Goal: Task Accomplishment & Management: Complete application form

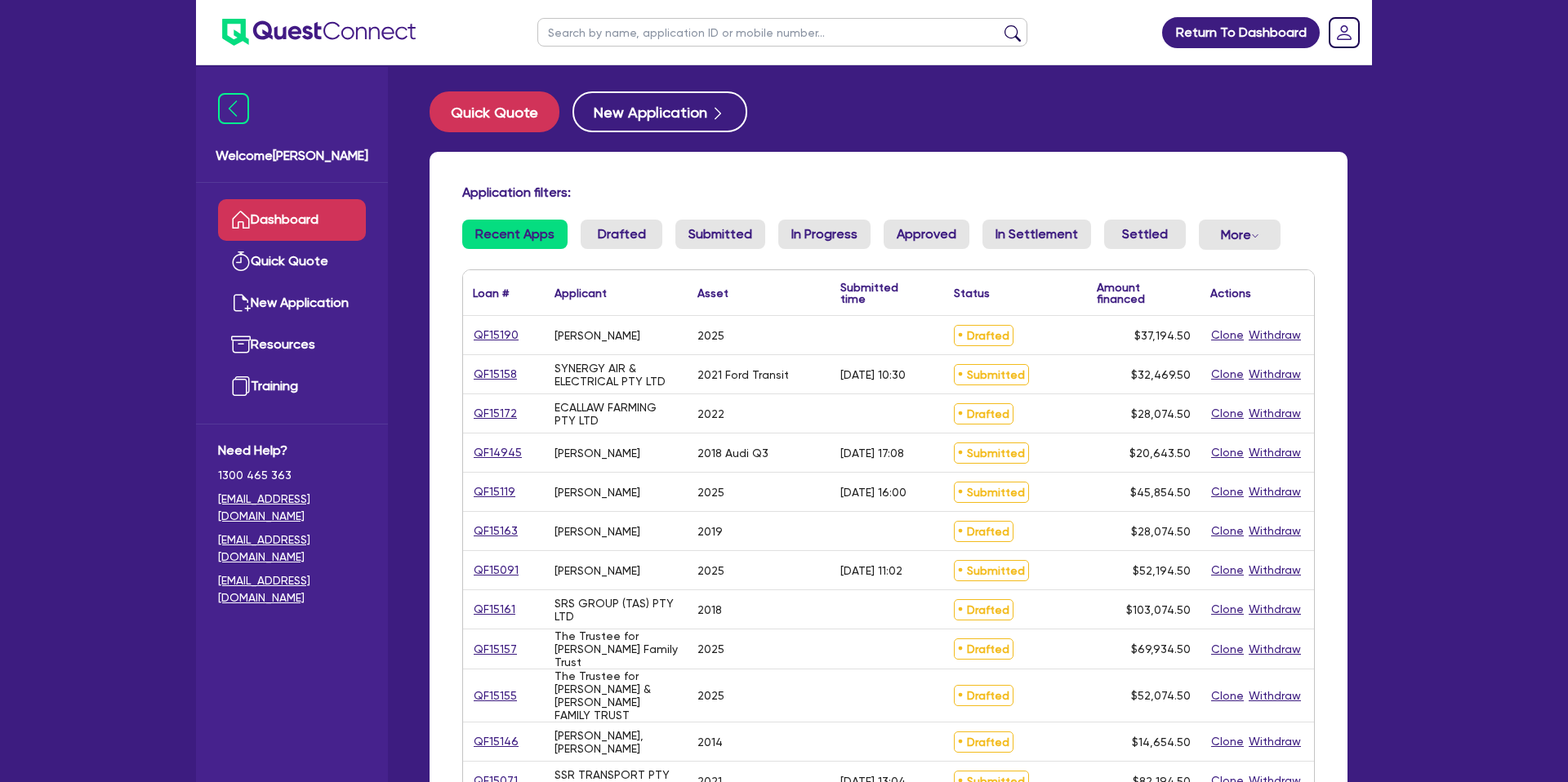
click at [578, 183] on div "Application filters: Recent Apps Drafted Submitted In Progress Approved In Sett…" at bounding box center [888, 673] width 918 height 1043
click at [487, 120] on button "Quick Quote" at bounding box center [494, 111] width 130 height 41
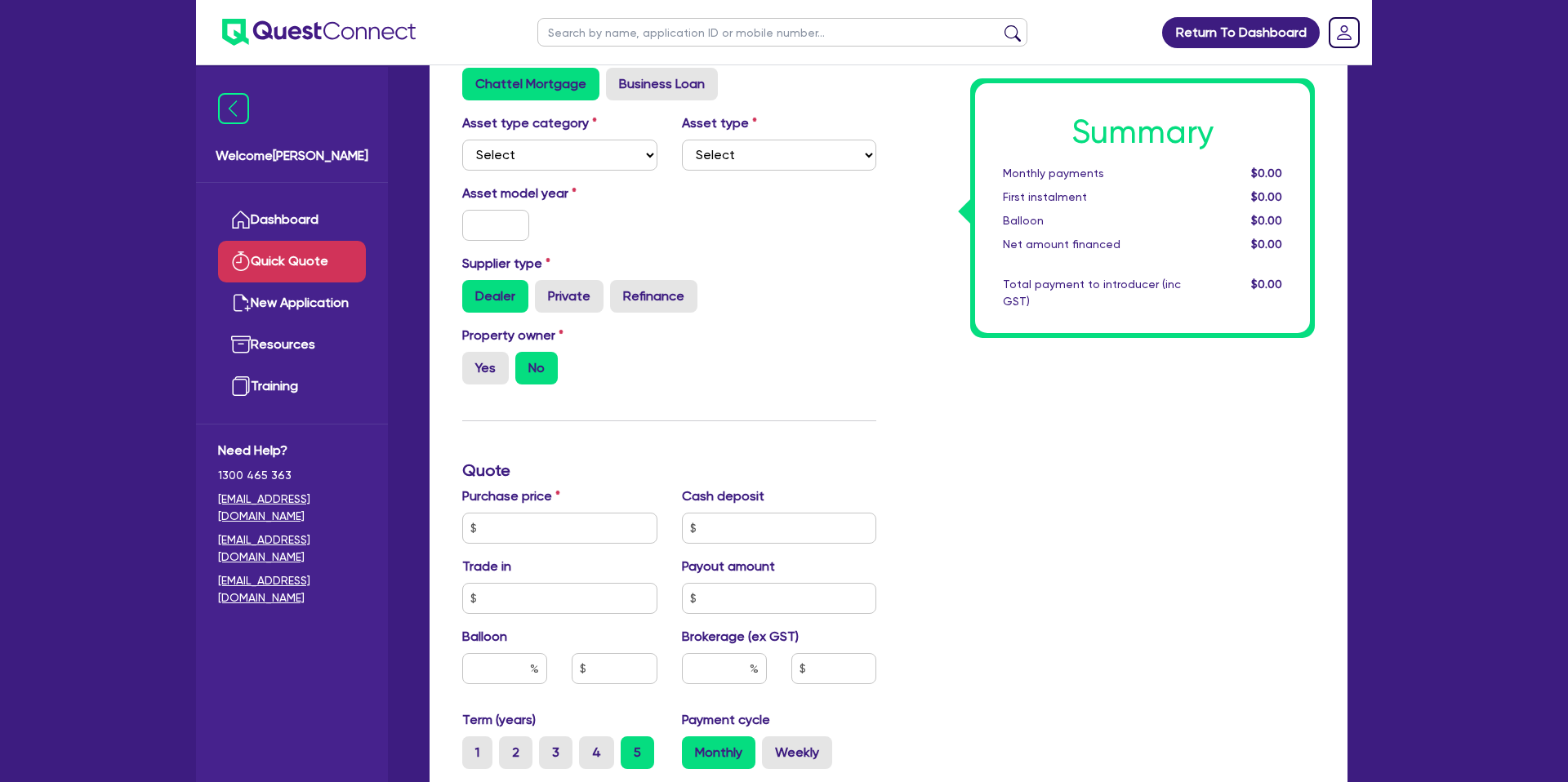
scroll to position [141, 0]
click at [512, 142] on select "Select Cars and light trucks Primary assets Secondary assets Tertiary assets" at bounding box center [559, 153] width 195 height 31
select select "CARS_AND_LIGHT_TRUCKS"
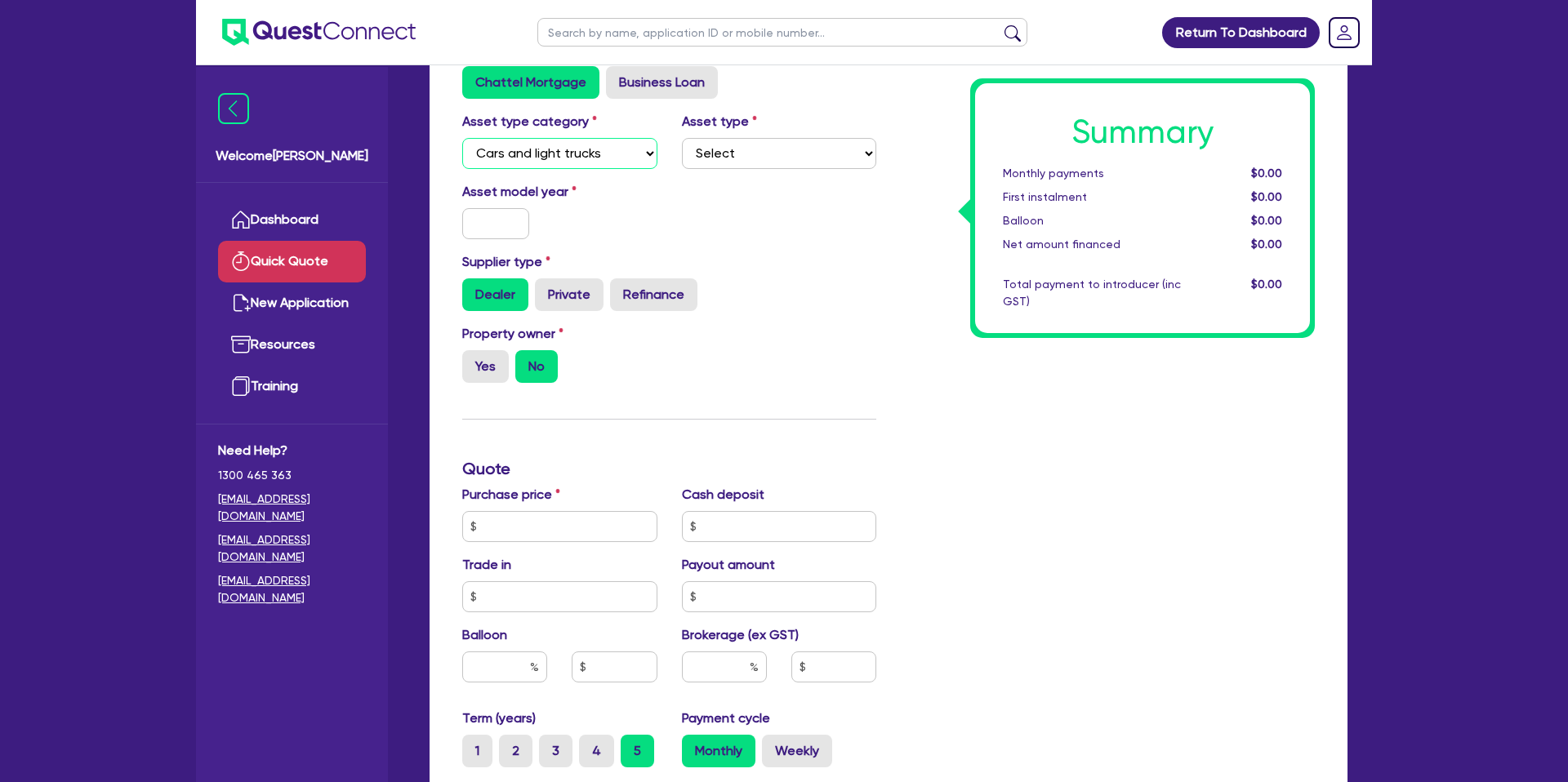
click at [462, 138] on select "Select Cars and light trucks Primary assets Secondary assets Tertiary assets" at bounding box center [559, 153] width 195 height 31
click at [748, 159] on select "Select Passenger vehicles Vans and utes Light trucks up to 4.5 tonne" at bounding box center [779, 153] width 195 height 31
select select "PASSENGER_VEHICLES"
click at [682, 138] on select "Select Passenger vehicles Vans and utes Light trucks up to 4.5 tonne" at bounding box center [779, 153] width 195 height 31
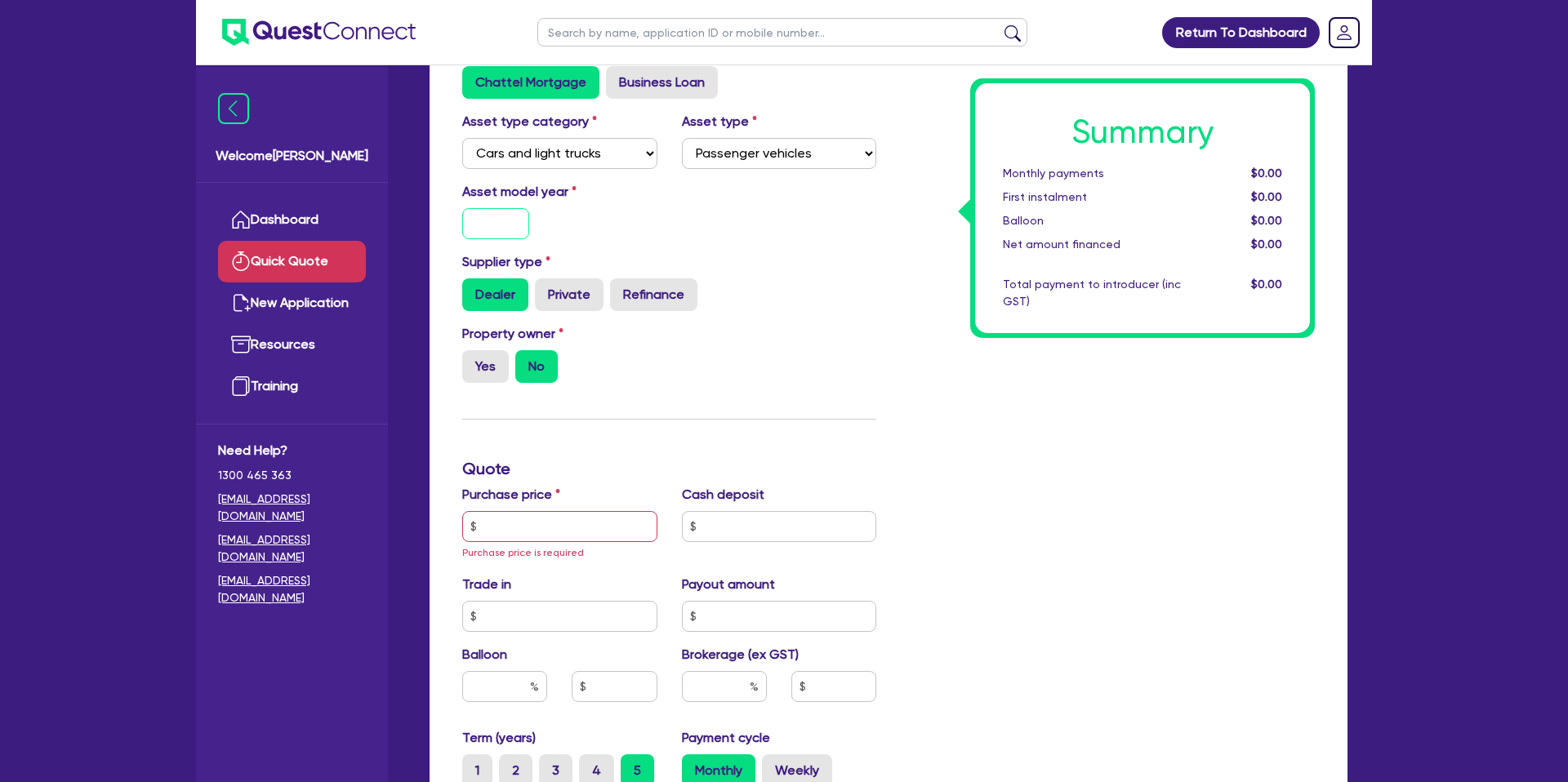
click at [503, 227] on input "text" at bounding box center [496, 223] width 67 height 31
type input "2025"
click at [703, 209] on div "Asset model year [DATE]" at bounding box center [669, 217] width 438 height 70
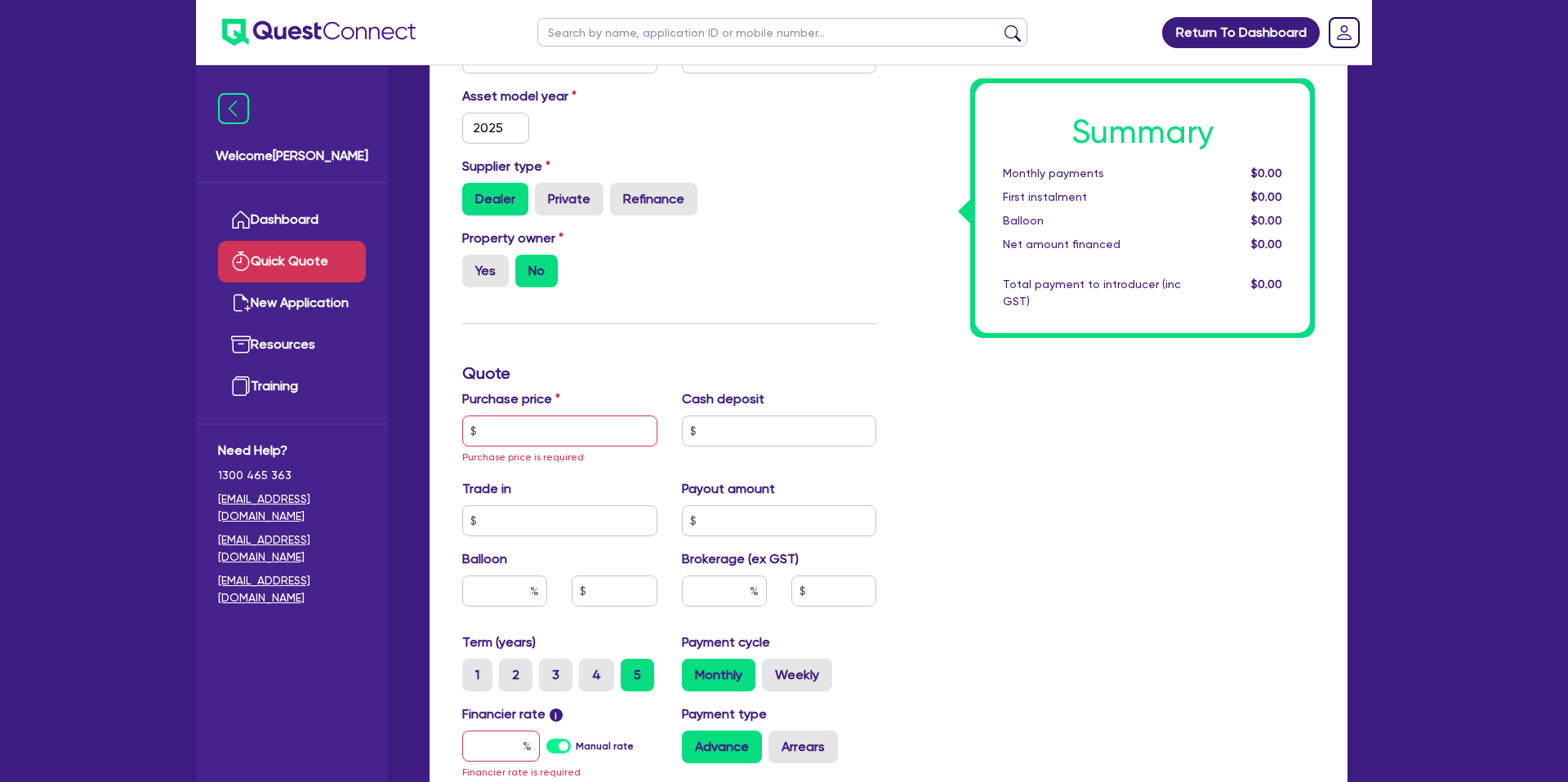
scroll to position [238, 0]
click at [474, 260] on label "Yes" at bounding box center [485, 269] width 47 height 33
click at [473, 260] on input "Yes" at bounding box center [467, 258] width 11 height 11
radio input "true"
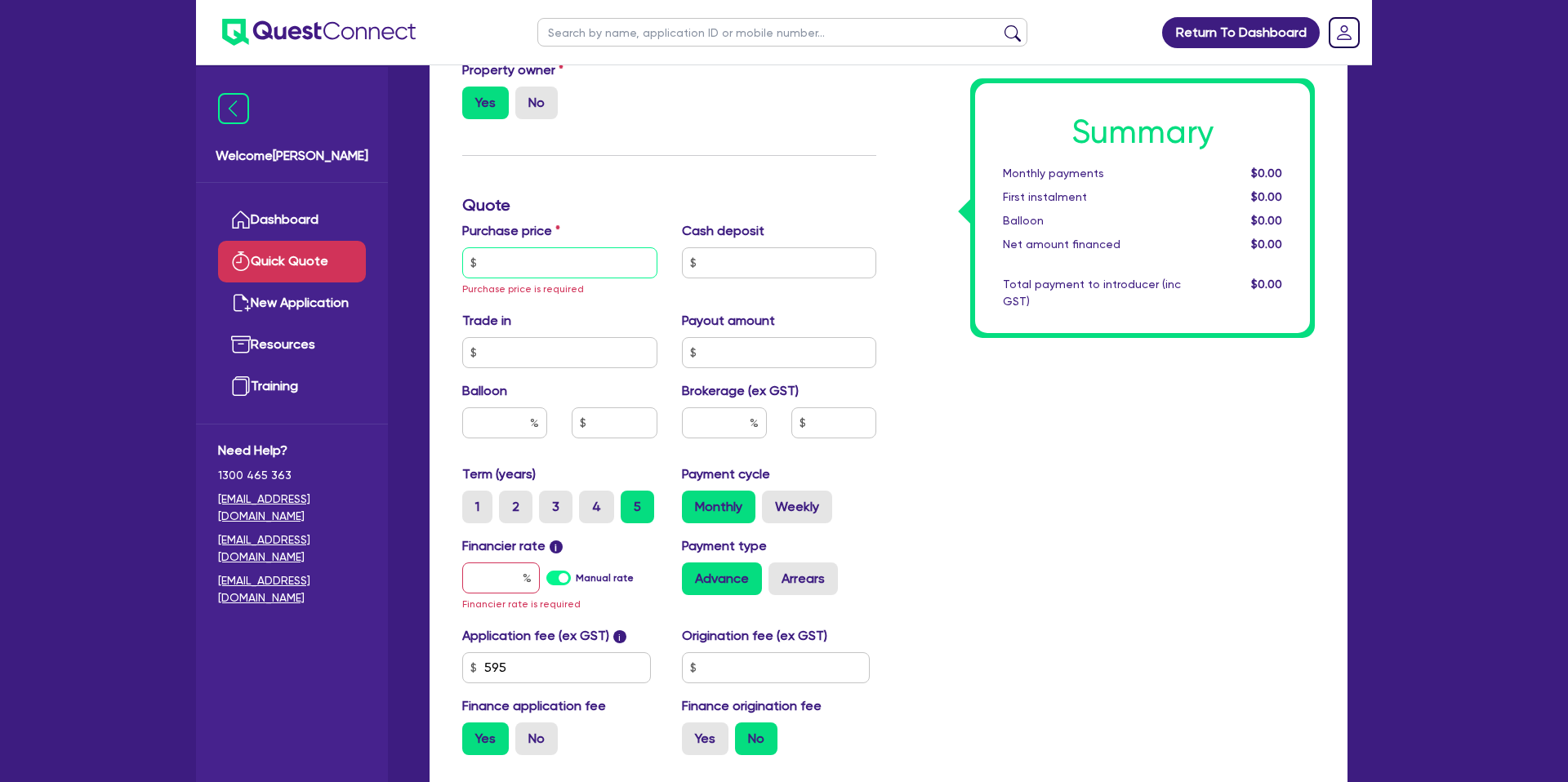
scroll to position [405, 0]
click at [560, 256] on input "text" at bounding box center [559, 262] width 195 height 31
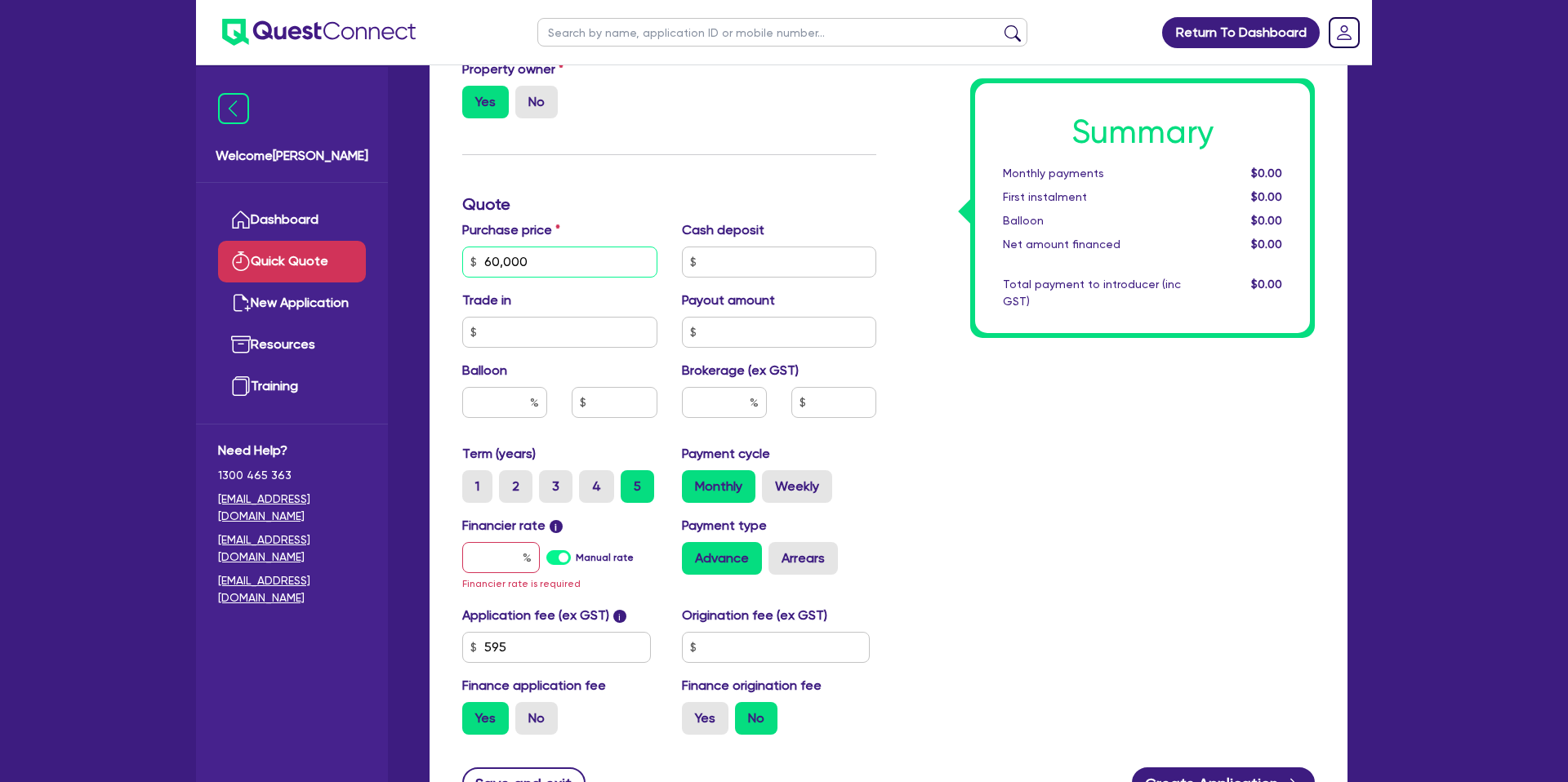
type input "60,000"
click at [974, 343] on div "Summary Monthly payments $0.00 First instalment $0.00 Balloon $0.00 Net amount …" at bounding box center [1107, 261] width 438 height 972
drag, startPoint x: 554, startPoint y: 267, endPoint x: 477, endPoint y: 258, distance: 77.5
click at [477, 258] on input "60,000" at bounding box center [559, 262] width 195 height 31
click at [753, 261] on input "text" at bounding box center [779, 262] width 195 height 31
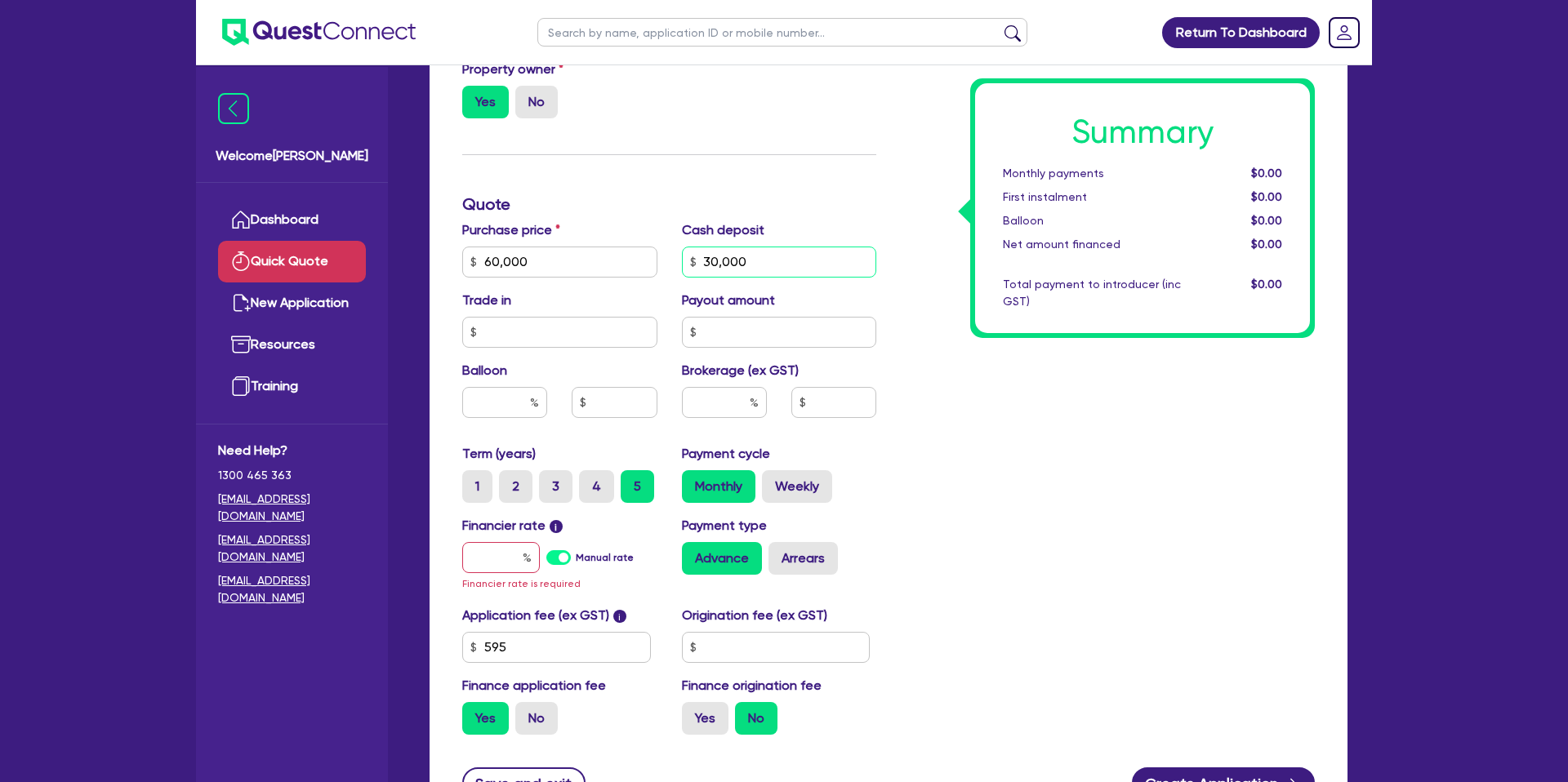
type input "30,000"
click at [1060, 410] on div "Summary Monthly payments $0.00 First instalment $0.00 Balloon $0.00 Net amount …" at bounding box center [1107, 261] width 438 height 972
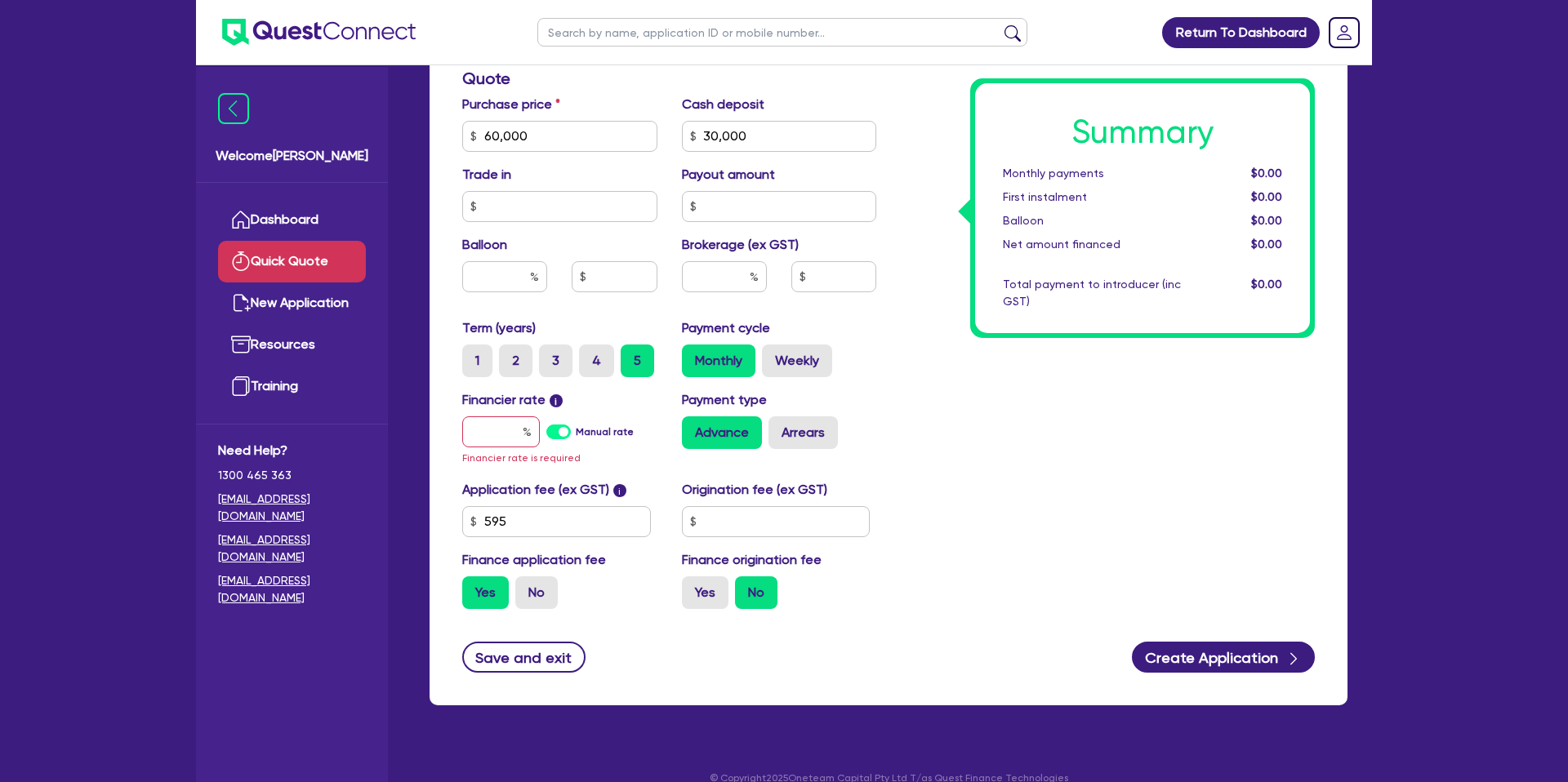
scroll to position [532, 0]
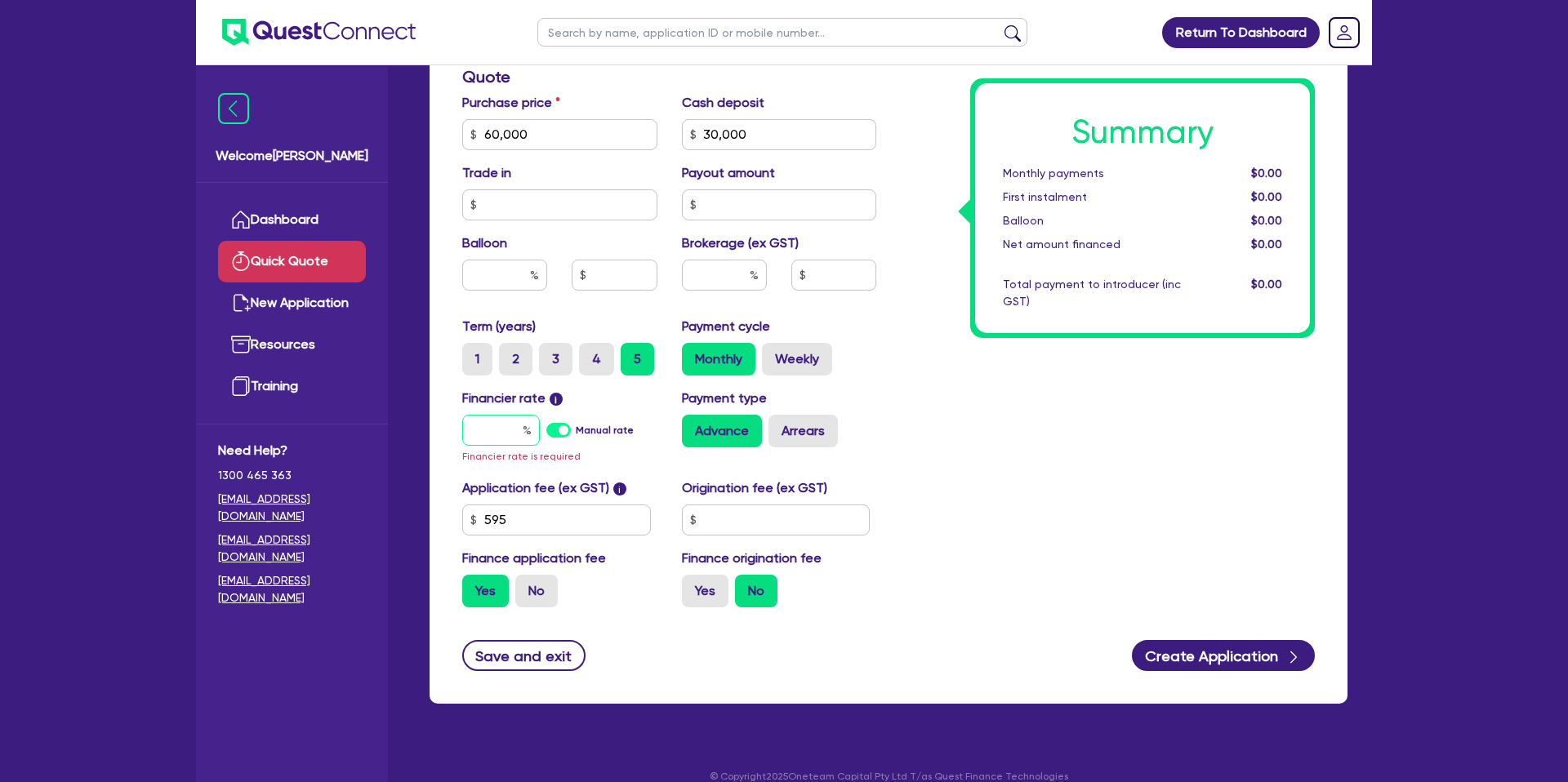
click at [512, 433] on input "text" at bounding box center [501, 430] width 77 height 31
drag, startPoint x: 529, startPoint y: 271, endPoint x: 488, endPoint y: 266, distance: 41.3
click at [526, 271] on input "text" at bounding box center [504, 275] width 85 height 31
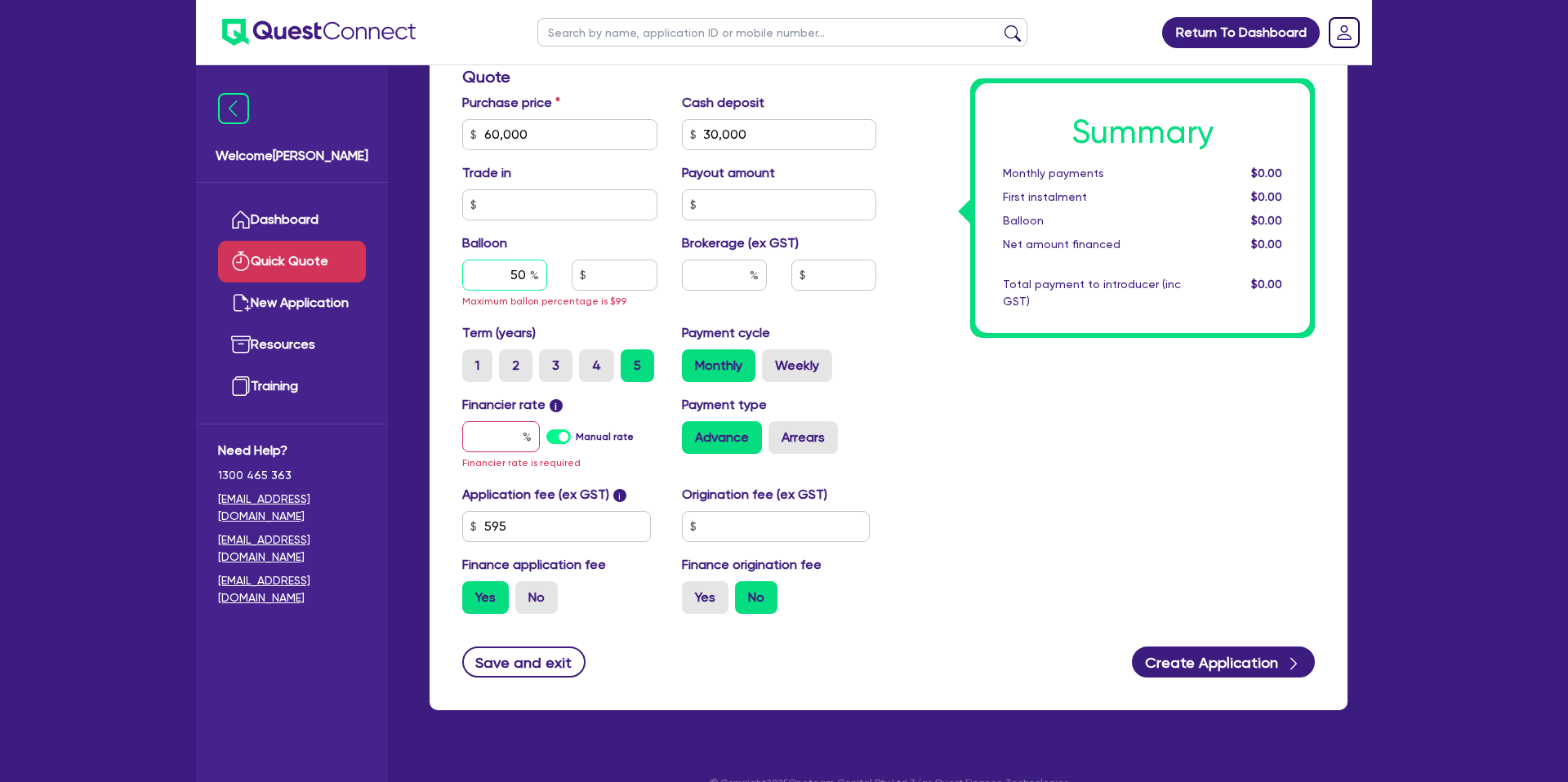
type input "5"
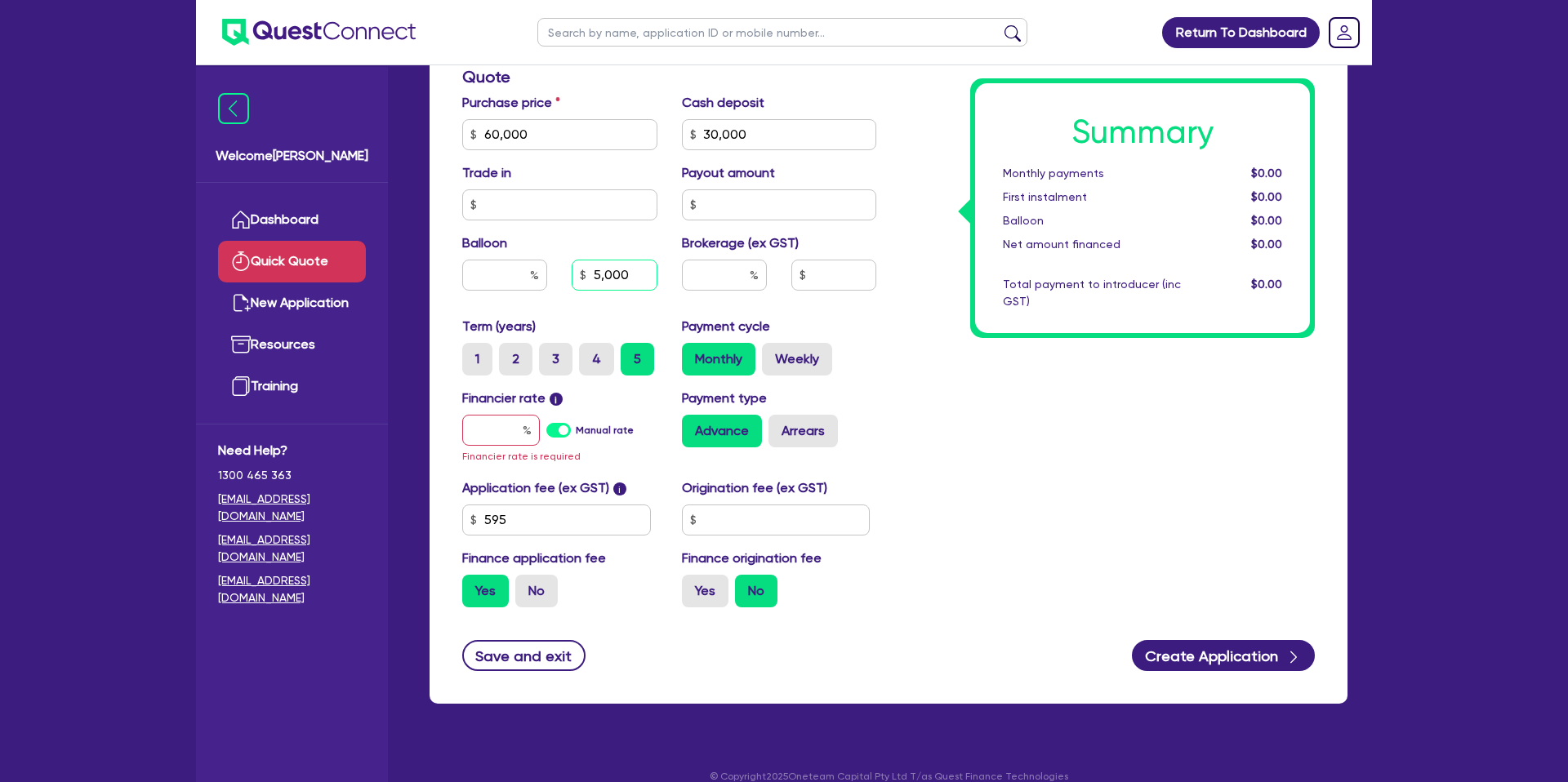
type input "5,000"
drag, startPoint x: 1139, startPoint y: 396, endPoint x: 1095, endPoint y: 411, distance: 46.5
click at [1138, 396] on div "Summary Monthly payments $0.00 First instalment $0.00 Balloon $0.00 Net amount …" at bounding box center [1107, 134] width 438 height 972
click at [517, 429] on input "text" at bounding box center [501, 430] width 77 height 31
type input "6."
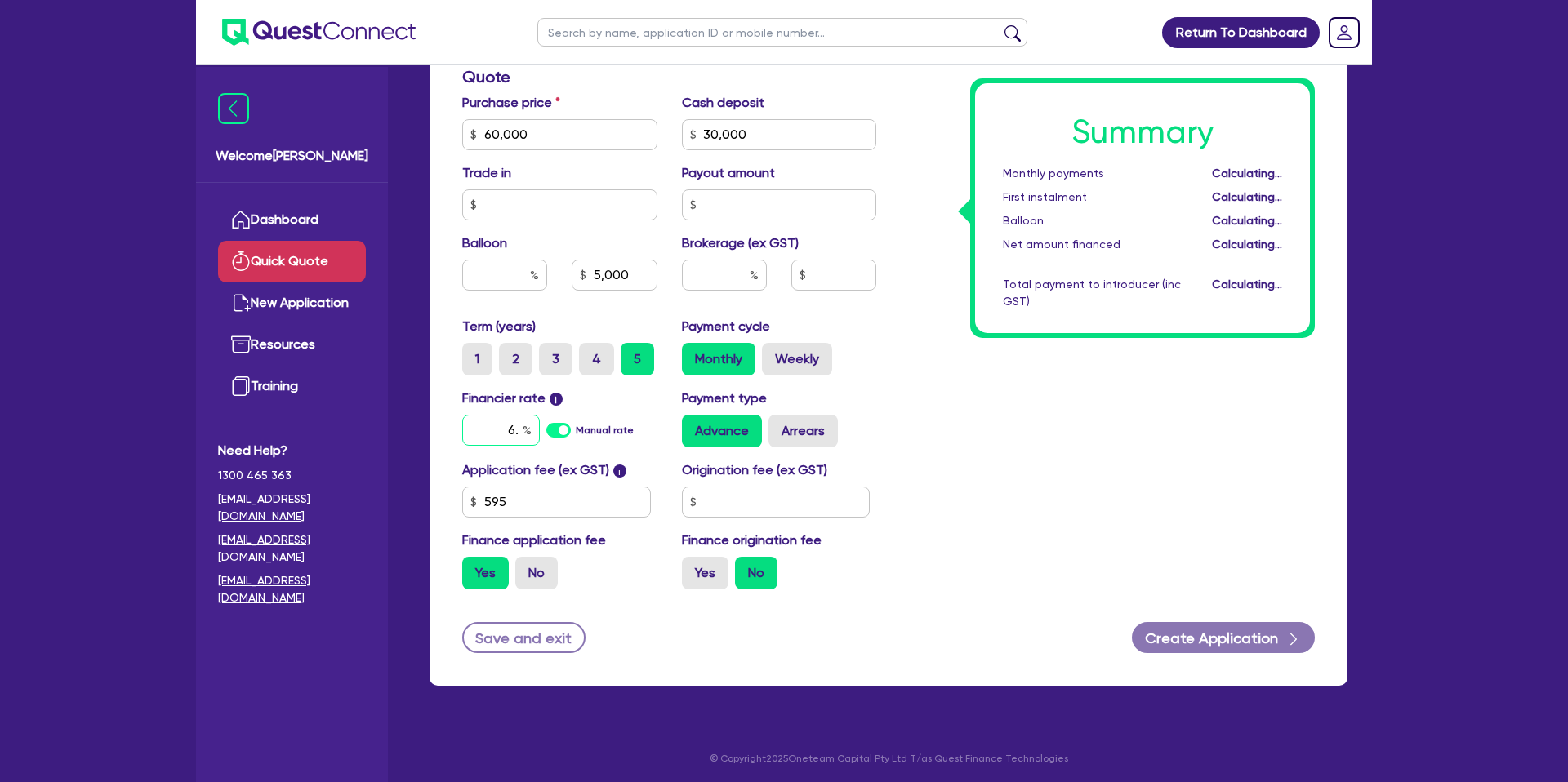
type input "8.33"
type input "5,000"
type input "6.99"
type input "8.33"
type input "5,000"
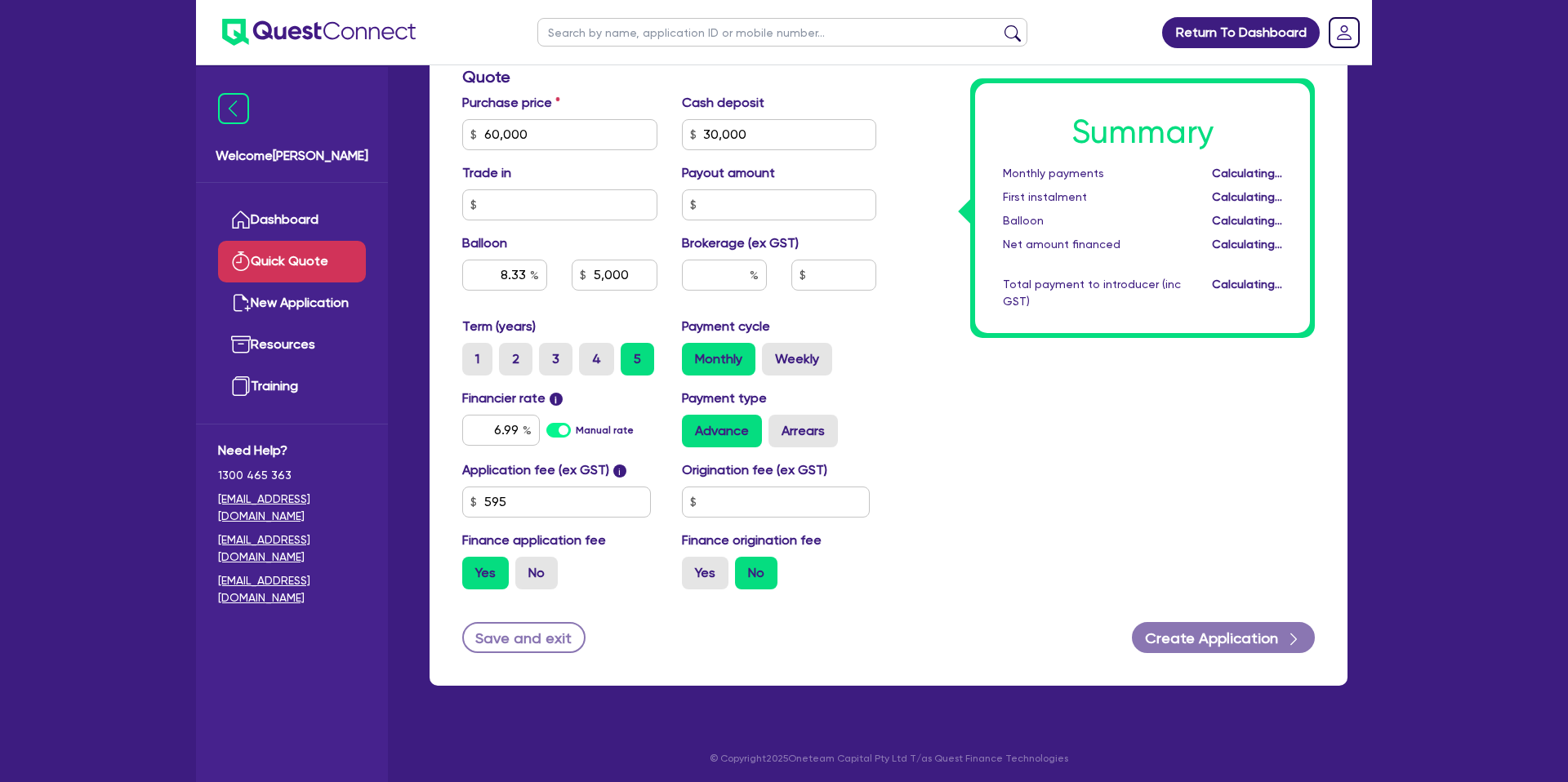
type input "8.33"
type input "5,000"
click at [894, 396] on div "Summary Monthly payments Calculating... First instalment Calculating... Balloon…" at bounding box center [1107, 125] width 438 height 954
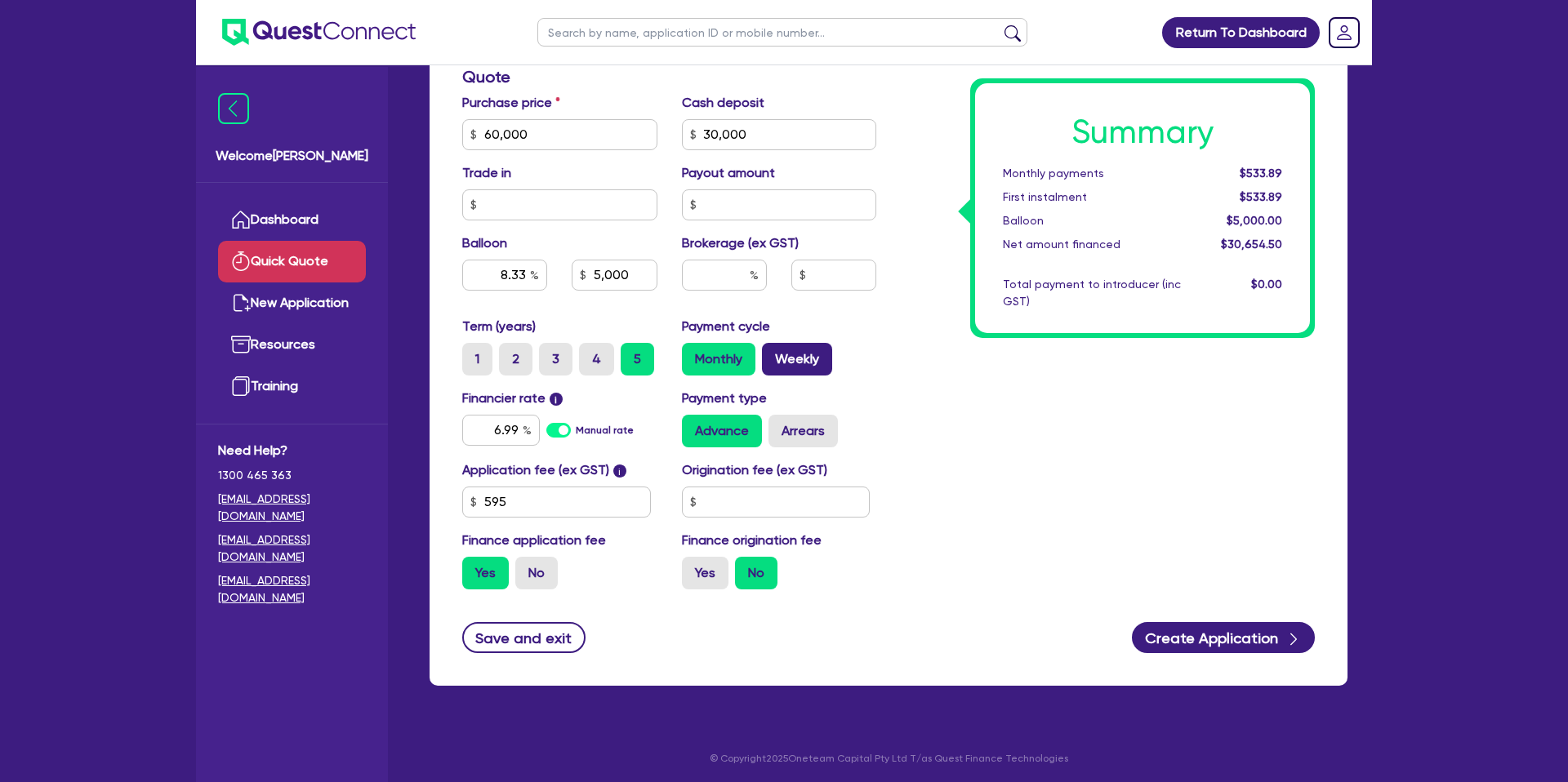
click at [799, 360] on label "Weekly" at bounding box center [797, 359] width 70 height 33
click at [772, 354] on input "Weekly" at bounding box center [767, 348] width 11 height 11
radio input "true"
type input "8.33"
type input "5,000"
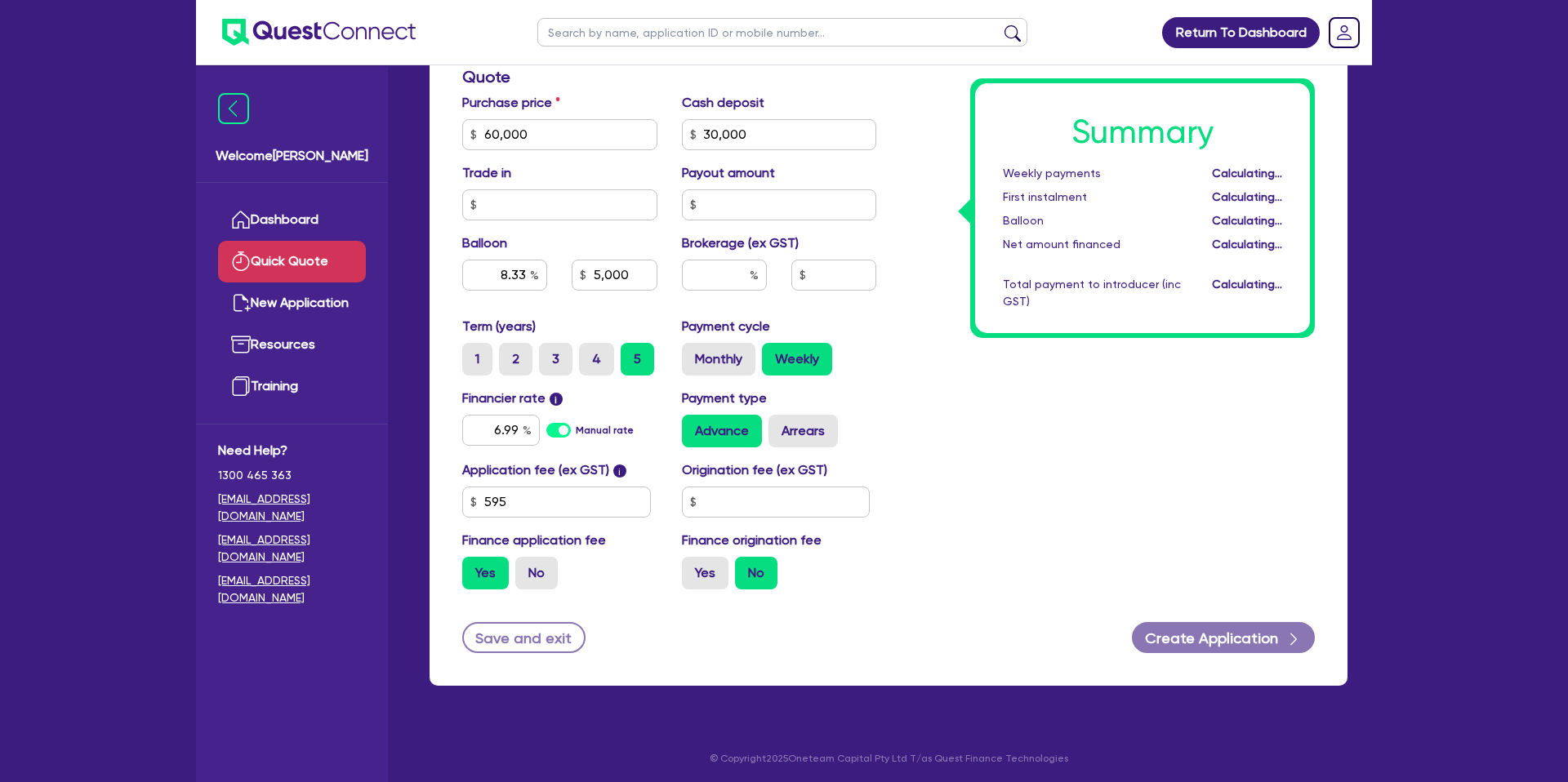
type input "8.33"
type input "5,000"
click at [758, 506] on input "text" at bounding box center [776, 502] width 188 height 31
type input "1,210"
type input "8.33"
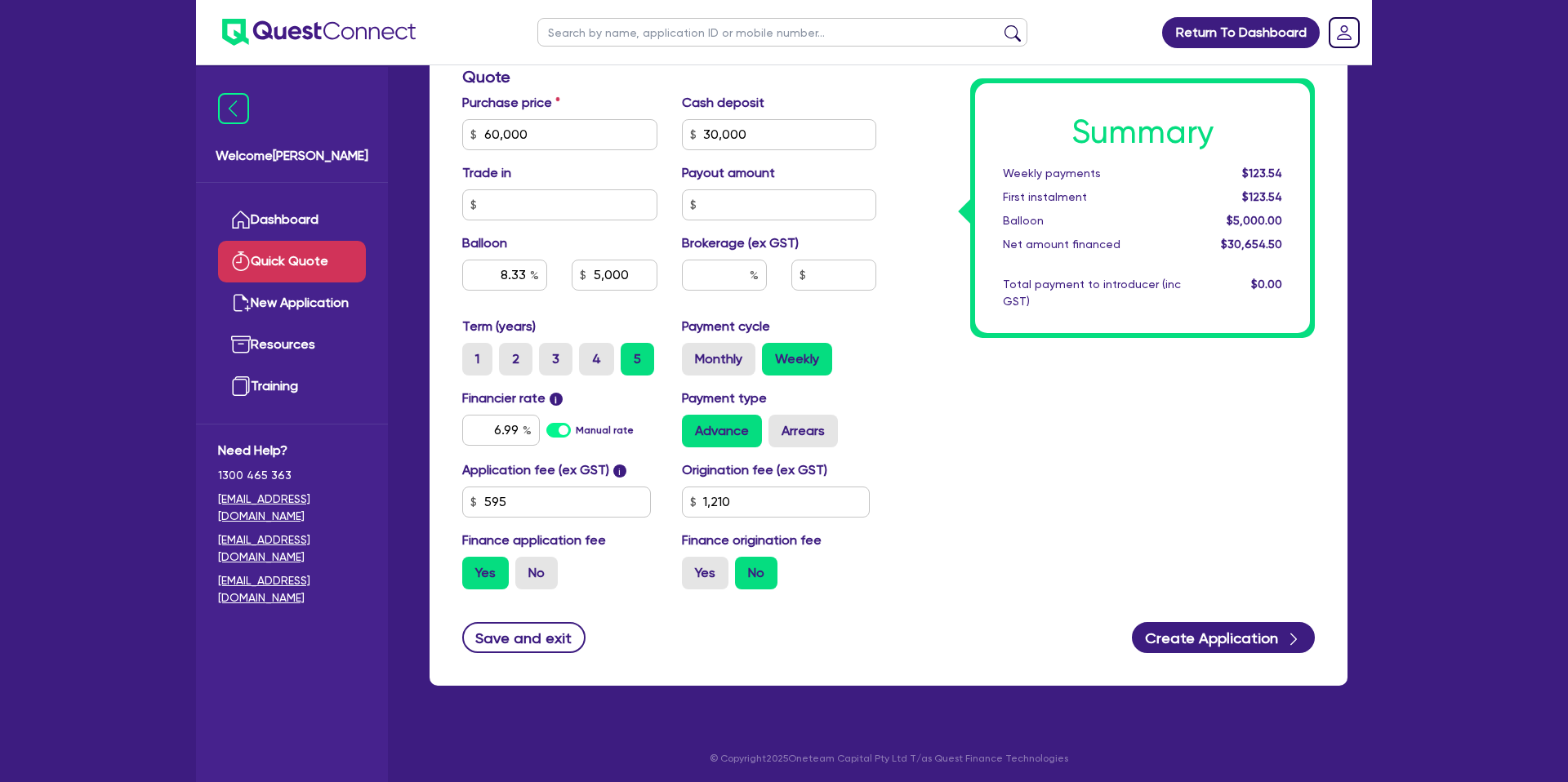
type input "5,000"
type input "8.33"
type input "5,000"
click at [689, 563] on input "Yes" at bounding box center [687, 562] width 11 height 11
radio input "true"
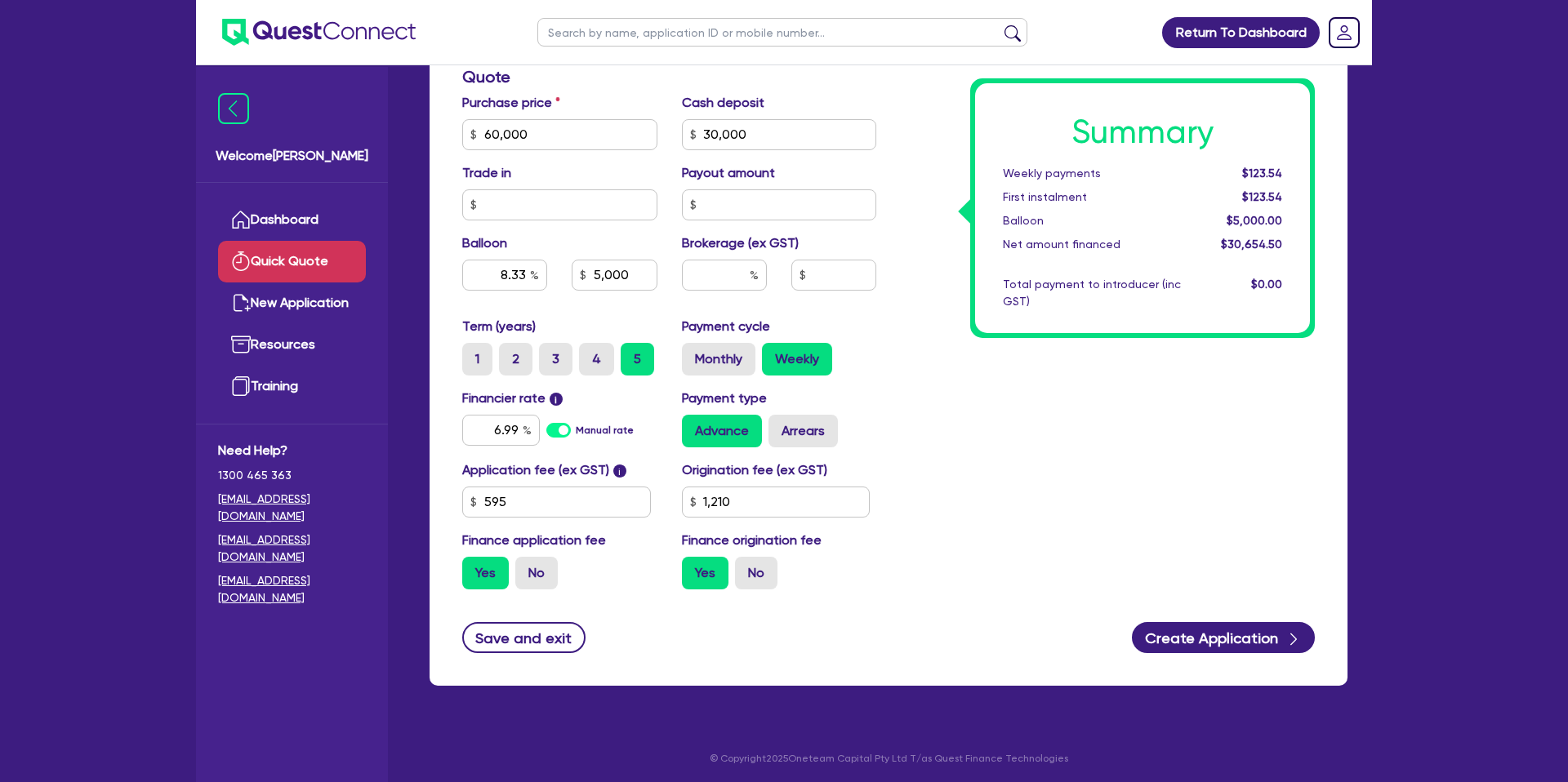
type input "8.33"
type input "5,000"
type input "8.33"
type input "5,000"
drag, startPoint x: 494, startPoint y: 275, endPoint x: 545, endPoint y: 280, distance: 51.2
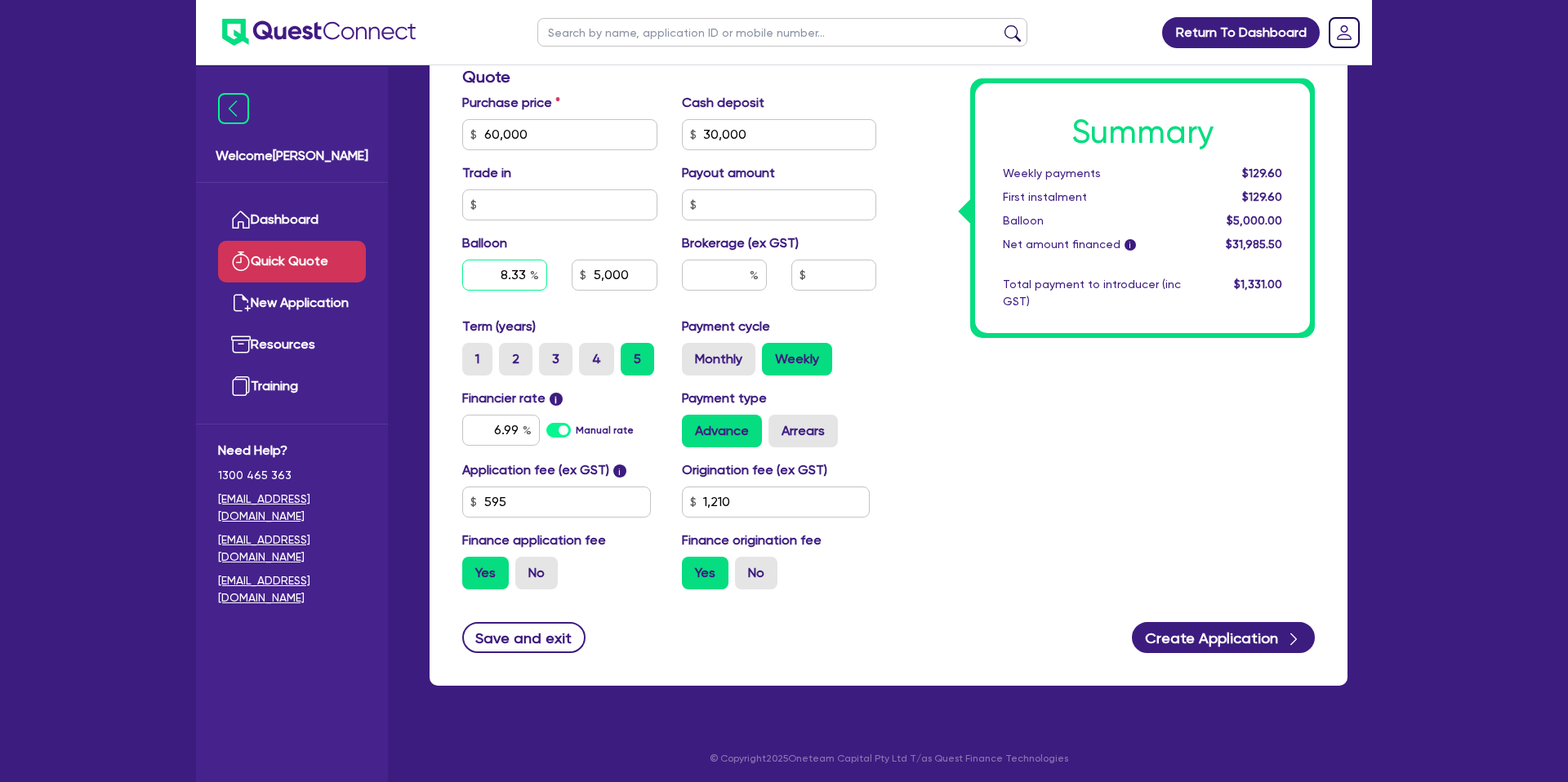
click at [545, 280] on input "8.33" at bounding box center [504, 275] width 85 height 31
click at [1167, 344] on div "Summary Weekly payments $129.60 First instalment $129.60 Balloon $5,000.00 Net …" at bounding box center [1107, 125] width 438 height 954
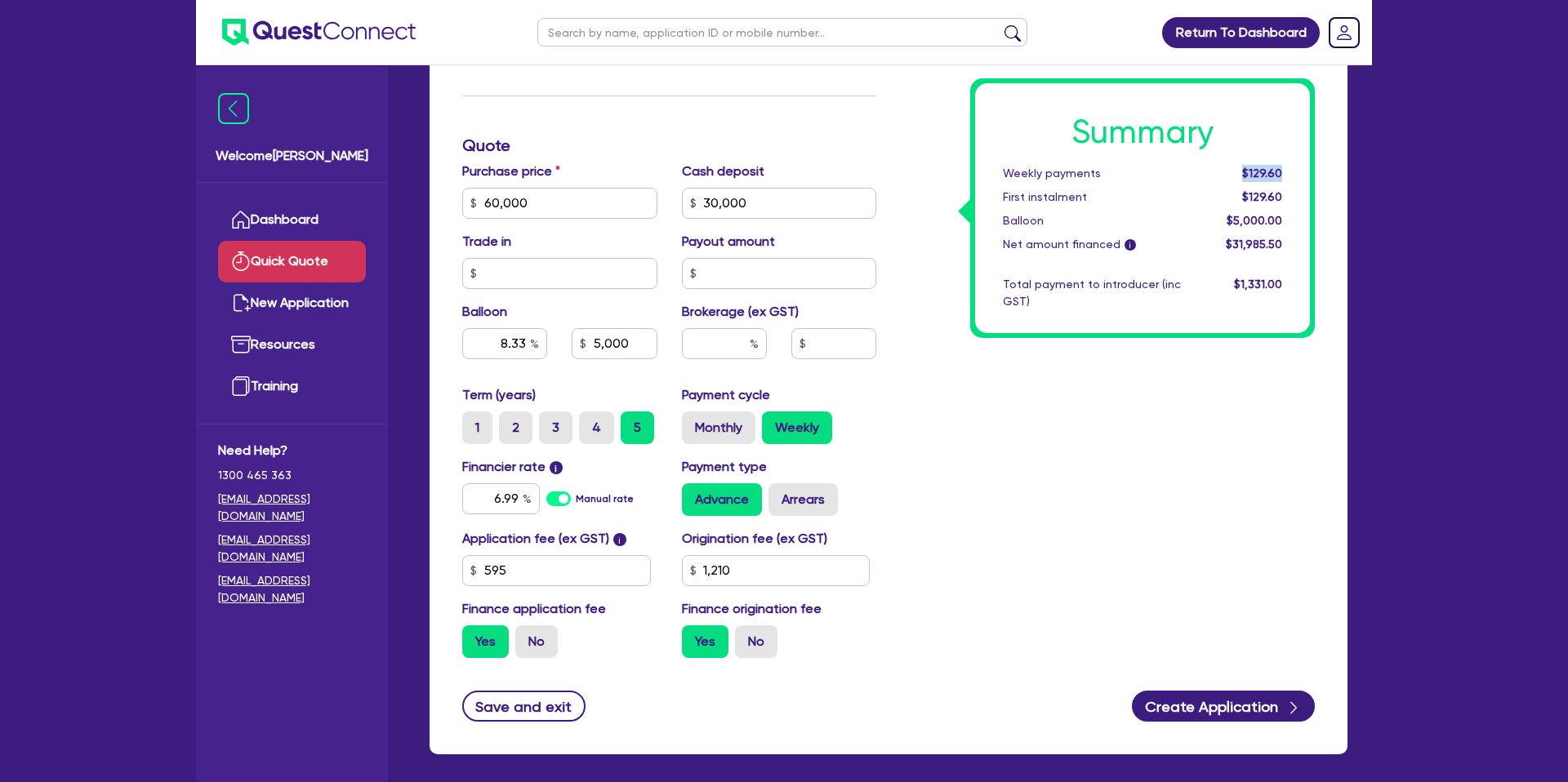
drag, startPoint x: 1276, startPoint y: 169, endPoint x: 1288, endPoint y: 169, distance: 12.0
click at [1288, 169] on div "$129.60" at bounding box center [1244, 172] width 101 height 17
drag, startPoint x: 734, startPoint y: 336, endPoint x: 1124, endPoint y: 348, distance: 390.2
click at [734, 336] on input "text" at bounding box center [725, 343] width 85 height 31
type input "8.33"
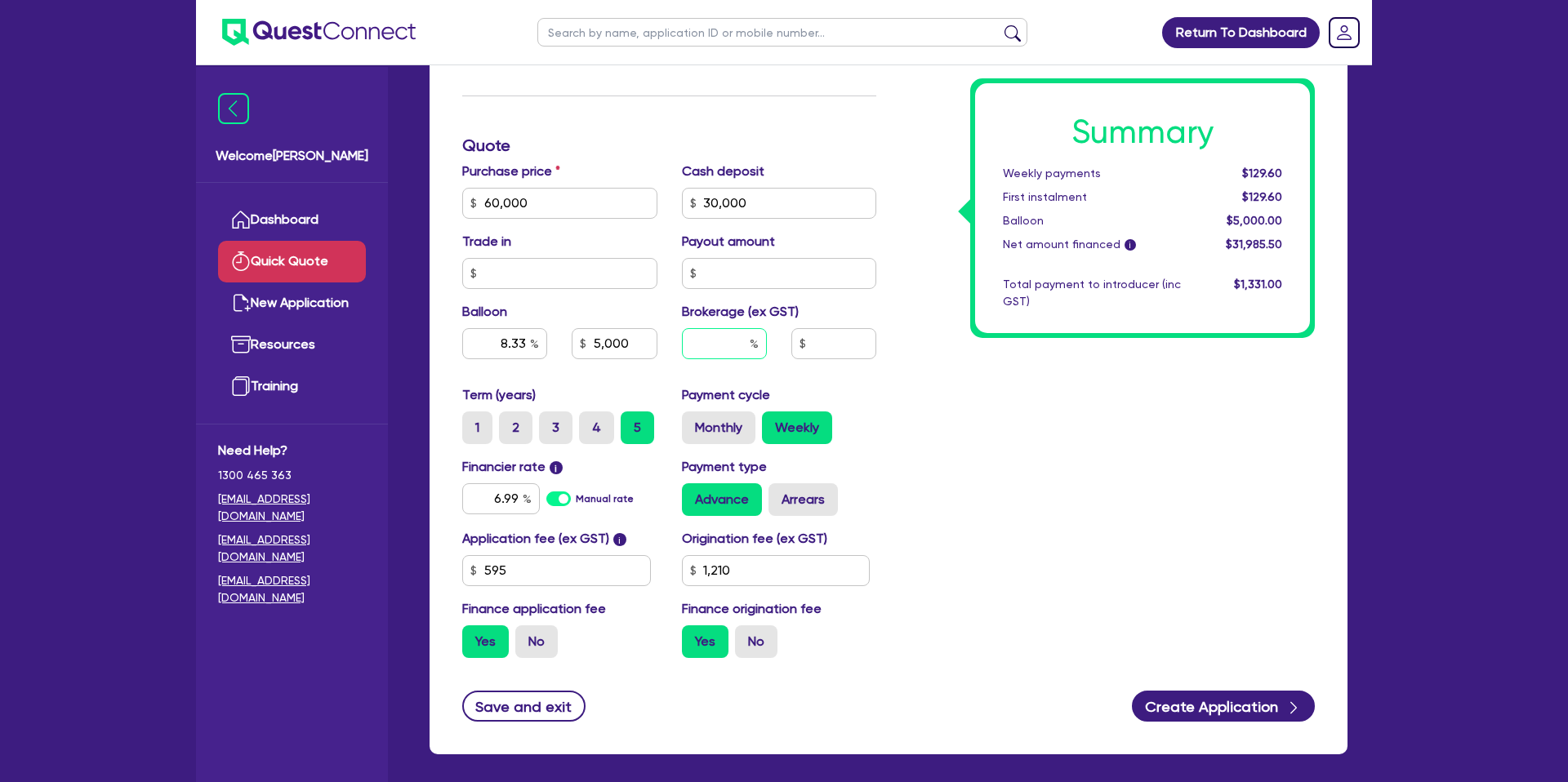
type input "5,000"
type input "4"
type input "8.33"
type input "5,000"
type input "1,279.42"
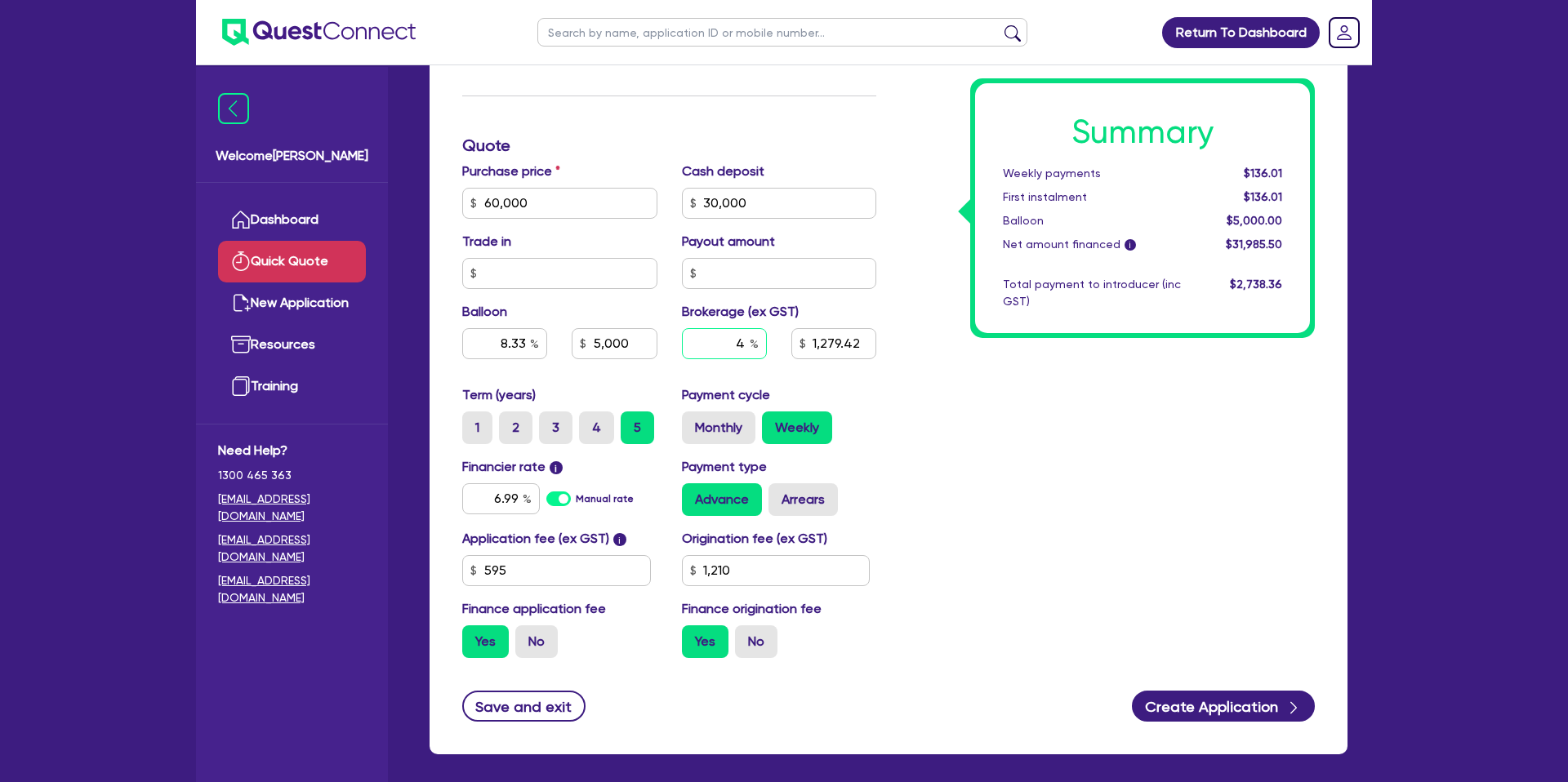
type input "4"
type input "8.33"
type input "5,000"
type input "1,279.42"
click at [1044, 483] on div "Summary Weekly payments $136.01 First instalment $136.01 Balloon $5,000.00 Net …" at bounding box center [1107, 193] width 438 height 954
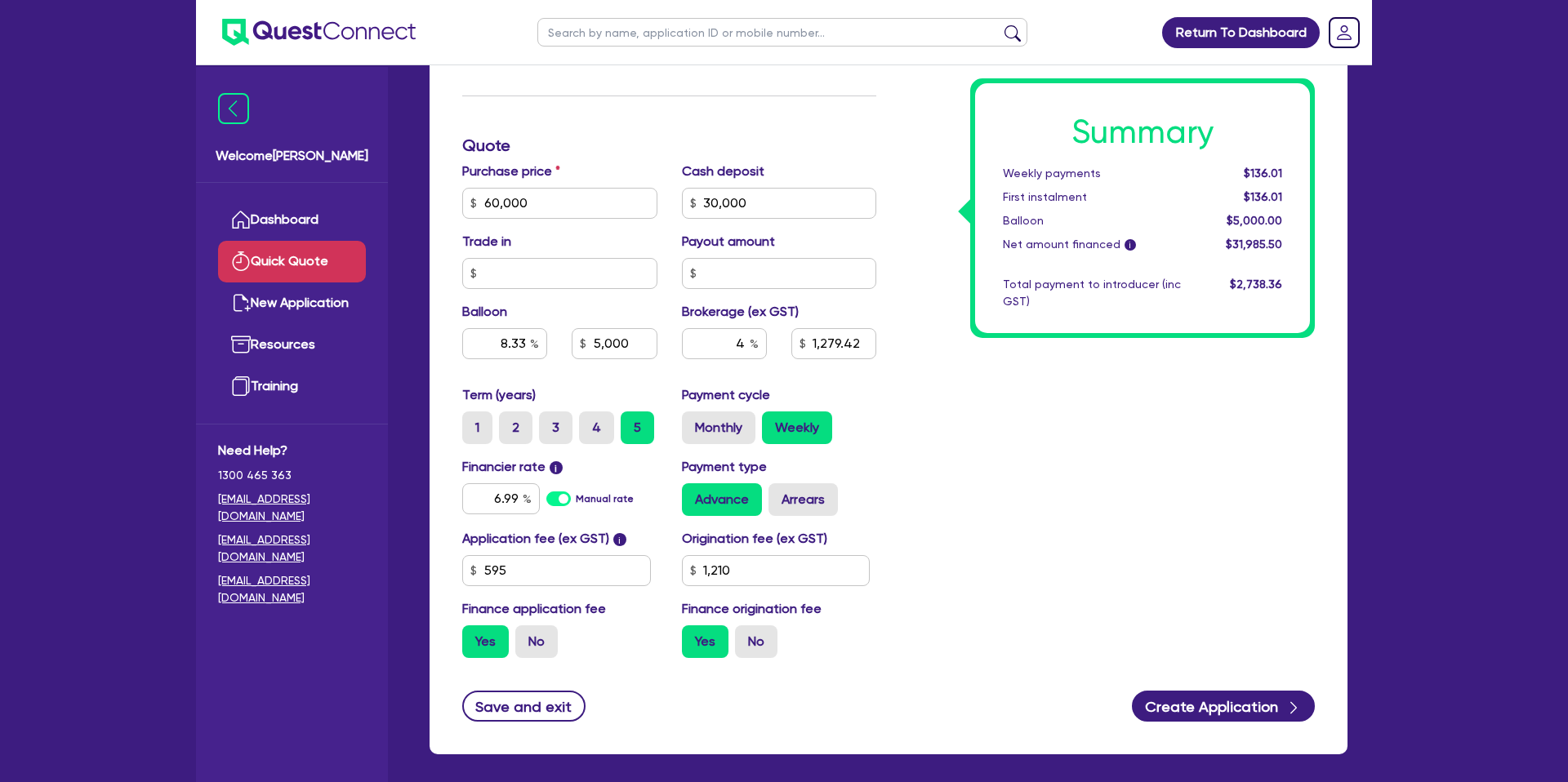
type input "8.33"
type input "5,000"
type input "1,279.42"
drag, startPoint x: 494, startPoint y: 500, endPoint x: 520, endPoint y: 495, distance: 26.5
click at [520, 495] on input "6.99" at bounding box center [501, 499] width 77 height 31
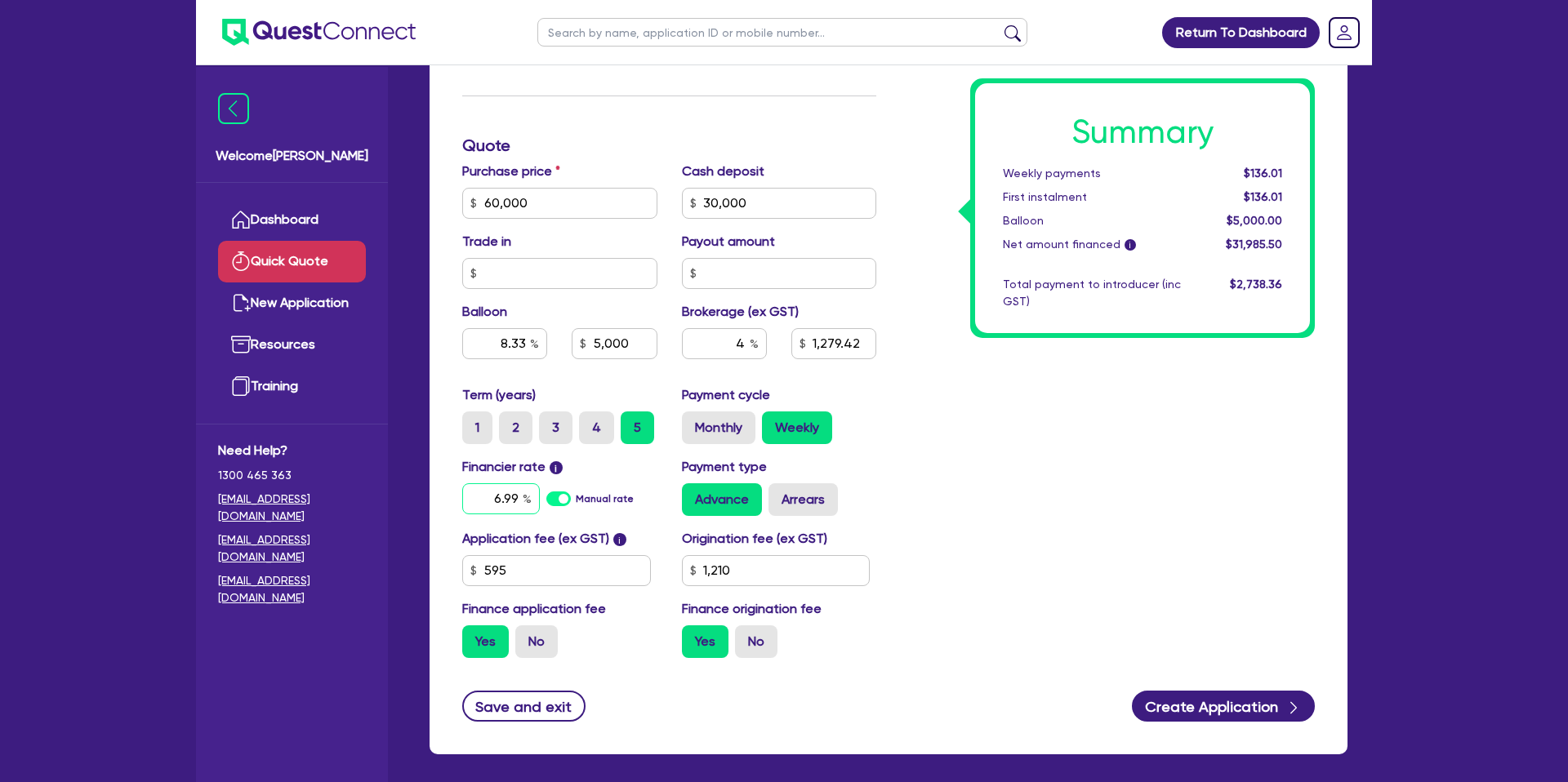
drag, startPoint x: 491, startPoint y: 499, endPoint x: 521, endPoint y: 497, distance: 30.1
click at [521, 496] on input "6.99" at bounding box center [501, 499] width 77 height 31
click at [1184, 459] on div "Summary Weekly payments $136.01 First instalment $136.01 Balloon $5,000.00 Net …" at bounding box center [1107, 193] width 438 height 954
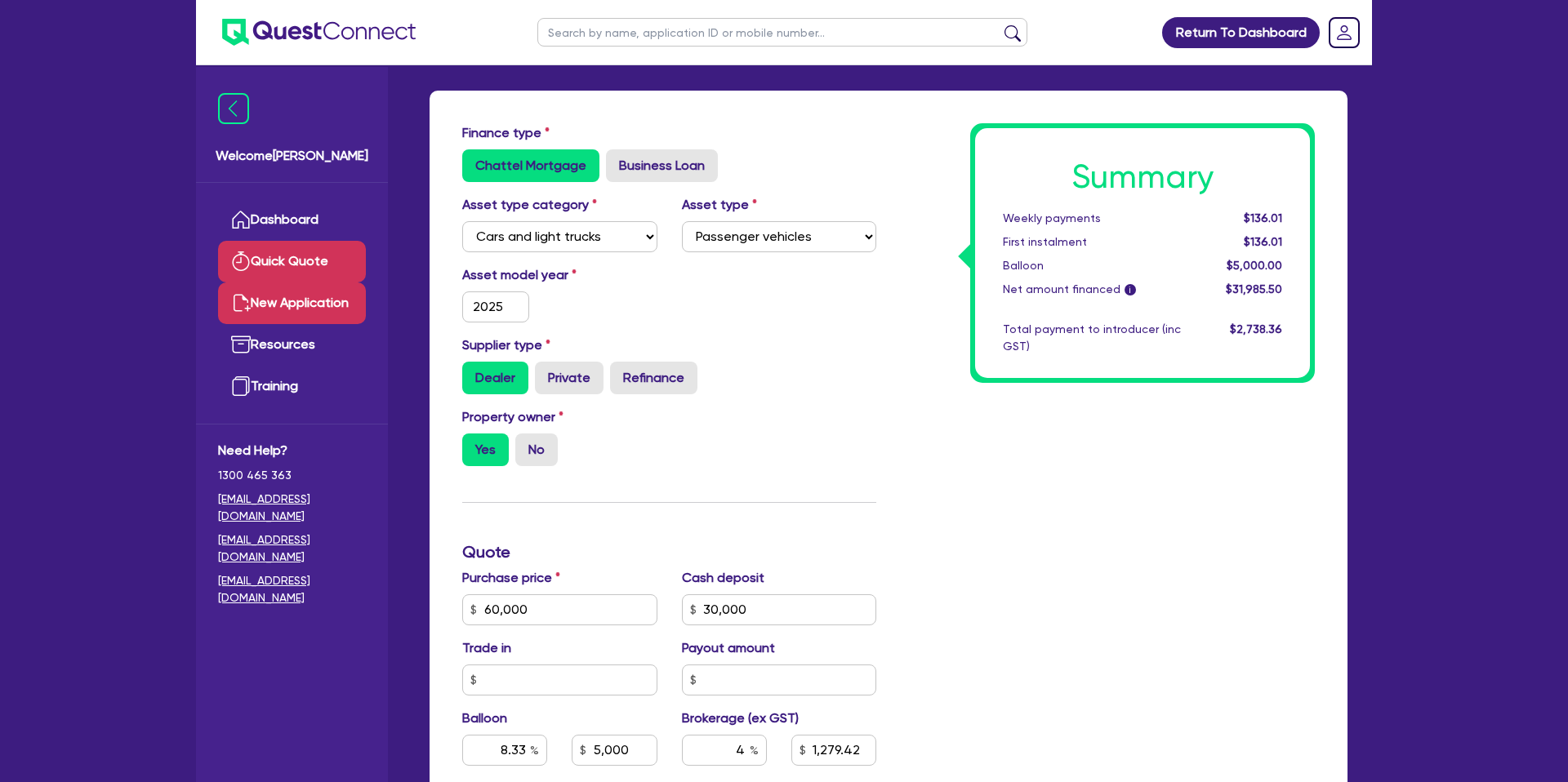
scroll to position [0, 0]
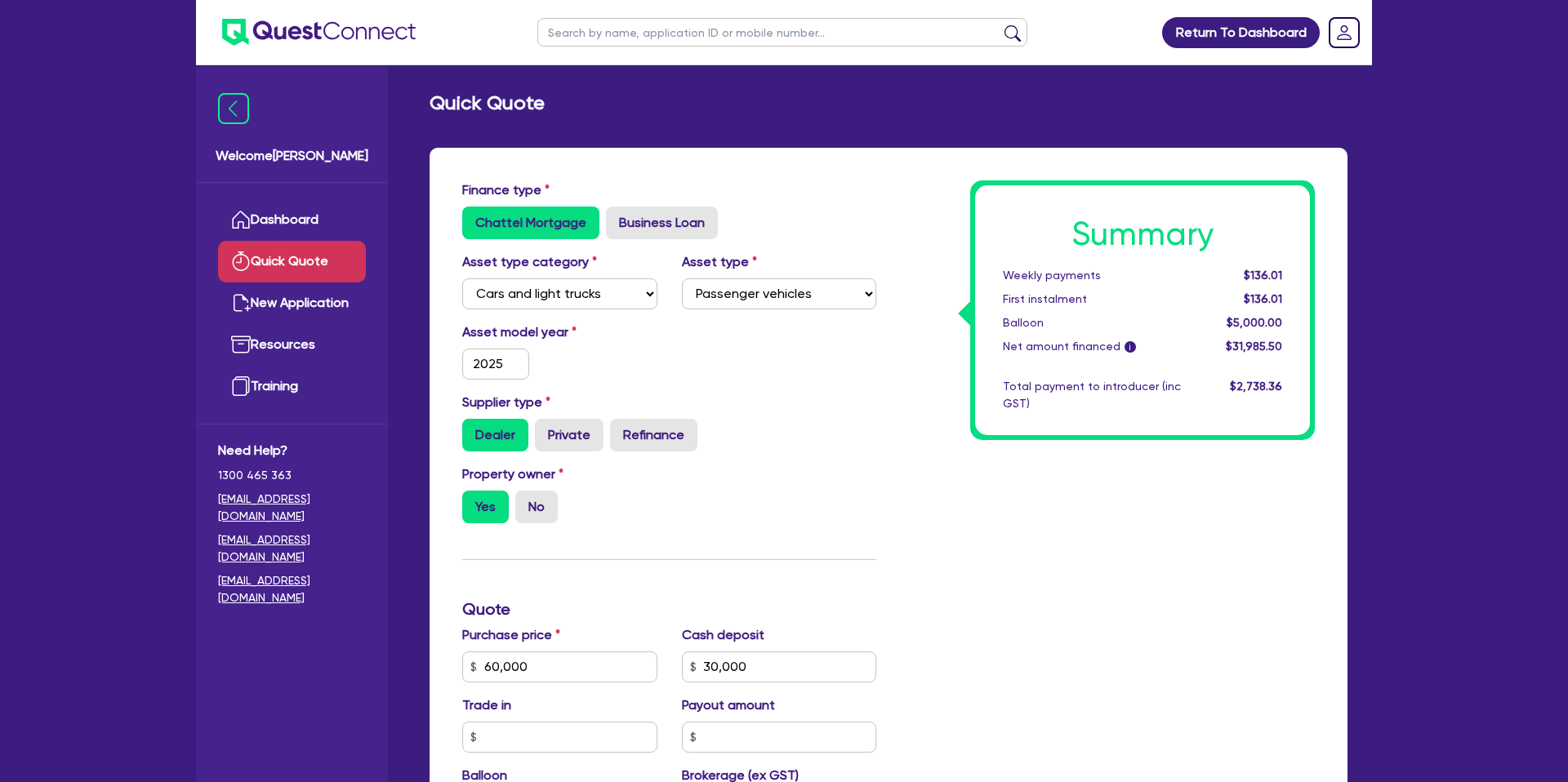
click at [936, 279] on div "Summary Weekly payments $136.01 First instalment $136.01 Balloon $5,000.00 Net …" at bounding box center [1107, 657] width 438 height 954
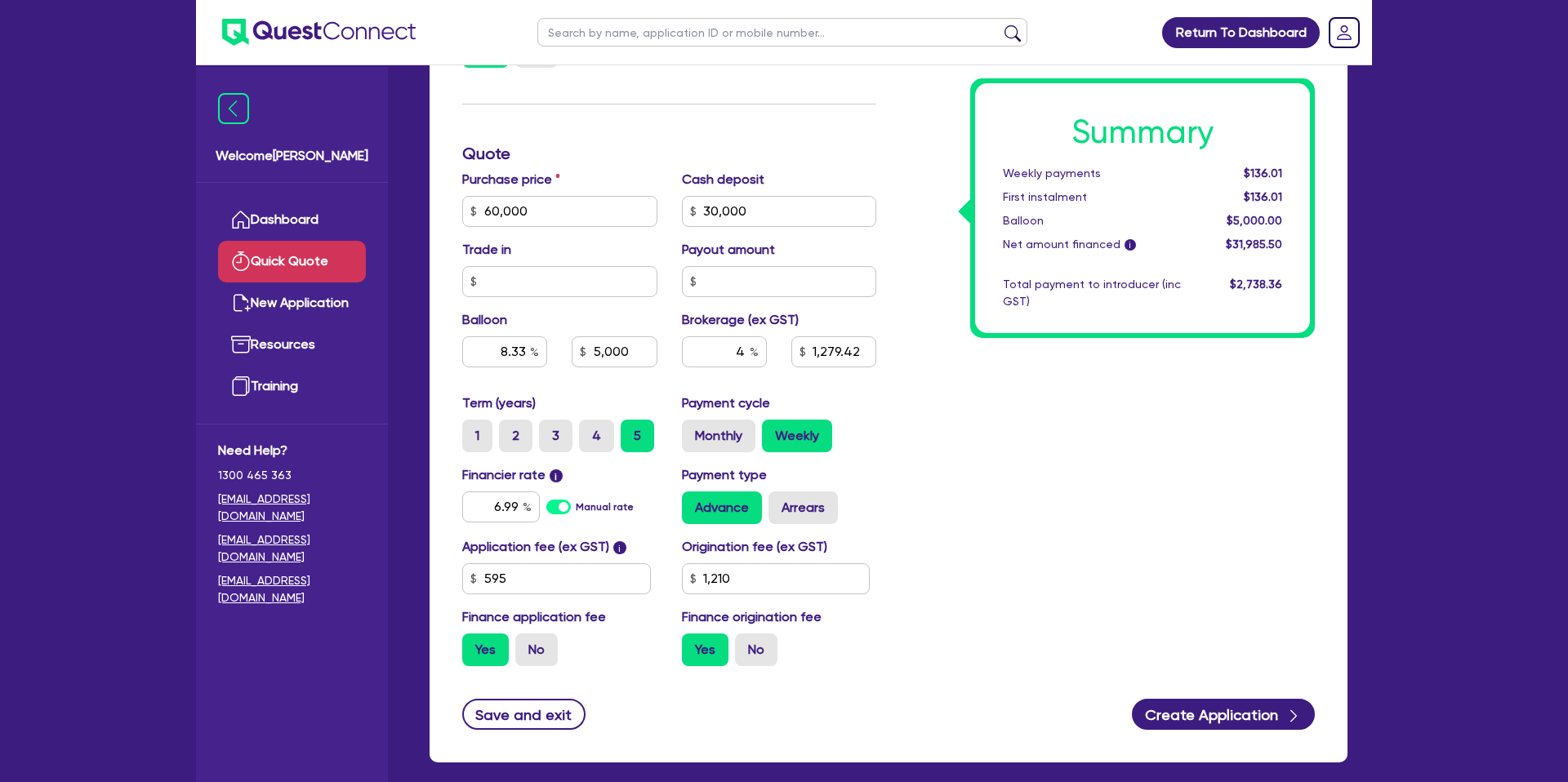
scroll to position [535, 0]
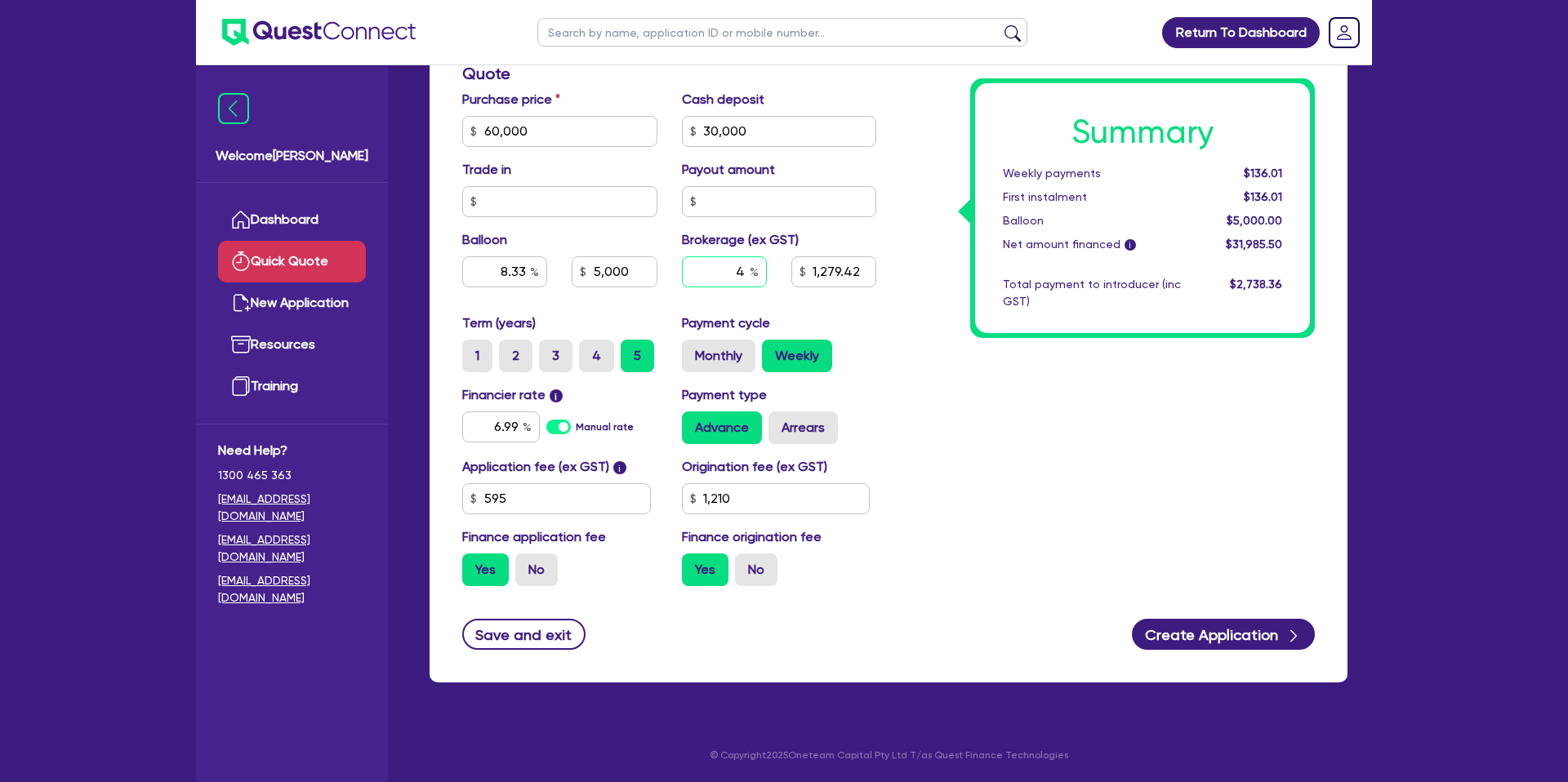
drag, startPoint x: 736, startPoint y: 272, endPoint x: 748, endPoint y: 274, distance: 12.2
click at [753, 269] on div "4" at bounding box center [725, 272] width 85 height 31
click at [745, 272] on input "4" at bounding box center [725, 272] width 85 height 31
drag, startPoint x: 733, startPoint y: 269, endPoint x: 698, endPoint y: 265, distance: 35.2
click at [698, 263] on div "4" at bounding box center [725, 272] width 85 height 31
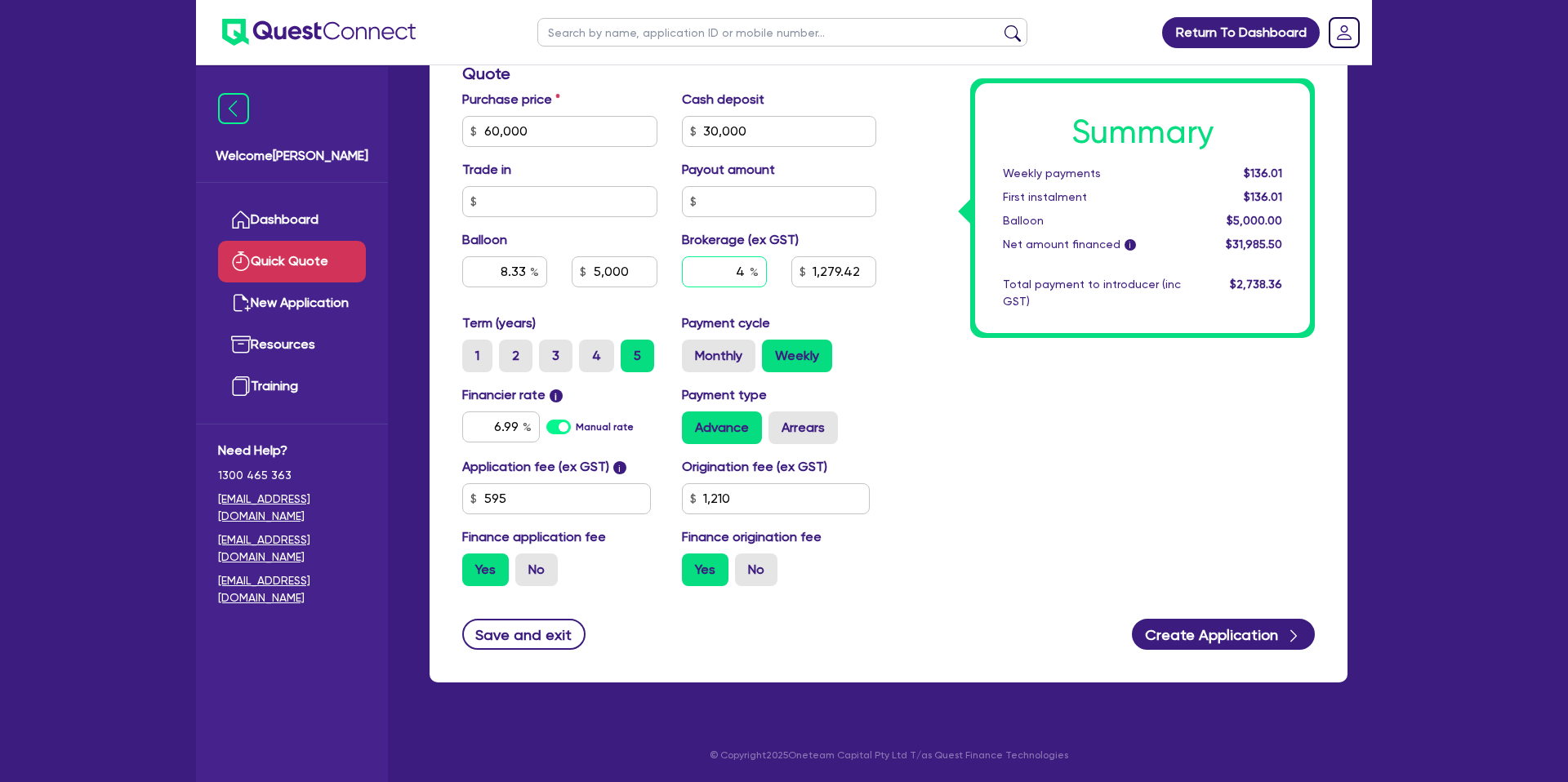
drag, startPoint x: 739, startPoint y: 271, endPoint x: 776, endPoint y: 277, distance: 37.5
click at [770, 270] on div "4" at bounding box center [725, 279] width 109 height 44
type input "8.33"
type input "5,000"
type input "1,279.42"
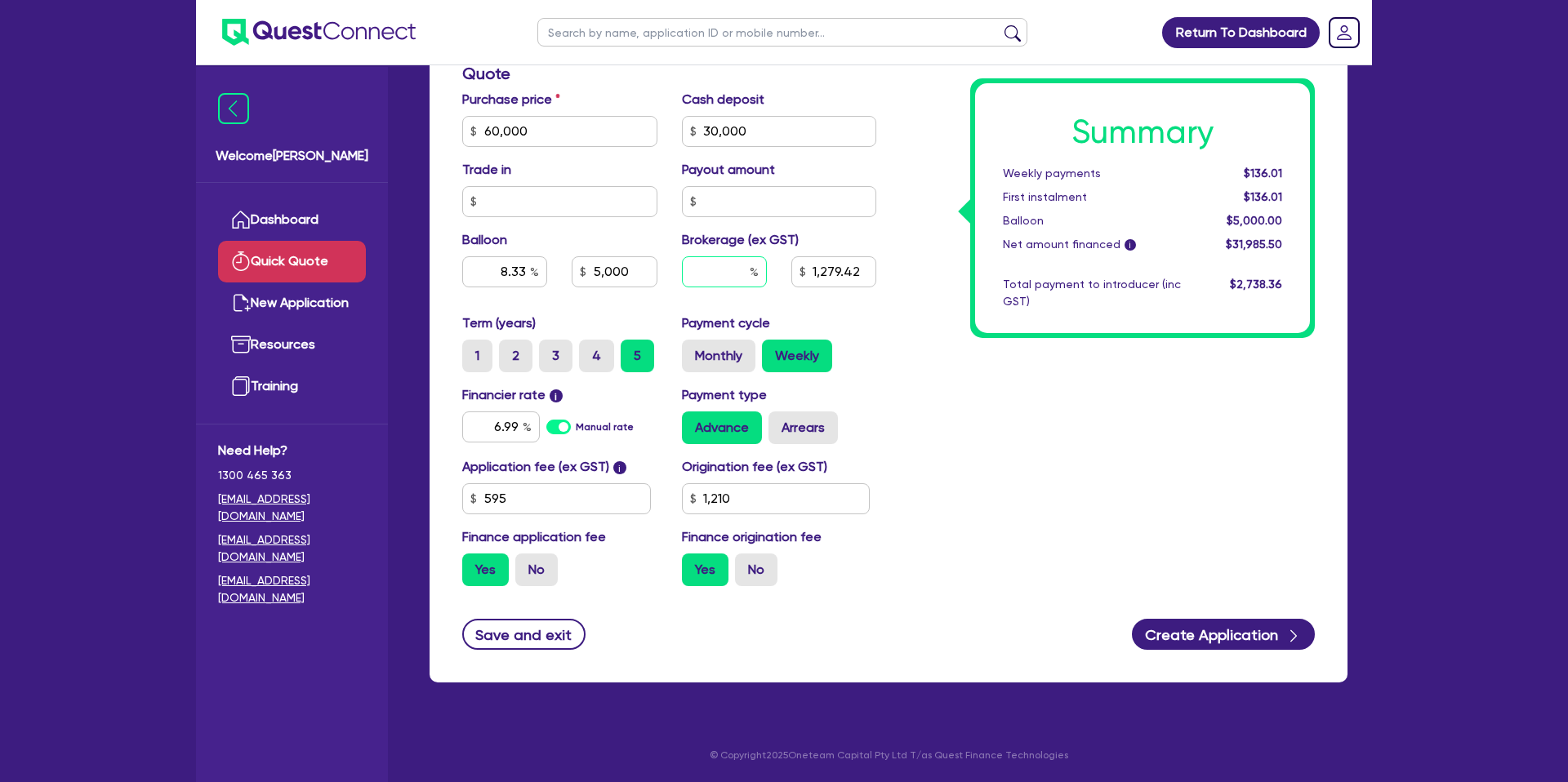
type input "8.33"
type input "5,000"
type input "2"
type input "8.33"
type input "5,000"
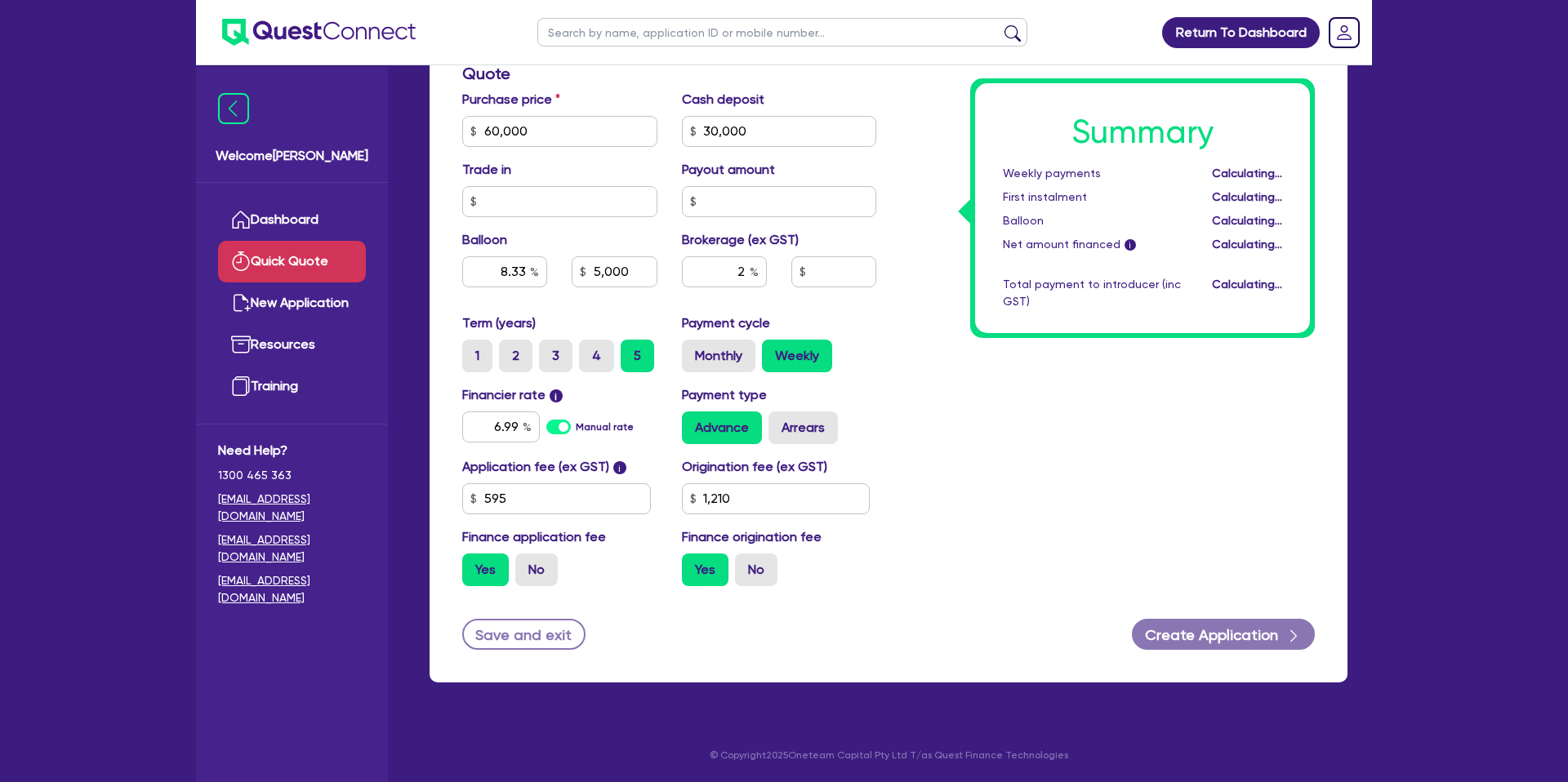
type input "8.33"
type input "5,000"
type input "639.71"
click at [1286, 336] on div "Summary Weekly payments Calculating... First instalment Calculating... Balloon …" at bounding box center [1143, 208] width 345 height 260
drag, startPoint x: 1248, startPoint y: 169, endPoint x: 1291, endPoint y: 171, distance: 43.0
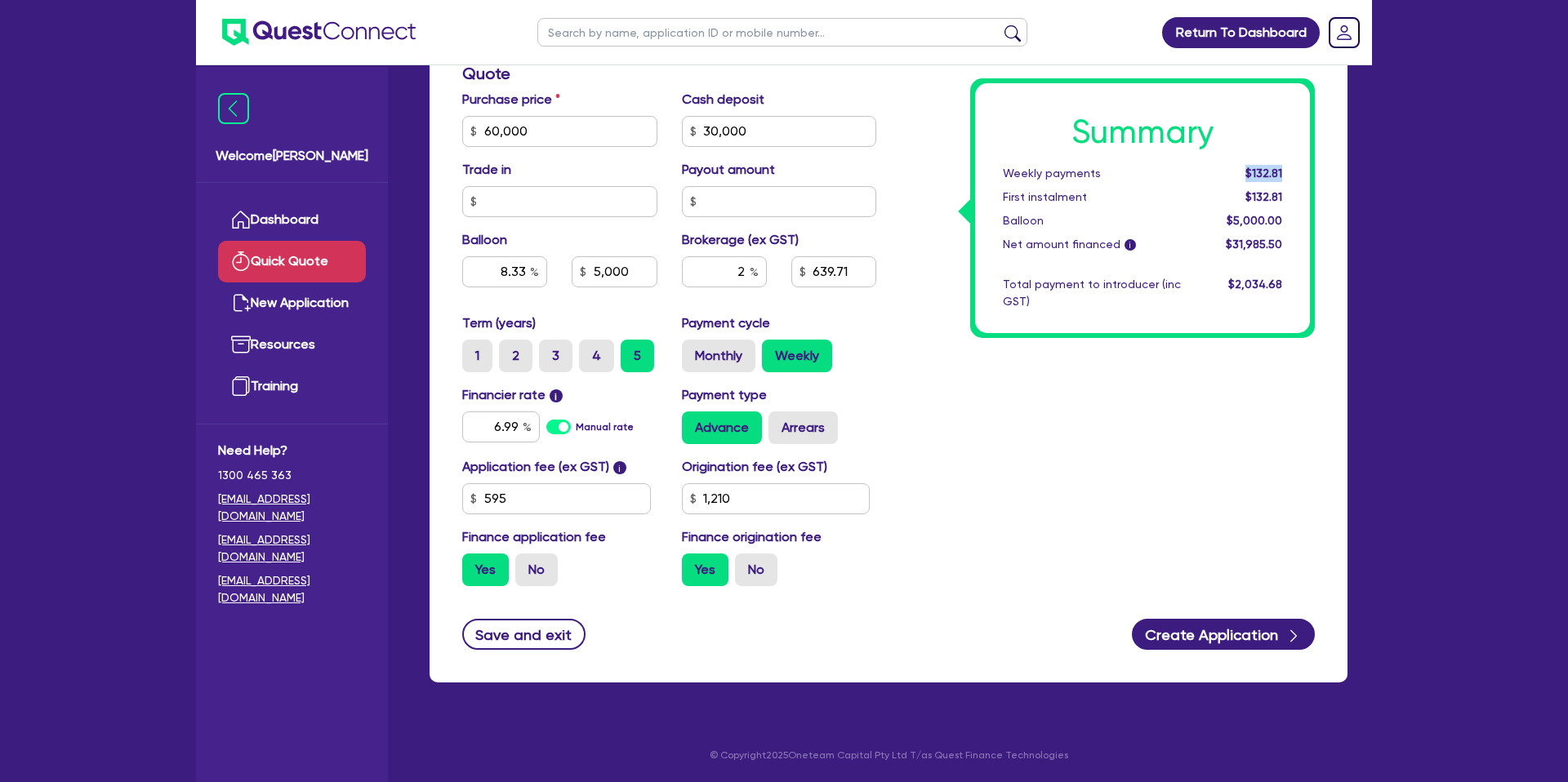
click at [1295, 170] on div "Summary Weekly payments $132.81 First instalment $132.81 Balloon $5,000.00 Net …" at bounding box center [1143, 208] width 335 height 250
drag, startPoint x: 1249, startPoint y: 168, endPoint x: 1294, endPoint y: 167, distance: 45.0
click at [1294, 167] on div "Summary Weekly payments $132.81 First instalment $132.81 Balloon $5,000.00 Net …" at bounding box center [1143, 208] width 335 height 250
click at [922, 344] on div "Summary Weekly payments $132.81 First instalment $132.81 Balloon $5,000.00 Net …" at bounding box center [1107, 122] width 438 height 954
drag, startPoint x: 1250, startPoint y: 170, endPoint x: 1297, endPoint y: 172, distance: 47.0
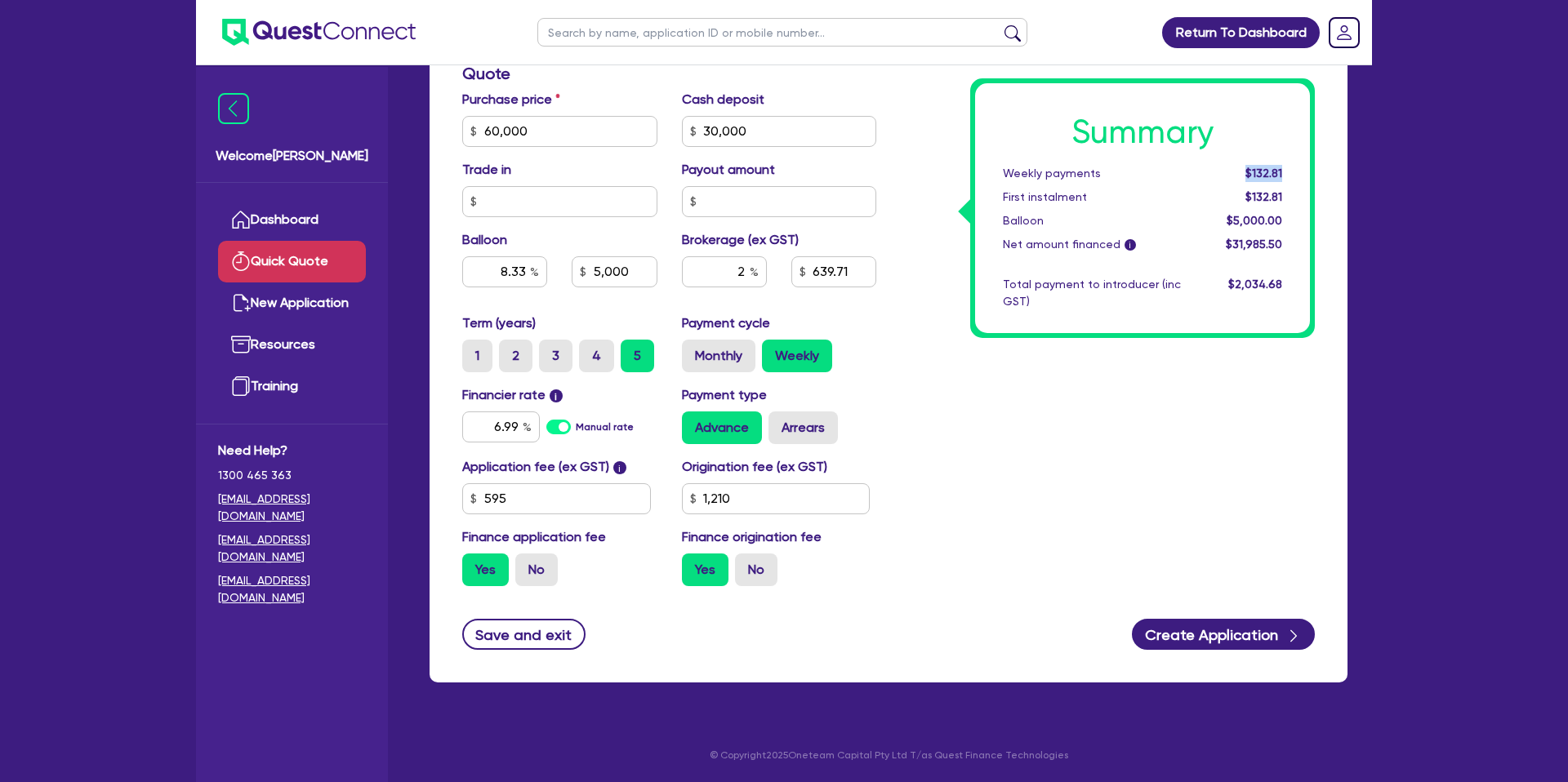
click at [1297, 172] on div "Summary Weekly payments $132.81 First instalment $132.81 Balloon $5,000.00 Net …" at bounding box center [1143, 208] width 335 height 250
drag, startPoint x: 742, startPoint y: 502, endPoint x: 687, endPoint y: 494, distance: 55.6
click at [687, 494] on input "1,210" at bounding box center [776, 499] width 188 height 31
type input "8.33"
type input "5,000"
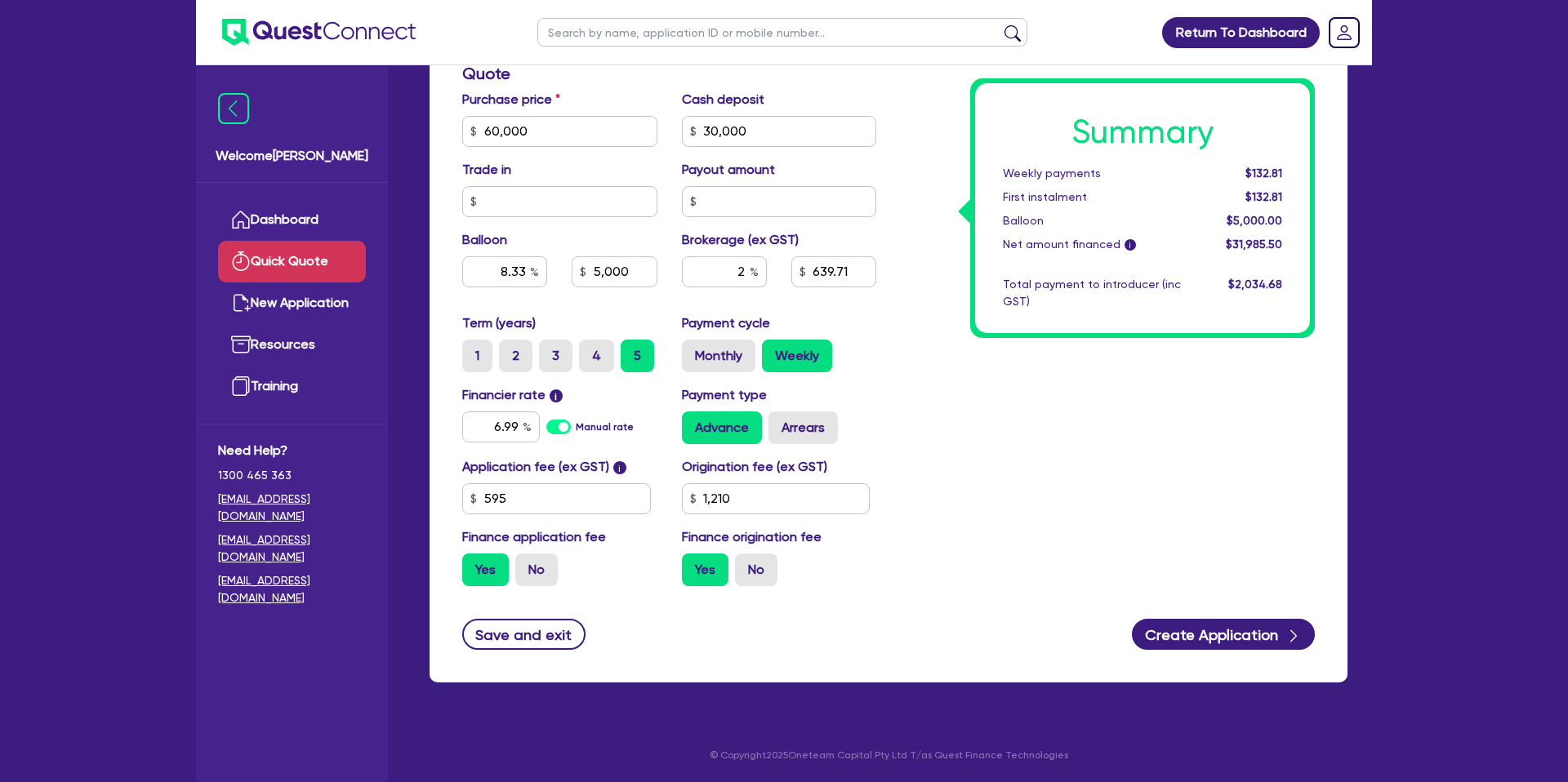
type input "8.33"
type input "5,000"
click at [1260, 502] on div "Summary Weekly payments $132.81 First instalment $132.81 Balloon $5,000.00 Net …" at bounding box center [1107, 122] width 438 height 954
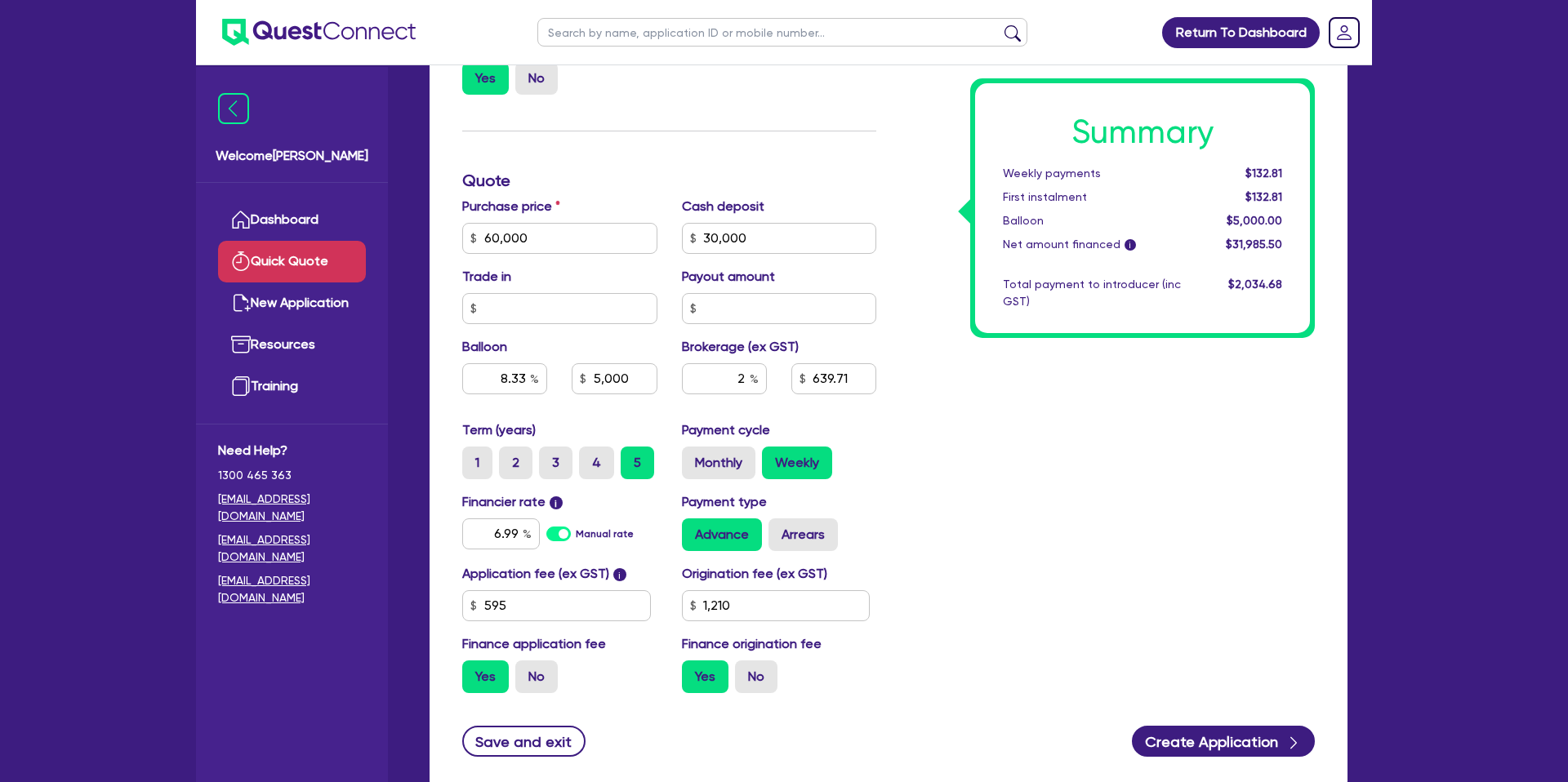
scroll to position [427, 0]
drag, startPoint x: 591, startPoint y: 380, endPoint x: 665, endPoint y: 376, distance: 74.1
click at [665, 376] on div "5,000" at bounding box center [614, 380] width 109 height 31
type input "8.33"
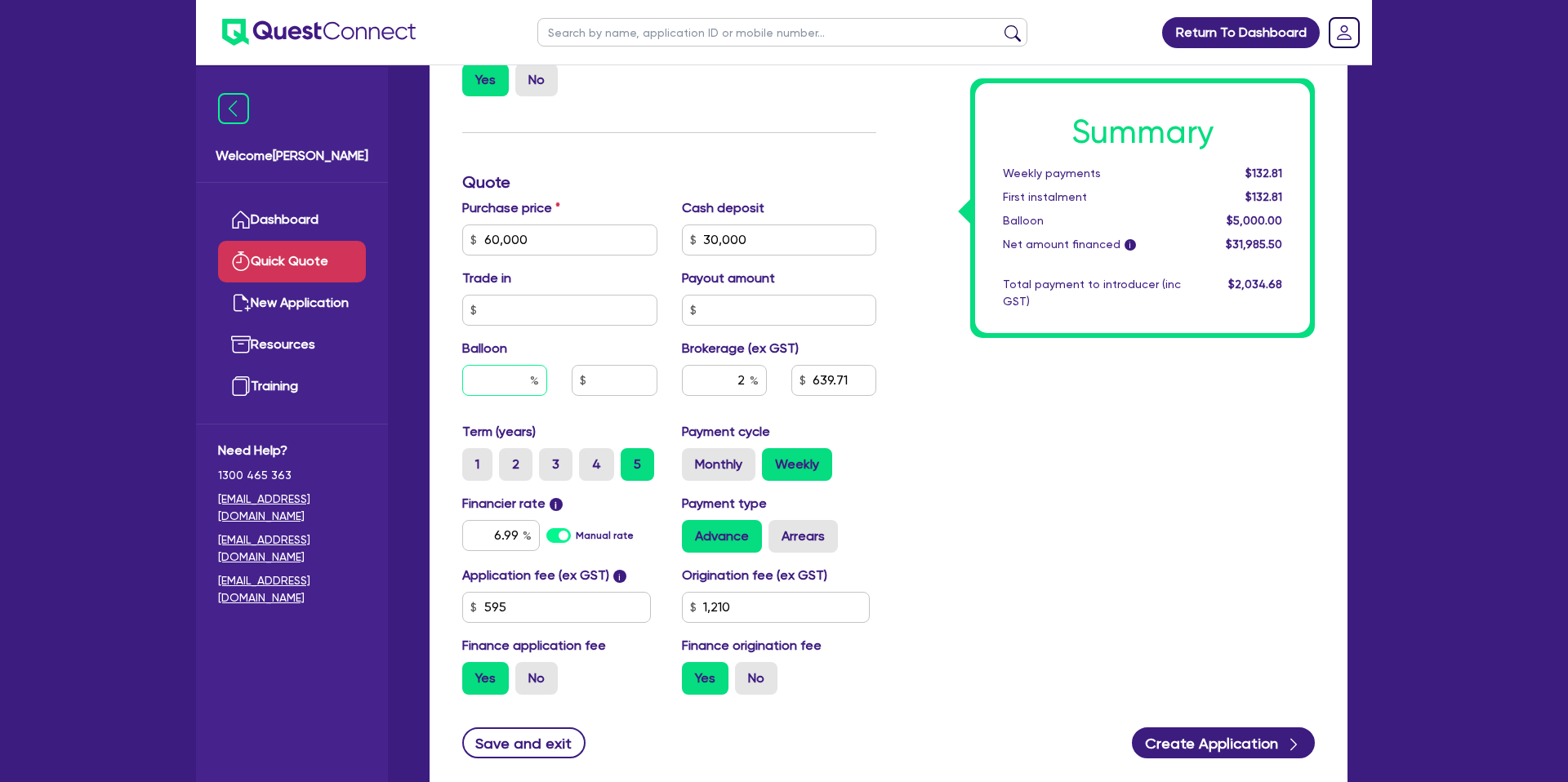
drag, startPoint x: 501, startPoint y: 374, endPoint x: 591, endPoint y: 404, distance: 94.9
click at [587, 403] on div "Balloon" at bounding box center [560, 374] width 220 height 70
type input "1"
click at [605, 376] on input "text" at bounding box center [615, 380] width 85 height 31
type input "10,000"
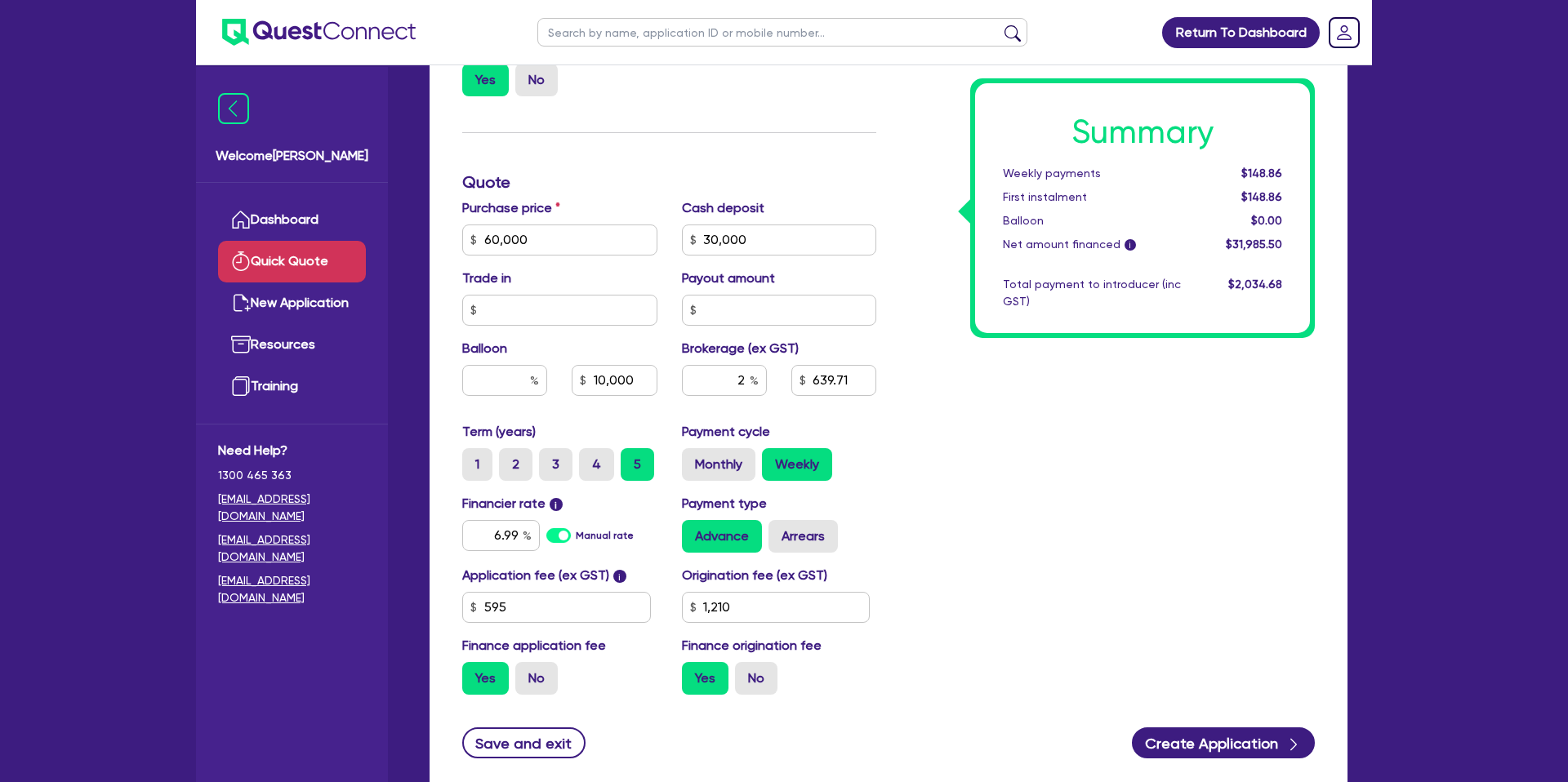
click at [1332, 489] on div "Finance type Chattel Mortgage Business Loan Asset type category Select Cars and…" at bounding box center [888, 256] width 918 height 1070
type input "16.66"
type input "10,000"
drag, startPoint x: 1243, startPoint y: 170, endPoint x: 1295, endPoint y: 173, distance: 52.1
click at [1295, 173] on div "Summary Weekly payments $116.75 First instalment $116.75 Balloon $10,000.00 Net…" at bounding box center [1143, 208] width 335 height 250
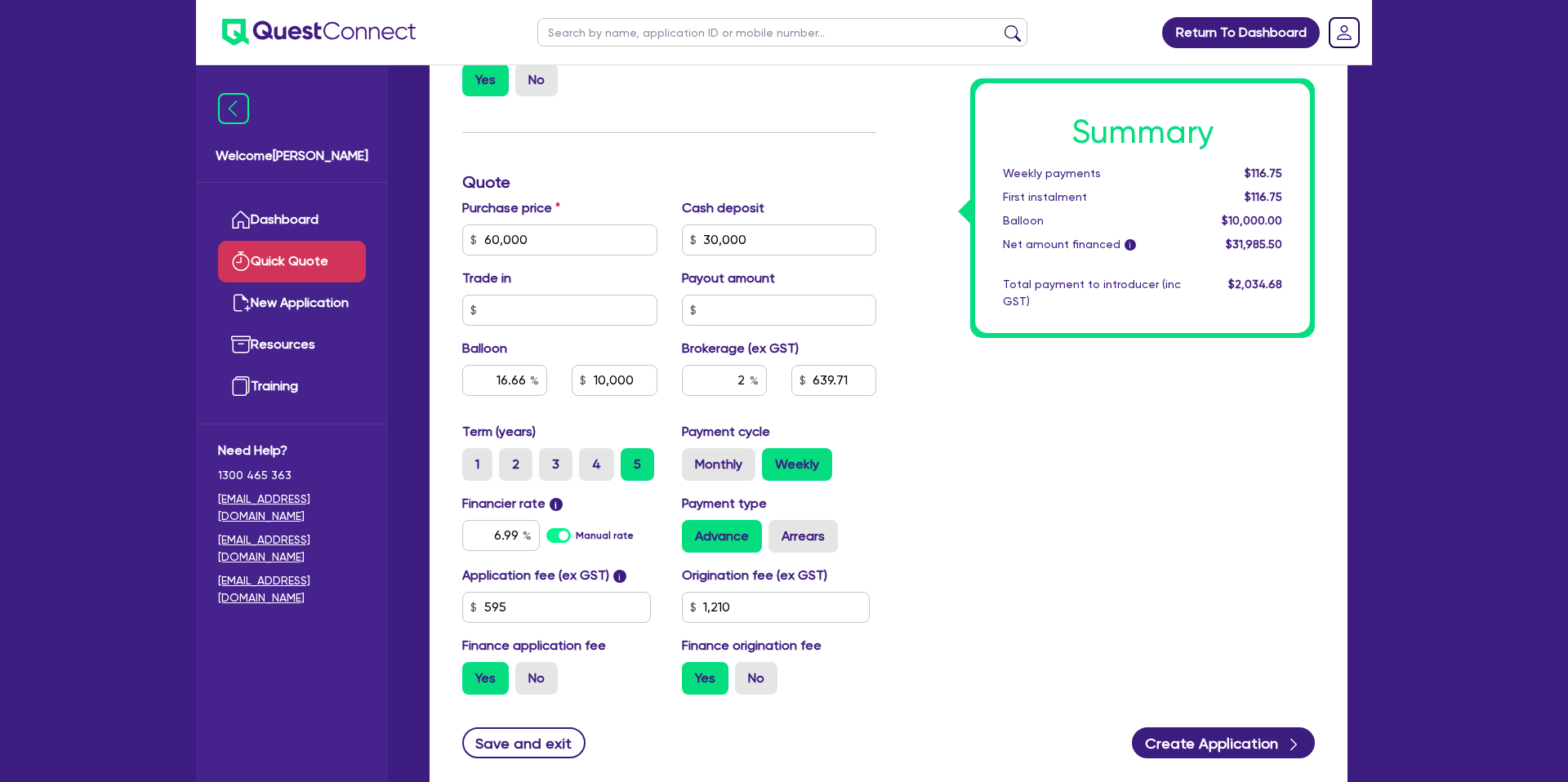
click at [915, 170] on div "Summary Weekly payments $116.75 First instalment $116.75 Balloon $10,000.00 Net…" at bounding box center [1107, 230] width 438 height 954
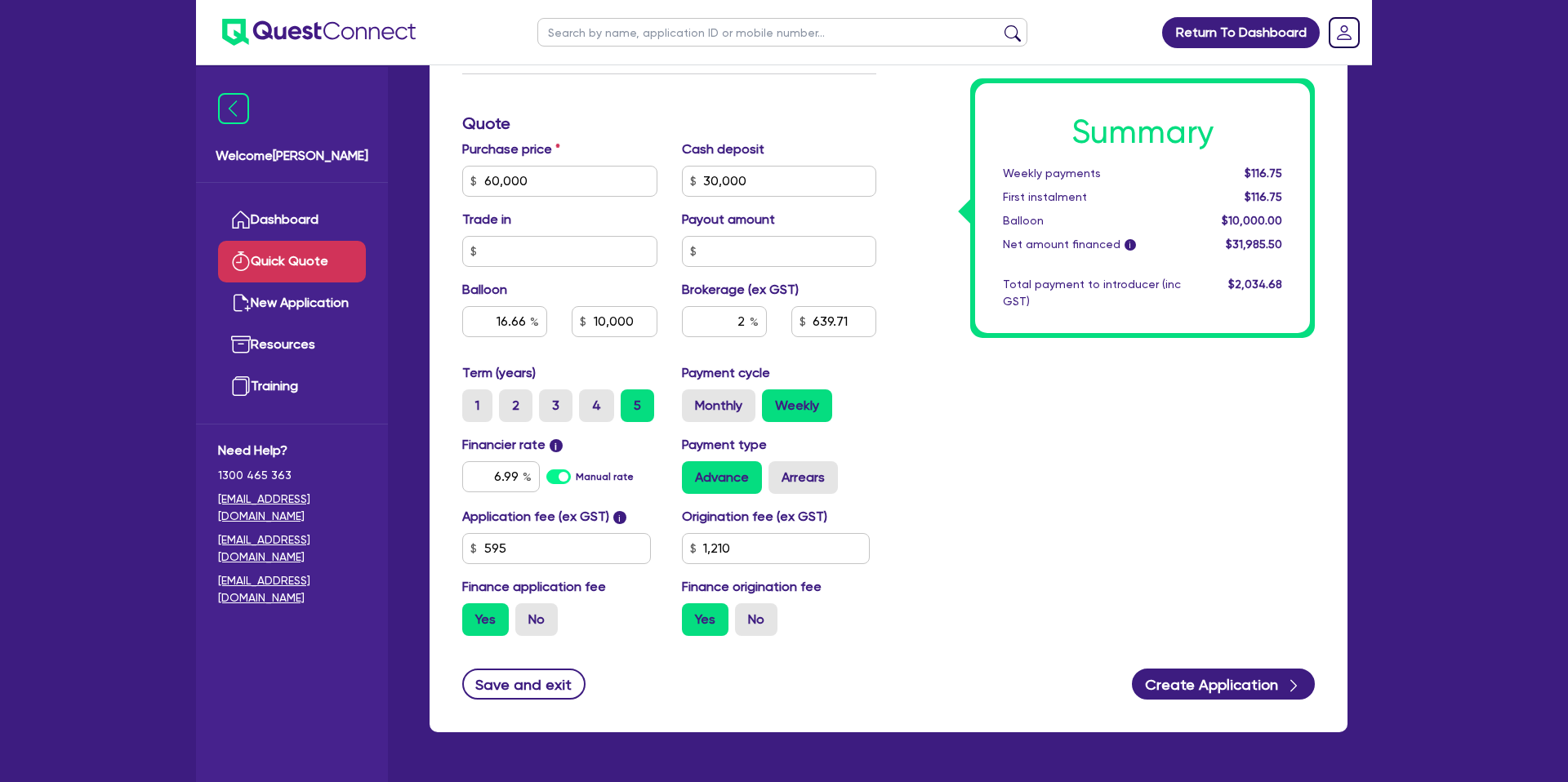
scroll to position [535, 0]
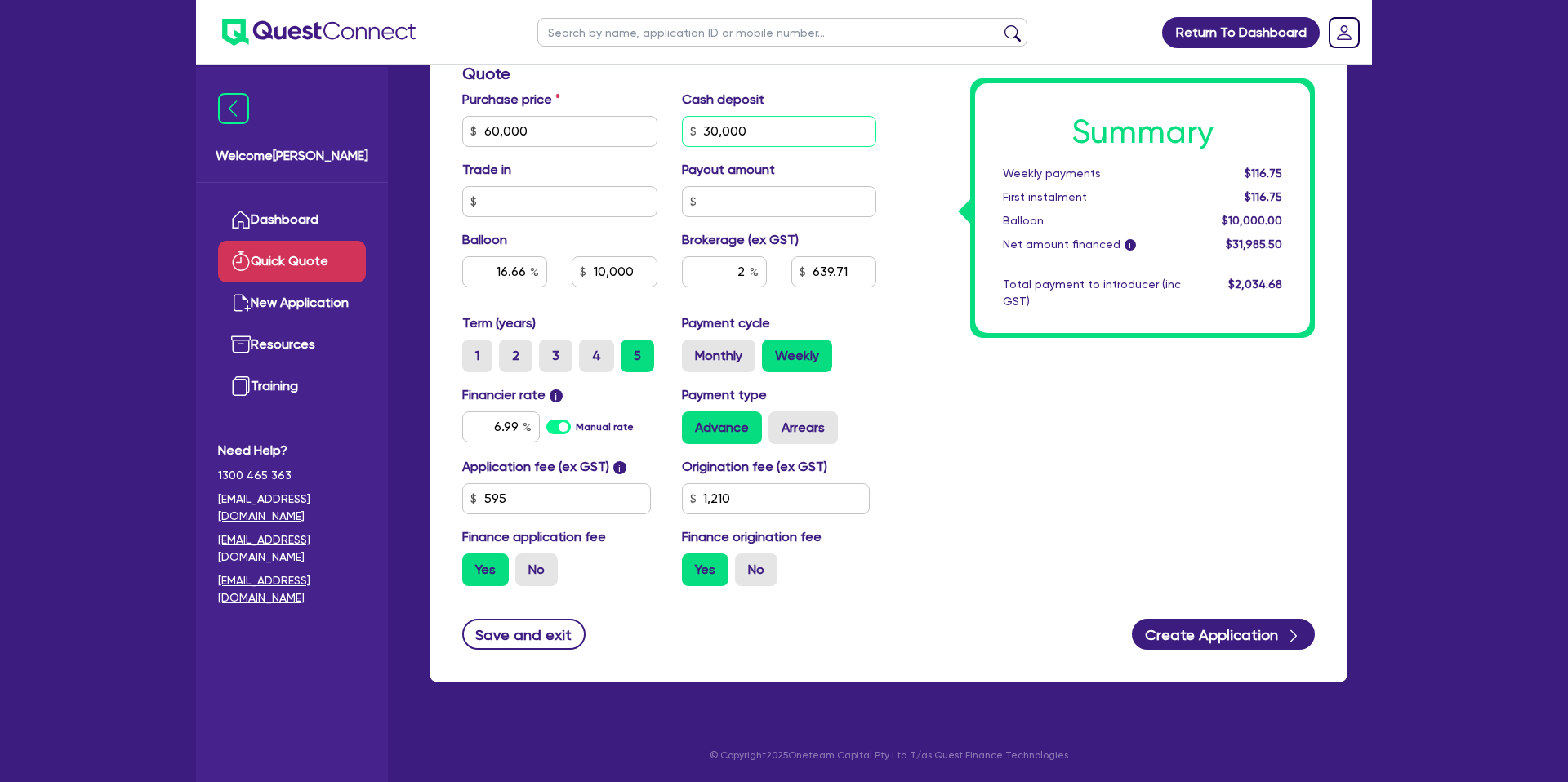
click at [750, 132] on input "30,000" at bounding box center [779, 131] width 195 height 31
type input "3"
type input "25,000"
type input "16.66"
type input "10,000"
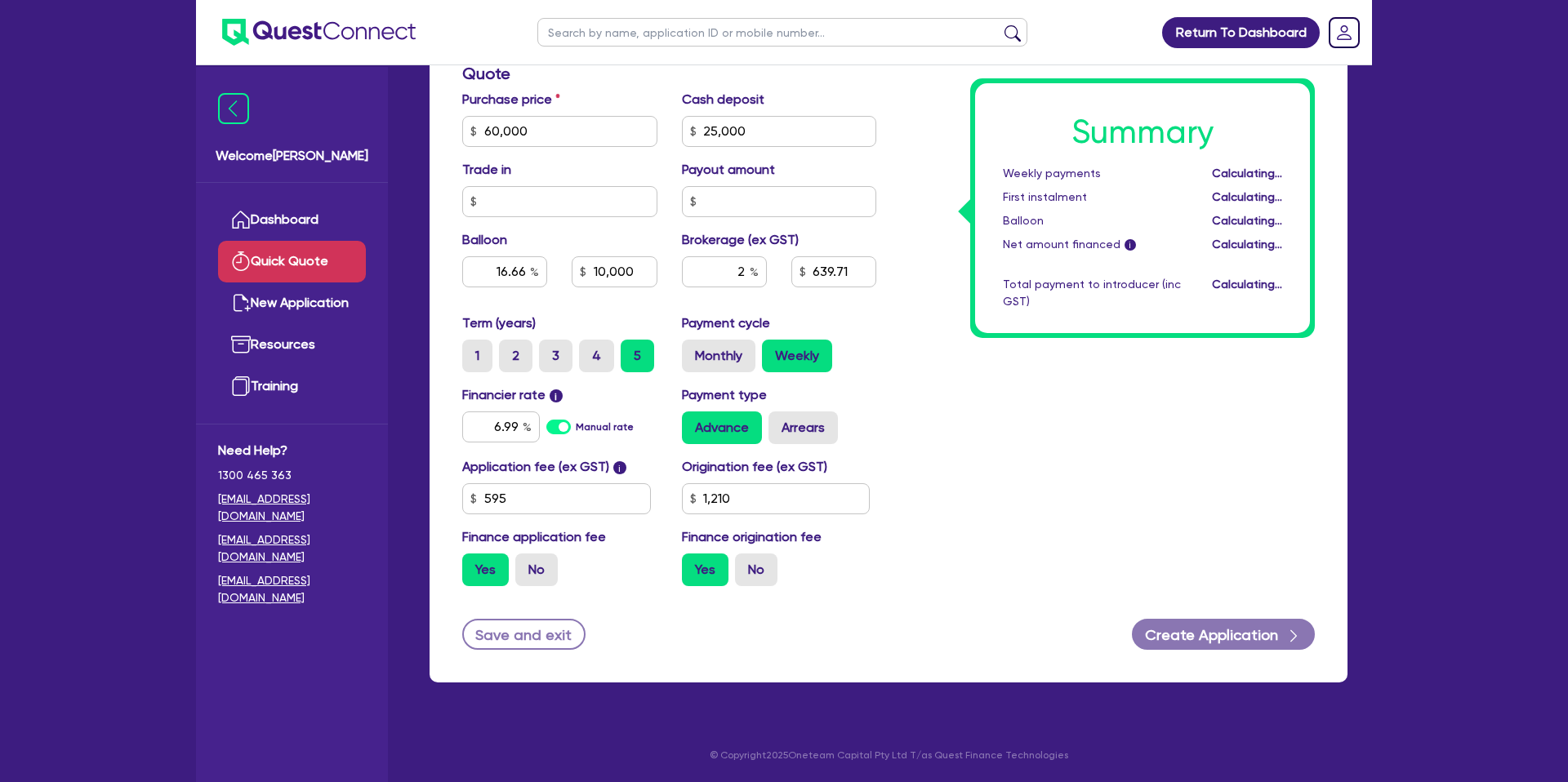
drag, startPoint x: 1082, startPoint y: 453, endPoint x: 965, endPoint y: 347, distance: 157.9
click at [1077, 448] on div "Summary Weekly payments Calculating... First instalment Calculating... Balloon …" at bounding box center [1107, 122] width 438 height 954
type input "16.66"
type input "10,000"
type input "739.71"
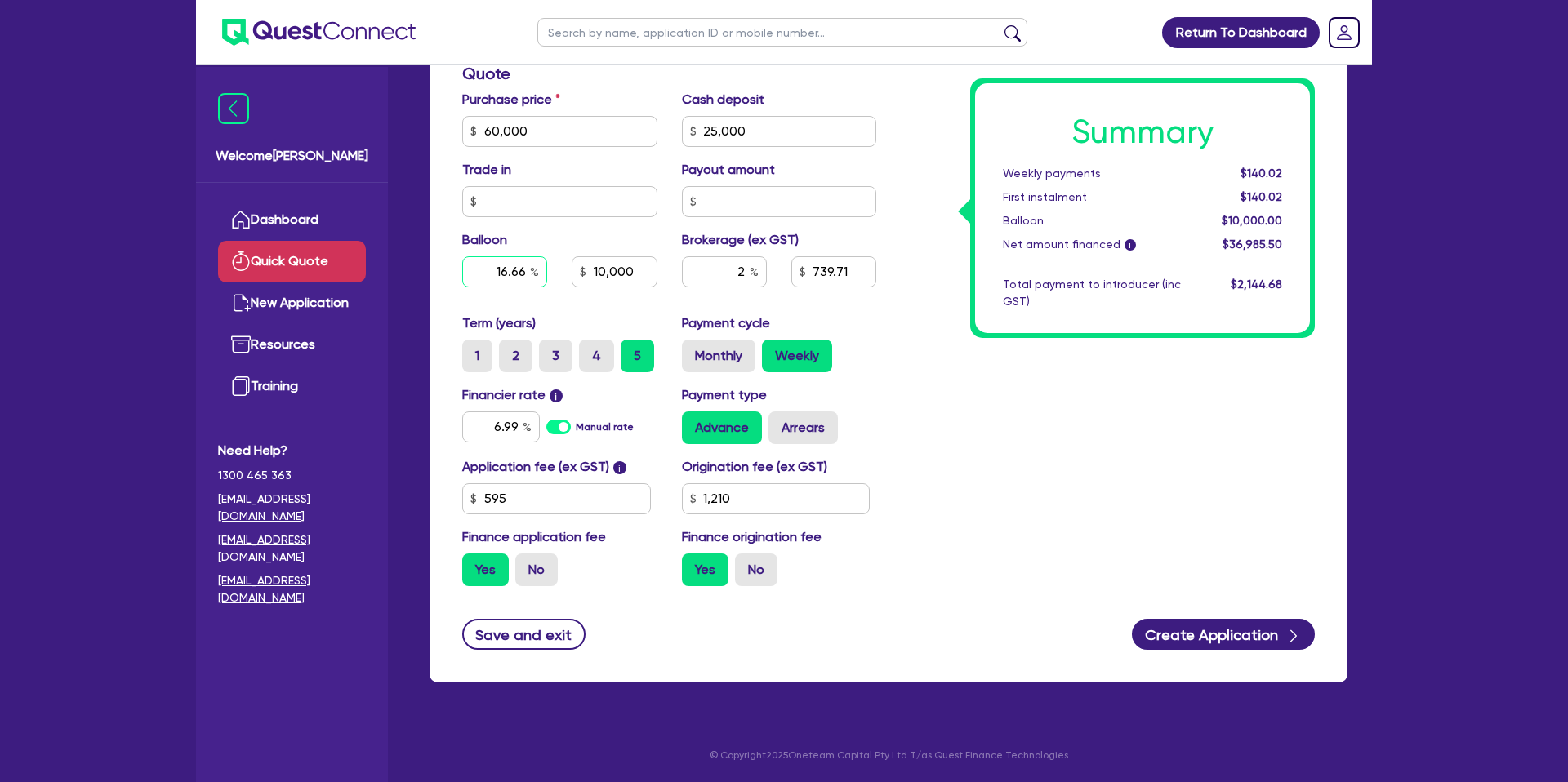
drag, startPoint x: 493, startPoint y: 273, endPoint x: 568, endPoint y: 271, distance: 75.0
click at [568, 271] on div "16.66 10,000" at bounding box center [560, 272] width 220 height 31
type input "16.66"
type input "10,000"
type input "16.66"
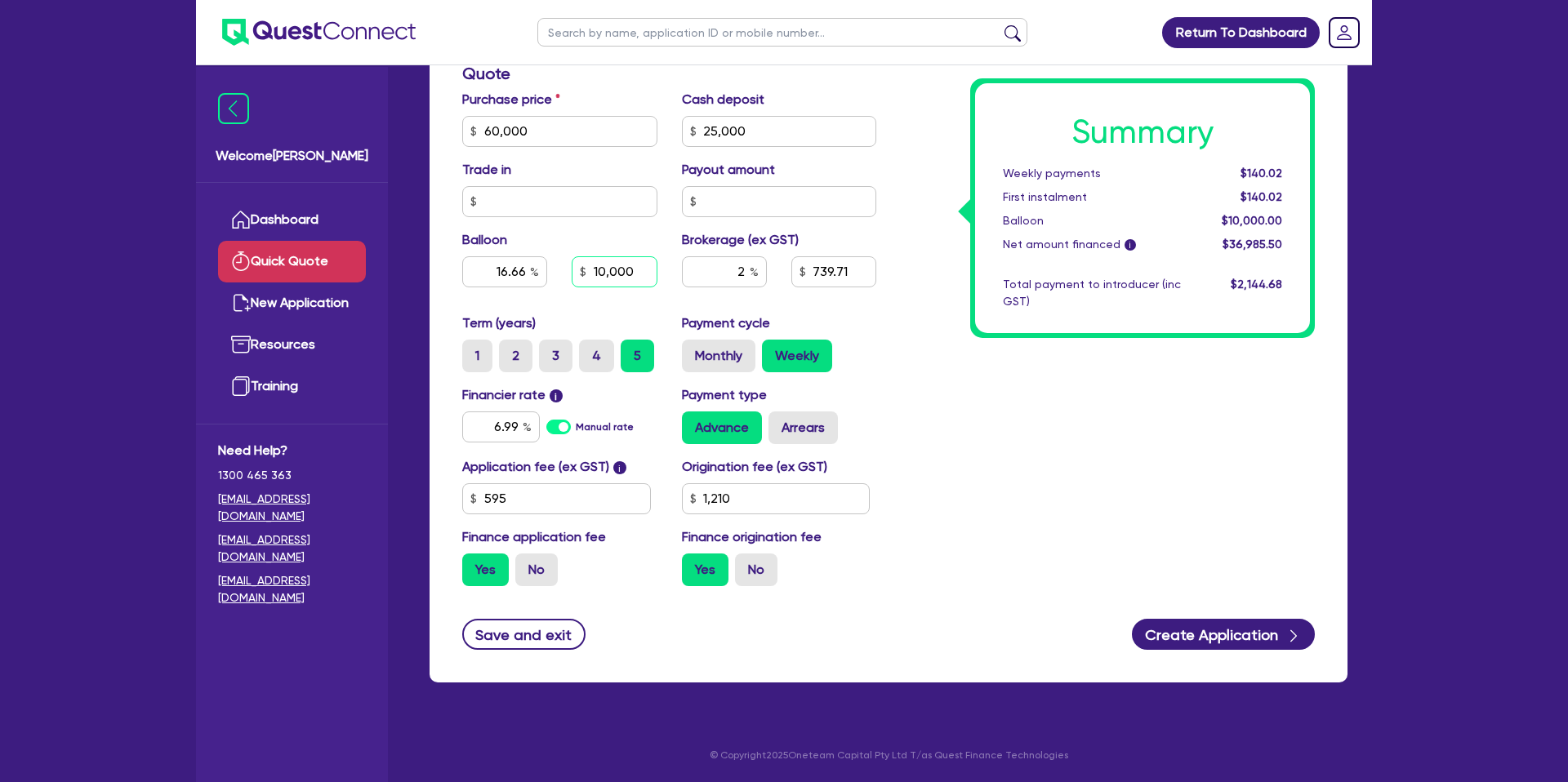
type input "10,000"
drag, startPoint x: 592, startPoint y: 269, endPoint x: 645, endPoint y: 272, distance: 53.1
click at [645, 272] on input "10,000" at bounding box center [615, 272] width 85 height 31
drag, startPoint x: 1237, startPoint y: 169, endPoint x: 1302, endPoint y: 173, distance: 65.1
click at [1302, 173] on div "Summary Weekly payments $140.02 First instalment $140.02 Balloon $10,000.00 Net…" at bounding box center [1143, 208] width 335 height 250
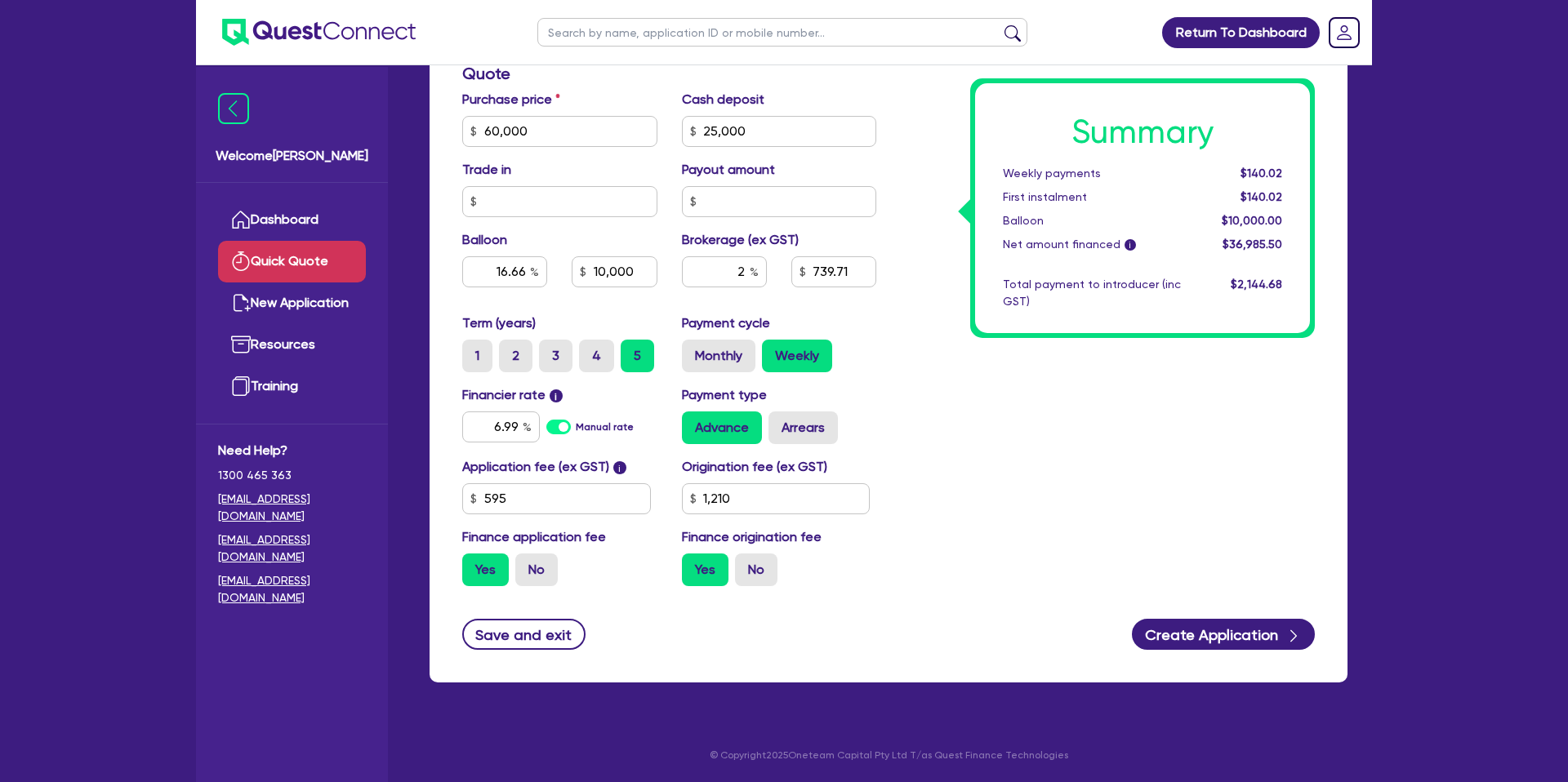
click at [1096, 354] on div "Summary Weekly payments $140.02 First instalment $140.02 Balloon $10,000.00 Net…" at bounding box center [1107, 122] width 438 height 954
click at [898, 145] on div "Summary Weekly payments $140.02 First instalment $140.02 Balloon $10,000.00 Net…" at bounding box center [1107, 122] width 438 height 954
click at [1250, 629] on button "Create Application" at bounding box center [1223, 633] width 183 height 31
type input "16.66"
type input "10,000"
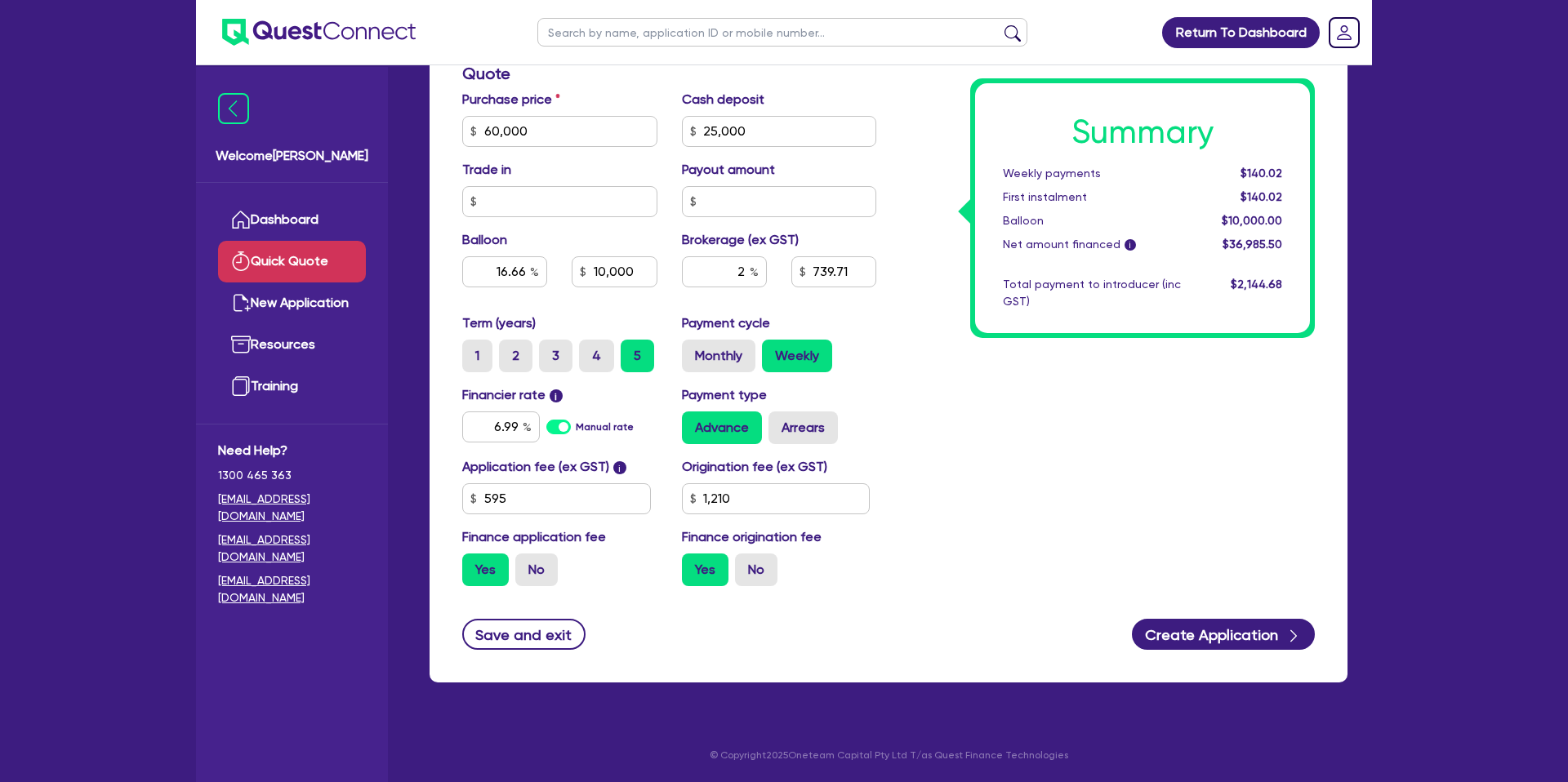
type input "16.66"
type input "10,000"
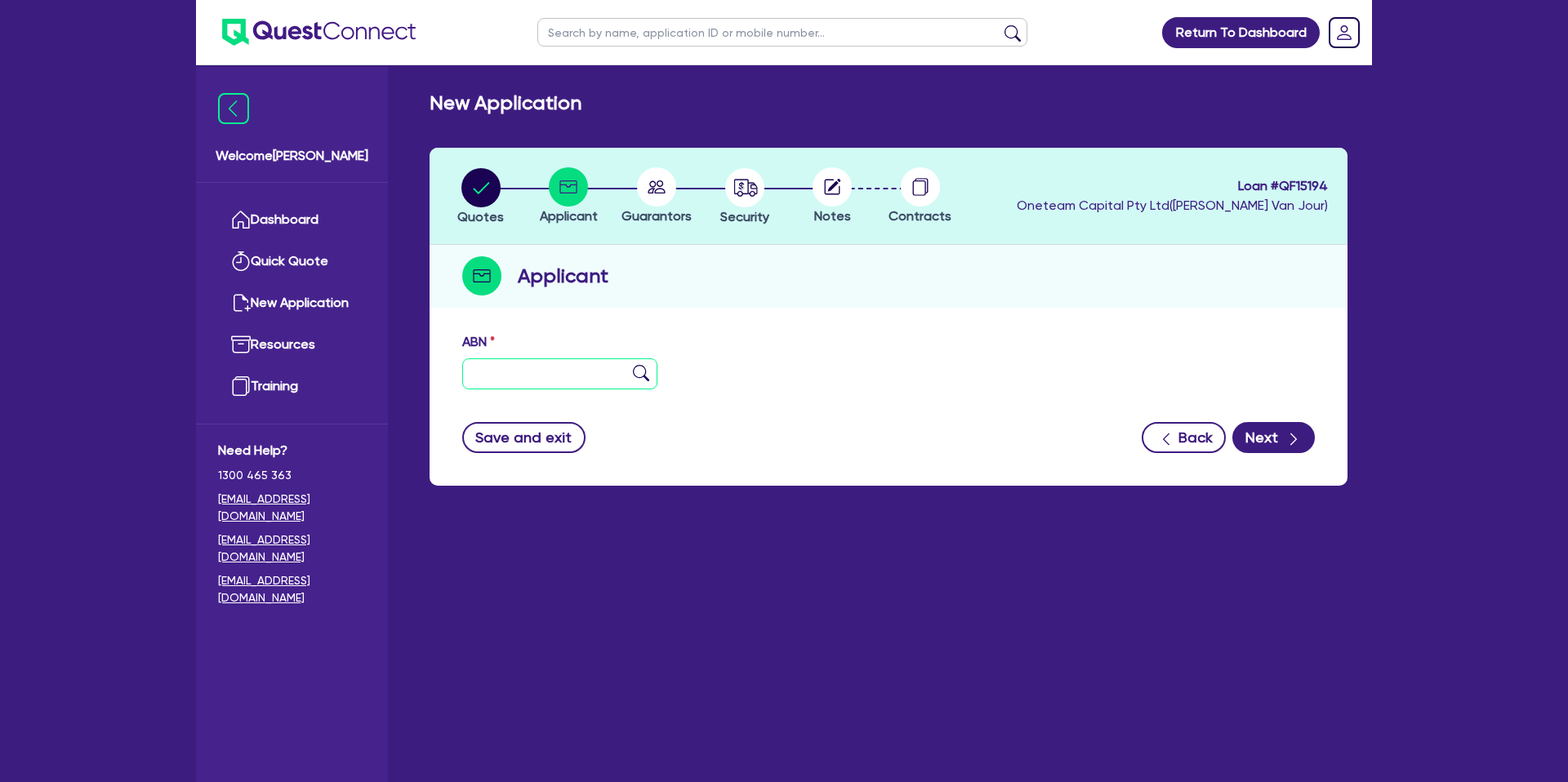
click at [485, 378] on input "text" at bounding box center [559, 374] width 195 height 31
type input "12 345 678 9"
click at [1022, 470] on div "ABN 12 345 678 9 Entity name Trading name Type of entity Select Sole Trader Com…" at bounding box center [888, 404] width 918 height 162
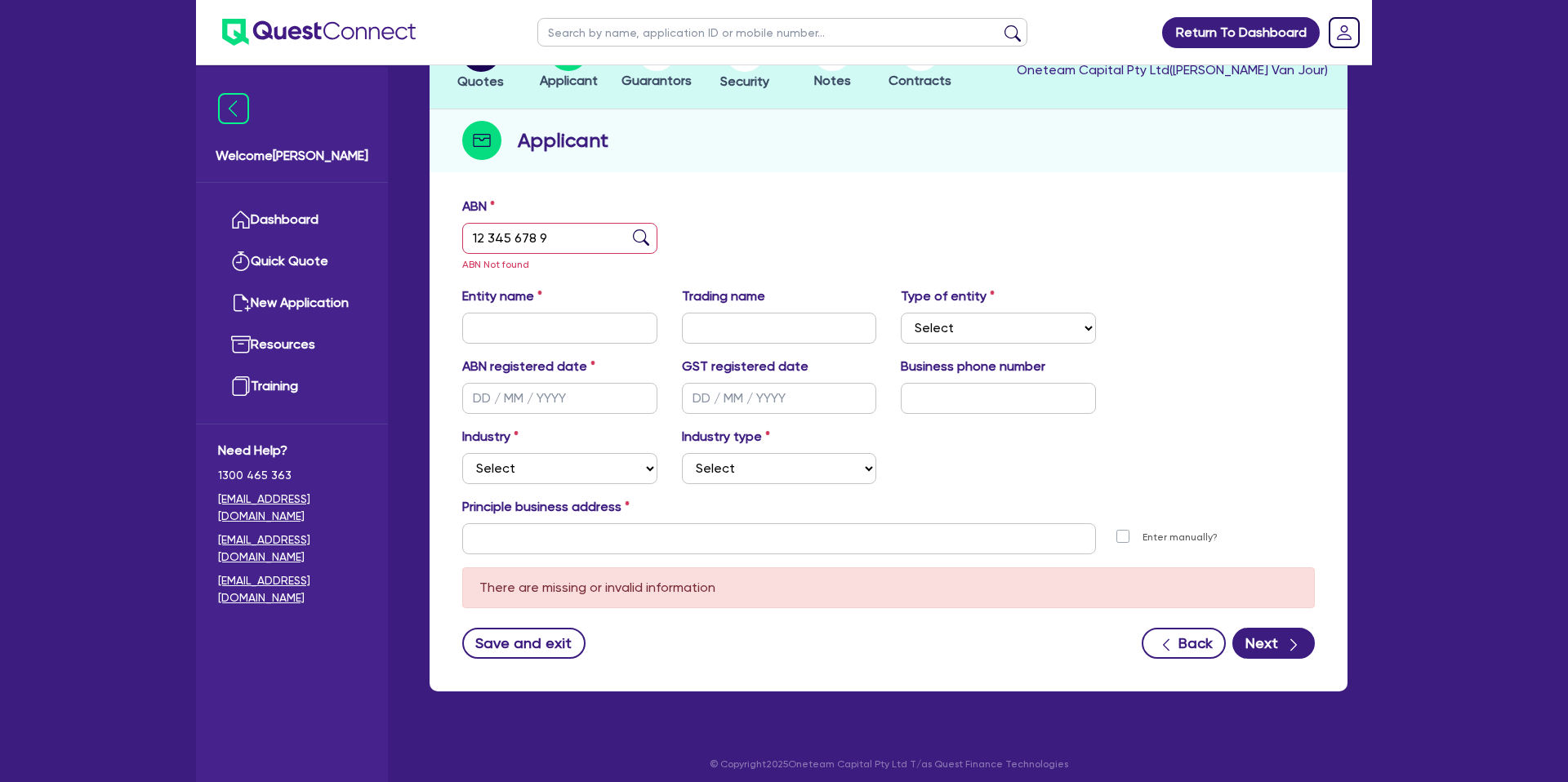
scroll to position [145, 0]
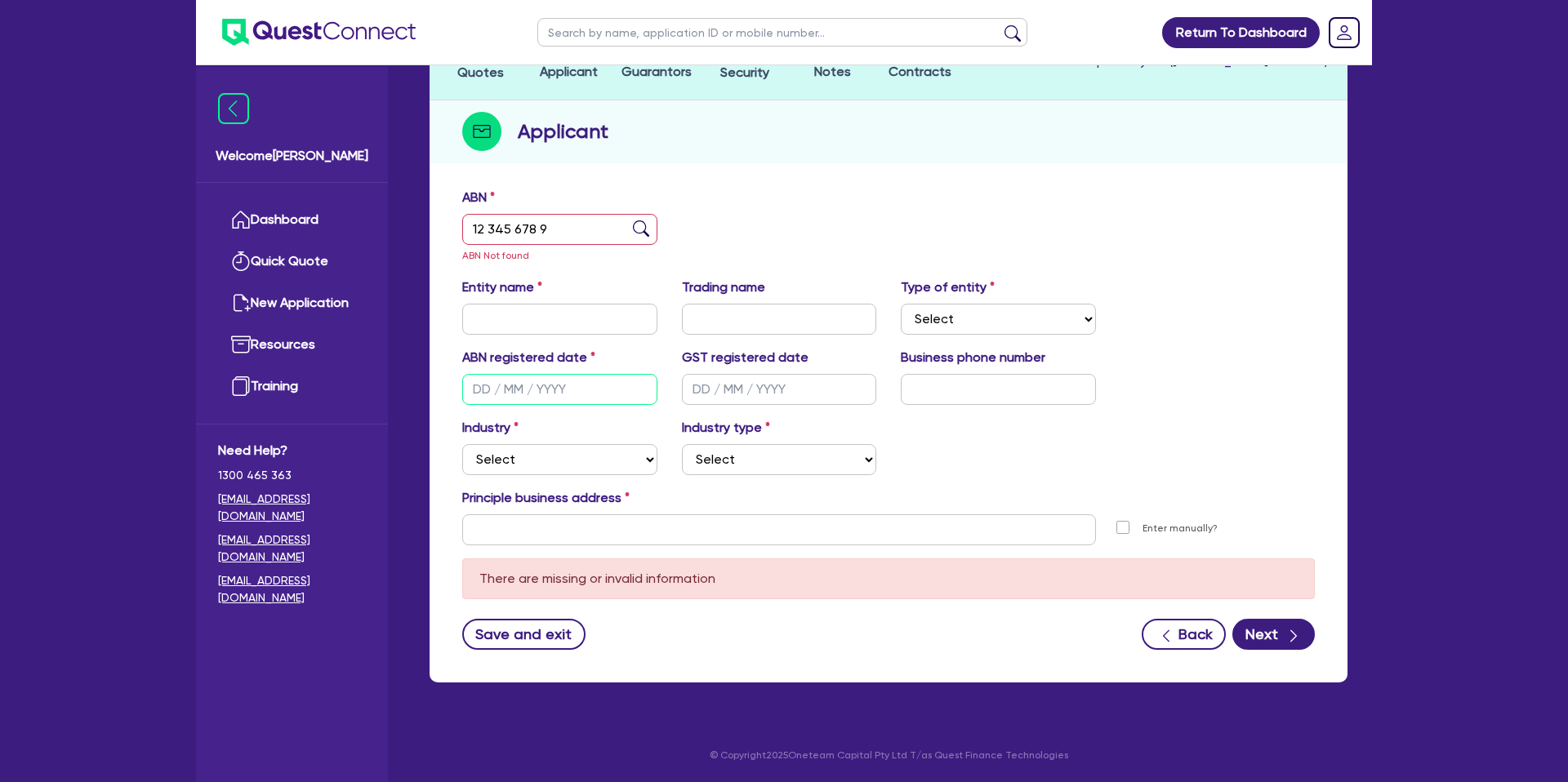
click at [517, 386] on input "text" at bounding box center [559, 389] width 195 height 31
type input "0 / /"
click at [540, 324] on input "text" at bounding box center [559, 318] width 195 height 31
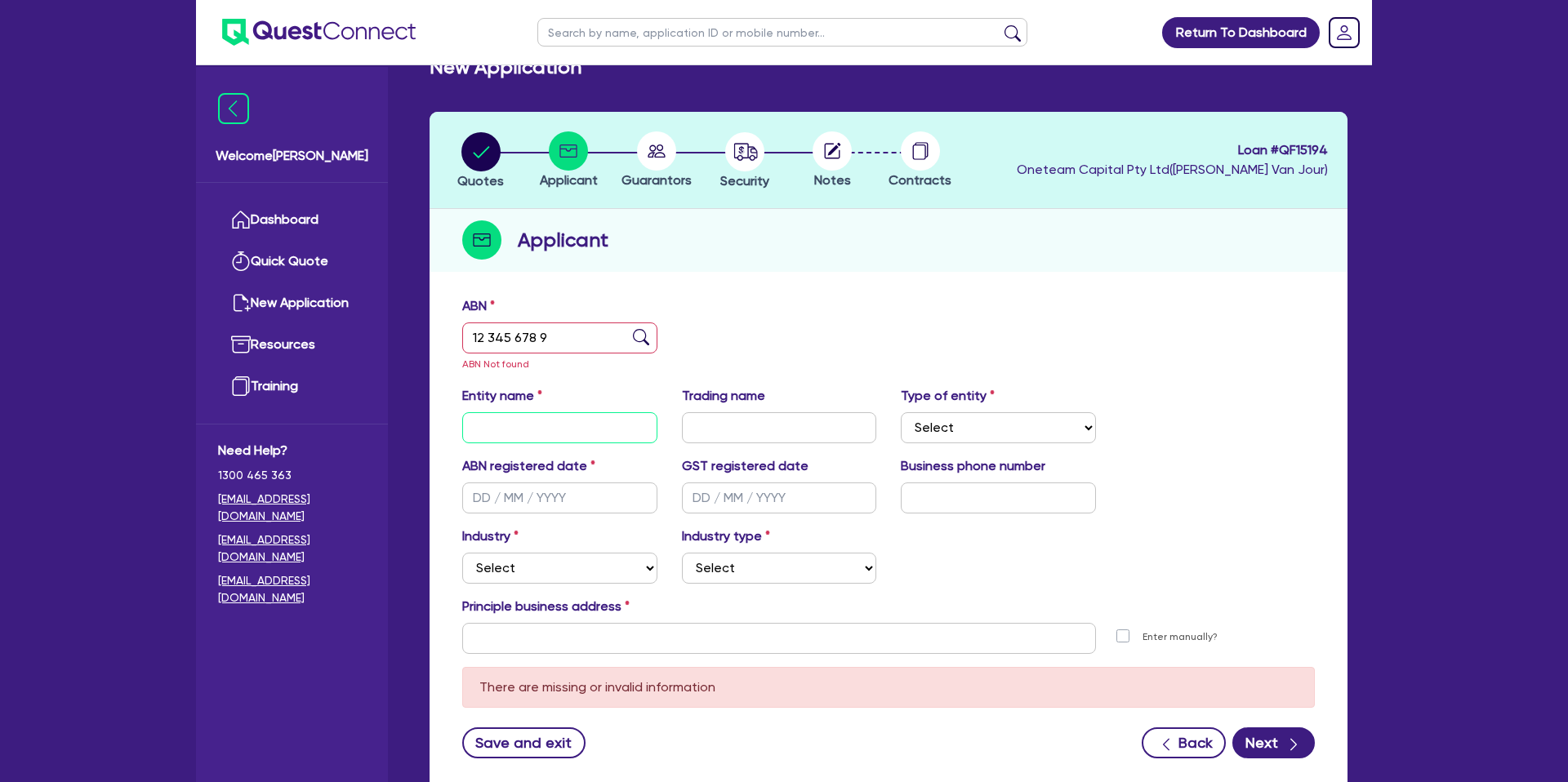
scroll to position [0, 0]
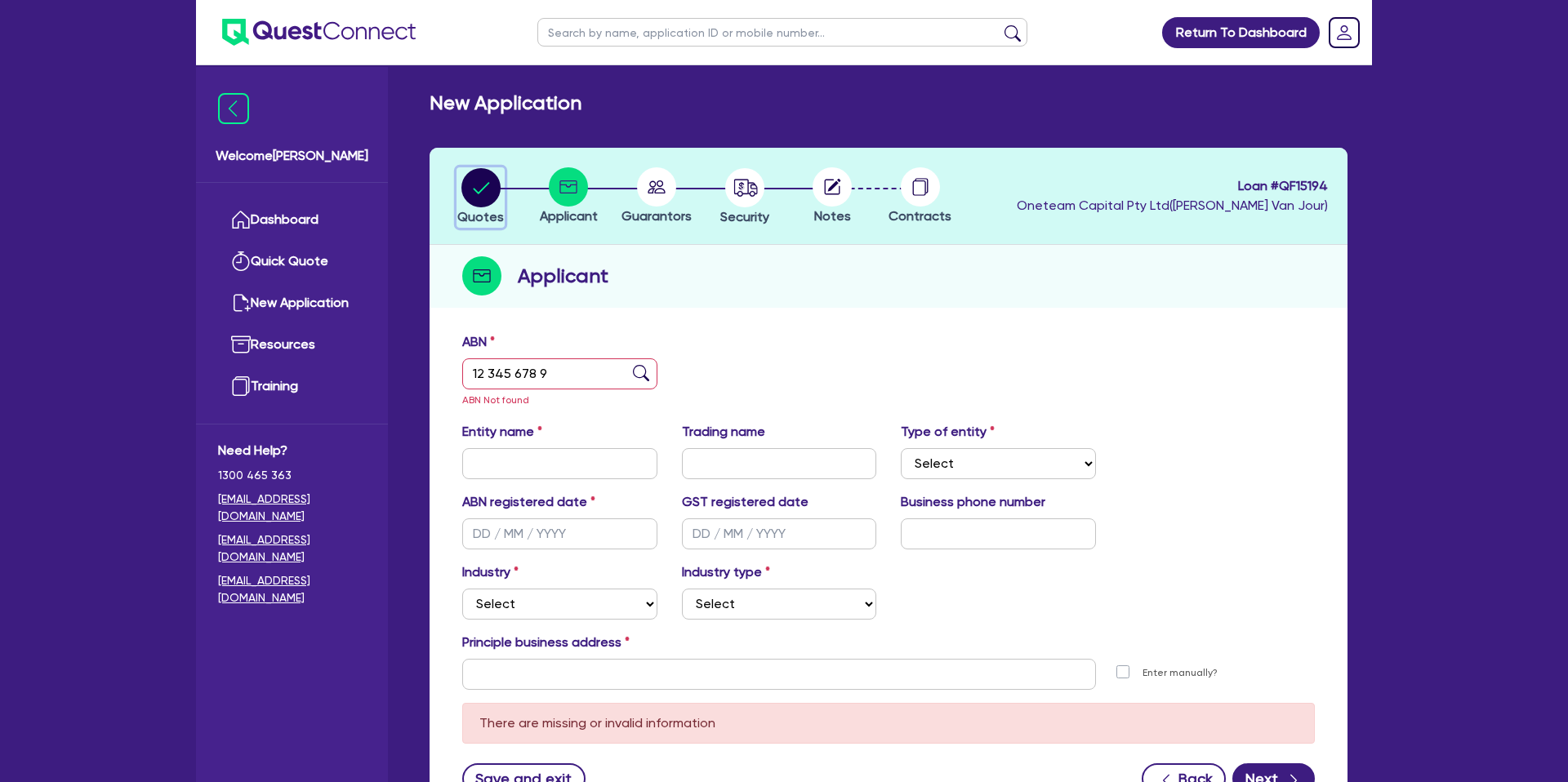
click at [481, 189] on icon "button" at bounding box center [481, 188] width 16 height 12
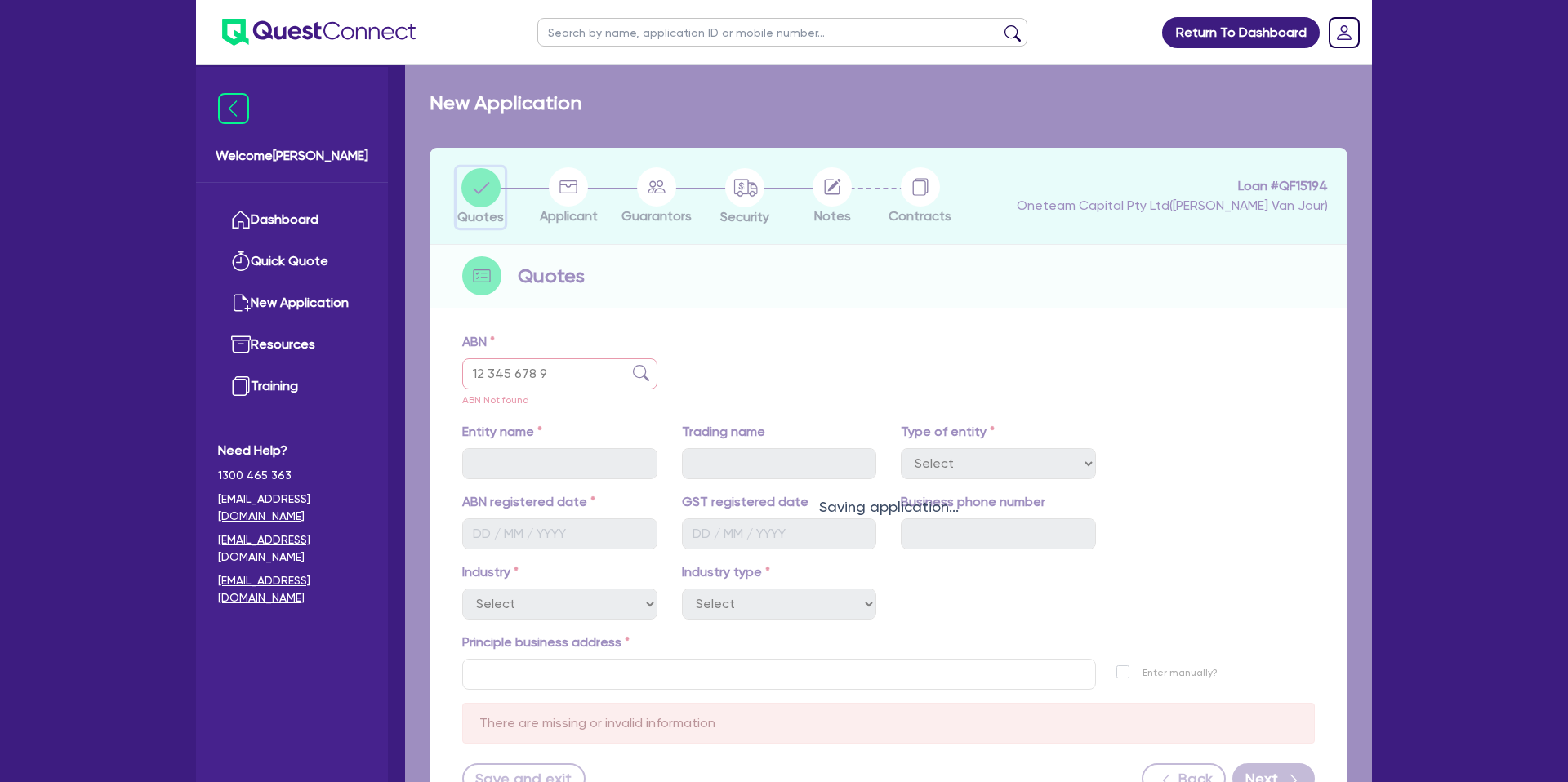
select select "CARS_AND_LIGHT_TRUCKS"
select select "PASSENGER_VEHICLES"
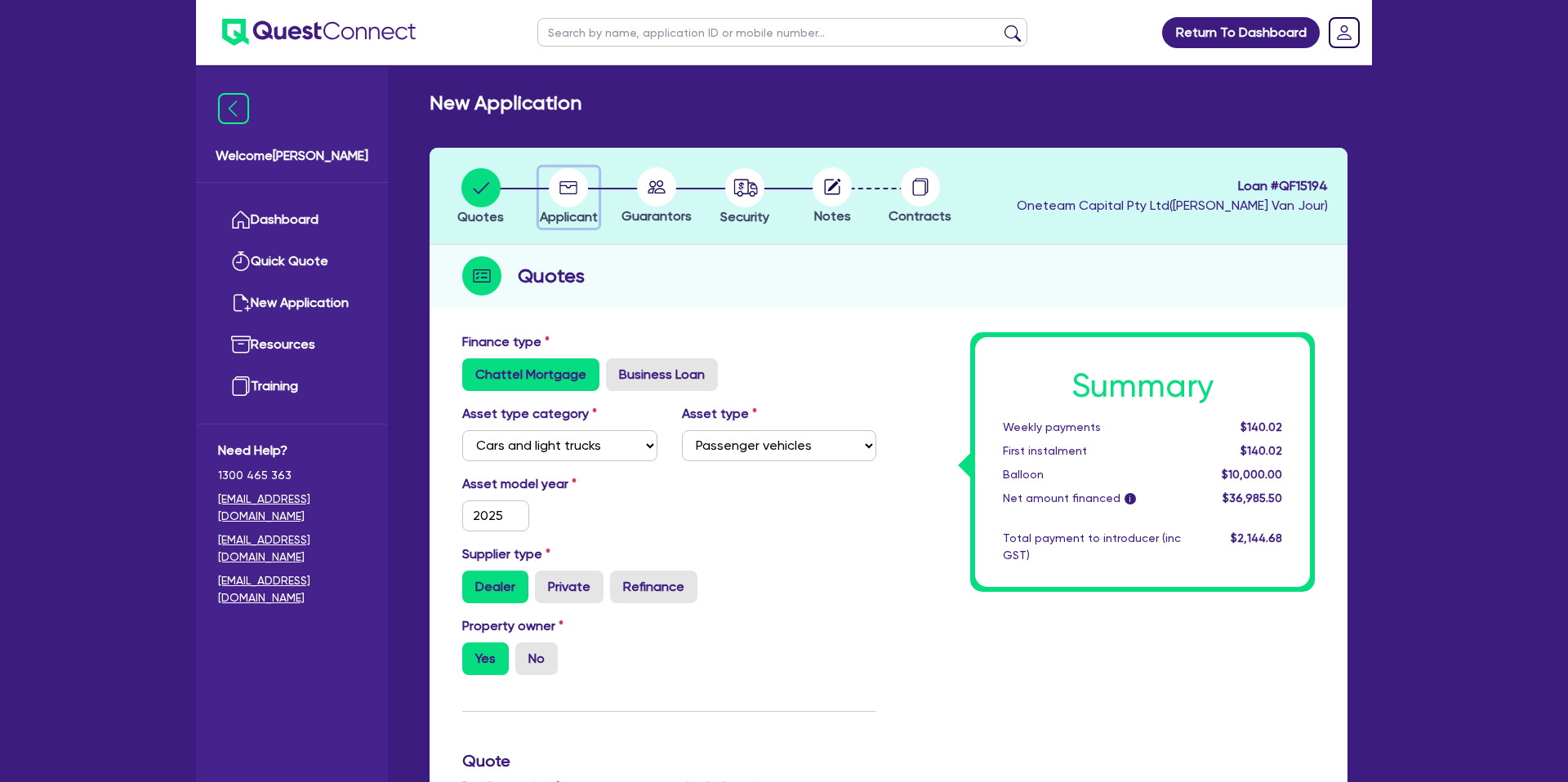
click at [568, 178] on circle "button" at bounding box center [569, 188] width 40 height 40
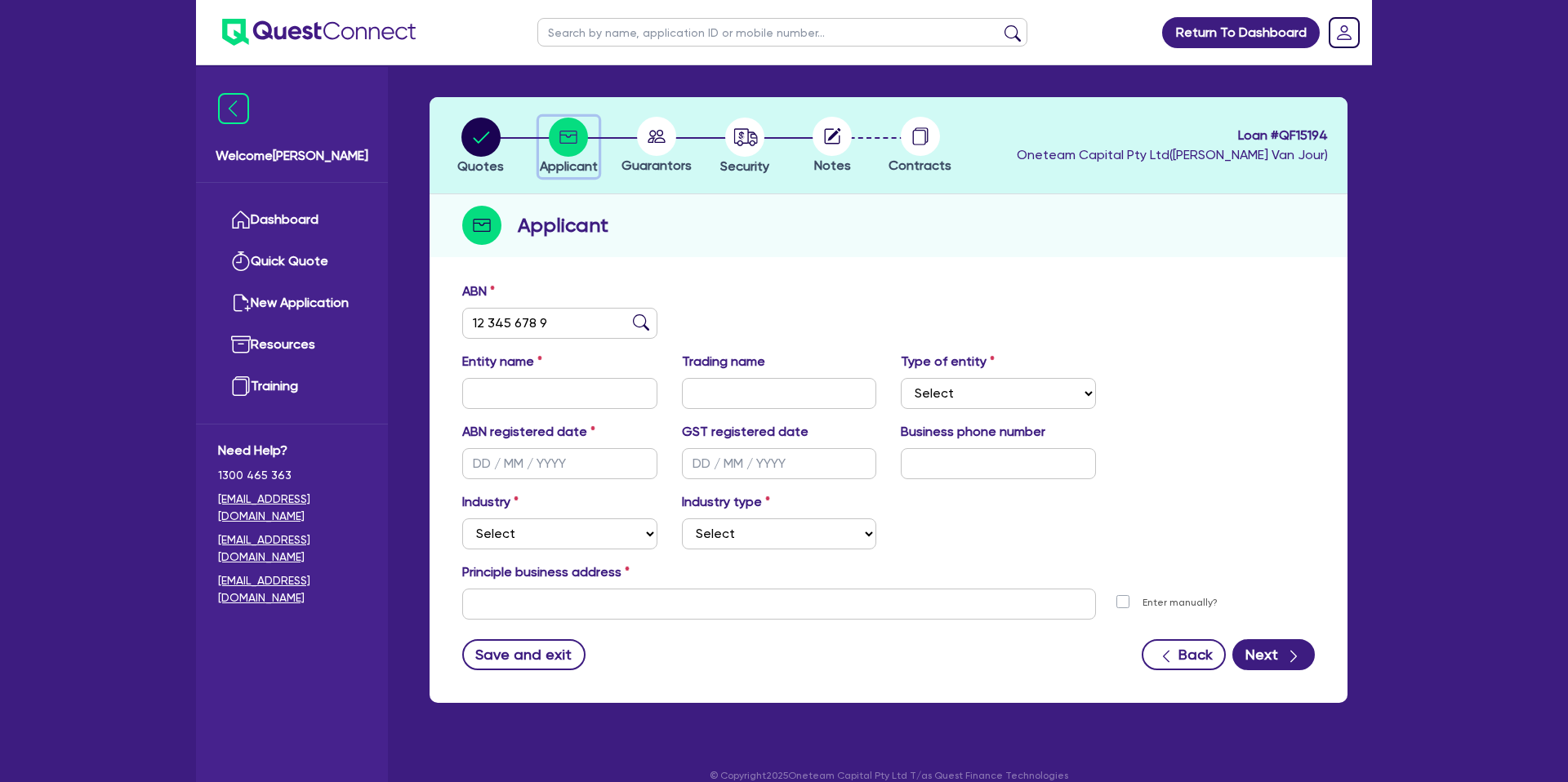
scroll to position [71, 0]
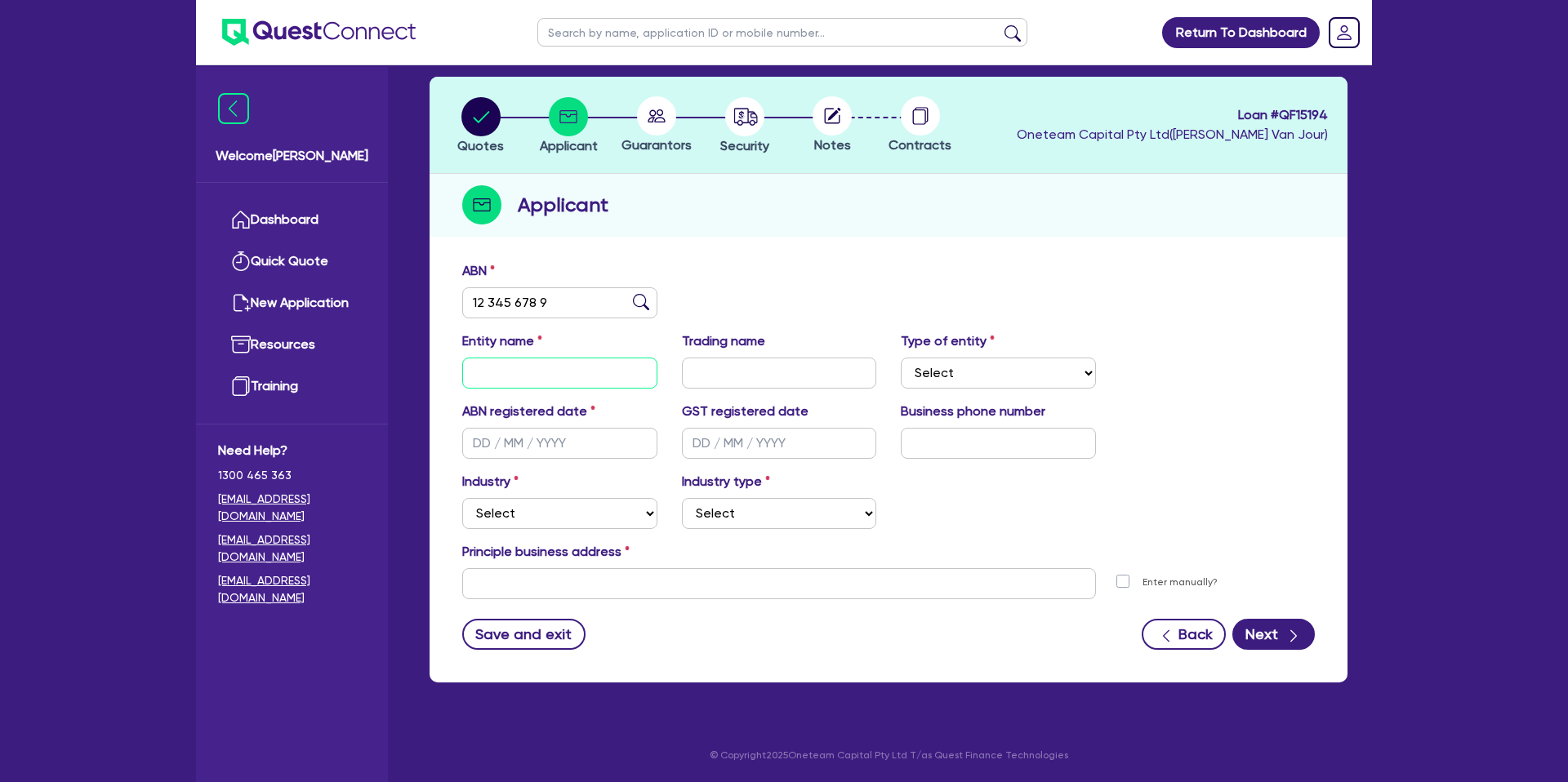
click at [484, 367] on input "text" at bounding box center [559, 373] width 195 height 31
type input "[PERSON_NAME]"
click at [486, 124] on circle "button" at bounding box center [481, 117] width 40 height 40
select select "CARS_AND_LIGHT_TRUCKS"
select select "PASSENGER_VEHICLES"
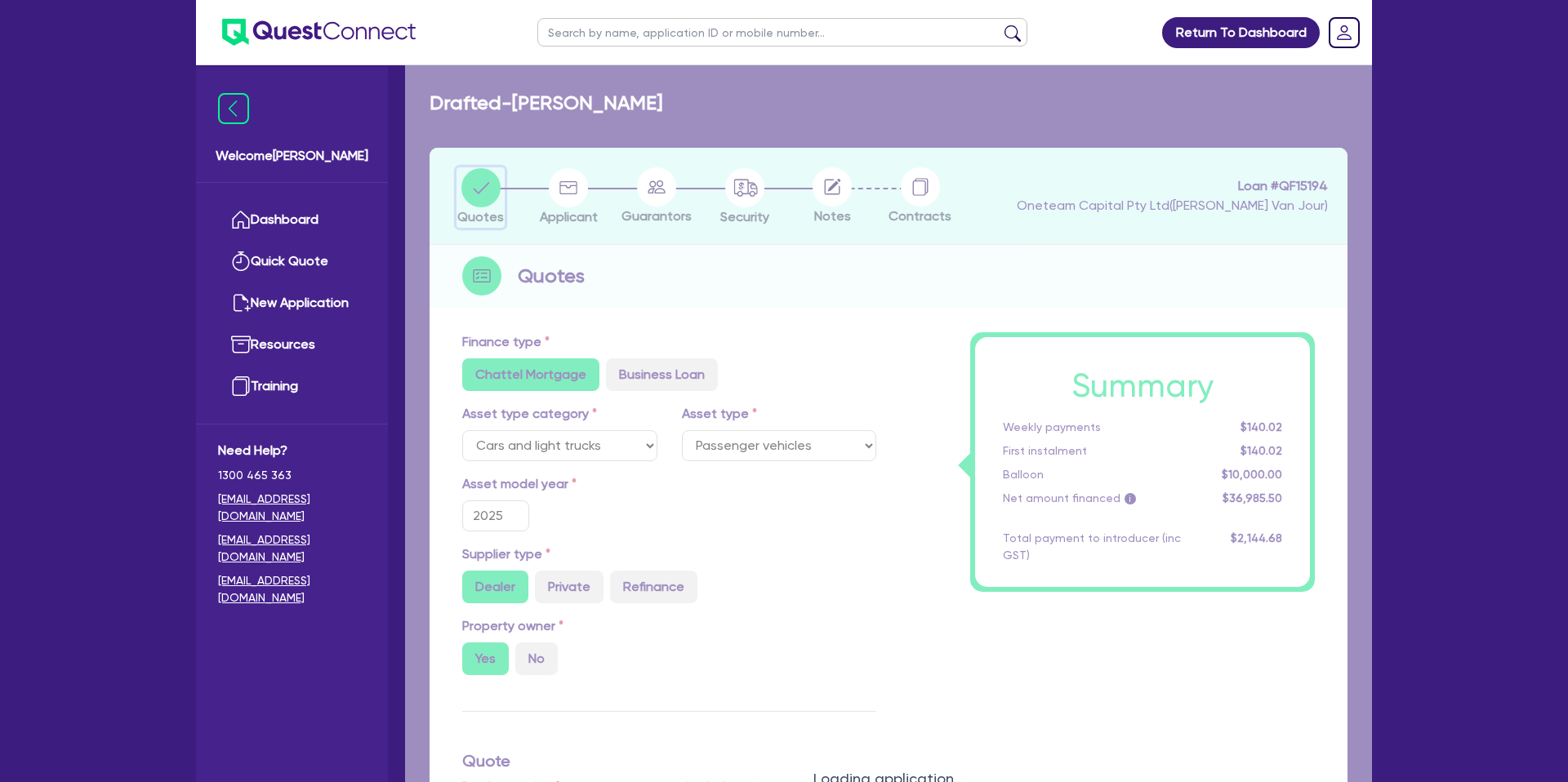
type input "60,000"
type input "25,000"
type input "16.66"
type input "10,000"
type input "1,210"
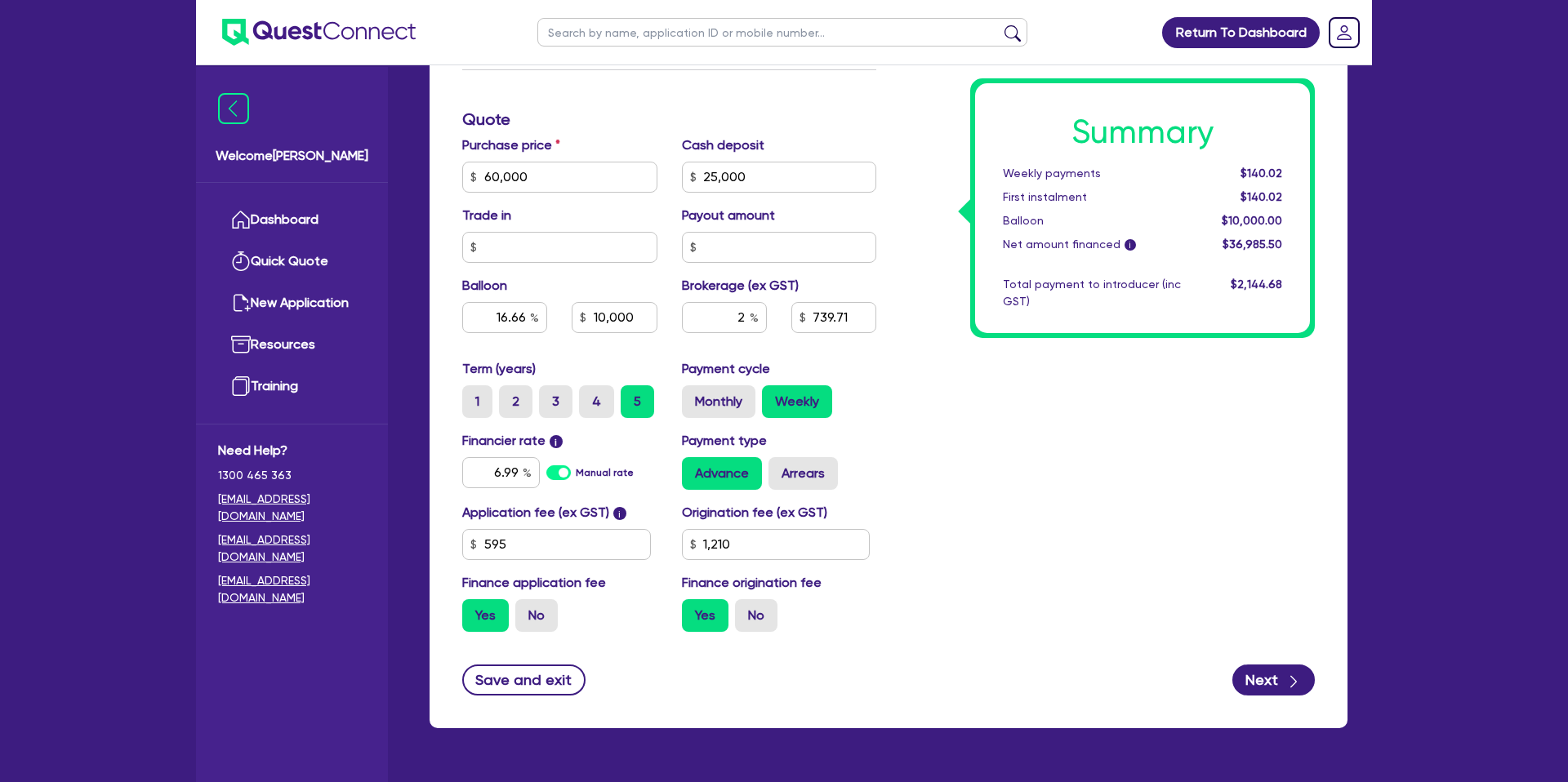
scroll to position [643, 0]
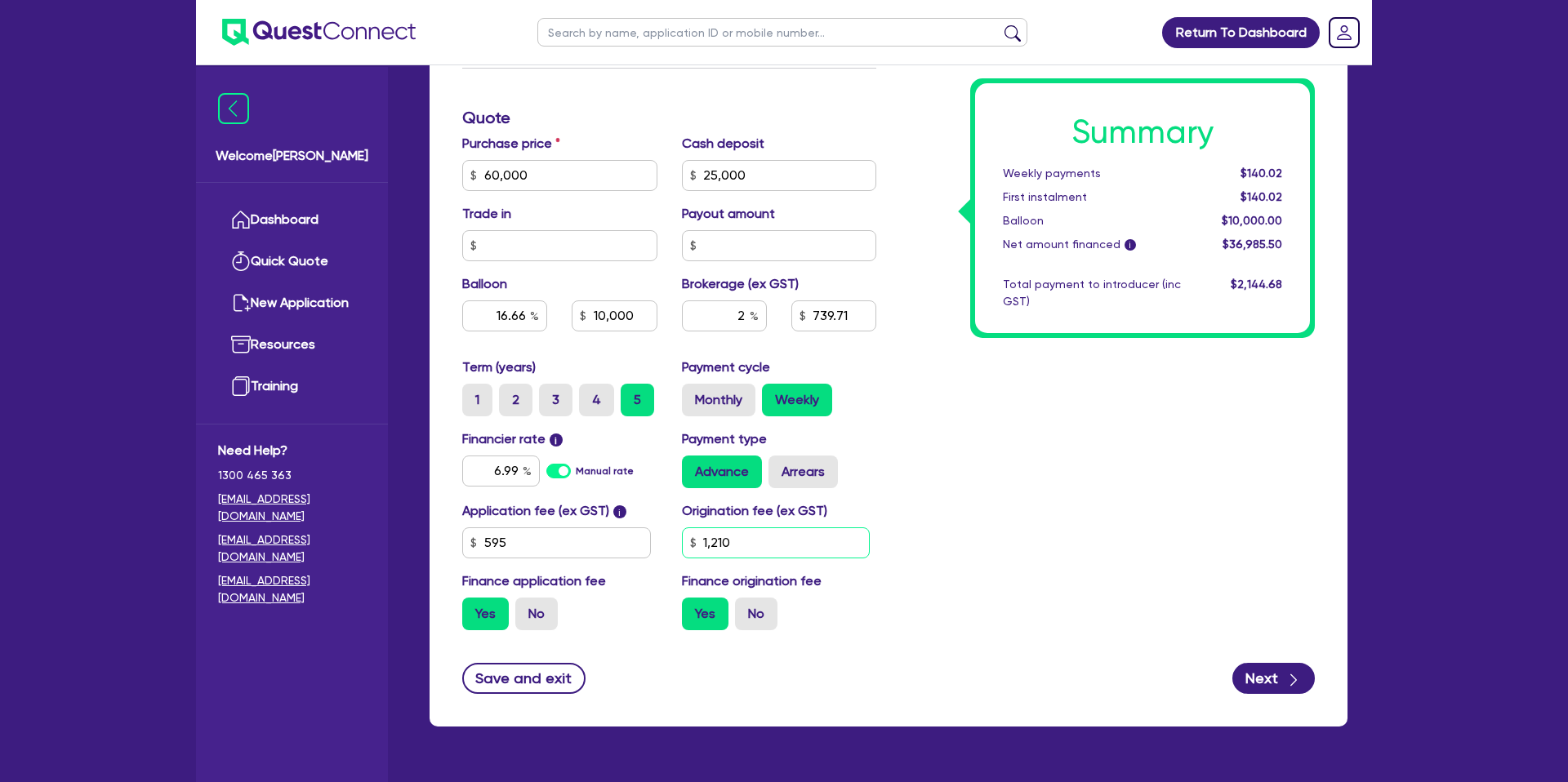
drag, startPoint x: 701, startPoint y: 545, endPoint x: 753, endPoint y: 538, distance: 52.5
click at [753, 538] on input "1,210" at bounding box center [776, 542] width 188 height 31
drag, startPoint x: 735, startPoint y: 543, endPoint x: 693, endPoint y: 540, distance: 42.1
click at [693, 540] on div "1,210" at bounding box center [776, 542] width 188 height 31
type input "60,000"
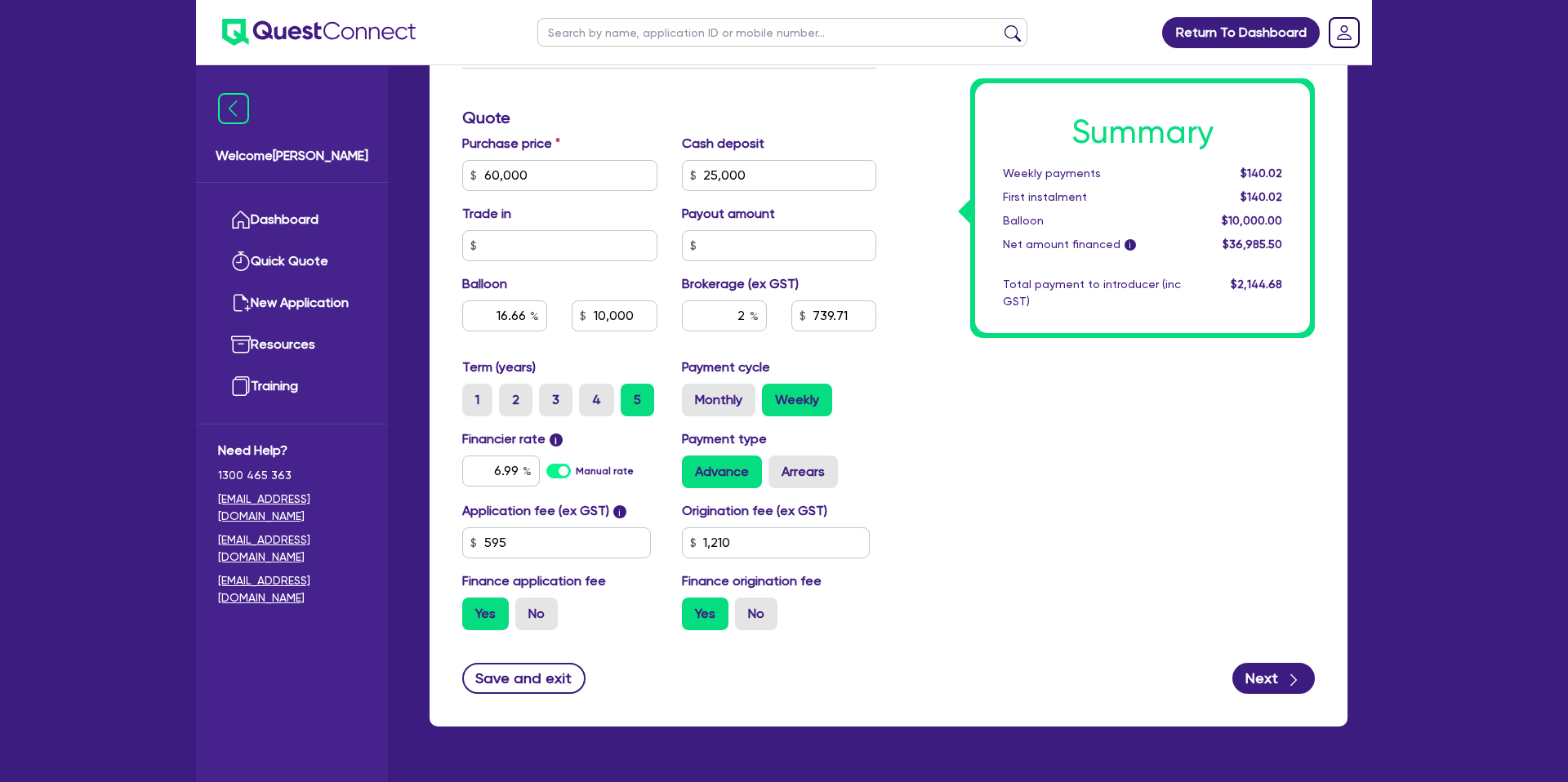
type input "25,000"
type input "16.66"
type input "10,000"
type input "1,210"
type input "60,000"
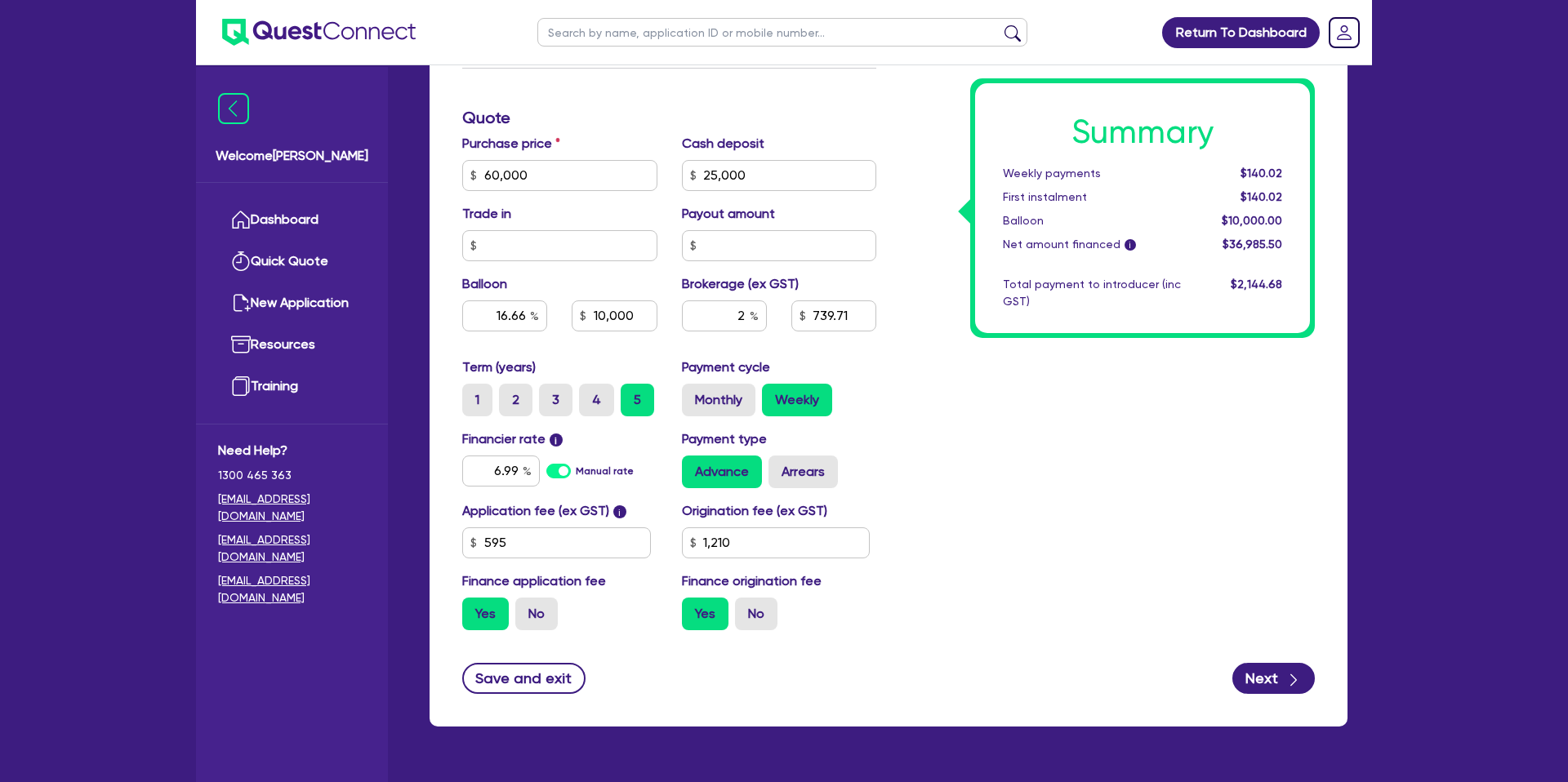
type input "25,000"
type input "16.66"
type input "10,000"
type input "1,210"
click at [1133, 376] on div "Summary Weekly payments $140.02 First instalment $140.02 Balloon $10,000.00 Net…" at bounding box center [1107, 166] width 438 height 954
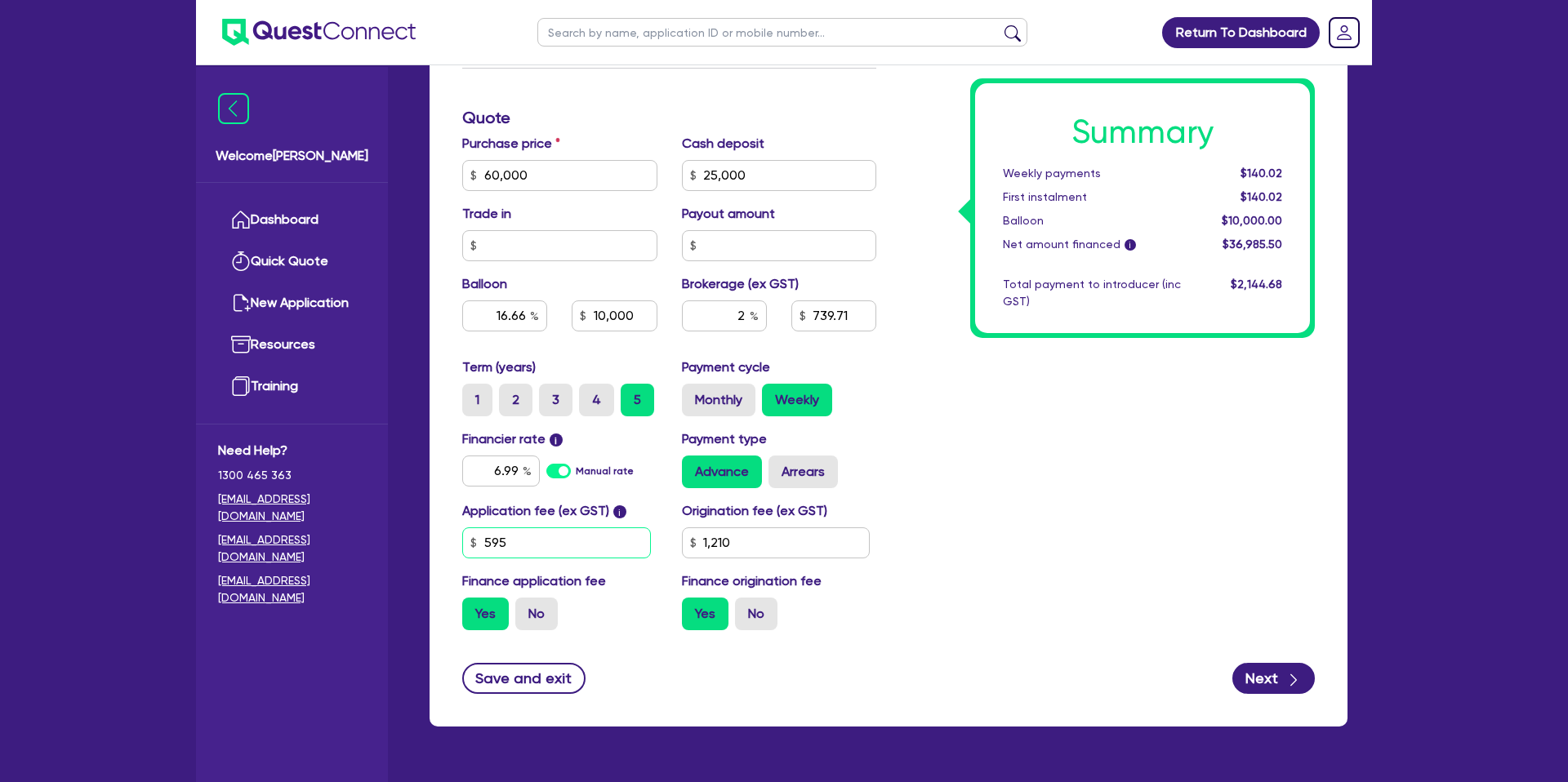
click at [494, 545] on input "595" at bounding box center [556, 542] width 188 height 31
click at [492, 540] on input "595" at bounding box center [556, 542] width 188 height 31
click at [488, 539] on input "595" at bounding box center [556, 542] width 188 height 31
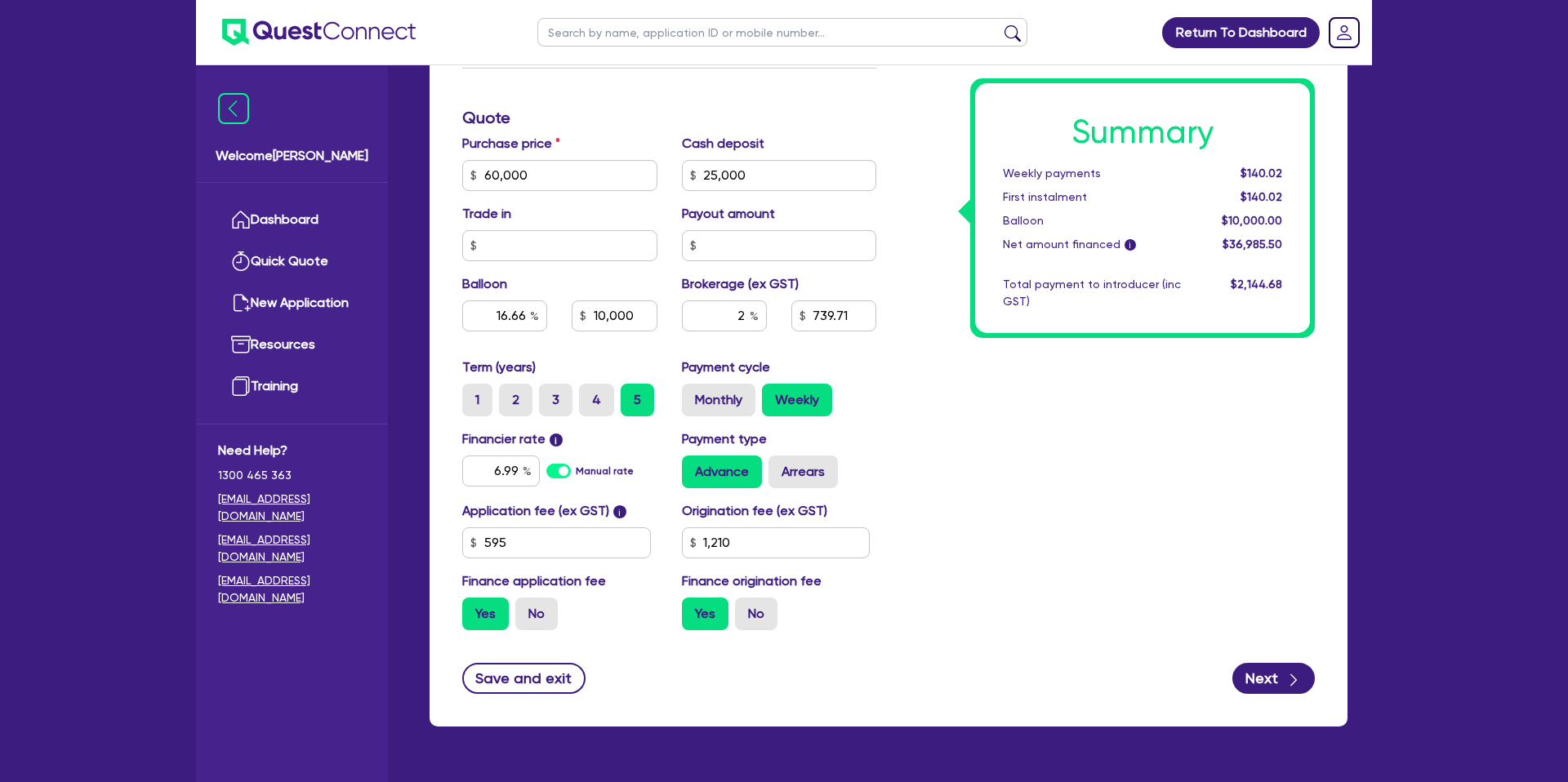
click at [924, 204] on div "Summary Weekly payments $140.02 First instalment $140.02 Balloon $10,000.00 Net…" at bounding box center [1107, 166] width 438 height 954
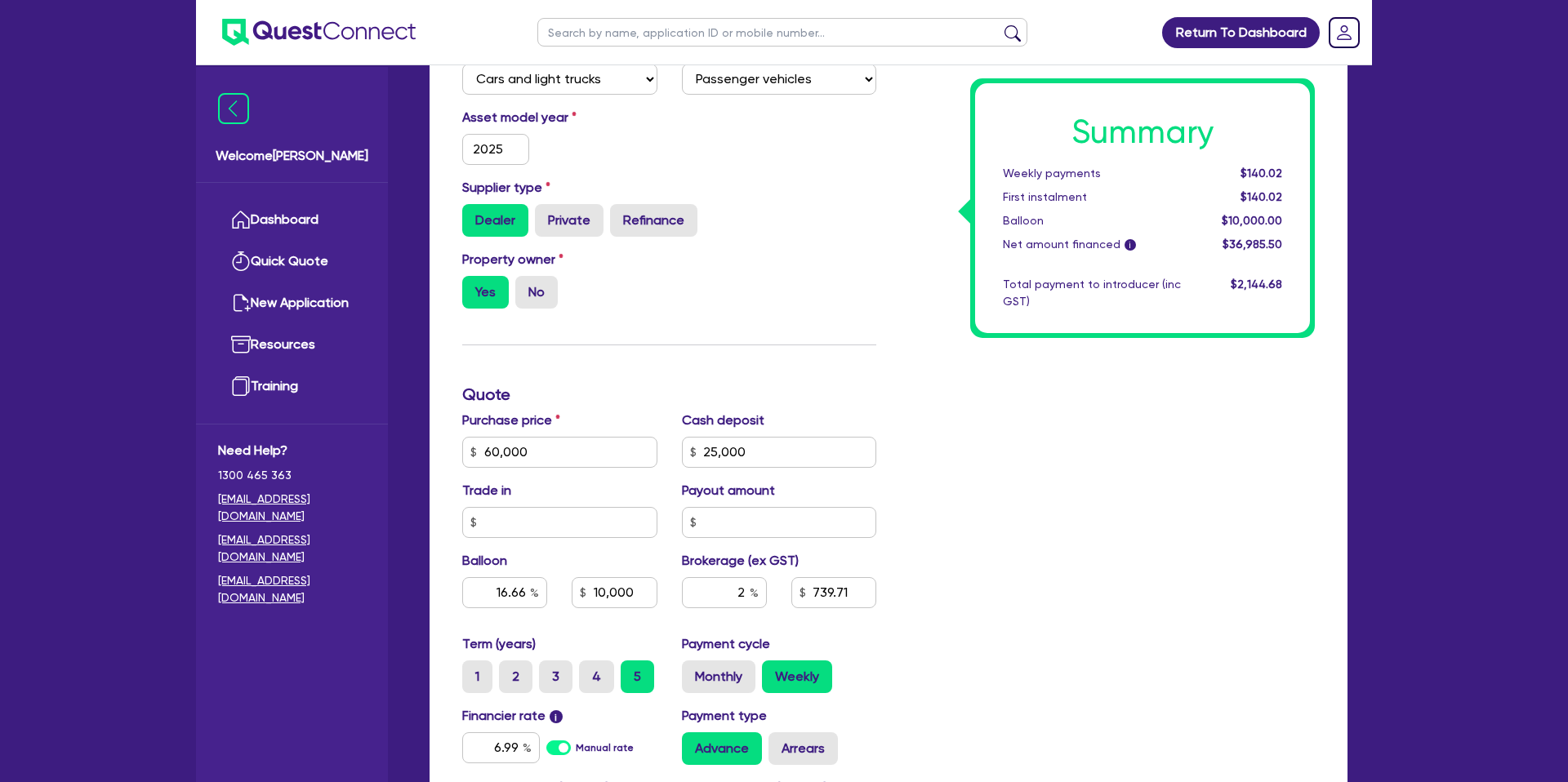
click at [770, 246] on div "Supplier type Dealer Private Refinance" at bounding box center [669, 214] width 438 height 71
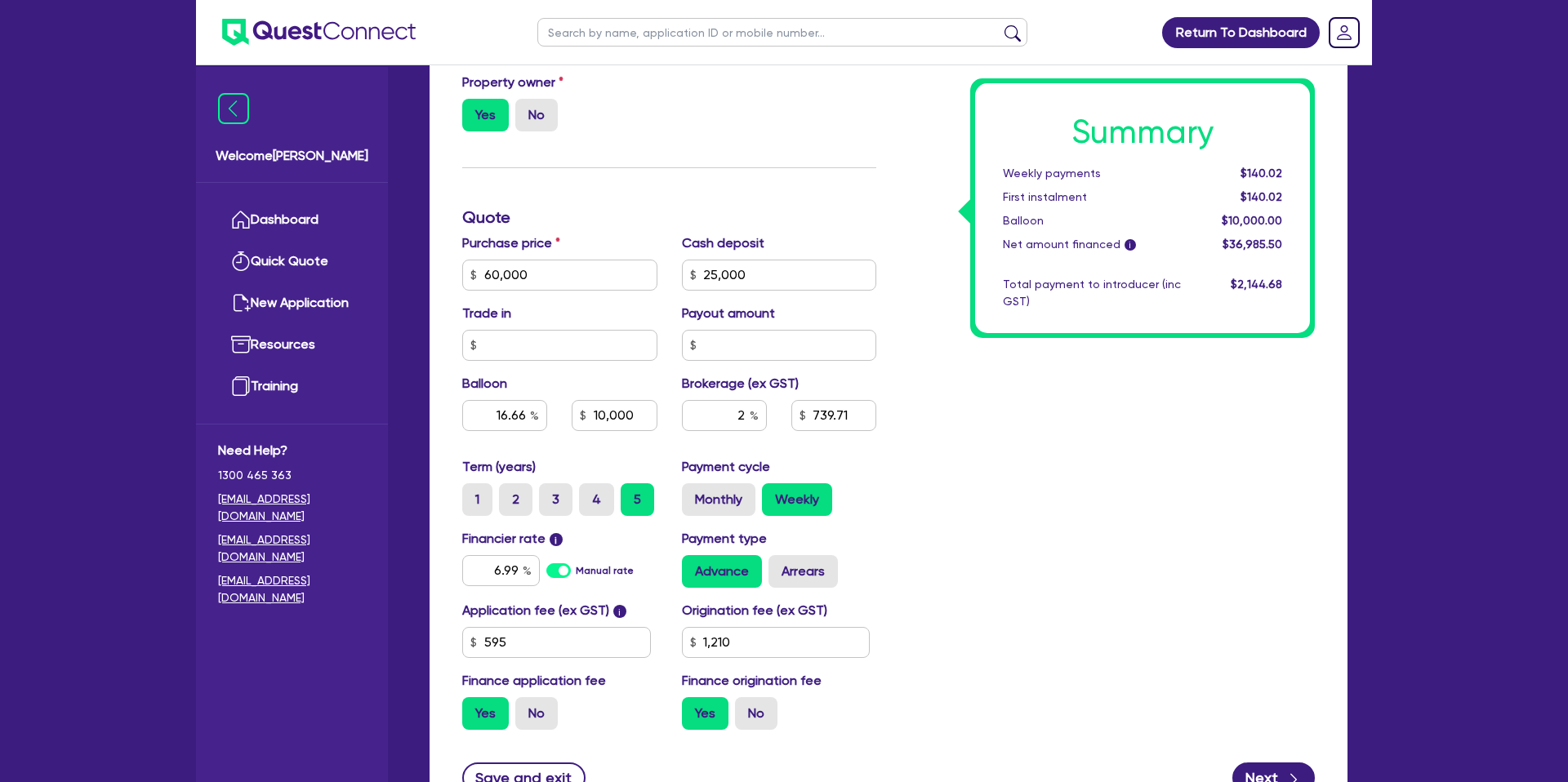
scroll to position [688, 0]
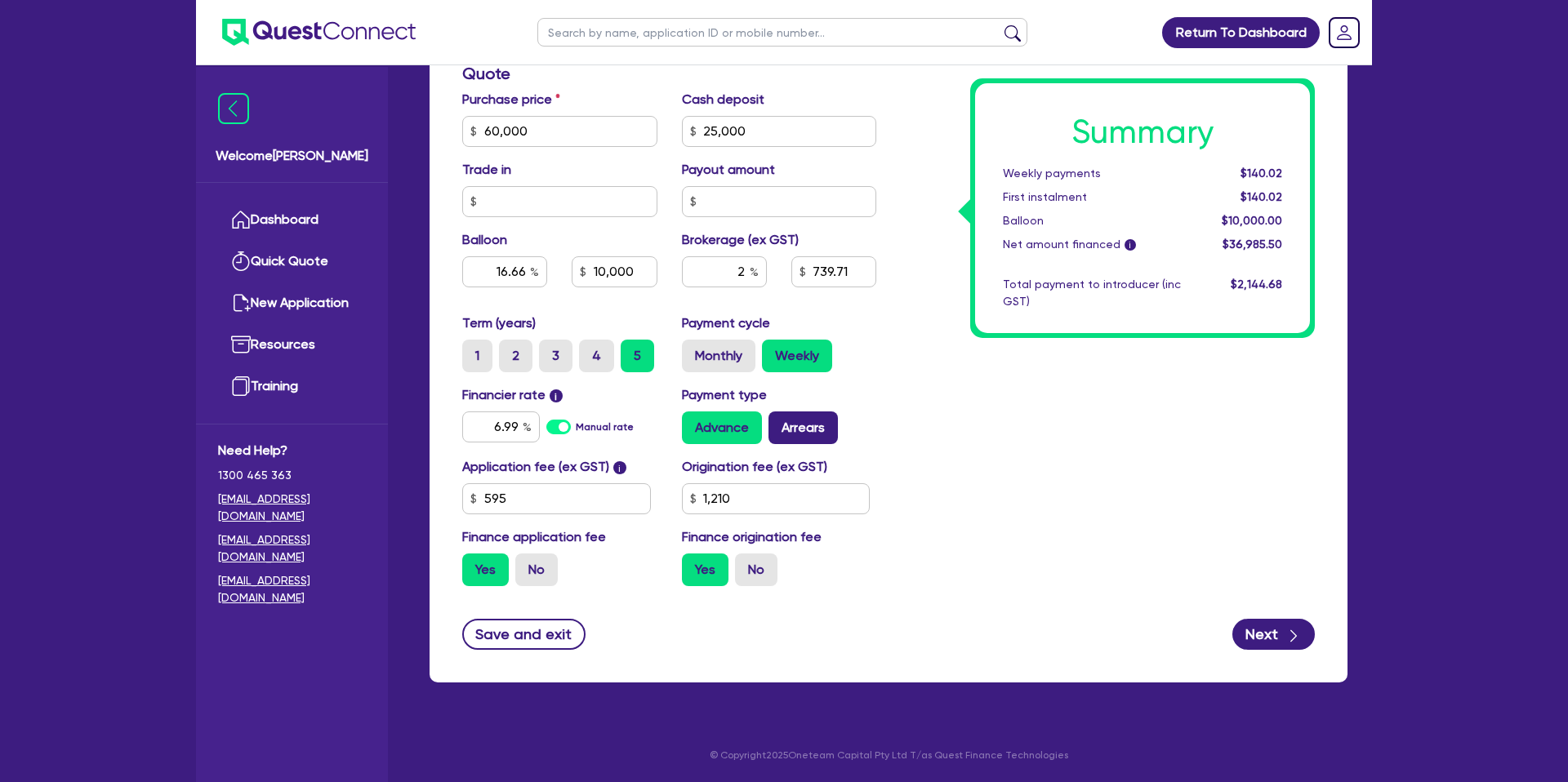
click at [800, 417] on label "Arrears" at bounding box center [803, 427] width 69 height 33
click at [779, 417] on input "Arrears" at bounding box center [773, 416] width 11 height 11
radio input "true"
type input "60,000"
type input "25,000"
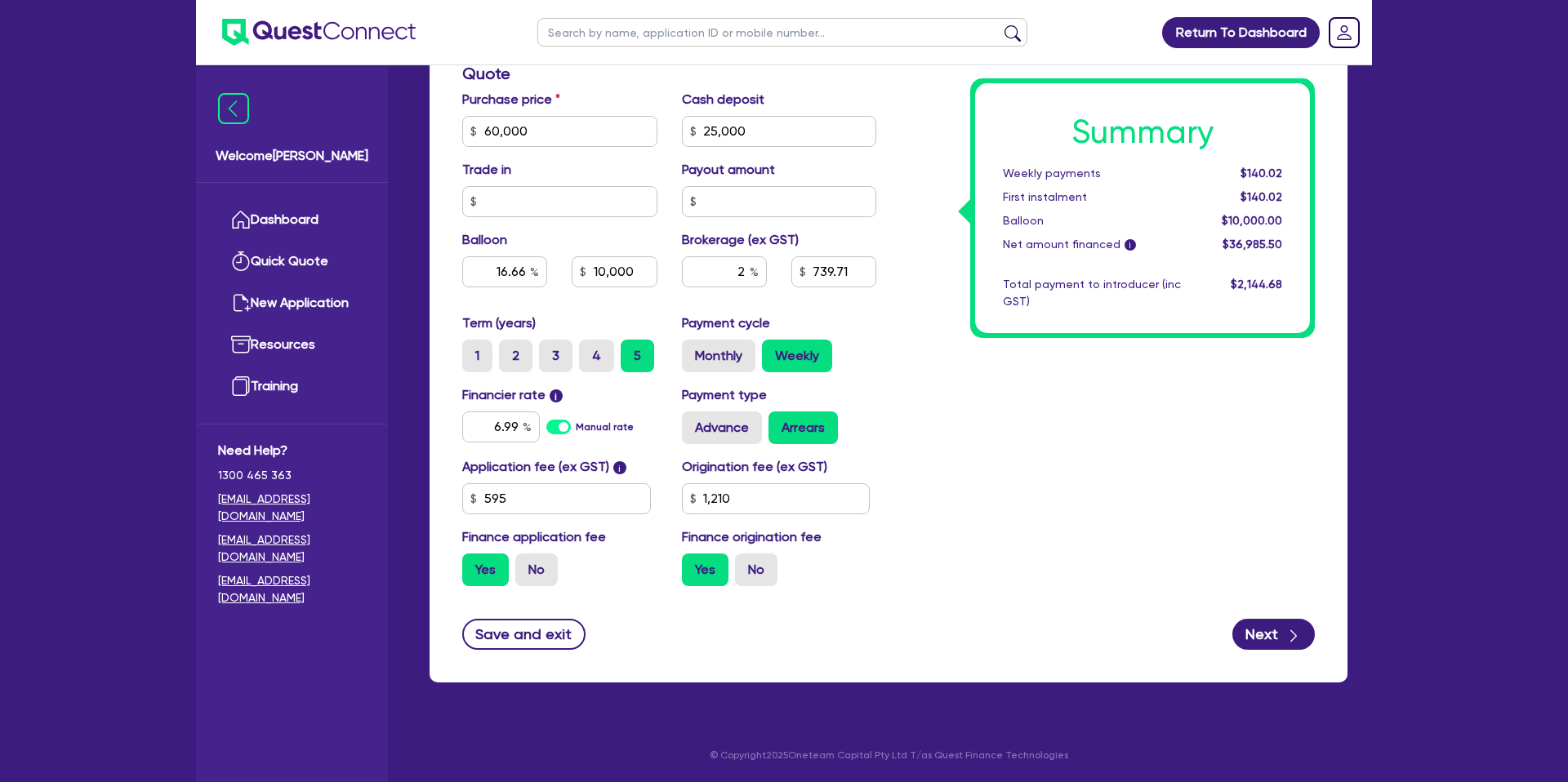
type input "16.66"
type input "10,000"
type input "1,210"
type input "60,000"
type input "25,000"
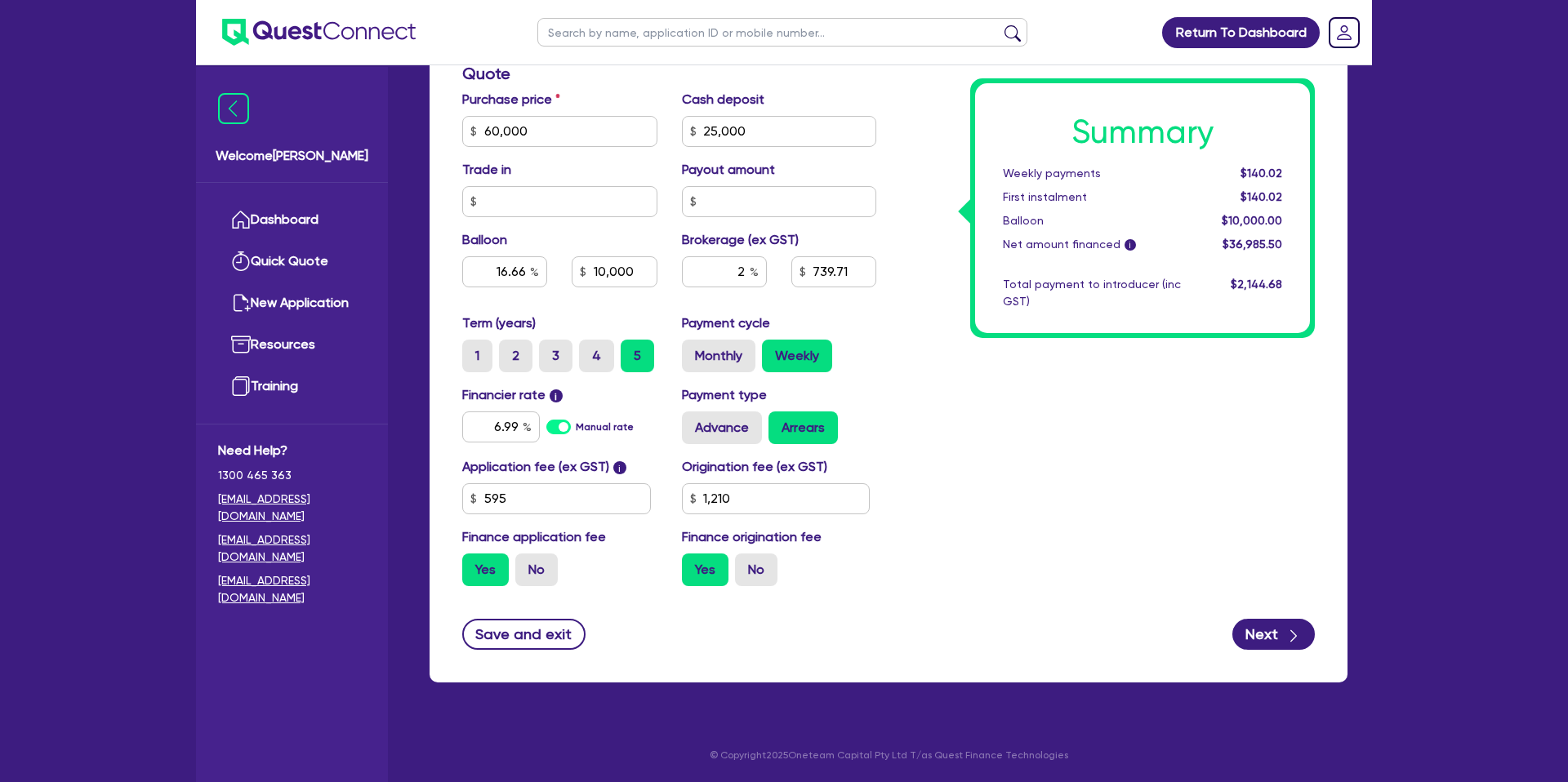
type input "16.66"
type input "10,000"
type input "1,210"
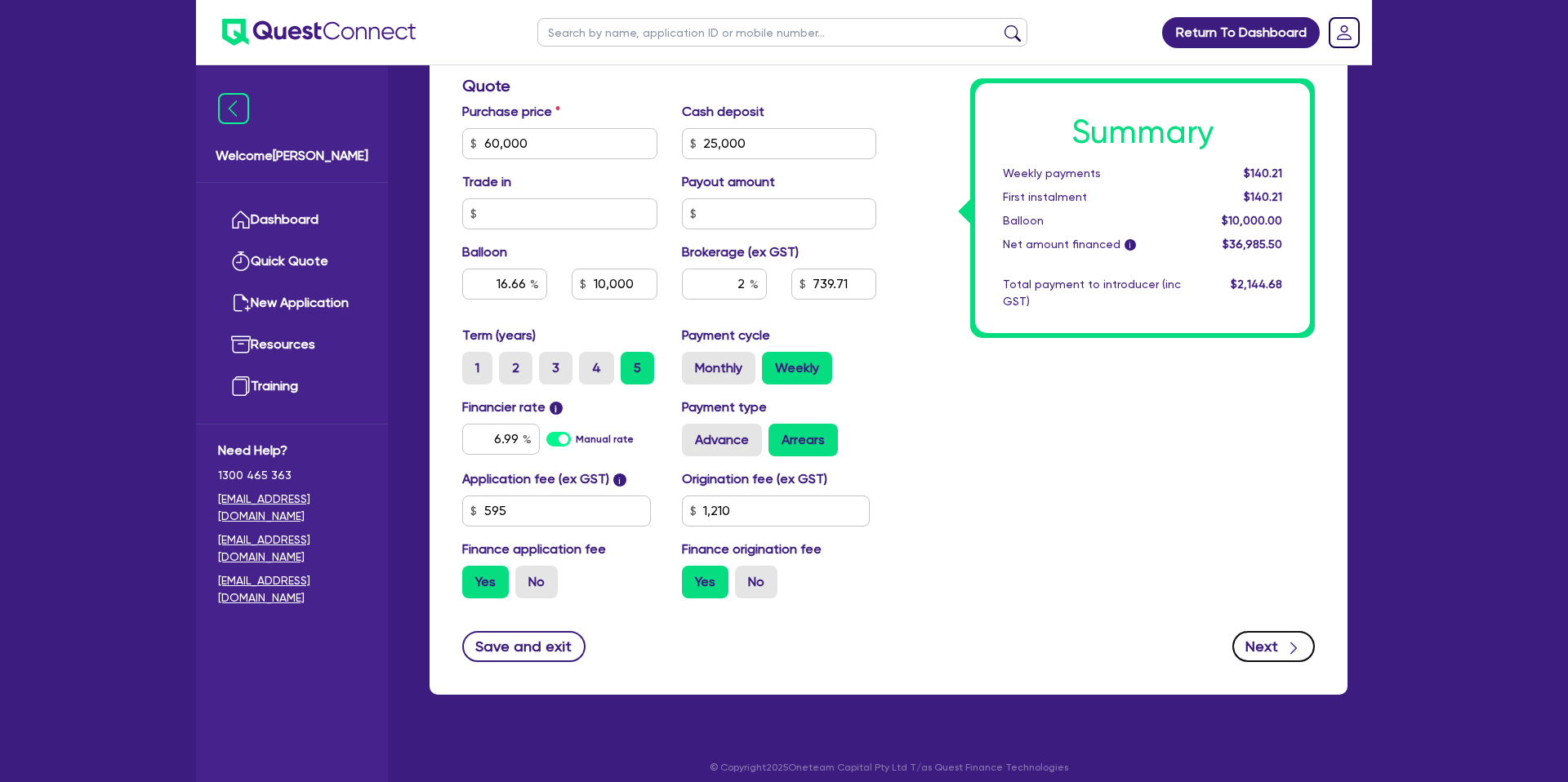
click at [1255, 638] on button "Next" at bounding box center [1273, 646] width 82 height 31
type input "60,000"
type input "25,000"
type input "16.66"
type input "10,000"
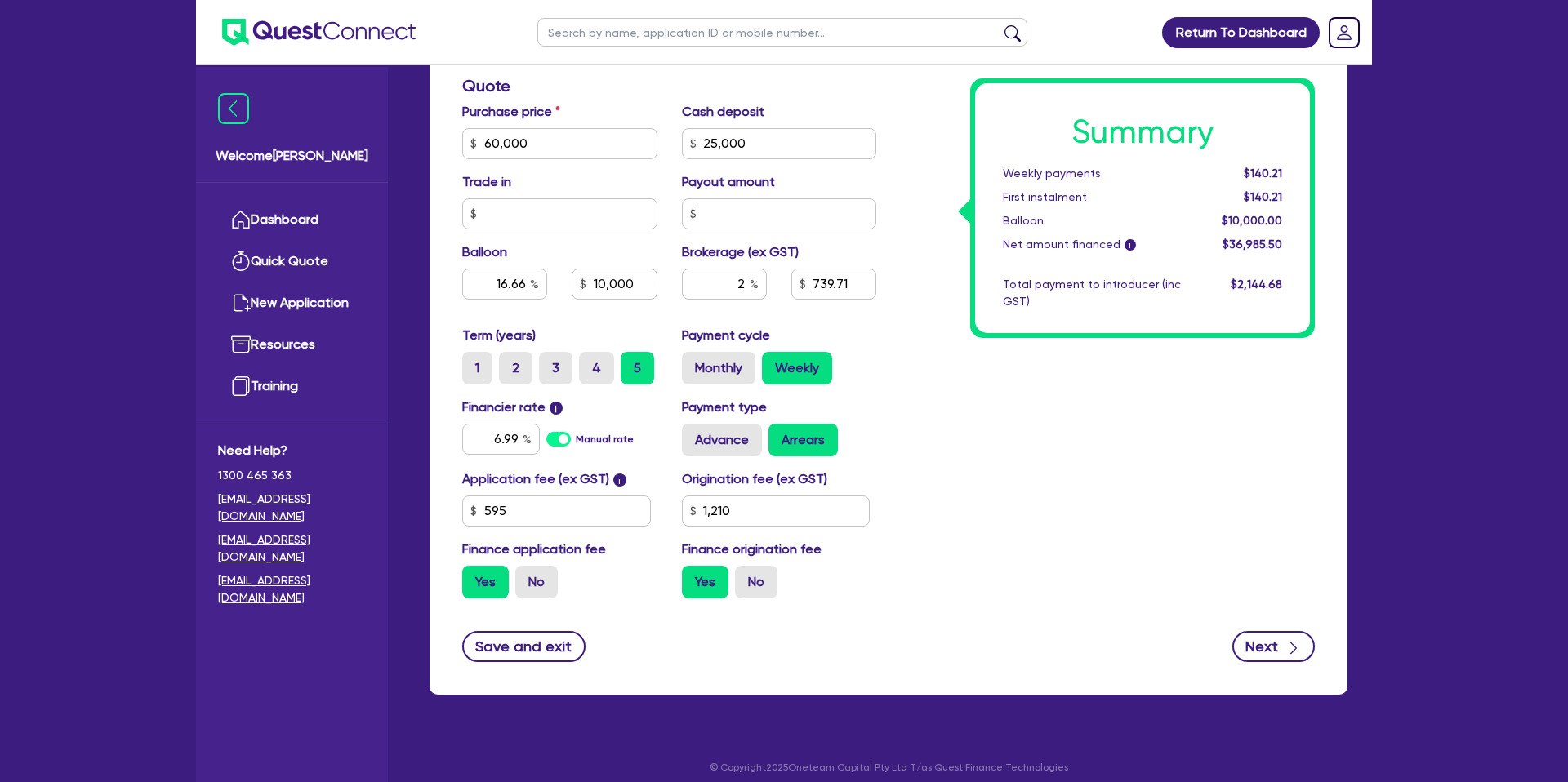
type input "1,210"
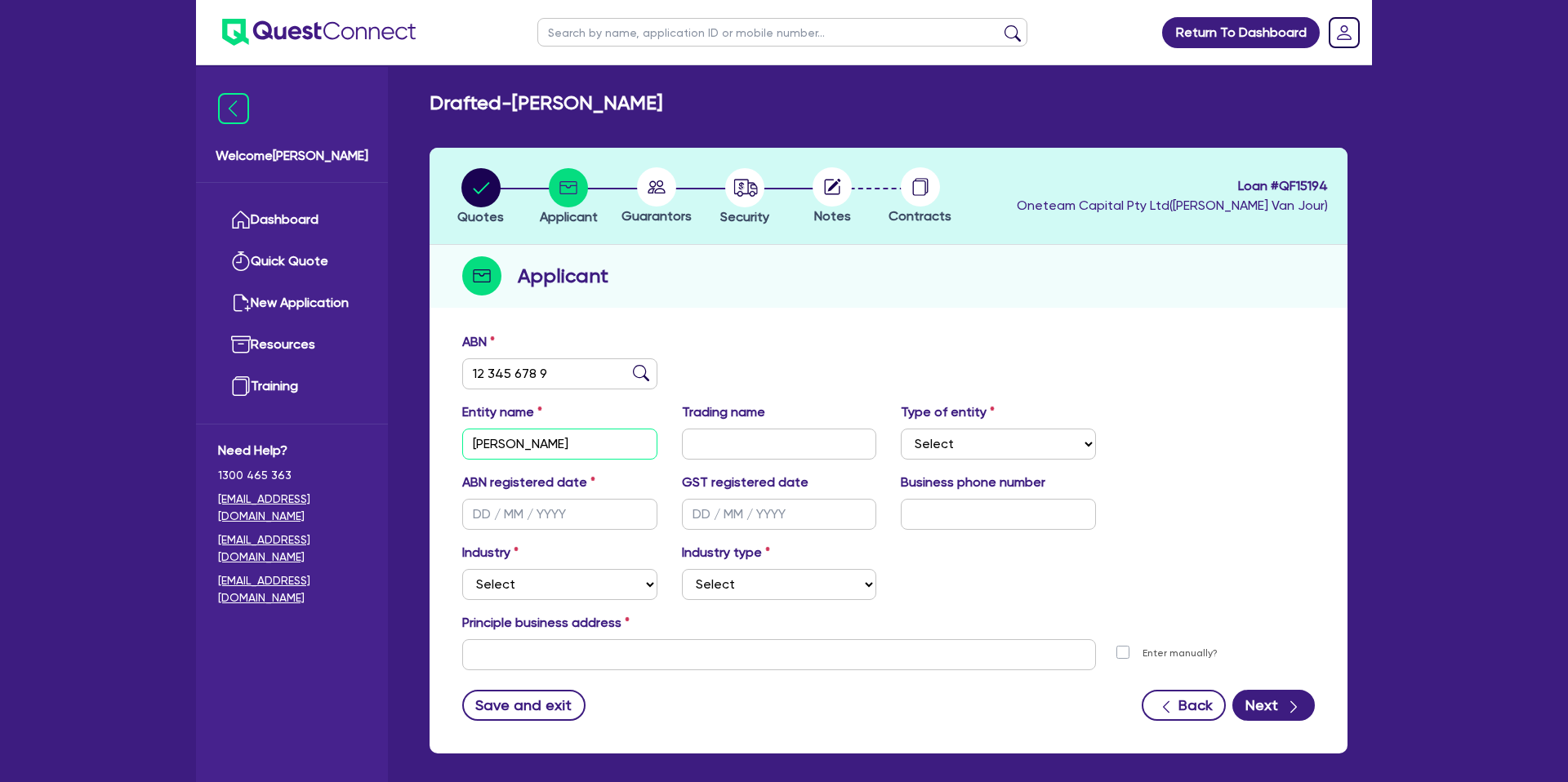
click at [531, 442] on input "[PERSON_NAME]" at bounding box center [559, 444] width 195 height 31
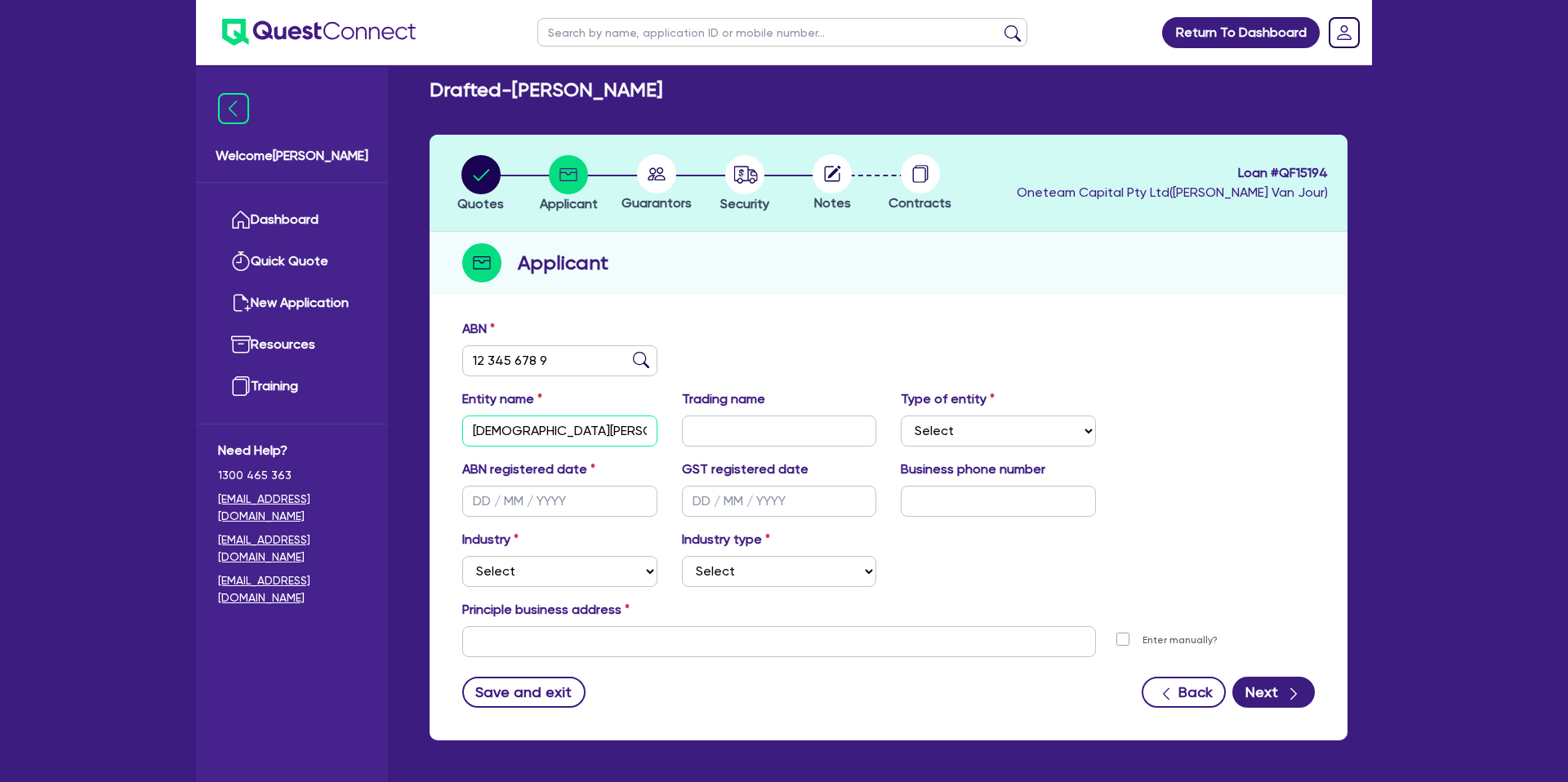
type input "[DEMOGRAPHIC_DATA][PERSON_NAME]"
click at [480, 499] on input "text" at bounding box center [559, 501] width 195 height 31
type input "[DATE]"
click at [1010, 526] on div "ABN registered date [DATE] GST registered date Business phone number" at bounding box center [888, 495] width 877 height 70
click at [470, 573] on select "Select Accomodation & Food Services Administrative & Support Services Agricultu…" at bounding box center [559, 571] width 195 height 31
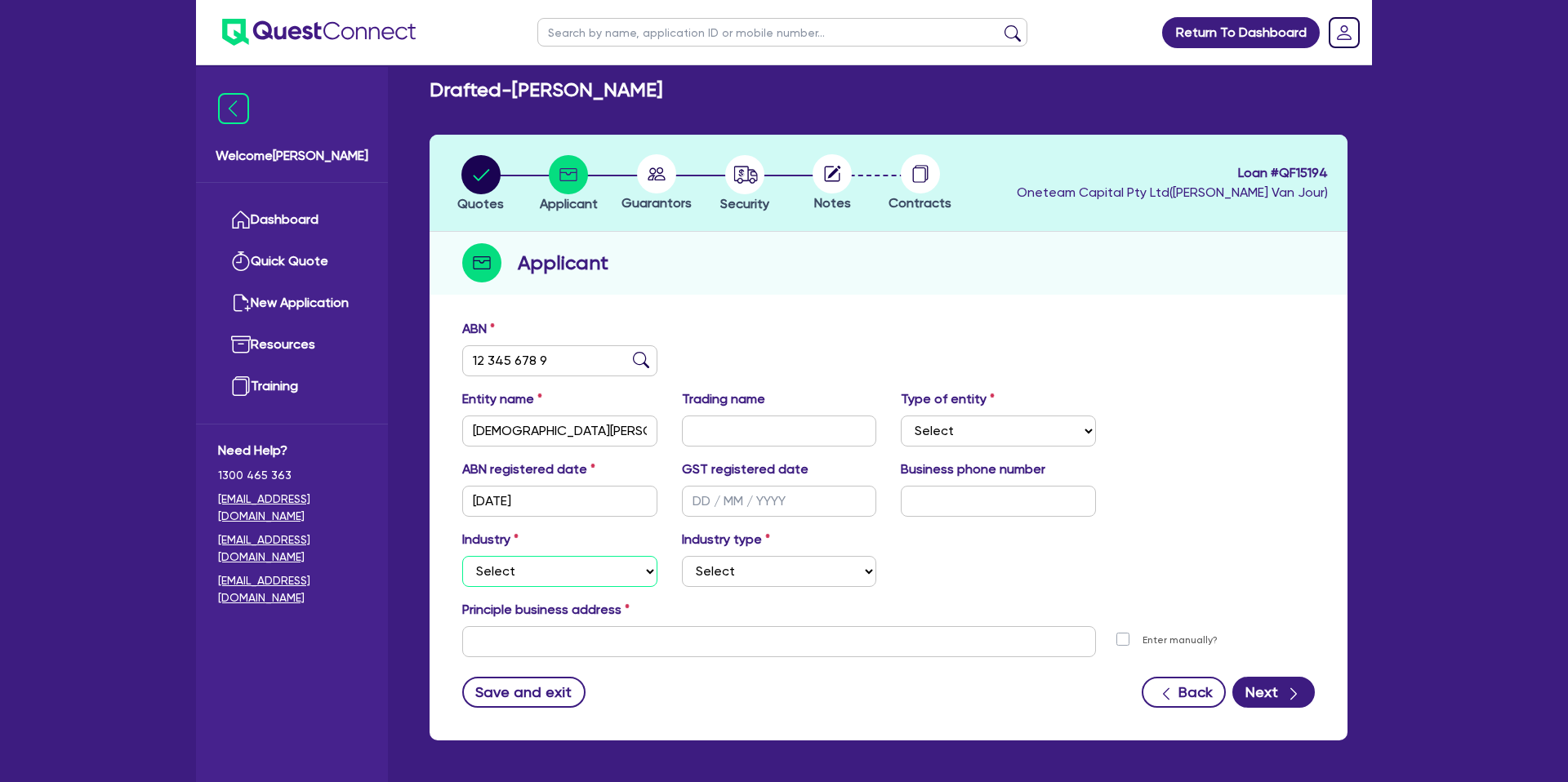
select select "HEALTH_BEAUTY"
click at [462, 556] on select "Select Accomodation & Food Services Administrative & Support Services Agricultu…" at bounding box center [559, 571] width 195 height 31
click at [726, 571] on select "Select [MEDICAL_DATA], [MEDICAL_DATA] Services Cosmetics Supplies Day Spas, Hea…" at bounding box center [779, 571] width 195 height 31
select select "[MEDICAL_DATA]_[MEDICAL_DATA]_SERVICES"
click at [682, 556] on select "Select [MEDICAL_DATA], [MEDICAL_DATA] Services Cosmetics Supplies Day Spas, Hea…" at bounding box center [779, 571] width 195 height 31
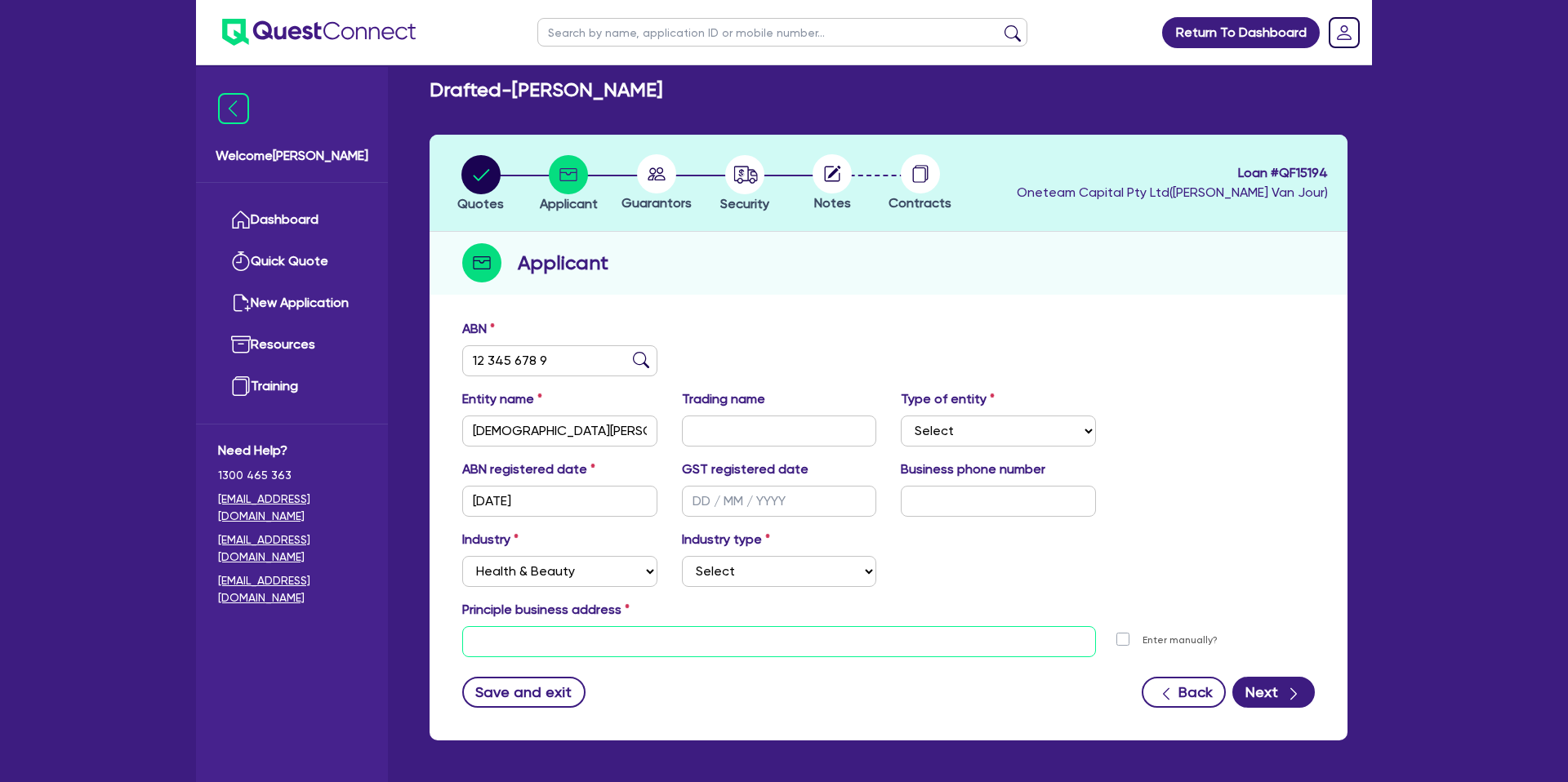
click at [526, 644] on input "text" at bounding box center [778, 641] width 633 height 31
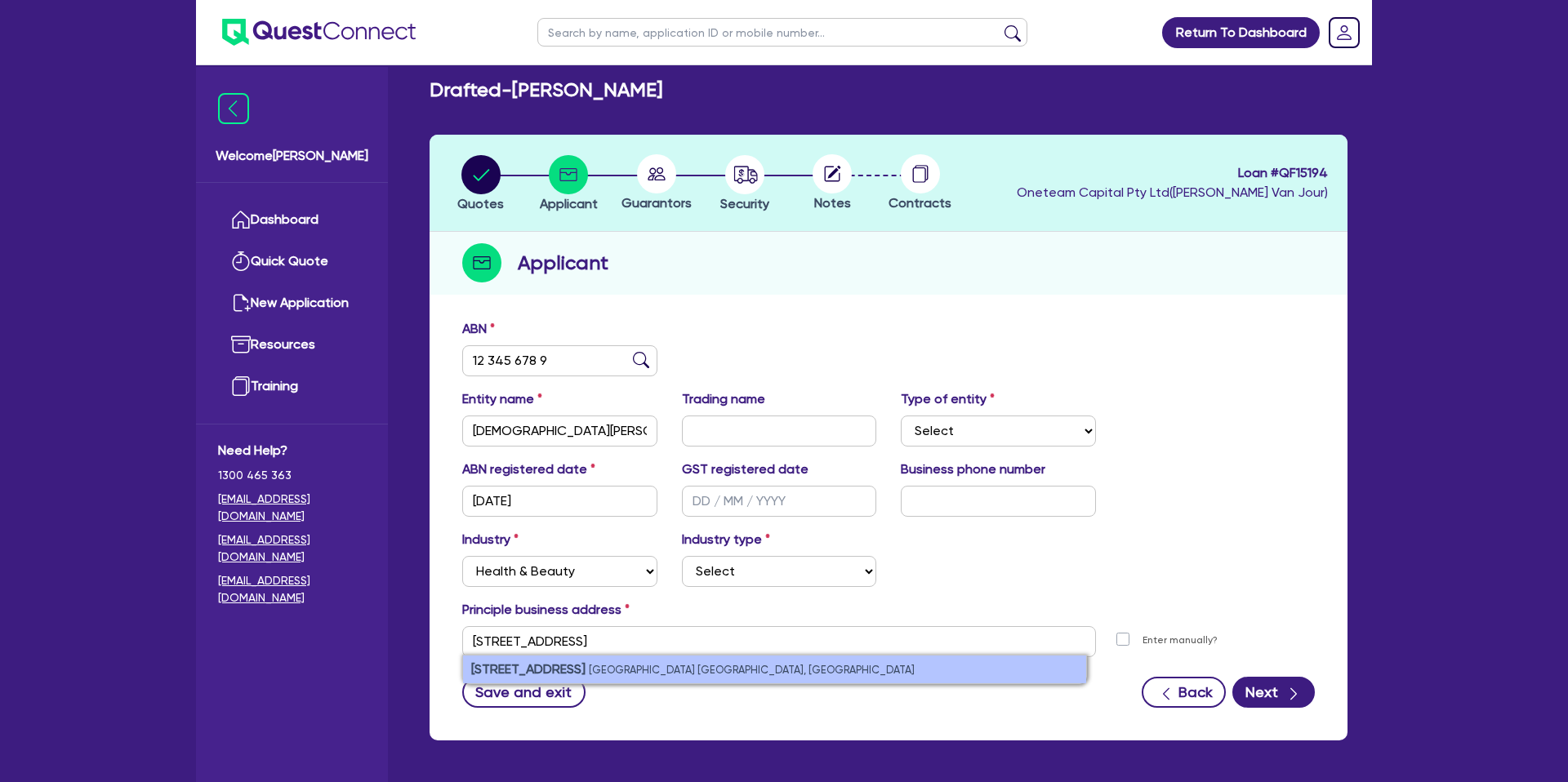
click at [625, 664] on small "[GEOGRAPHIC_DATA] [GEOGRAPHIC_DATA], [GEOGRAPHIC_DATA]" at bounding box center [751, 670] width 326 height 12
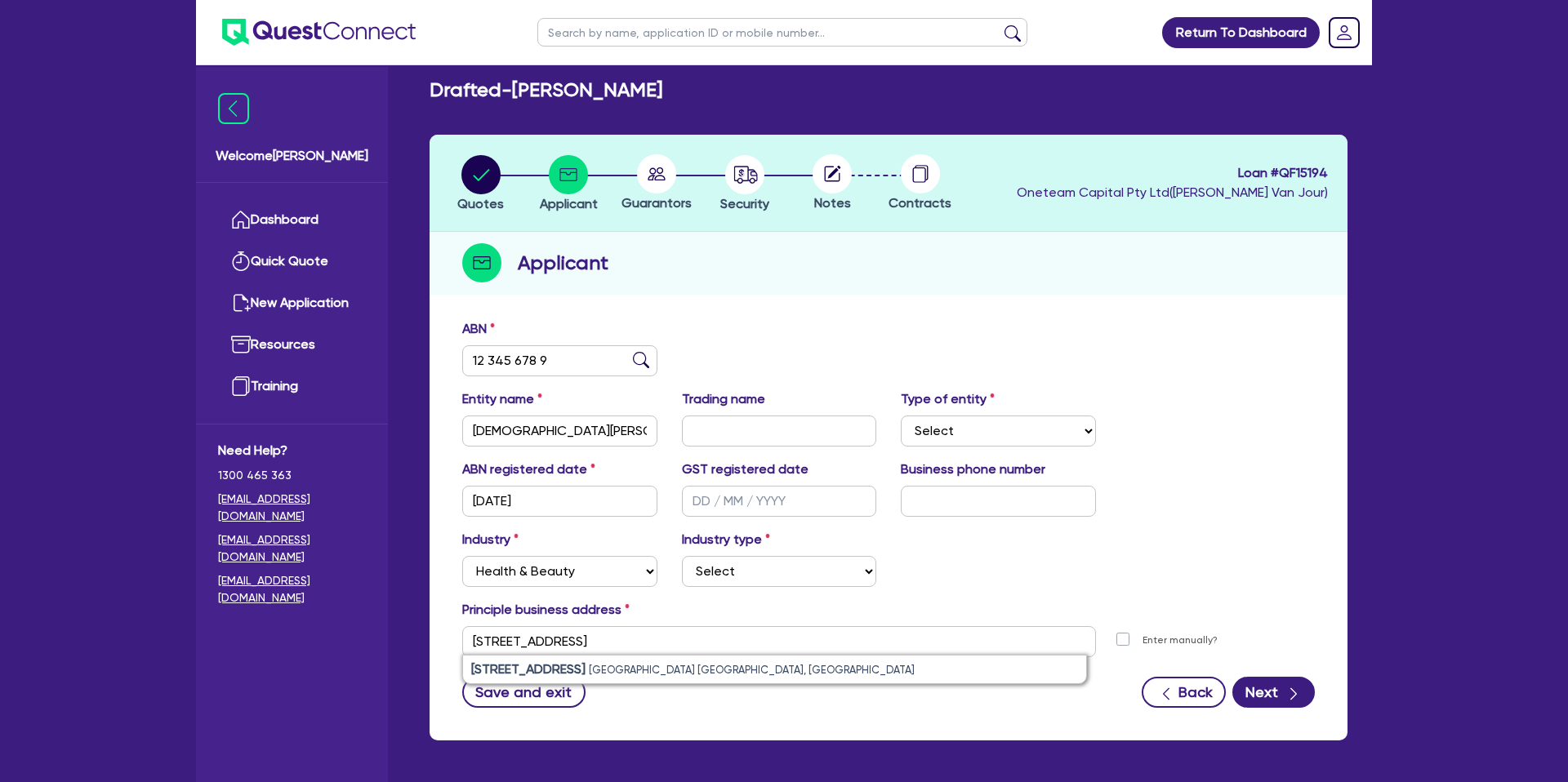
type input "[STREET_ADDRESS][PERSON_NAME]"
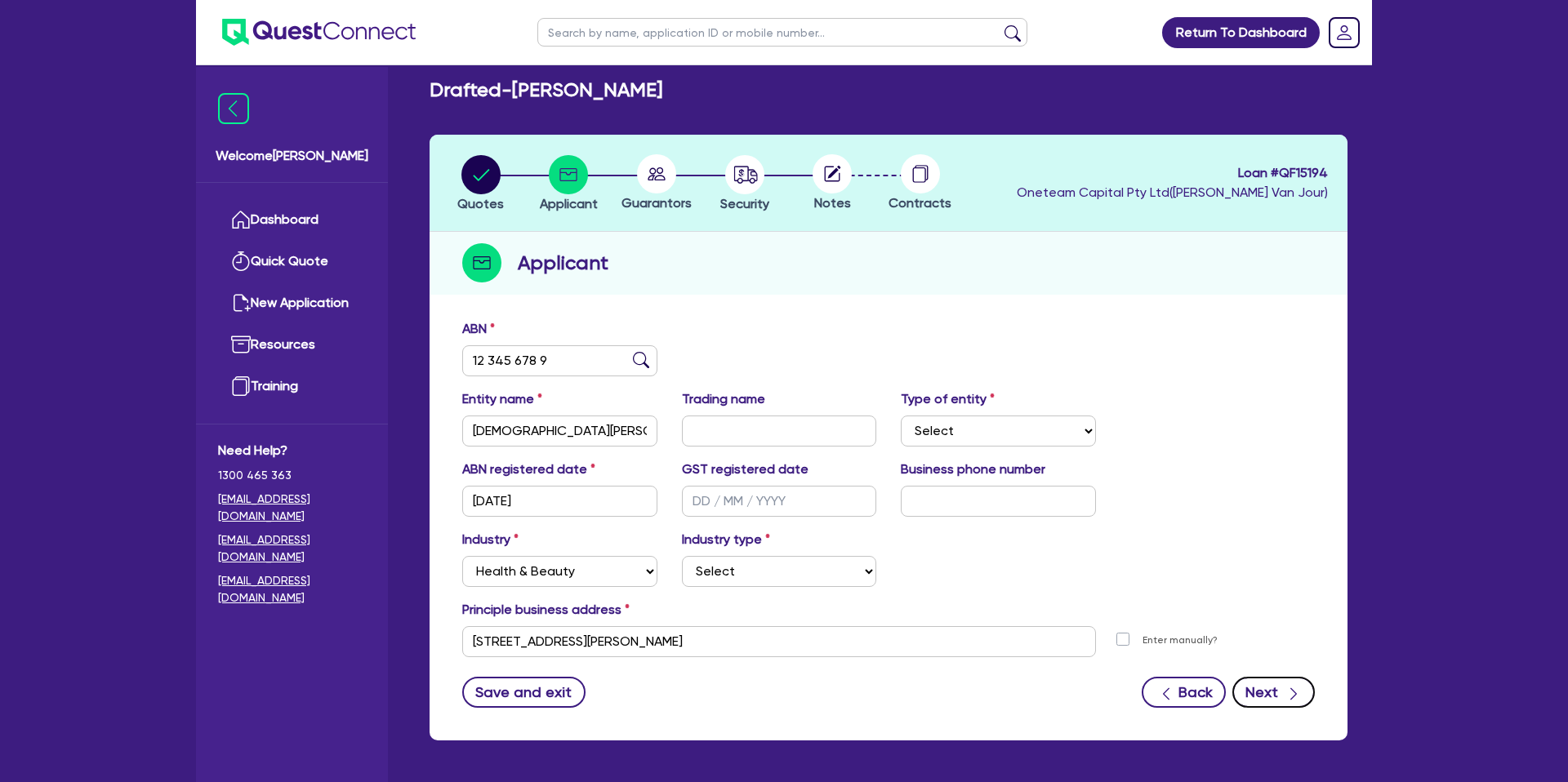
click at [1303, 698] on button "Next" at bounding box center [1273, 692] width 82 height 31
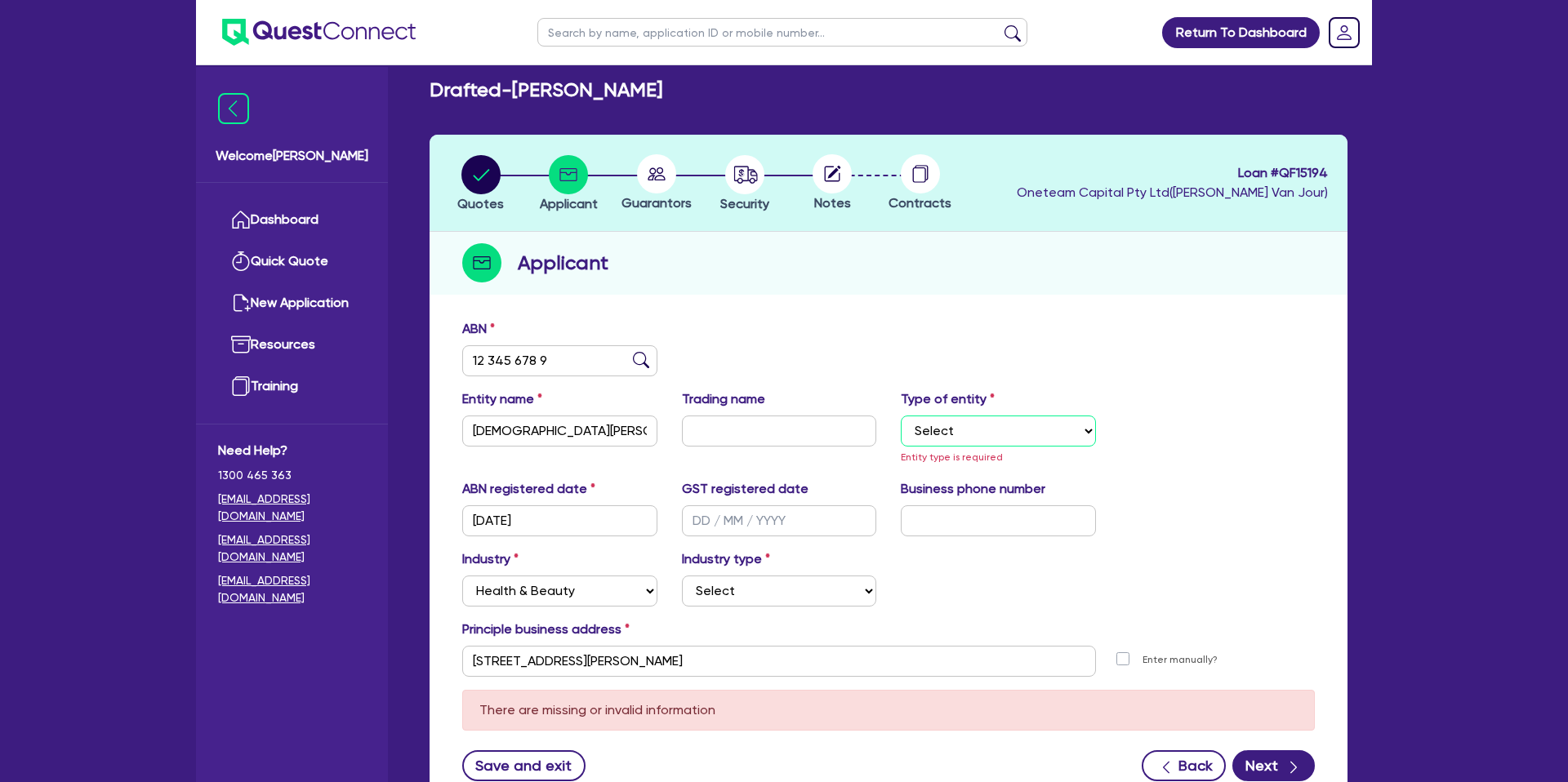
click at [991, 415] on select "Select Sole Trader Company Partnership Trust" at bounding box center [998, 430] width 195 height 31
select select "SOLE_TRADER"
click at [901, 415] on select "Select Sole Trader Company Partnership Trust" at bounding box center [998, 430] width 195 height 31
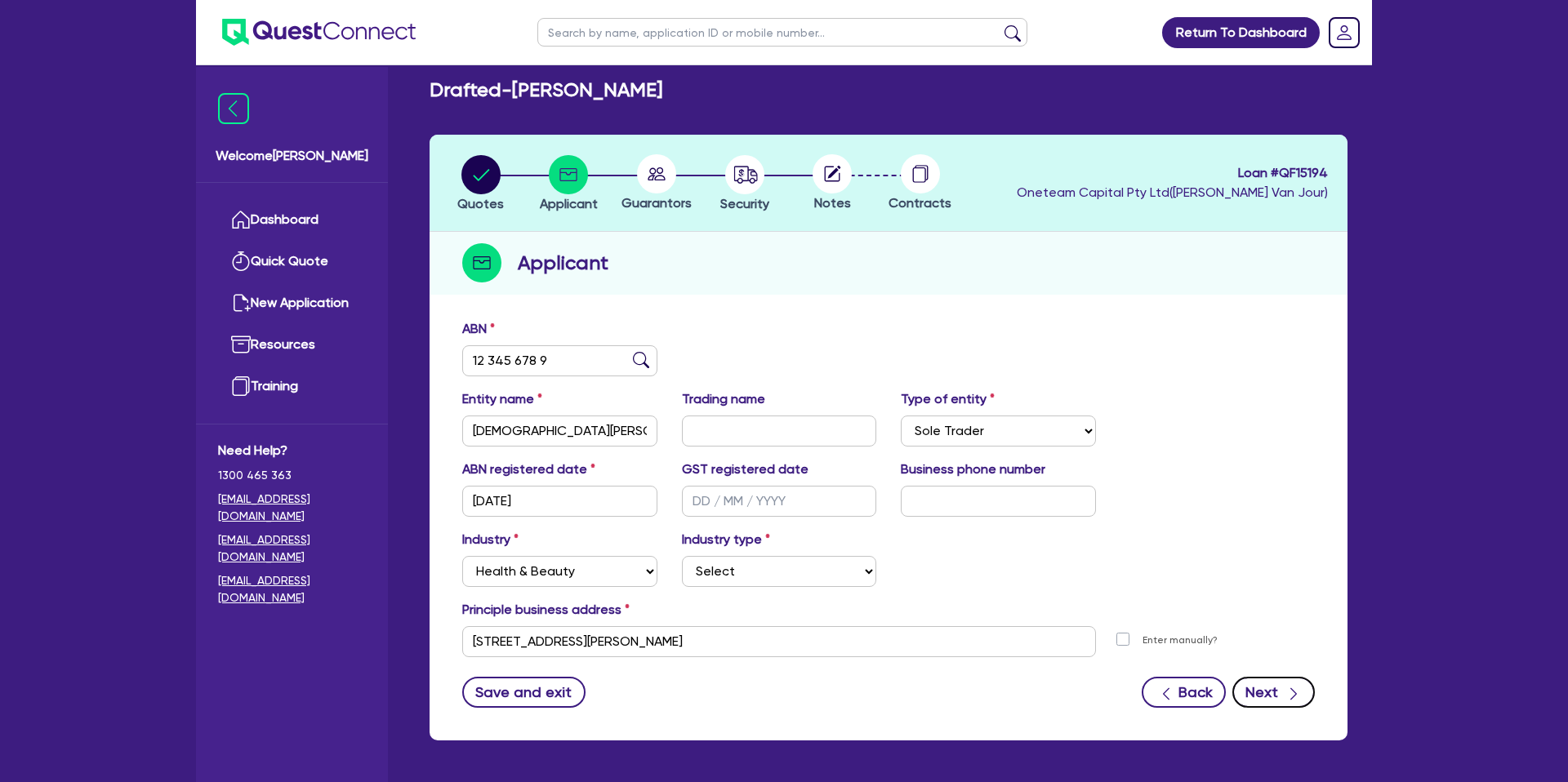
click at [1272, 685] on button "Next" at bounding box center [1273, 692] width 82 height 31
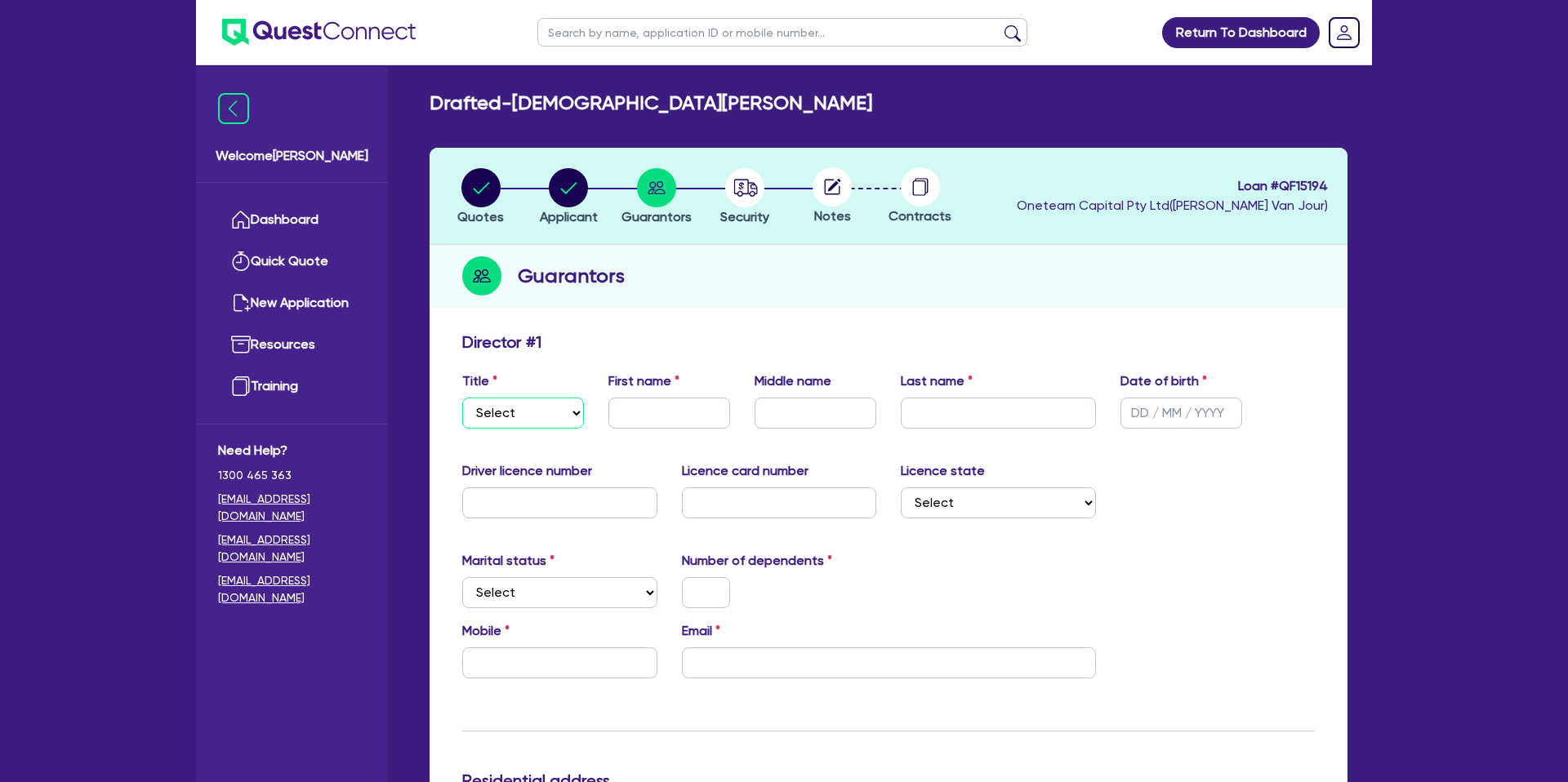
click at [525, 411] on select "Select Mr Mrs Ms Miss Dr" at bounding box center [522, 412] width 122 height 31
click at [462, 397] on select "Select Mr Mrs Ms Miss Dr" at bounding box center [522, 412] width 122 height 31
select select "MRS"
click at [563, 495] on input "text" at bounding box center [559, 503] width 195 height 31
click at [484, 408] on select "Select Mr Mrs Ms Miss Dr" at bounding box center [522, 412] width 122 height 31
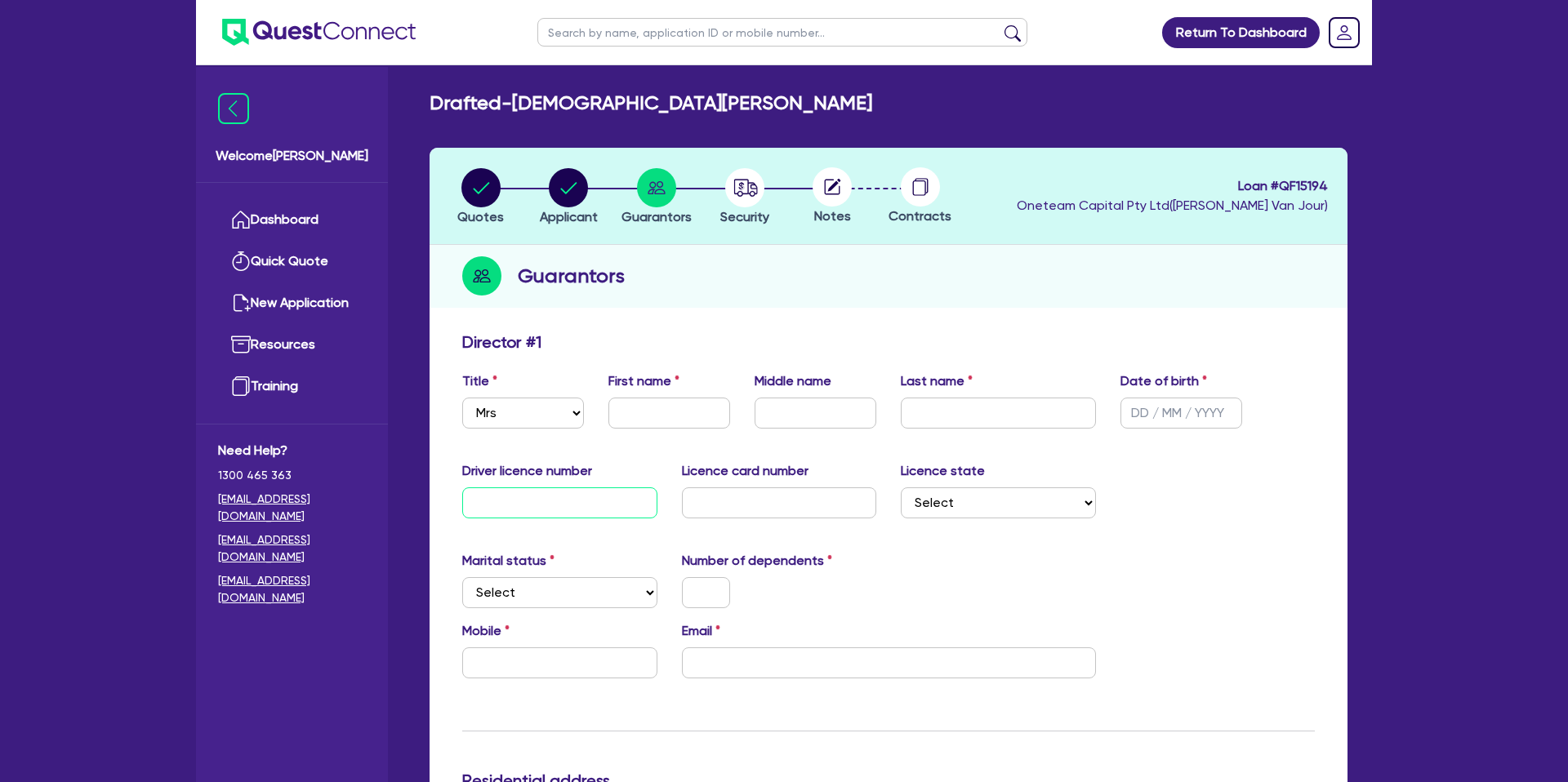
click at [606, 490] on input "text" at bounding box center [559, 503] width 195 height 31
type input "94351a"
click at [725, 501] on input "text" at bounding box center [779, 503] width 195 height 31
click at [637, 424] on input "text" at bounding box center [669, 412] width 122 height 31
type input "[PERSON_NAME]"
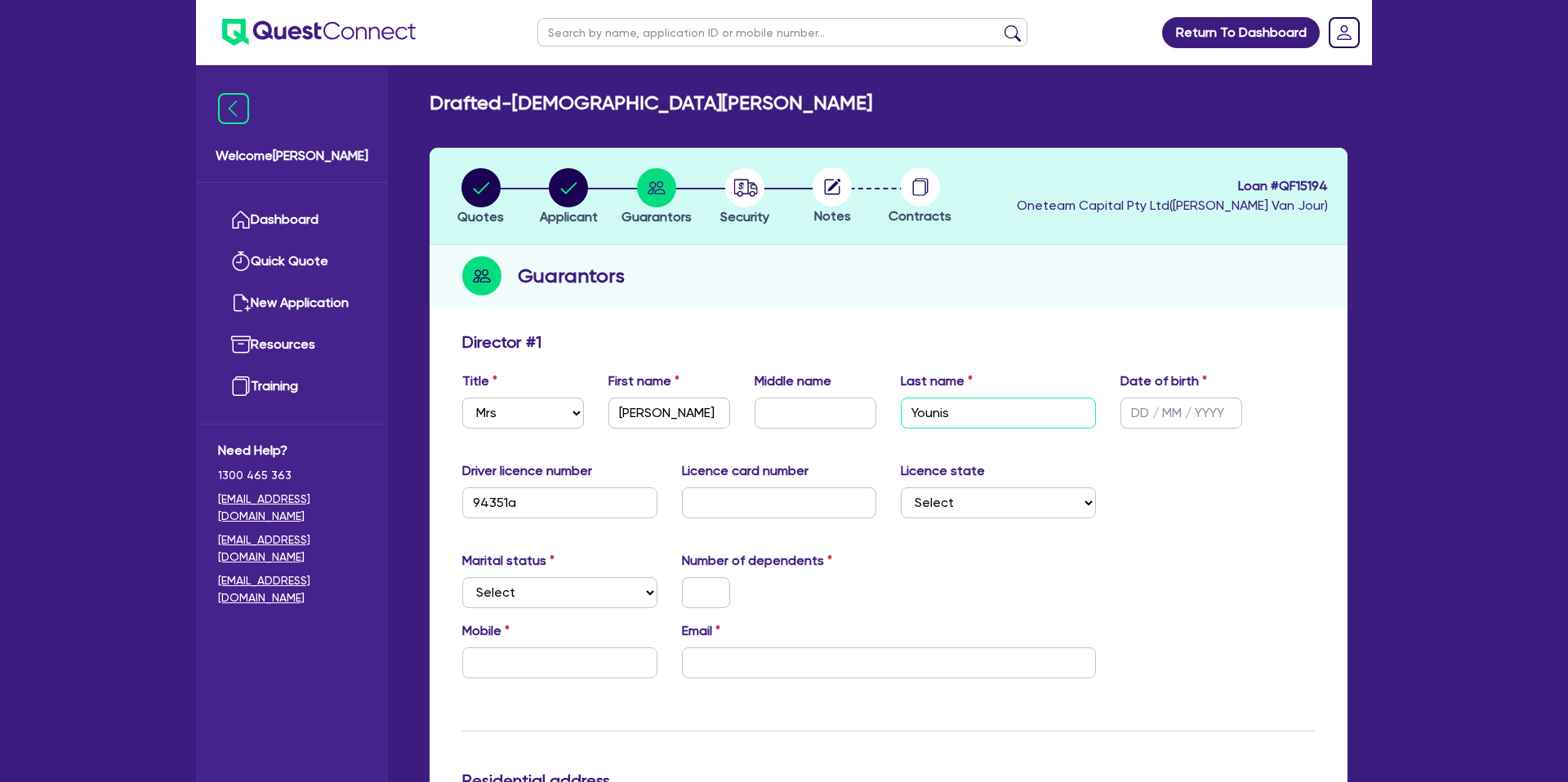
type input "Younis"
click at [1131, 408] on input "text" at bounding box center [1180, 412] width 122 height 31
click at [947, 503] on select "Select [GEOGRAPHIC_DATA] [GEOGRAPHIC_DATA] [GEOGRAPHIC_DATA] [GEOGRAPHIC_DATA] …" at bounding box center [998, 503] width 195 height 31
select select "[GEOGRAPHIC_DATA]"
click at [901, 488] on select "Select [GEOGRAPHIC_DATA] [GEOGRAPHIC_DATA] [GEOGRAPHIC_DATA] [GEOGRAPHIC_DATA] …" at bounding box center [998, 503] width 195 height 31
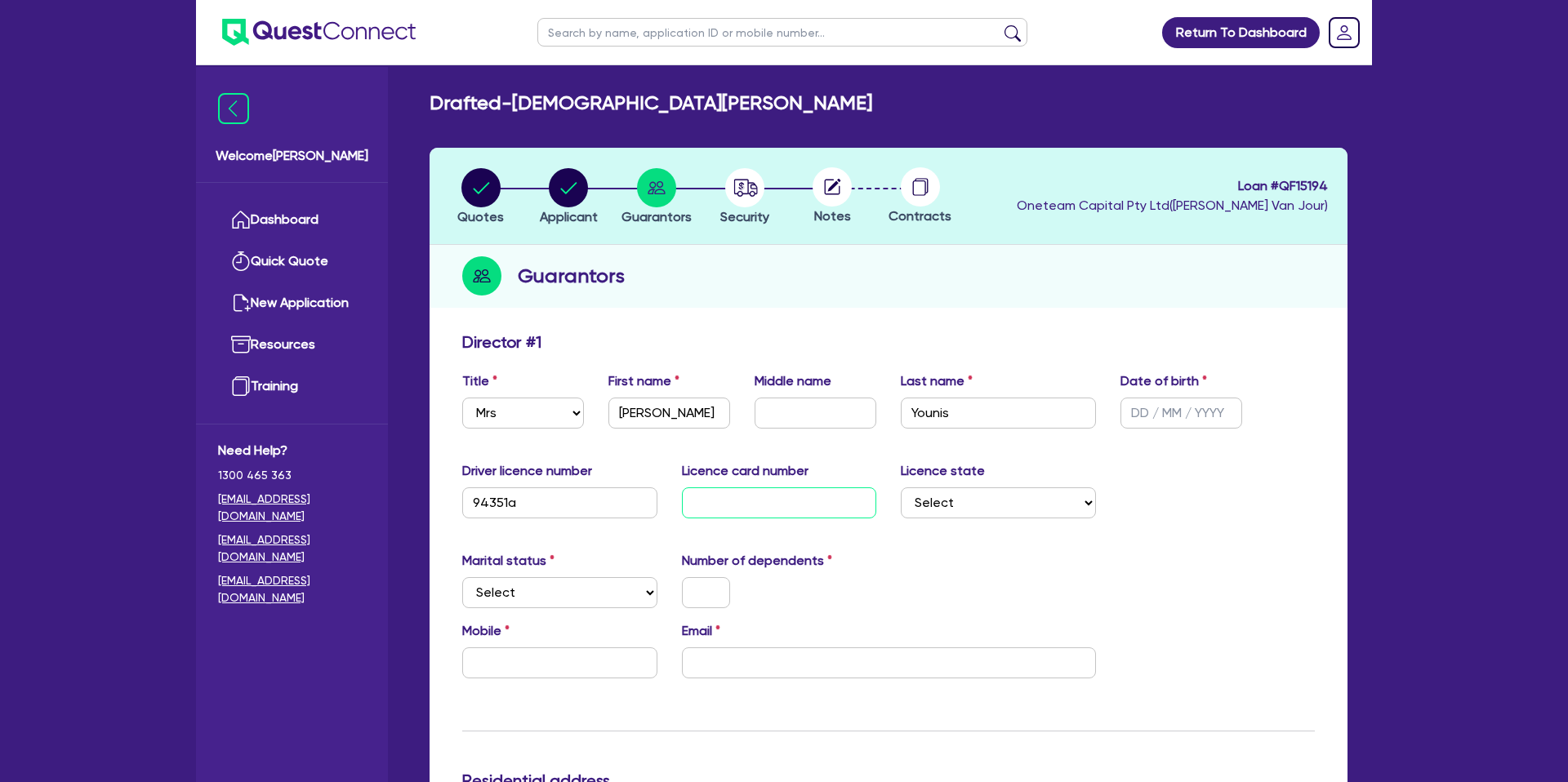
click at [706, 510] on input "text" at bounding box center [779, 503] width 195 height 31
type input "2056317856"
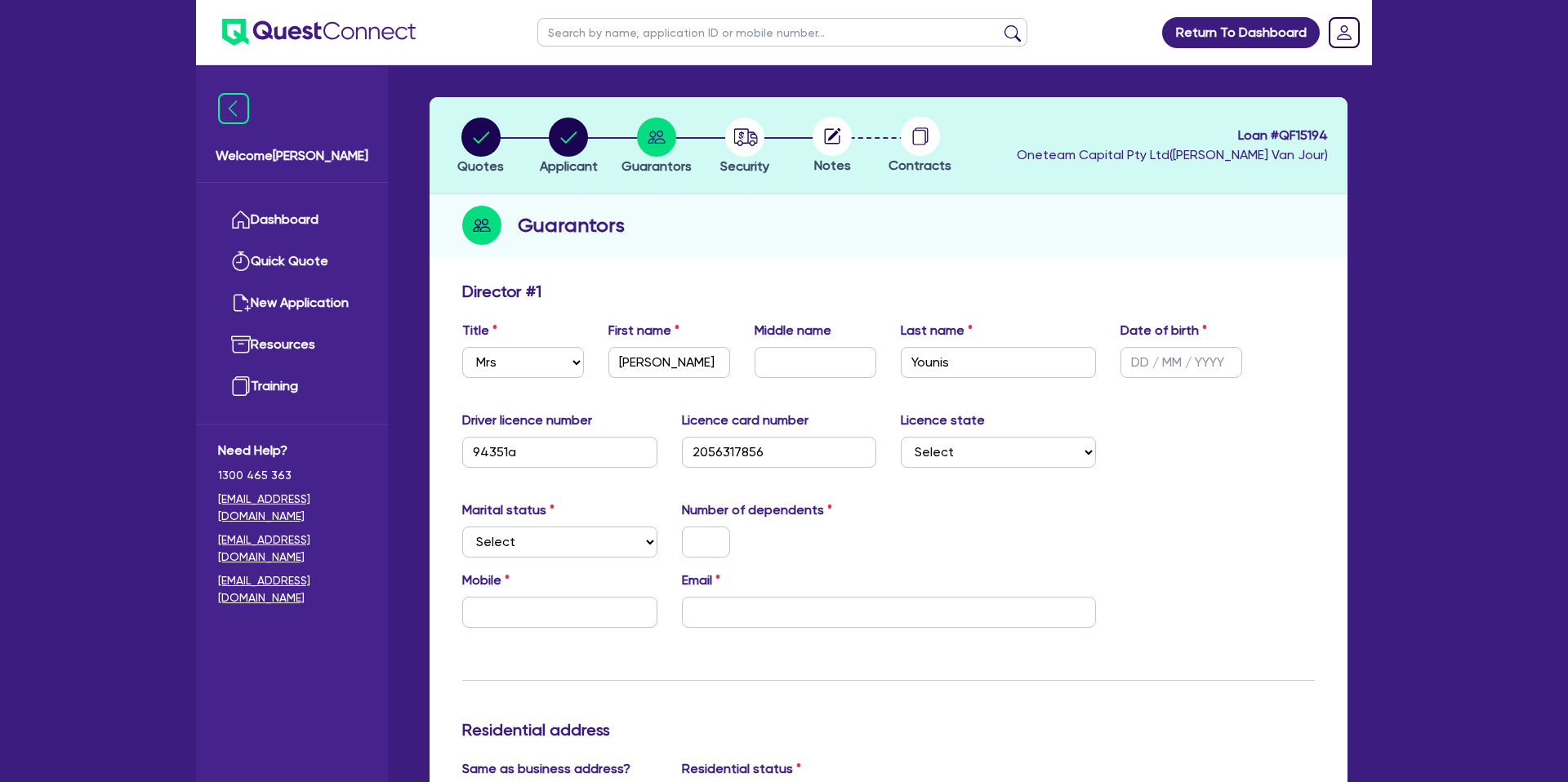
scroll to position [56, 0]
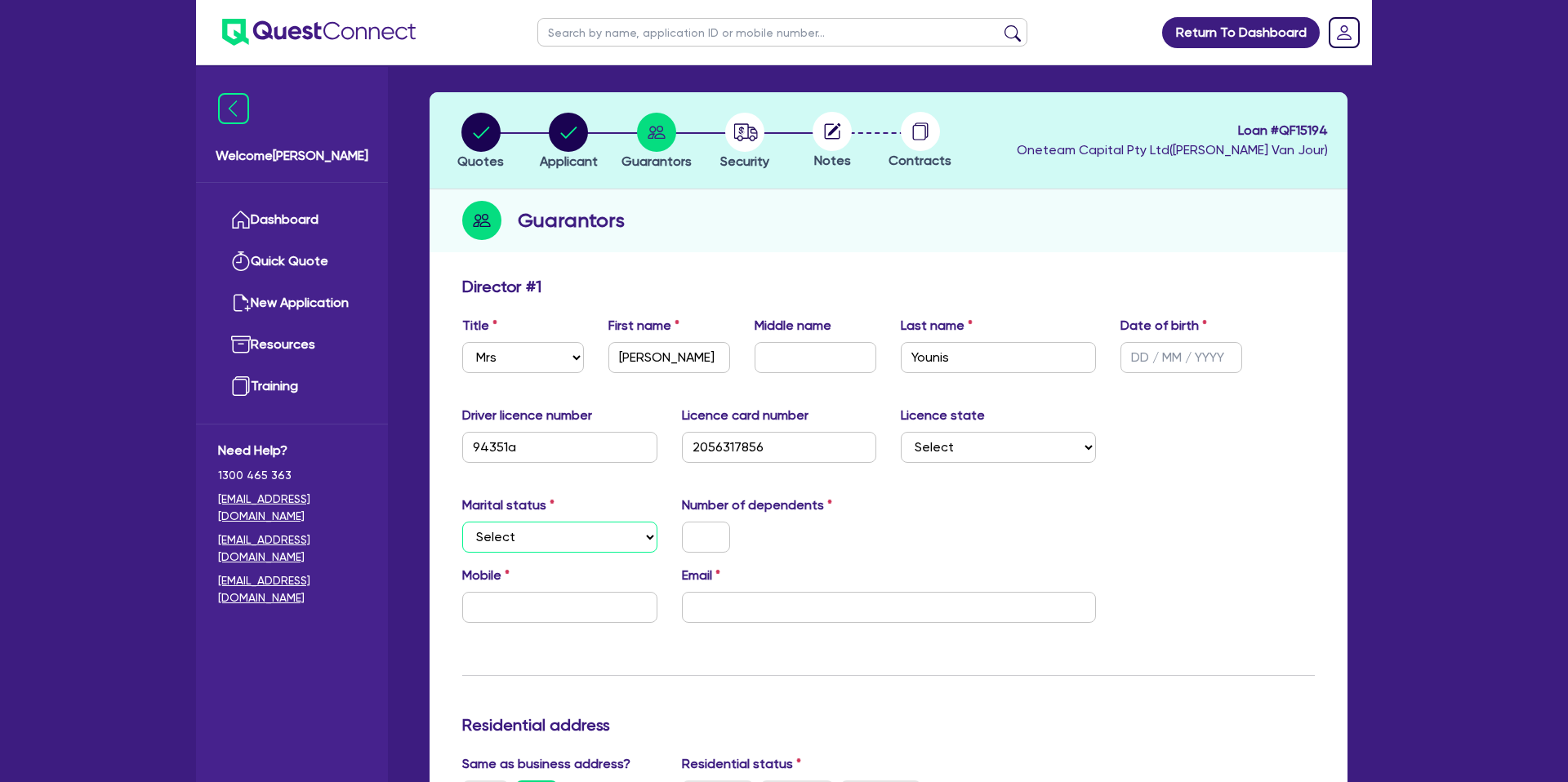
click at [497, 542] on select "Select Single Married De Facto / Partner" at bounding box center [559, 536] width 195 height 31
select select "MARRIED"
click at [462, 521] on select "Select Single Married De Facto / Partner" at bounding box center [559, 536] width 195 height 31
click at [728, 532] on input "text" at bounding box center [706, 536] width 49 height 31
type input "1"
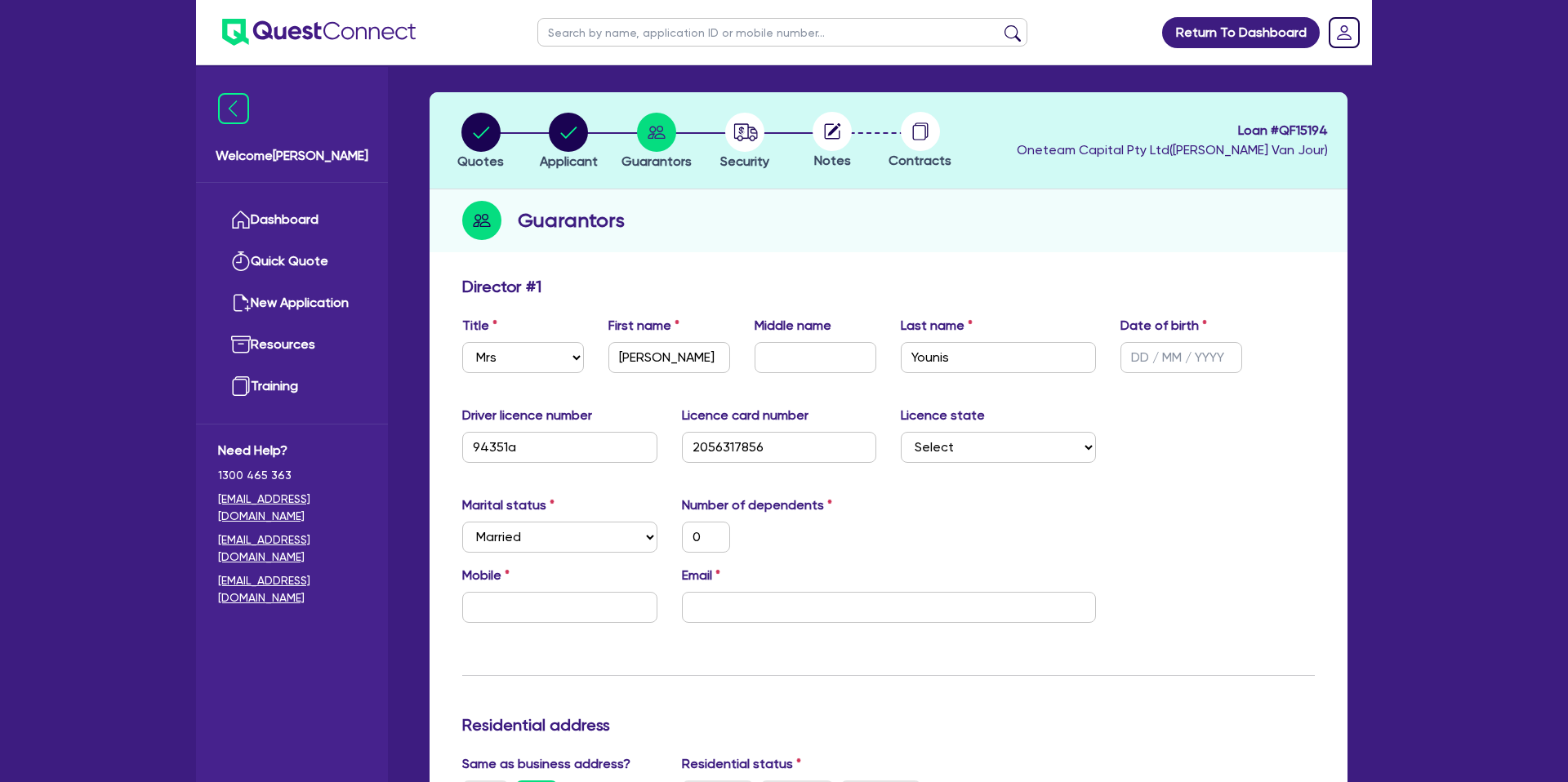
click at [841, 553] on div "Marital status Select [DEMOGRAPHIC_DATA] Married De Facto / Partner Number of d…" at bounding box center [888, 530] width 877 height 70
click at [550, 614] on input "text" at bounding box center [559, 607] width 195 height 31
type input "0"
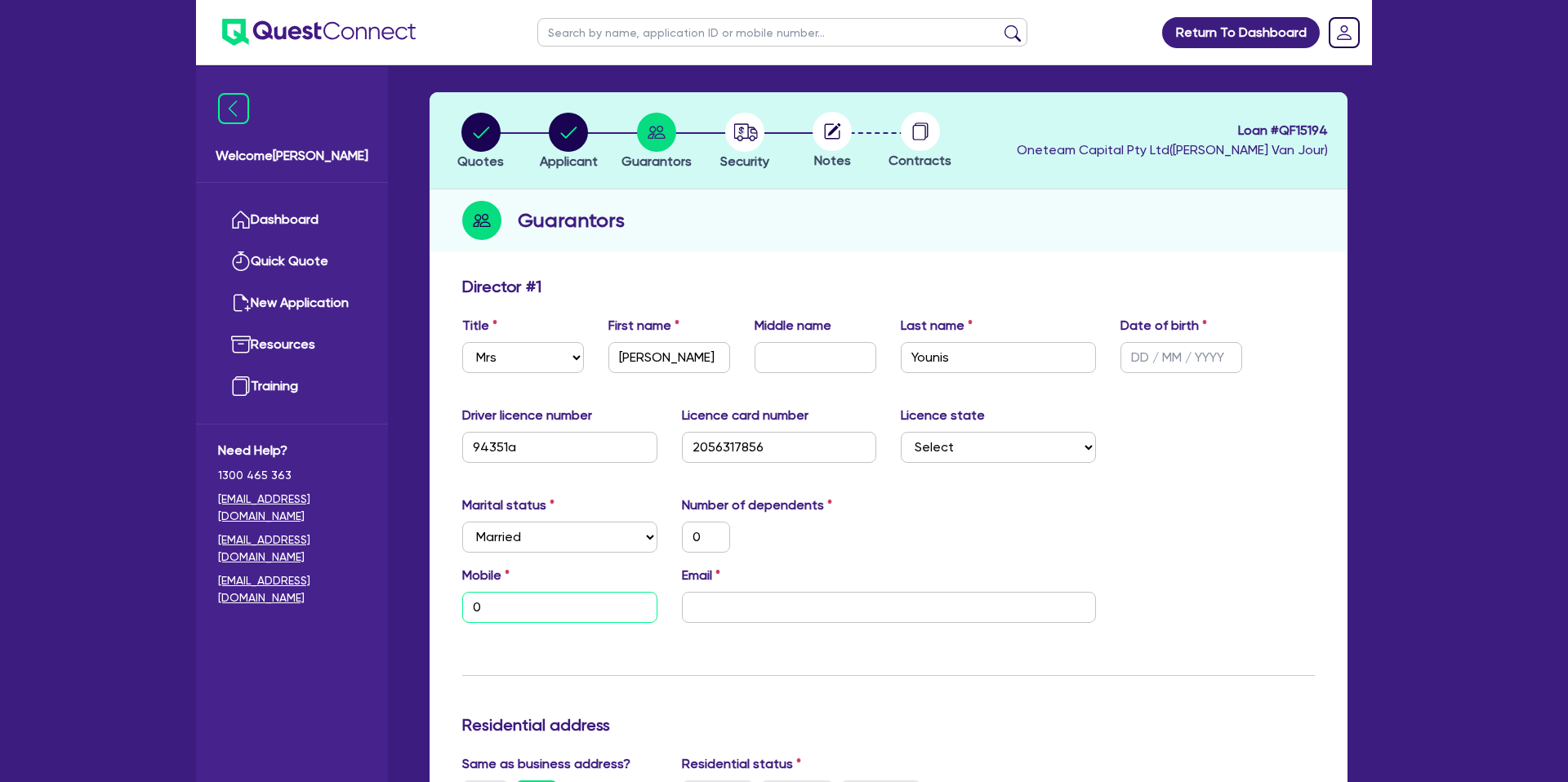
type input "04"
type input "0"
type input "041"
type input "0"
type input "0414"
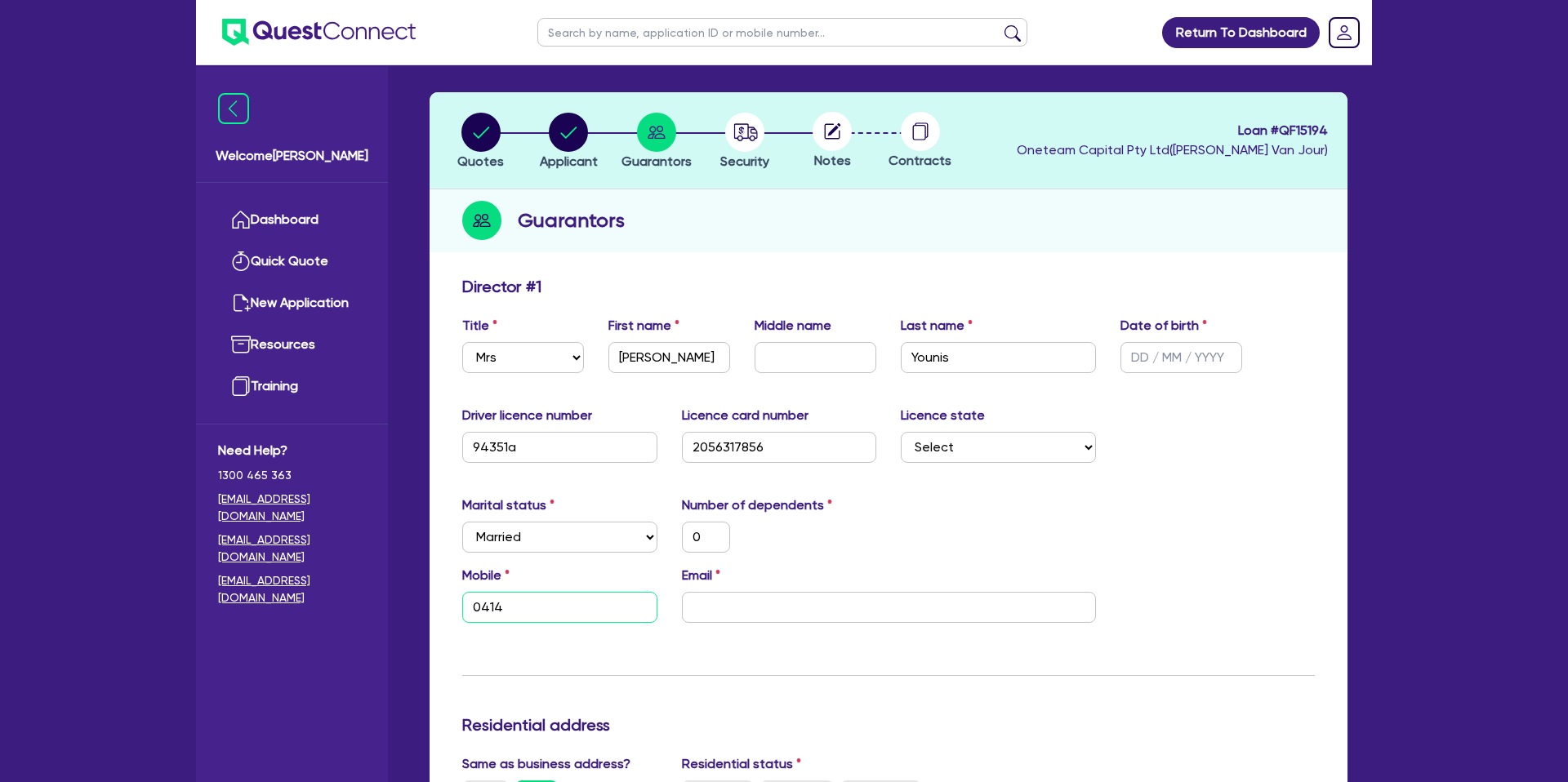
type input "0"
type input "0414 3"
type input "0"
type input "0414 30"
type input "0"
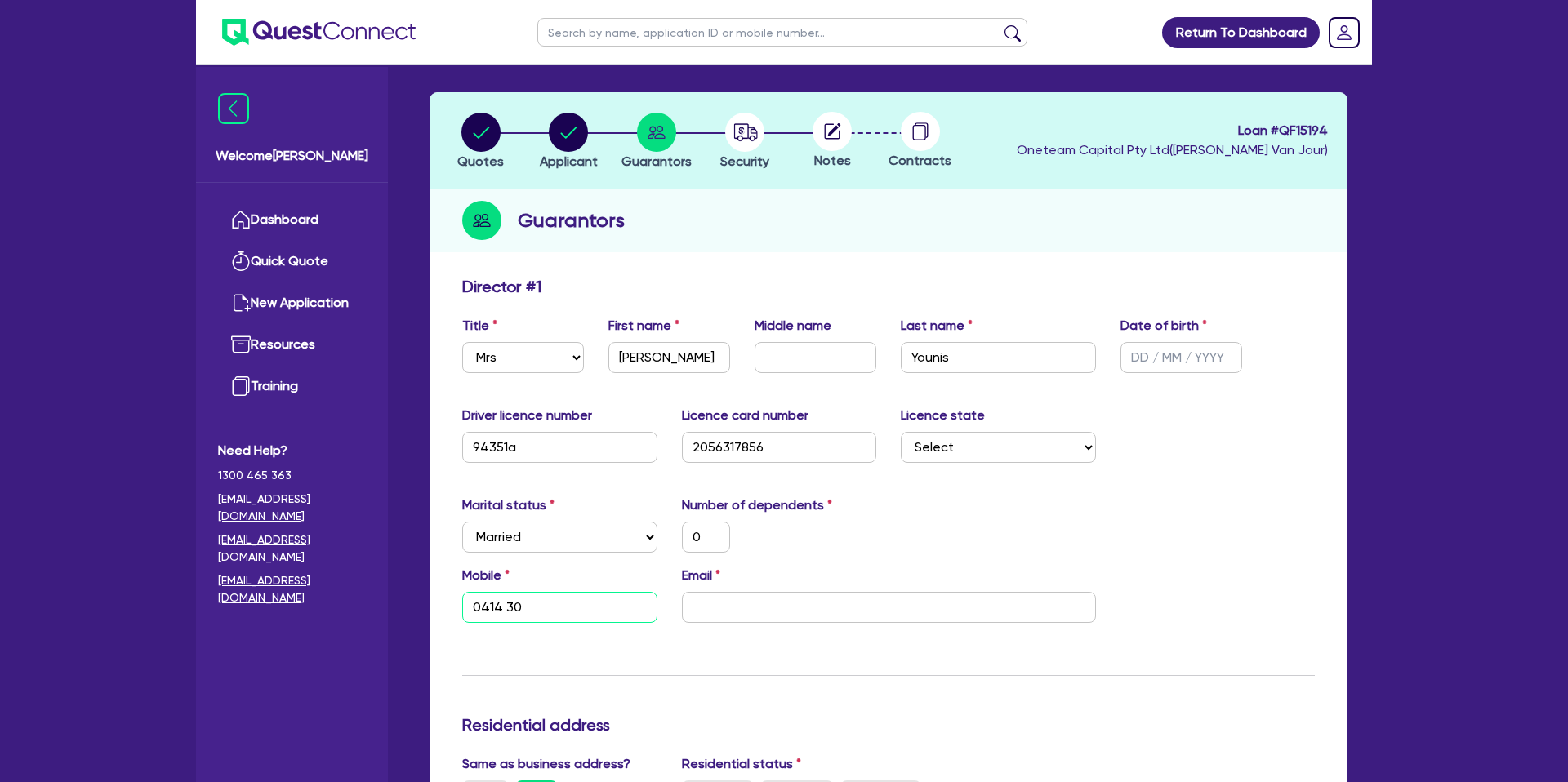
type input "0414 308"
type input "0"
type input "0414 308 3"
type input "0"
type input "0414 308 30"
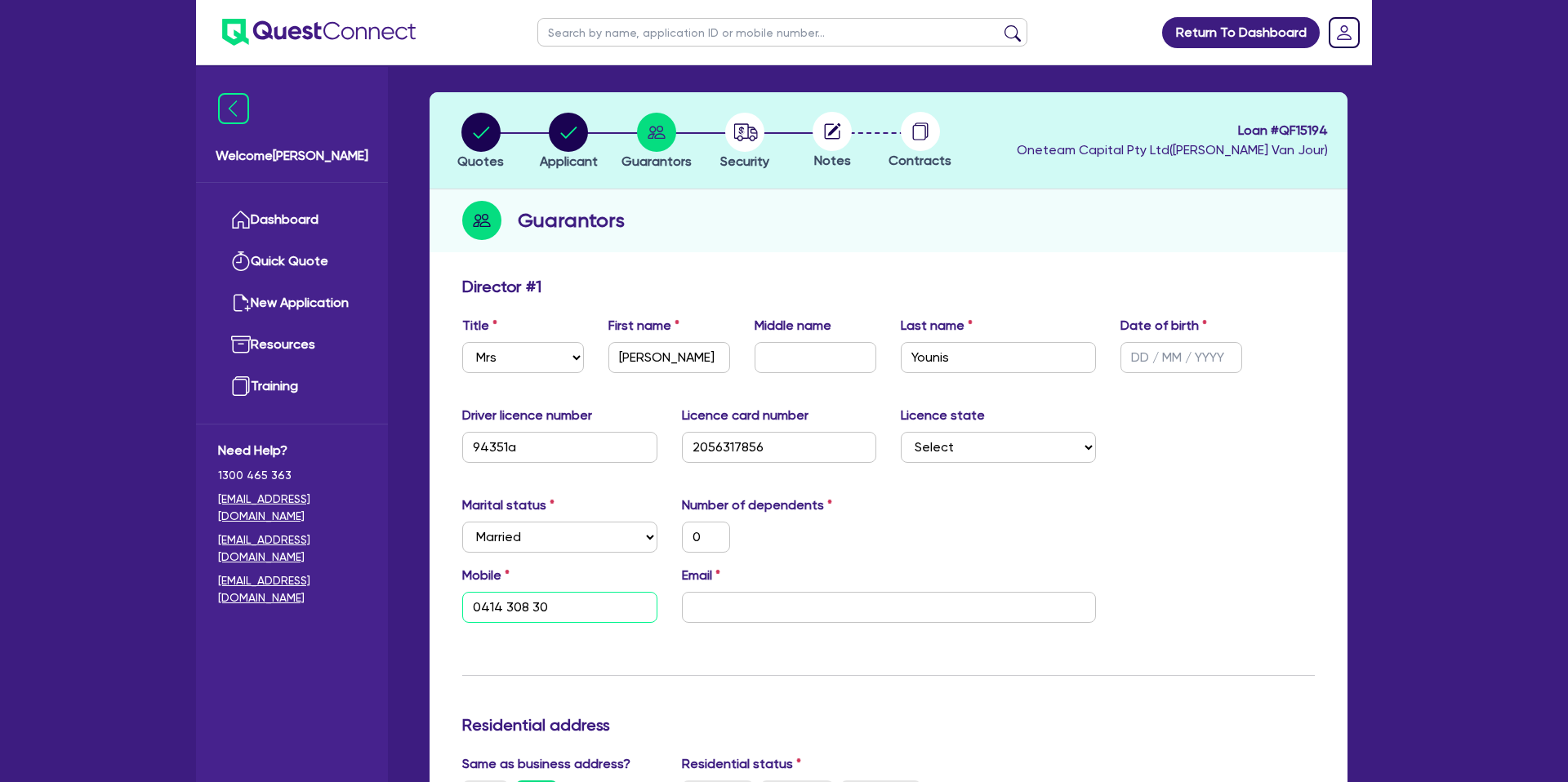
type input "0"
type input "0414 308 308"
drag, startPoint x: 724, startPoint y: 609, endPoint x: 719, endPoint y: 598, distance: 12.1
click at [723, 608] on input "email" at bounding box center [889, 607] width 414 height 31
paste input "[EMAIL_ADDRESS][DOMAIN_NAME]"
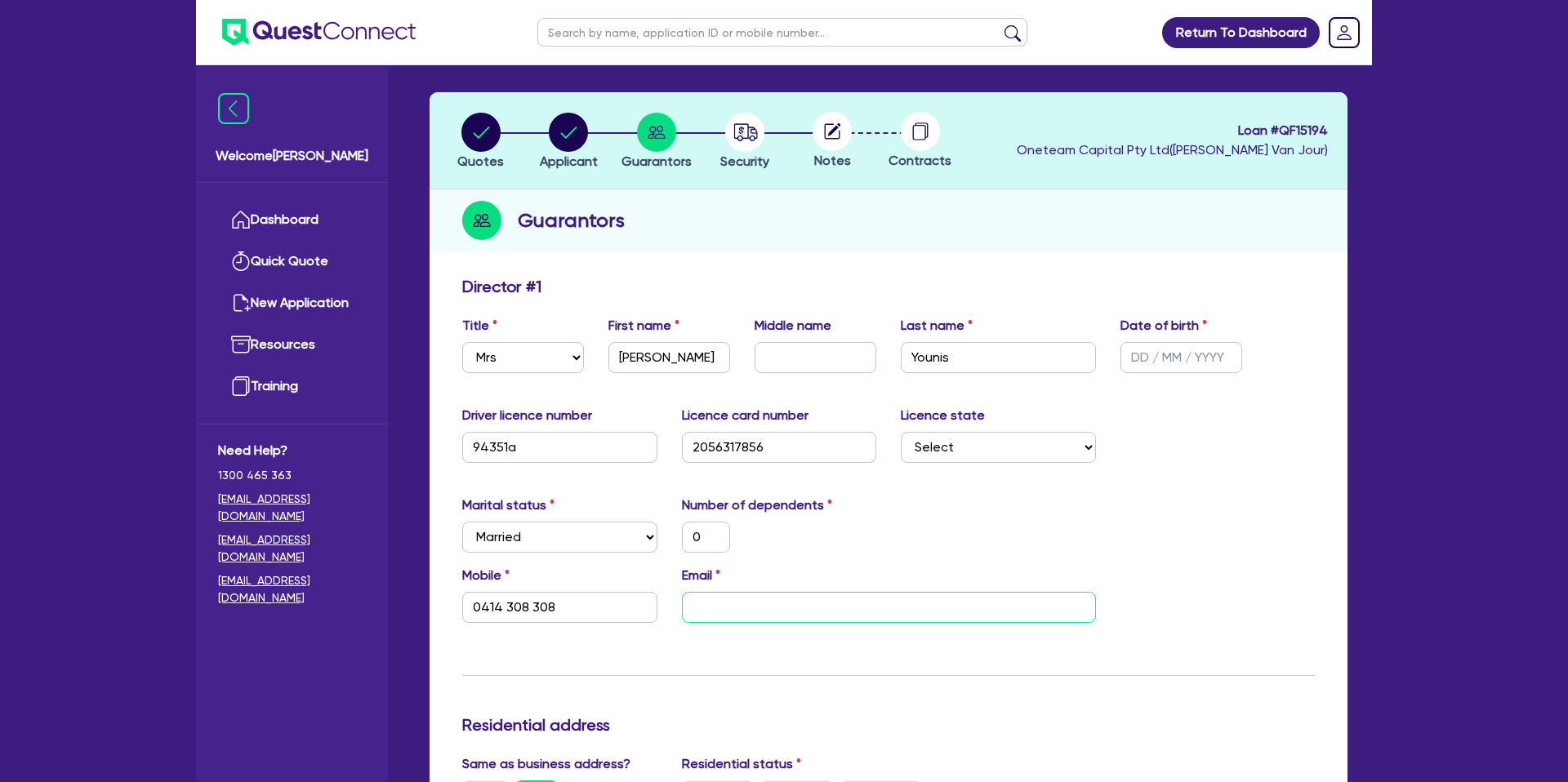
type input "0"
type input "0414 308 308"
type input "[EMAIL_ADDRESS][DOMAIN_NAME]"
click at [939, 500] on div "Marital status Select [DEMOGRAPHIC_DATA] Married De Facto / Partner Number of d…" at bounding box center [888, 530] width 877 height 70
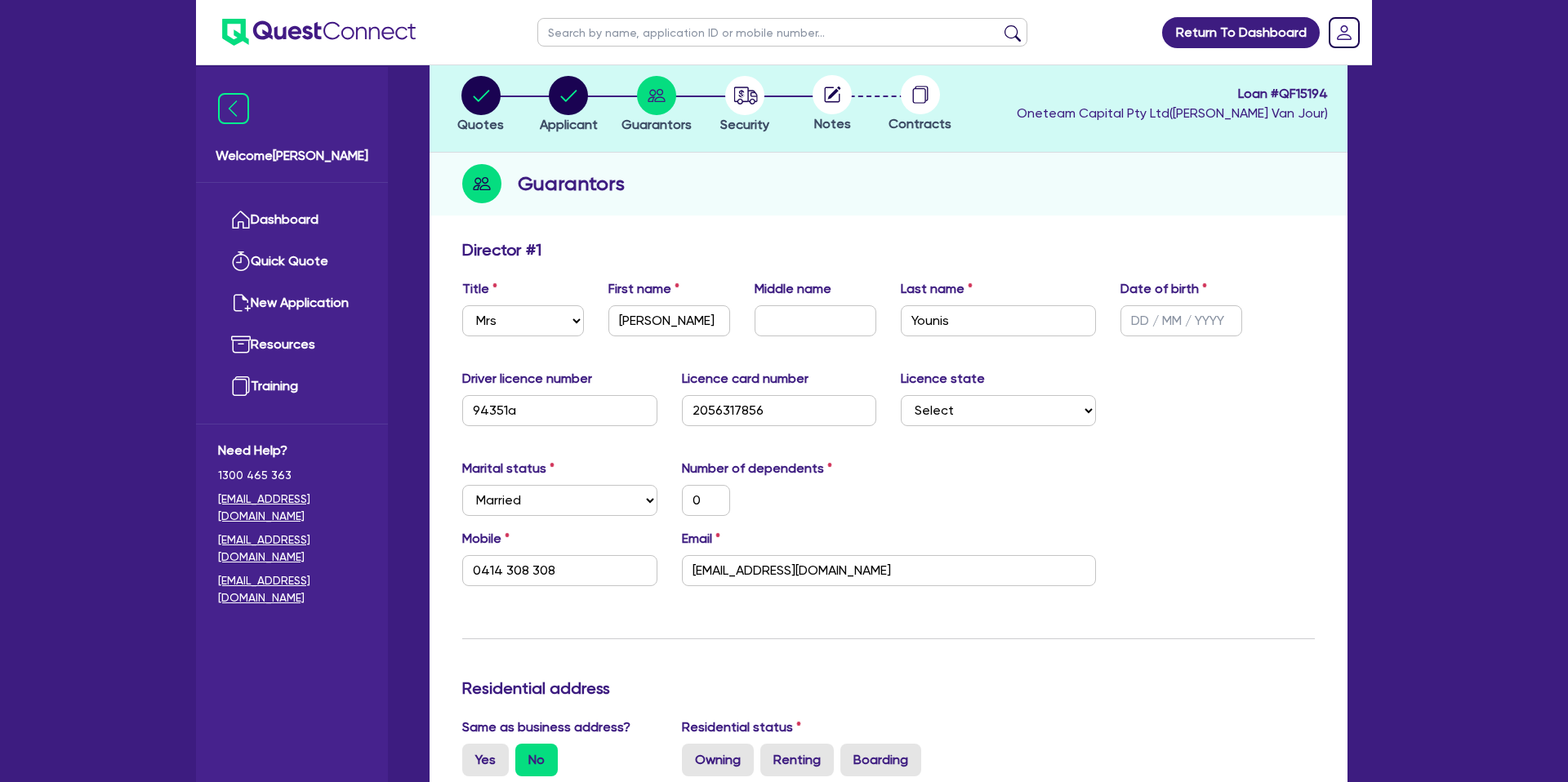
scroll to position [94, 0]
click at [542, 322] on select "Select Mr Mrs Ms Miss Dr" at bounding box center [522, 318] width 122 height 31
select select "MR"
click at [462, 303] on select "Select Mr Mrs Ms Miss Dr" at bounding box center [522, 318] width 122 height 31
type input "0"
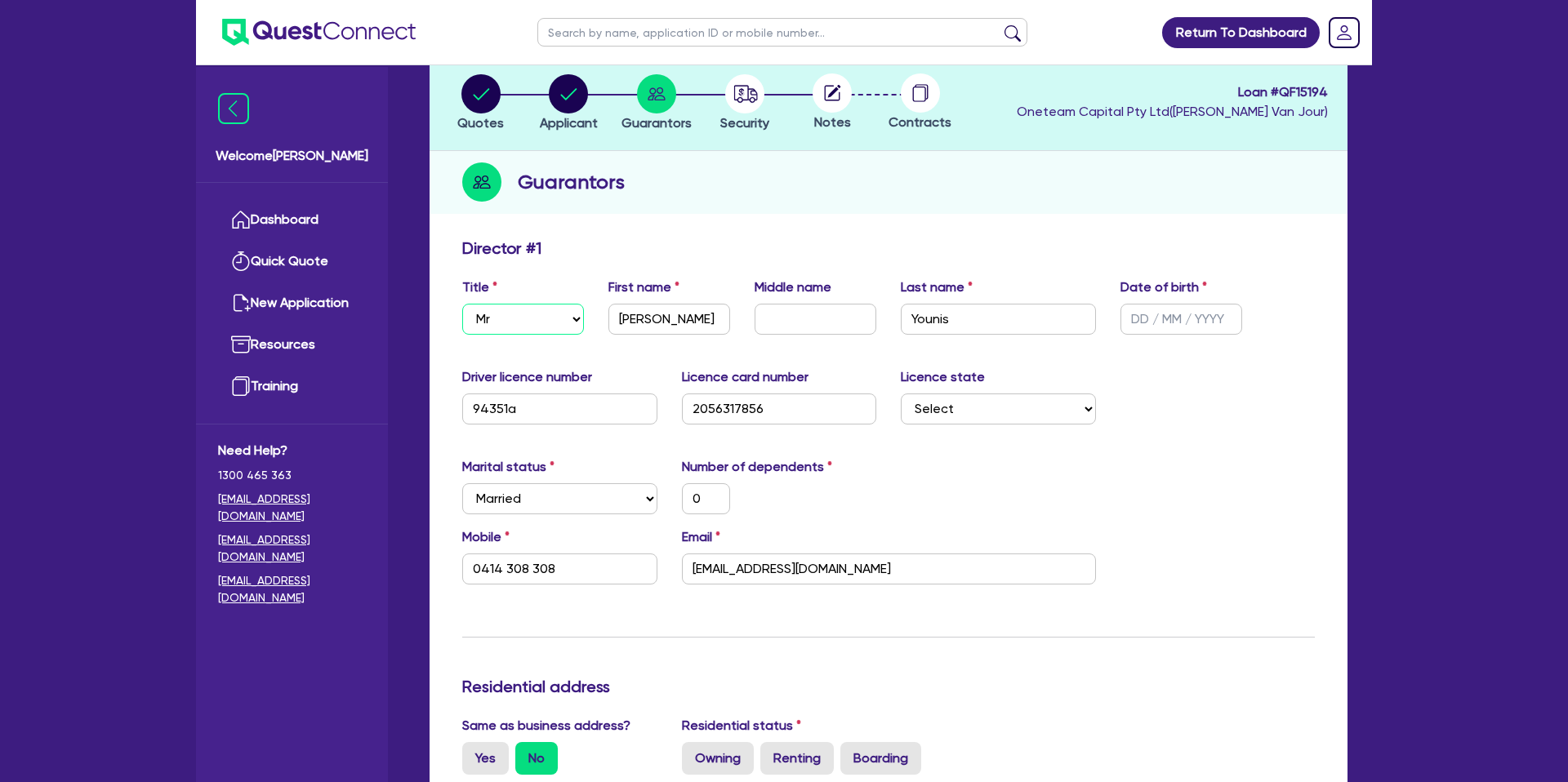
type input "0414 308 308"
drag, startPoint x: 1129, startPoint y: 318, endPoint x: 1134, endPoint y: 332, distance: 14.9
click at [1129, 318] on input "text" at bounding box center [1180, 318] width 122 height 31
drag, startPoint x: 846, startPoint y: 185, endPoint x: 720, endPoint y: 149, distance: 131.0
click at [846, 185] on div "Guarantors" at bounding box center [888, 181] width 918 height 62
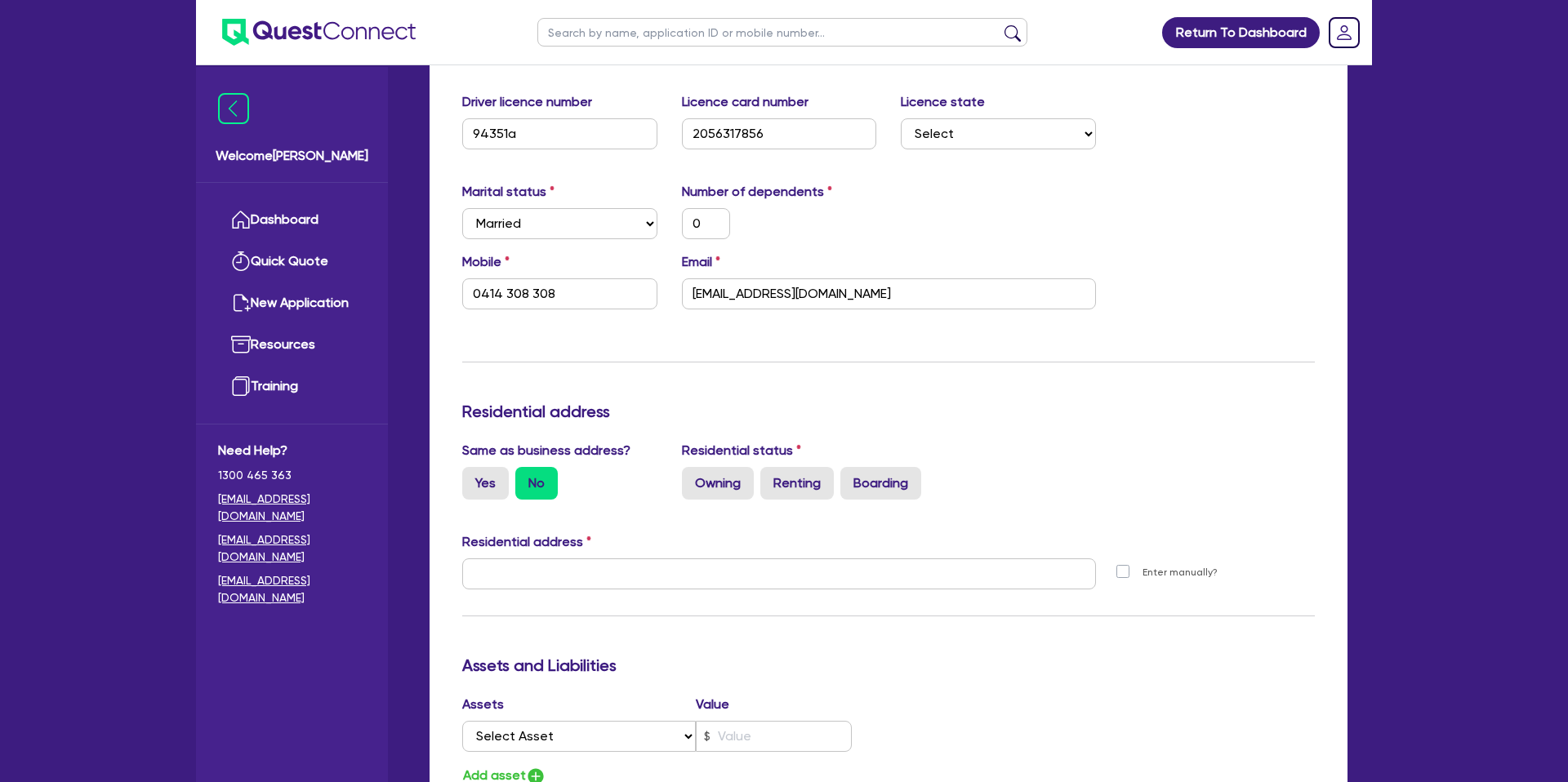
scroll to position [370, 0]
click at [474, 487] on label "Yes" at bounding box center [485, 482] width 47 height 33
click at [473, 477] on input "Yes" at bounding box center [467, 471] width 11 height 11
radio input "true"
type input "0"
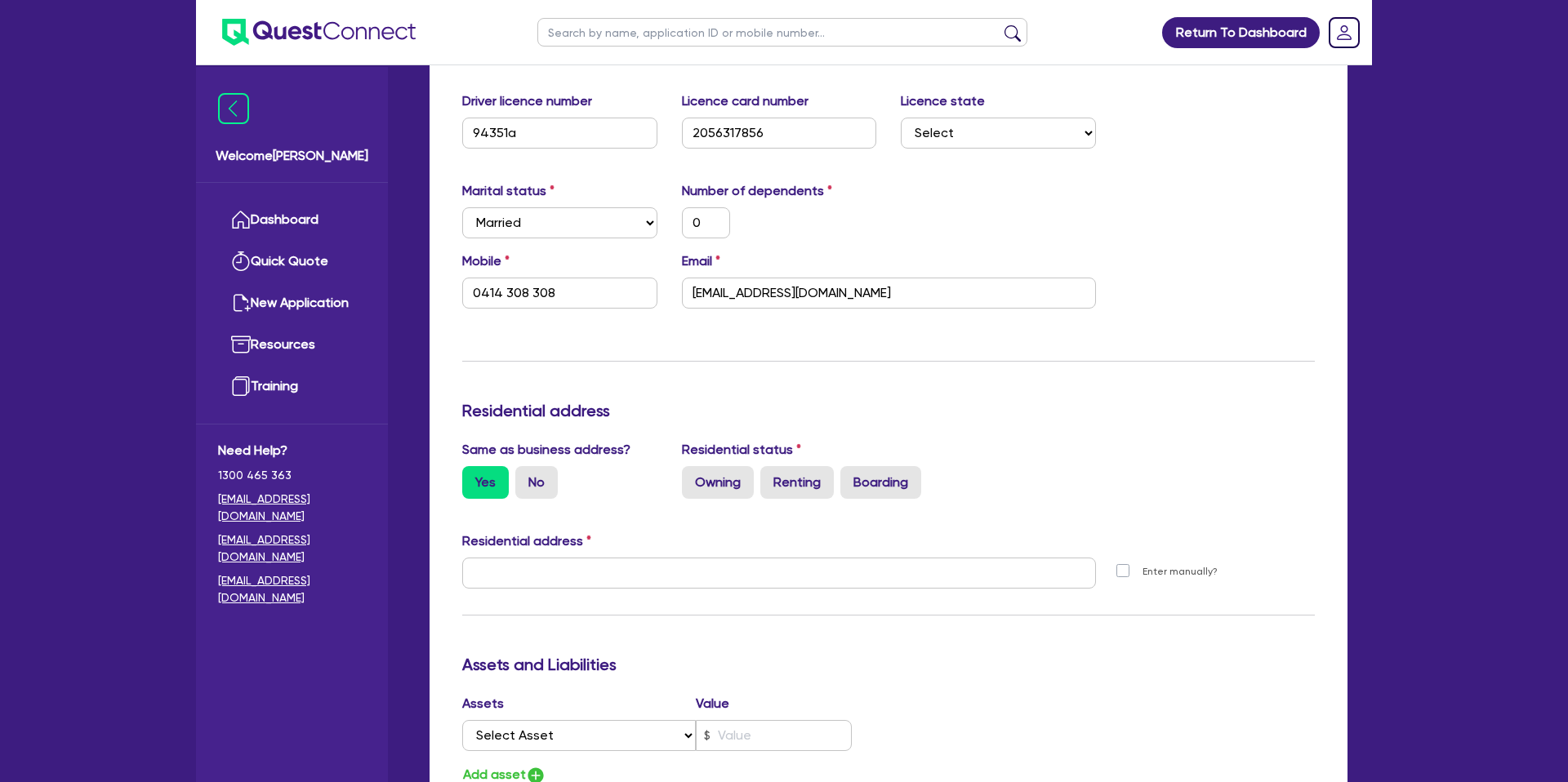
type input "0414 308 308"
type input "[STREET_ADDRESS][PERSON_NAME]"
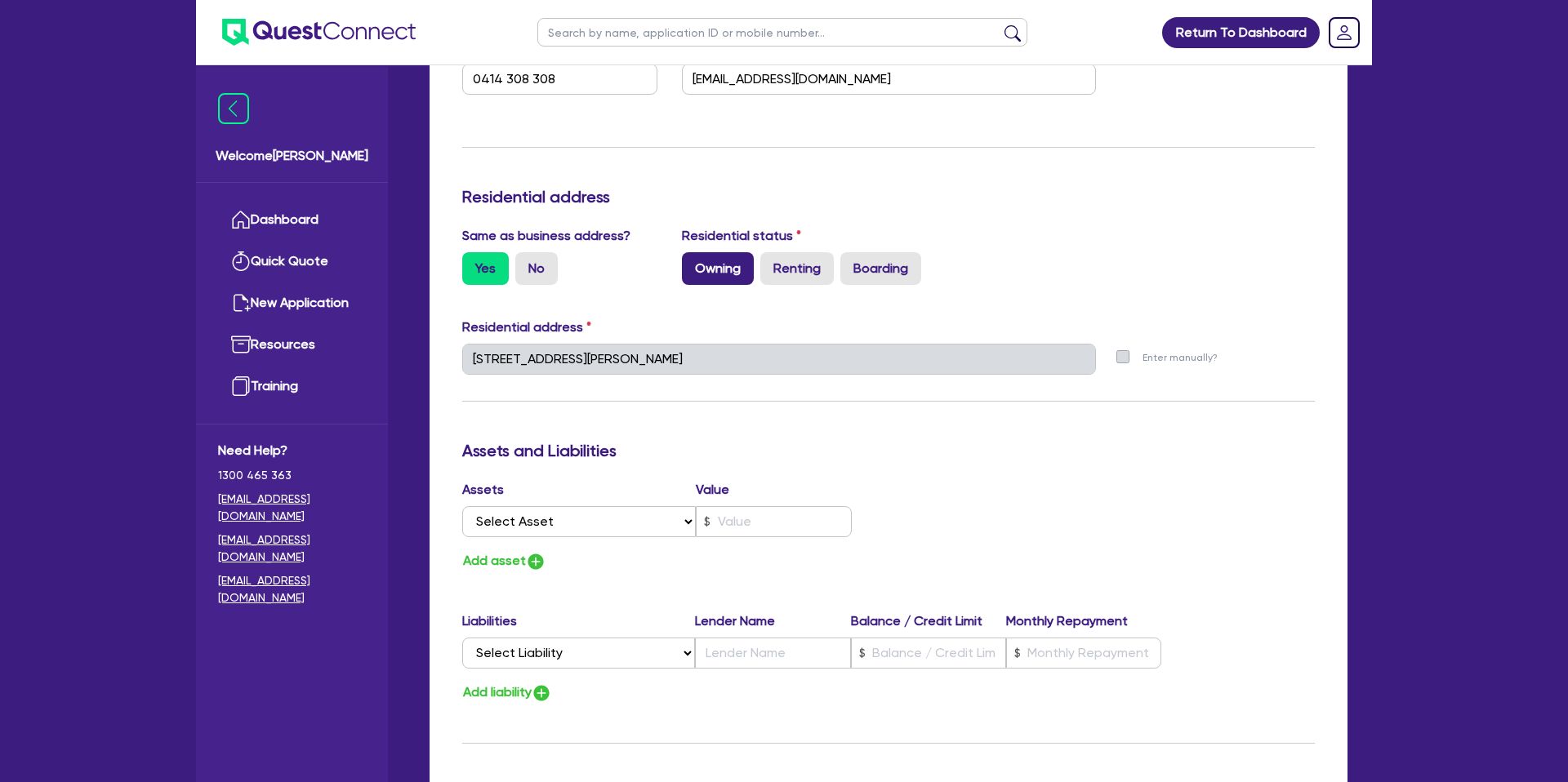
click at [700, 277] on label "Owning" at bounding box center [718, 269] width 71 height 33
click at [693, 263] on input "Owning" at bounding box center [687, 258] width 11 height 11
radio input "true"
type input "0"
type input "0414 308 308"
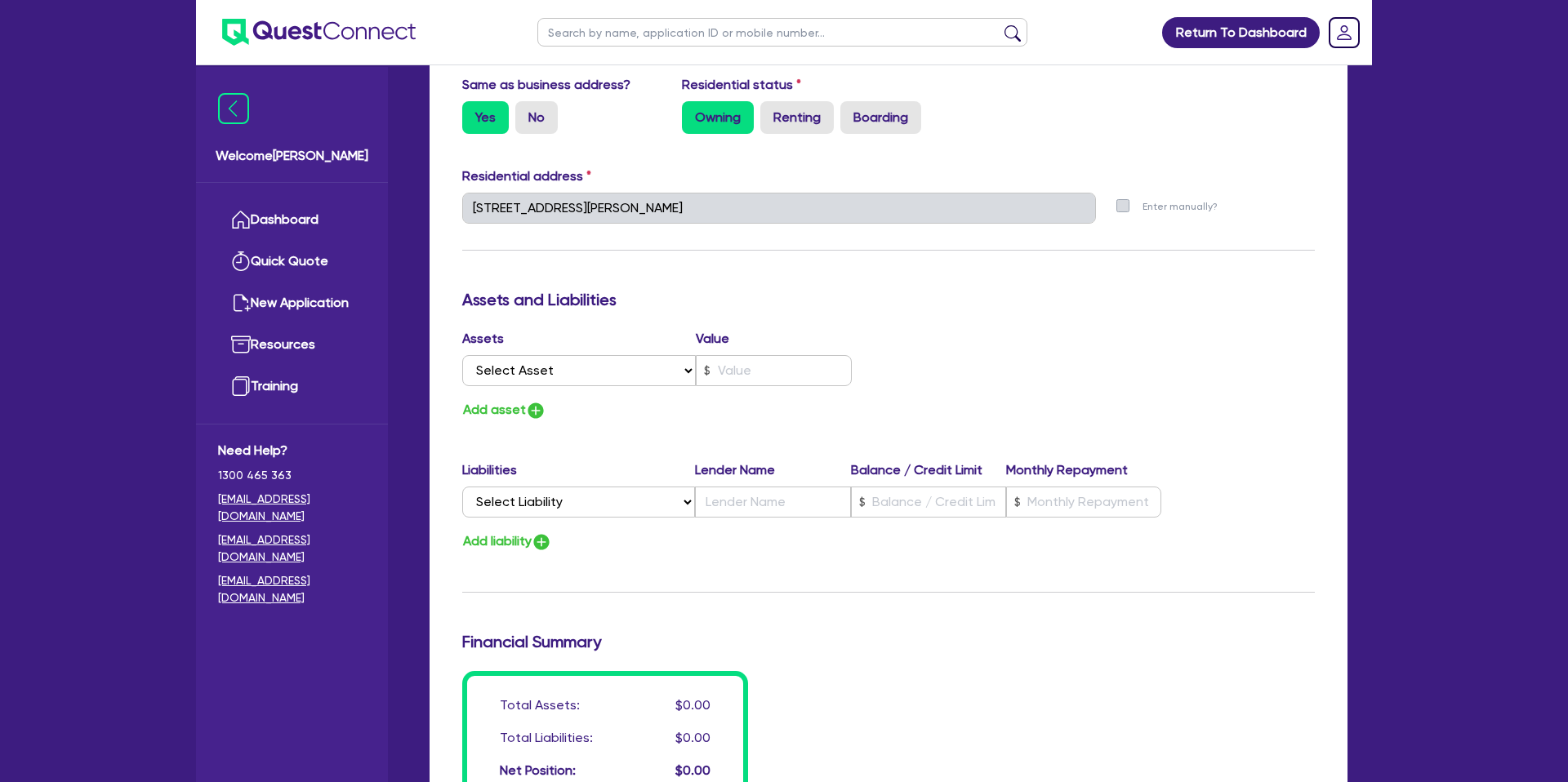
scroll to position [769, 0]
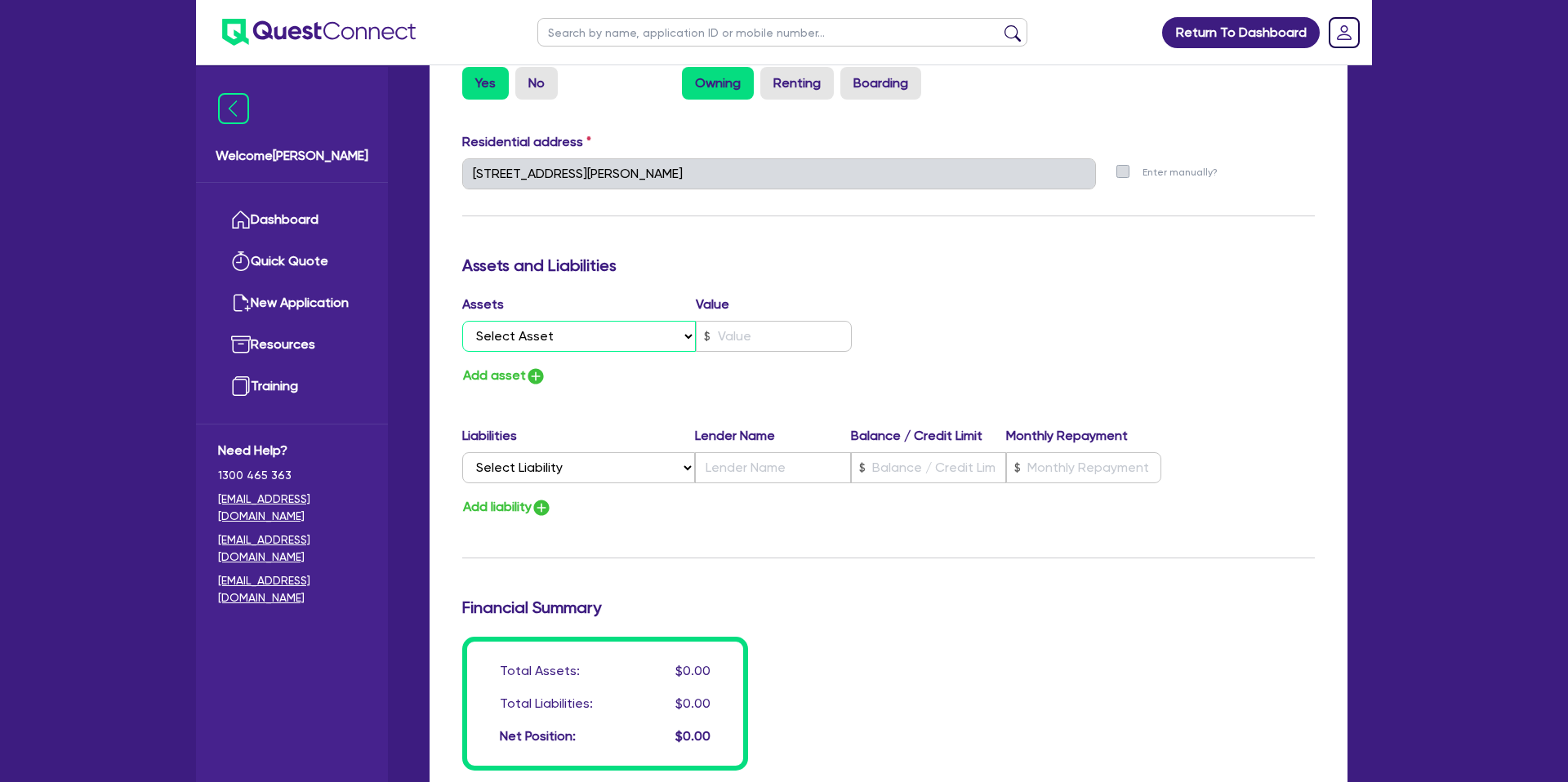
click at [564, 340] on select "Select Asset Cash Property Investment property Vehicle Truck Trailer Equipment …" at bounding box center [579, 336] width 234 height 31
select select "PROPERTY"
click at [462, 321] on select "Select Asset Cash Property Investment property Vehicle Truck Trailer Equipment …" at bounding box center [579, 336] width 234 height 31
type input "0"
type input "0414 308 308"
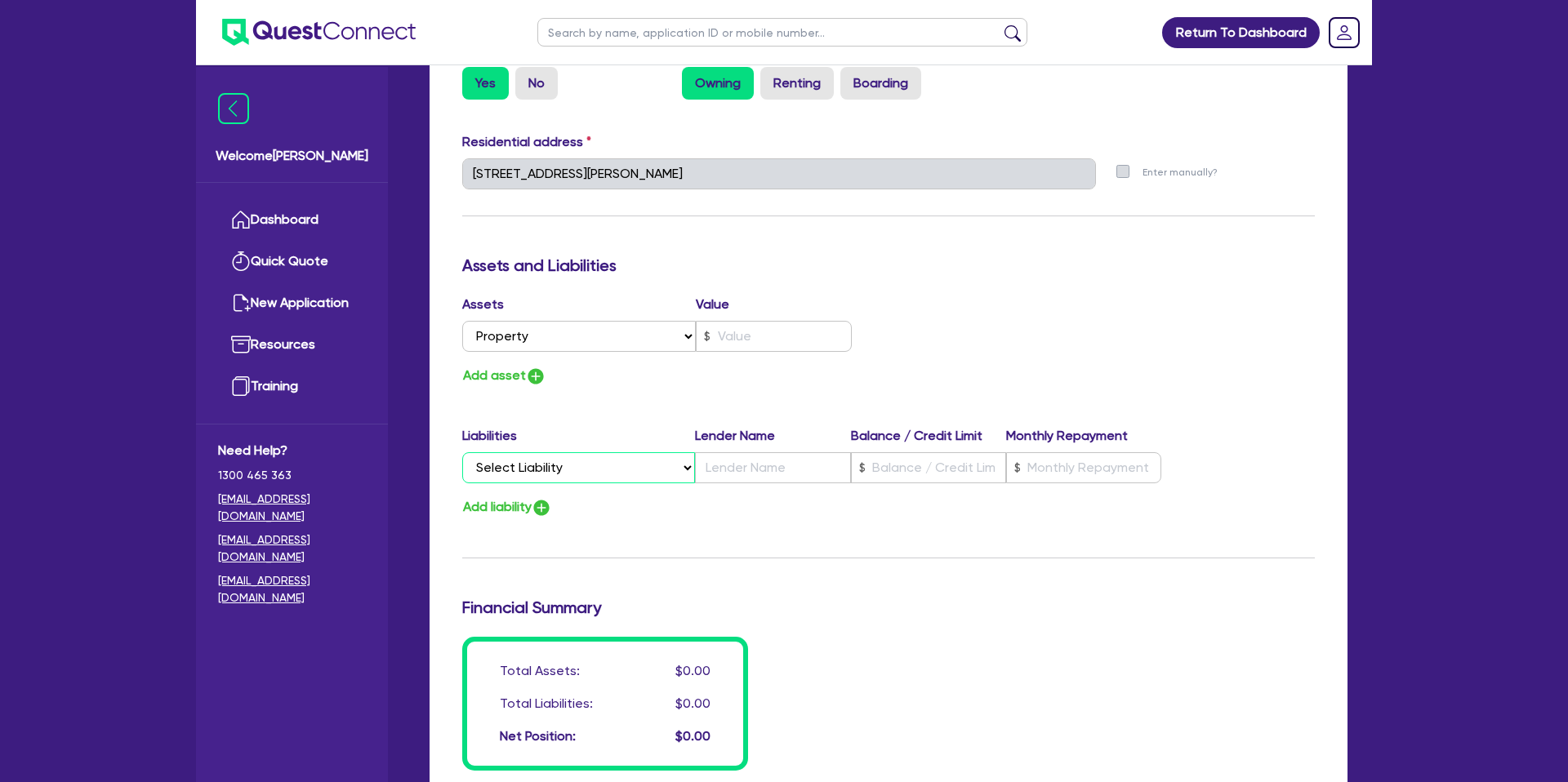
click at [555, 465] on select "Select Liability Credit card Mortgage Investment property loan Vehicle loan Tru…" at bounding box center [578, 467] width 233 height 31
click at [741, 324] on input "text" at bounding box center [773, 336] width 156 height 31
type input "0"
type input "0414 308 308"
type input "2"
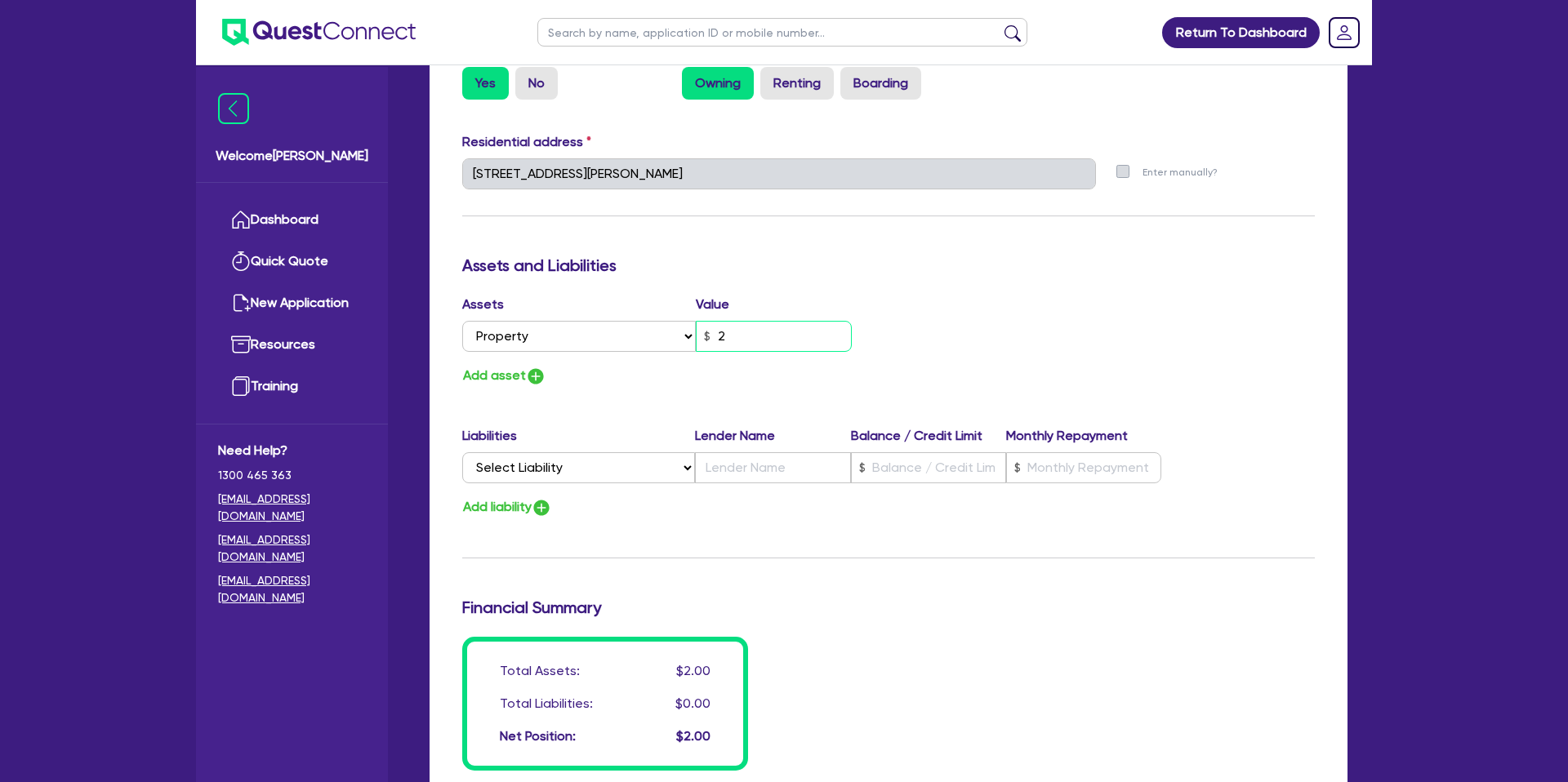
type input "0"
type input "0414 308 308"
type input "28"
type input "0"
type input "0414 308 308"
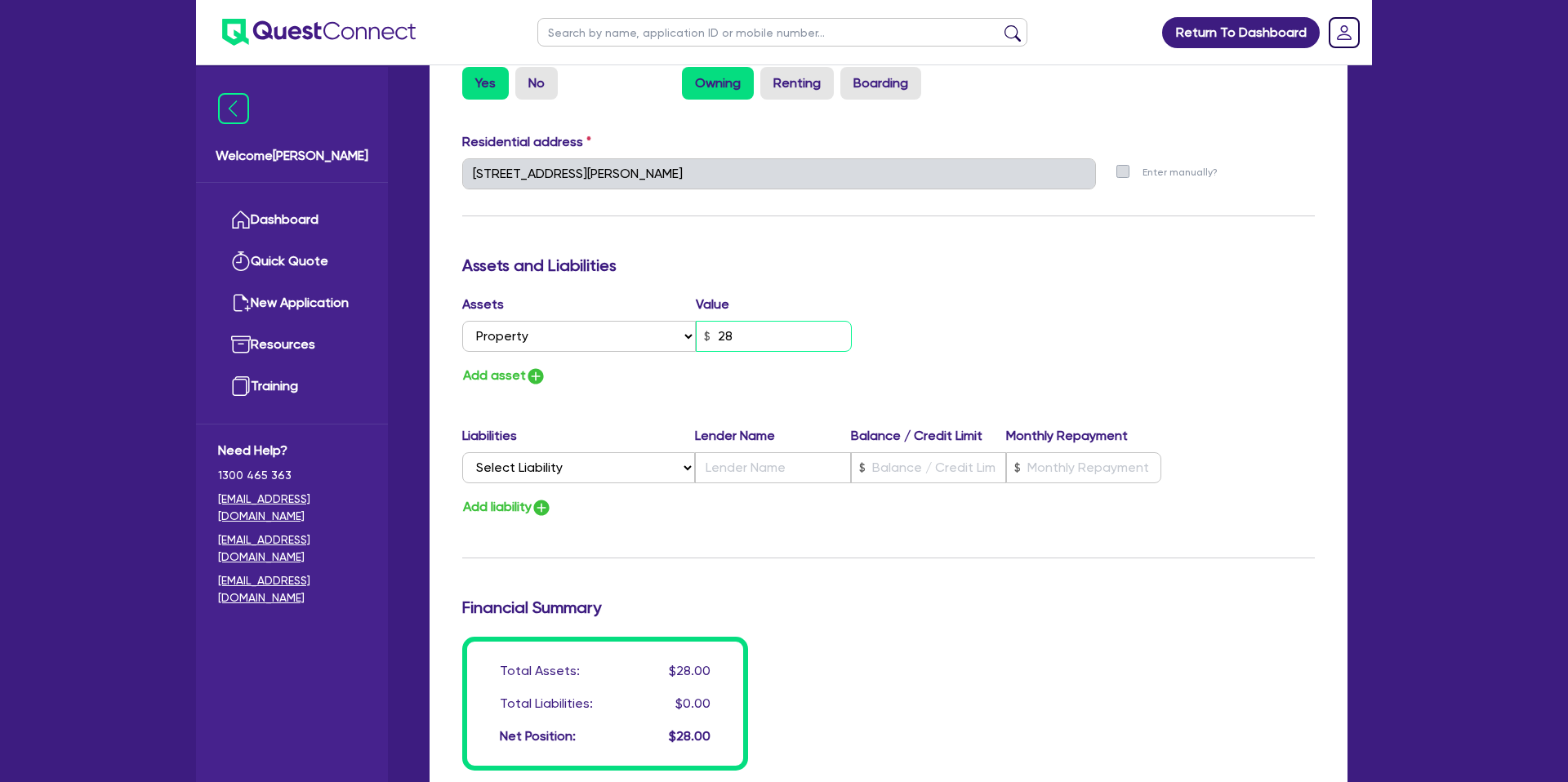
type input "280"
type input "0"
type input "0414 308 308"
type input "2,800"
type input "0"
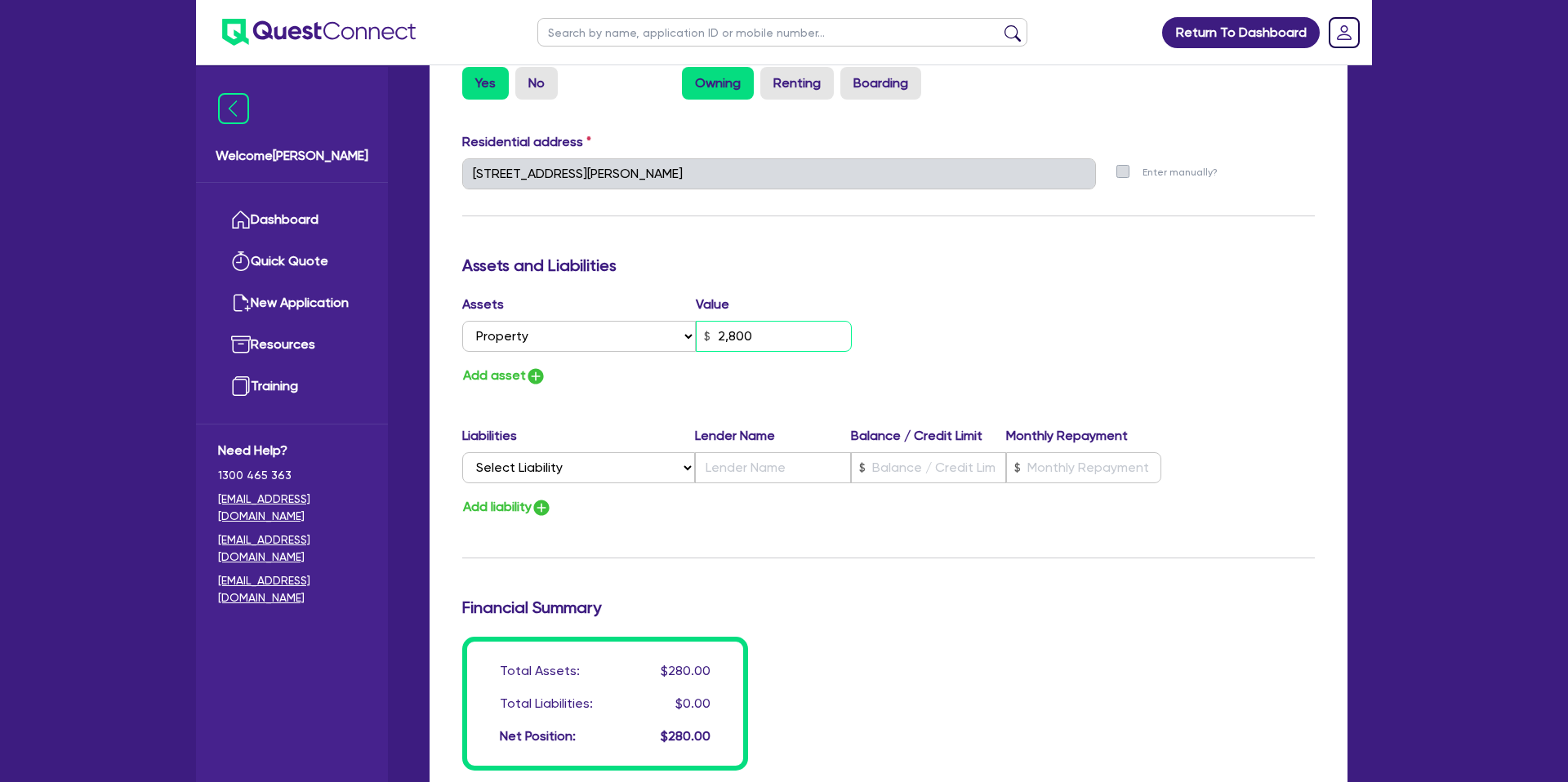
type input "0414 308 308"
type input "28,000"
type input "0"
type input "0414 308 308"
type input "280,000"
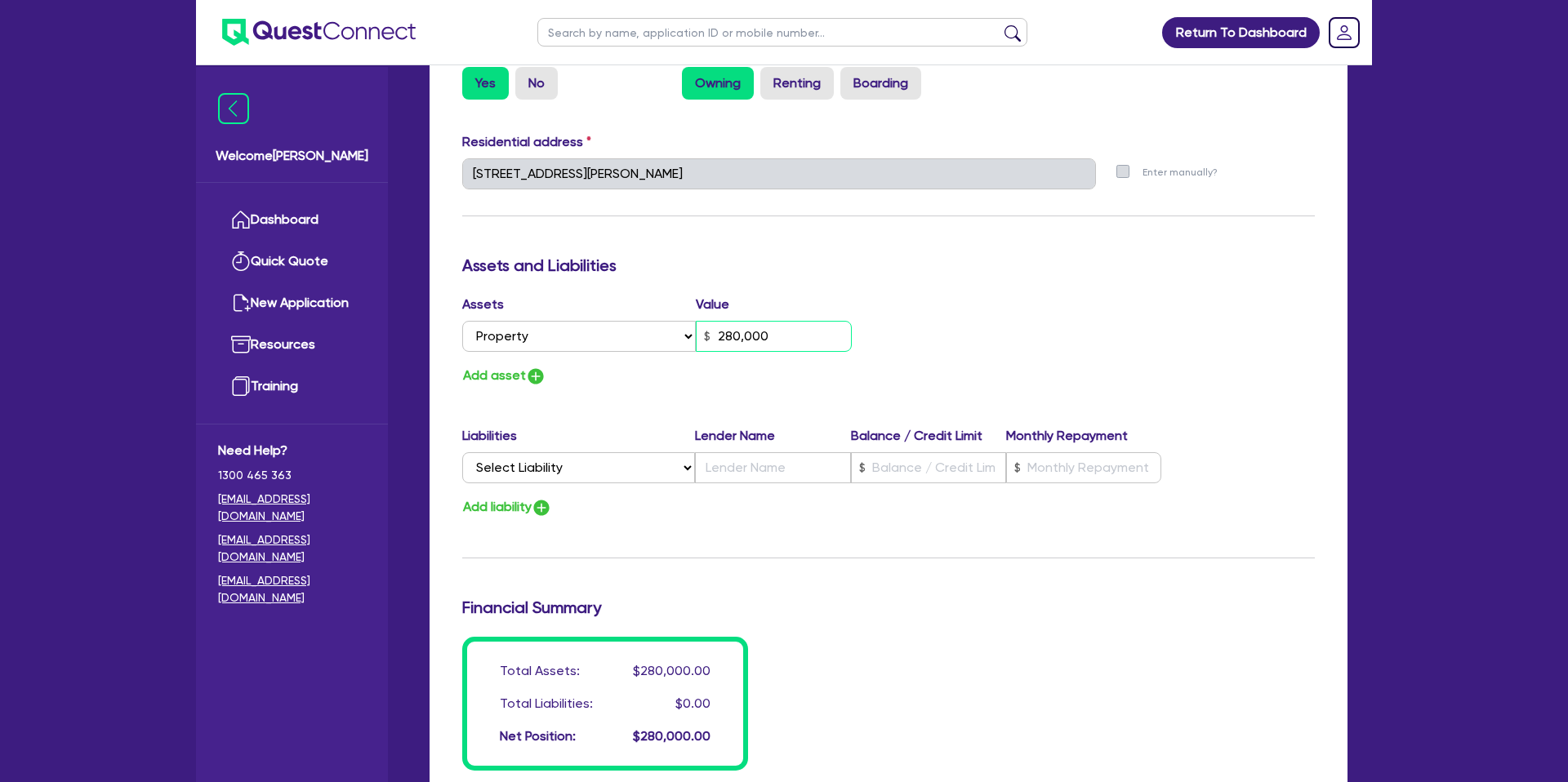
type input "0"
type input "0414 308 308"
type input "2,800,000"
drag, startPoint x: 952, startPoint y: 294, endPoint x: 952, endPoint y: 284, distance: 10.0
click at [956, 281] on div "Update residential status for Director #1 Boarding is only acceptable when the …" at bounding box center [888, 167] width 852 height 1207
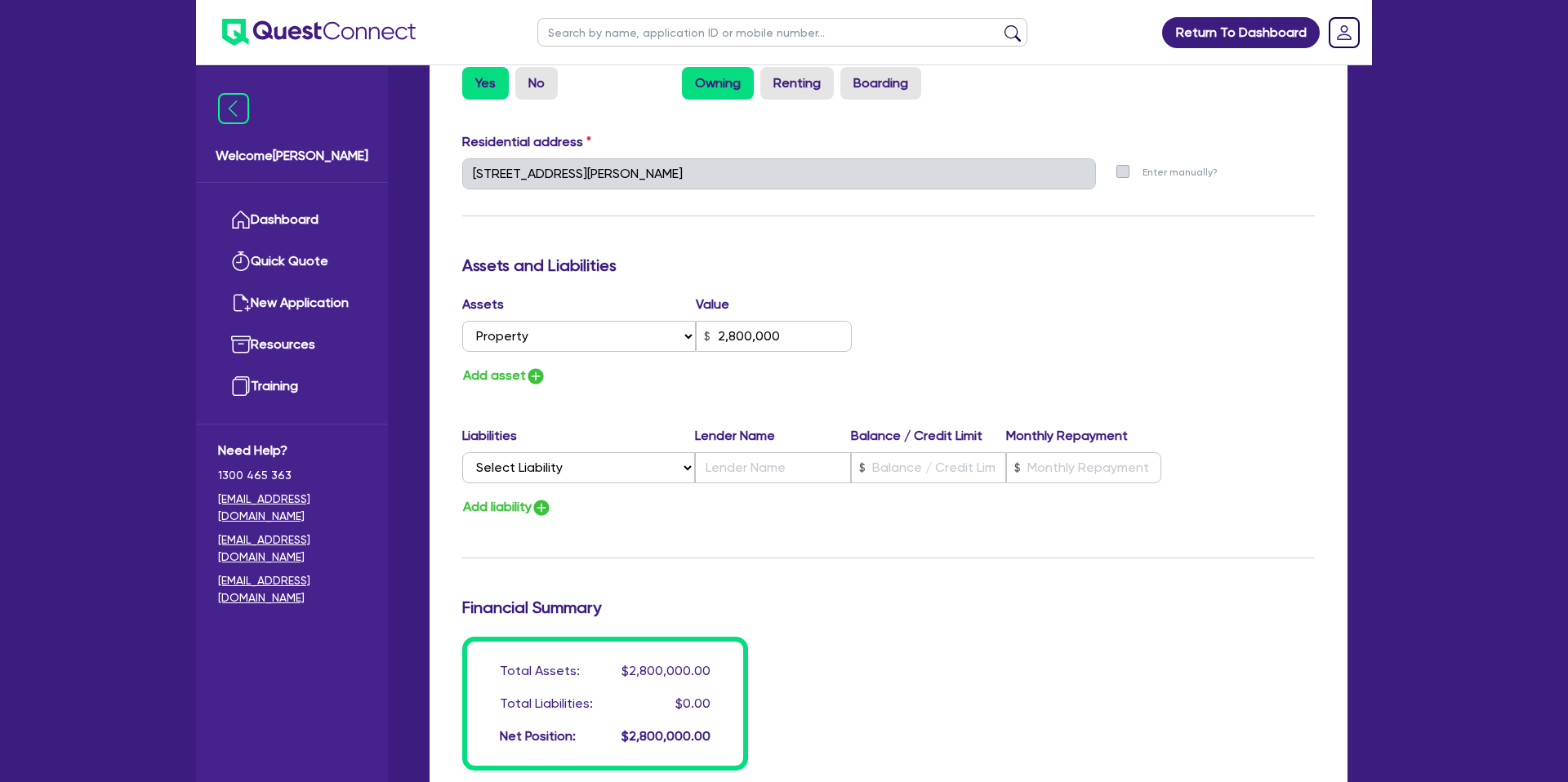
click at [963, 287] on div "Update residential status for Director #1 Boarding is only acceptable when the …" at bounding box center [888, 167] width 852 height 1207
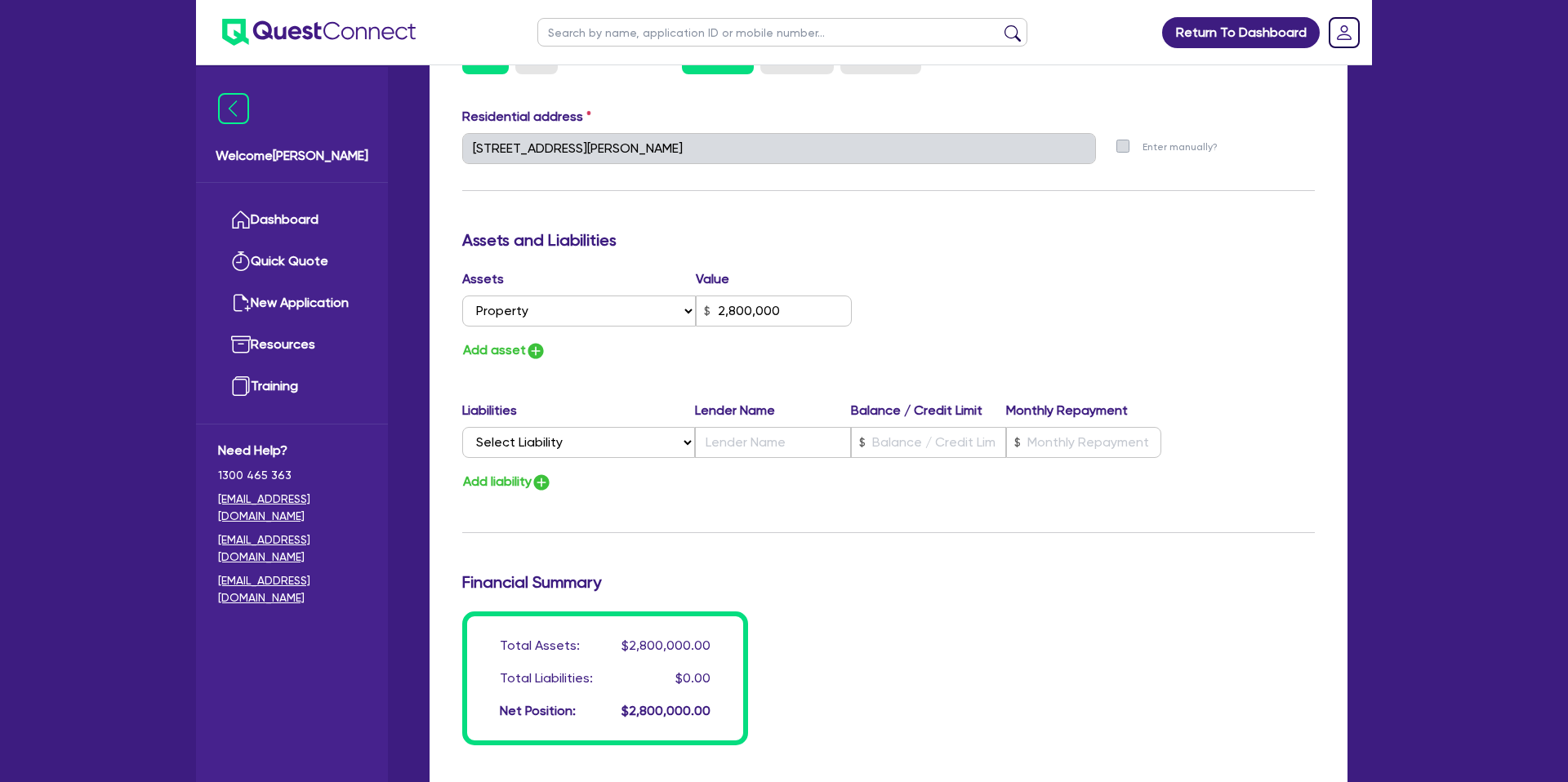
scroll to position [809, 0]
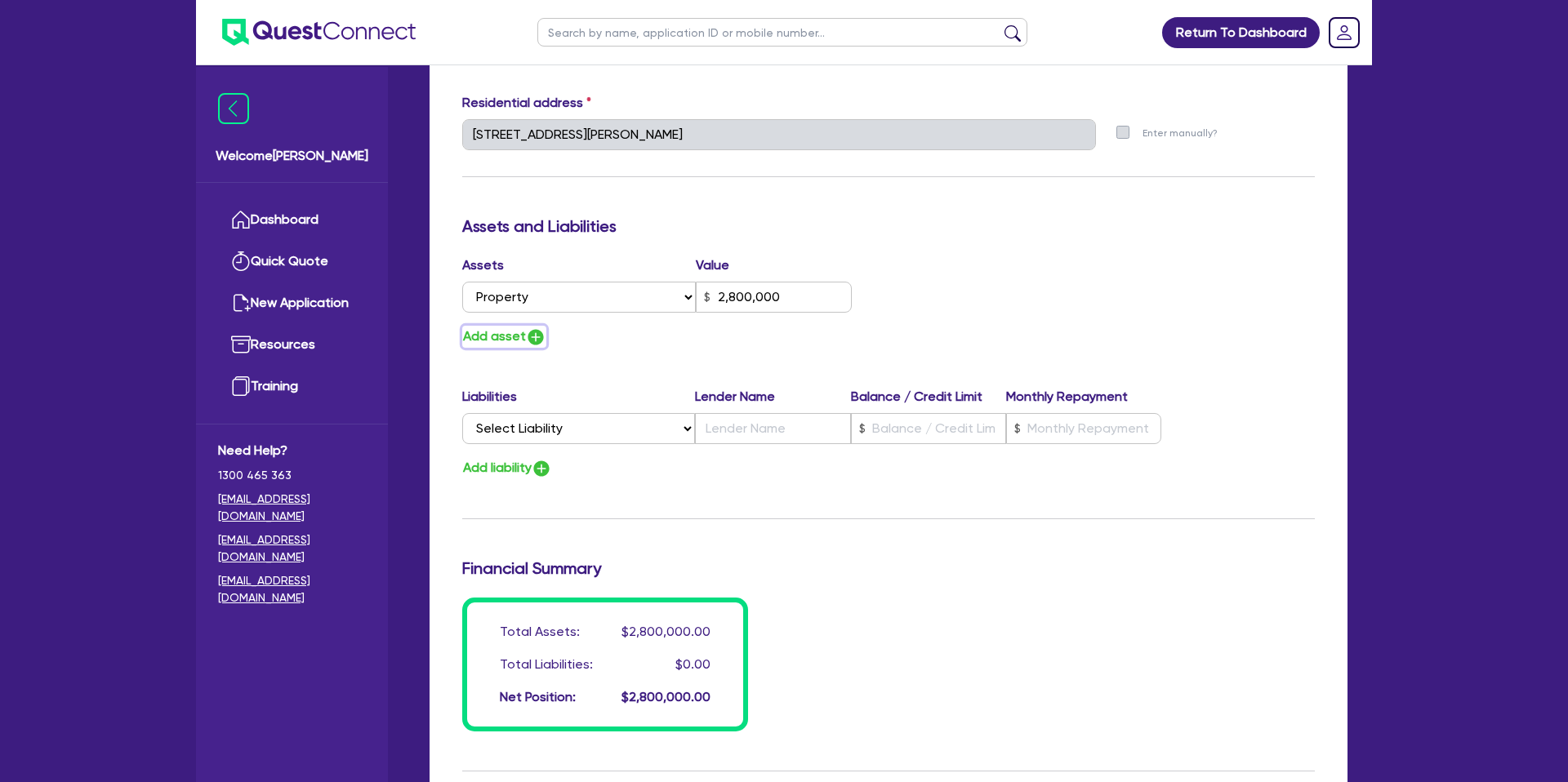
click at [496, 345] on button "Add asset" at bounding box center [504, 337] width 84 height 22
type input "0"
type input "0414 308 308"
type input "2,800,000"
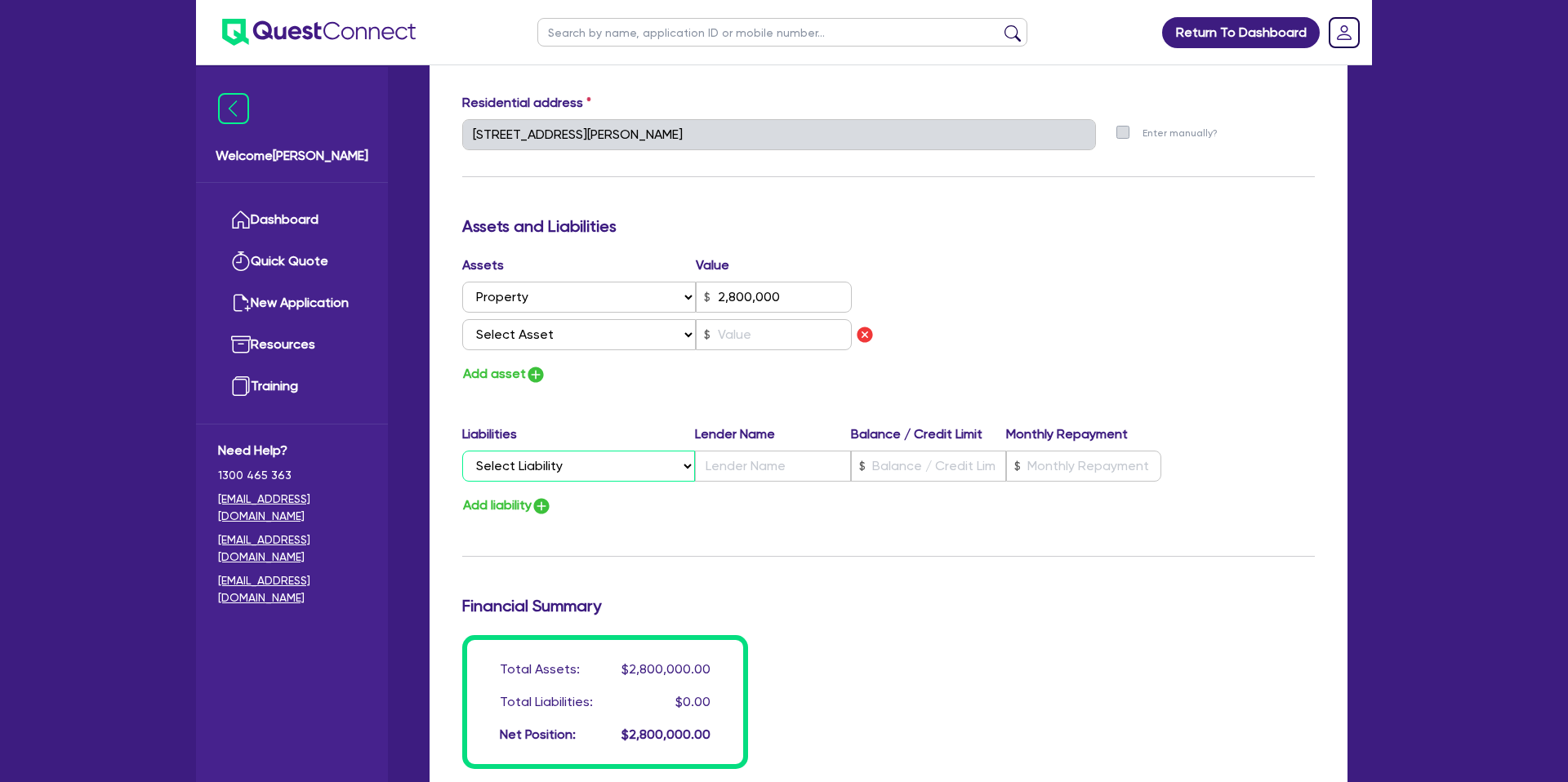
click at [598, 474] on select "Select Liability Credit card Mortgage Investment property loan Vehicle loan Tru…" at bounding box center [578, 466] width 233 height 31
select select "MORTGAGE"
click at [462, 451] on select "Select Liability Credit card Mortgage Investment property loan Vehicle loan Tru…" at bounding box center [578, 466] width 233 height 31
type input "0"
type input "0414 308 308"
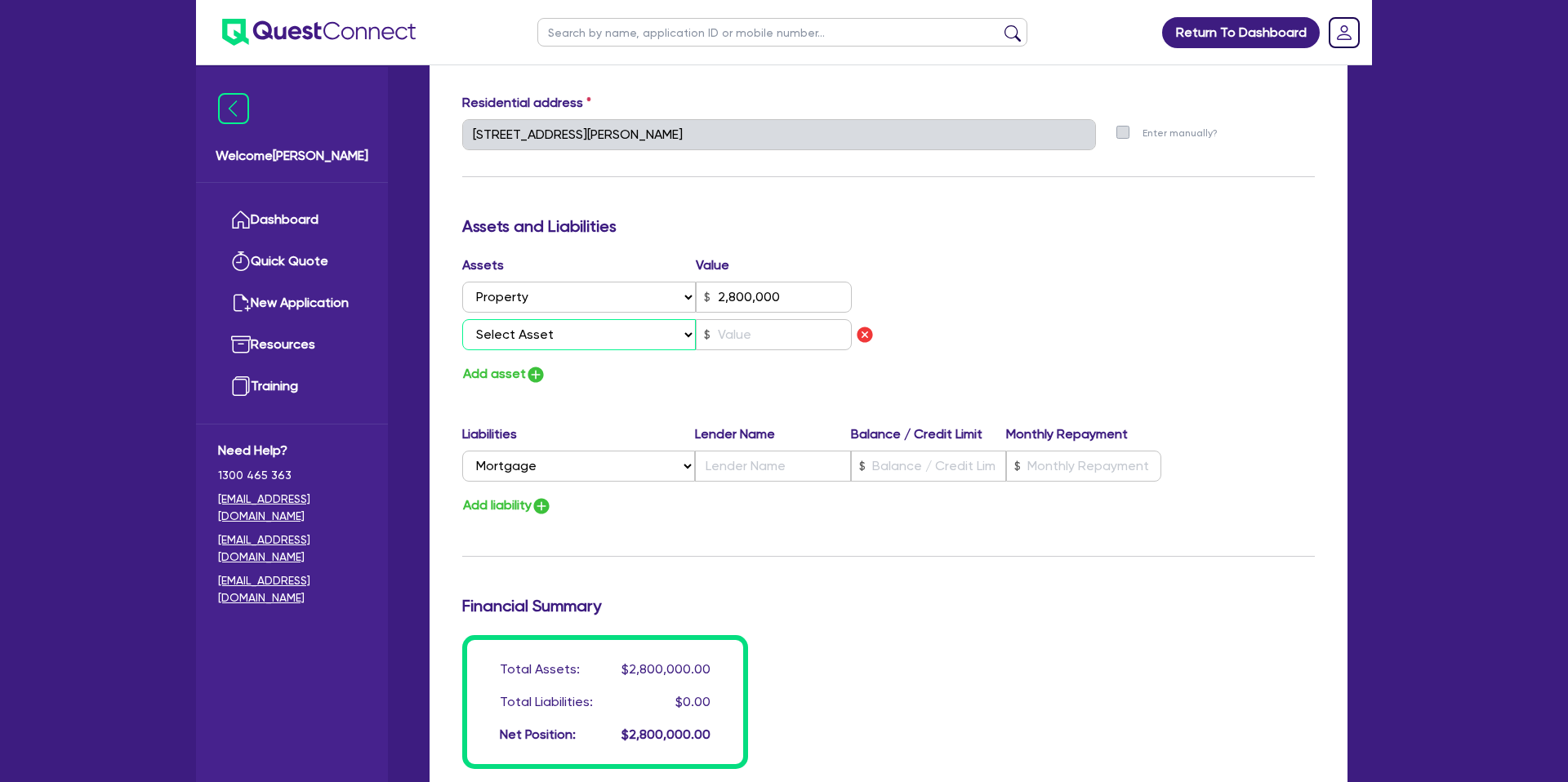
click at [573, 339] on select "Select Asset Cash Property Investment property Vehicle Truck Trailer Equipment …" at bounding box center [579, 334] width 234 height 31
click at [462, 319] on select "Select Asset Cash Property Investment property Vehicle Truck Trailer Equipment …" at bounding box center [579, 334] width 234 height 31
click at [749, 331] on input "text" at bounding box center [773, 334] width 156 height 31
drag, startPoint x: 916, startPoint y: 487, endPoint x: 943, endPoint y: 447, distance: 48.3
click at [944, 450] on div "Liabilities Lender Name Balance / Credit Limit Monthly Repayment Select Liabili…" at bounding box center [888, 456] width 877 height 63
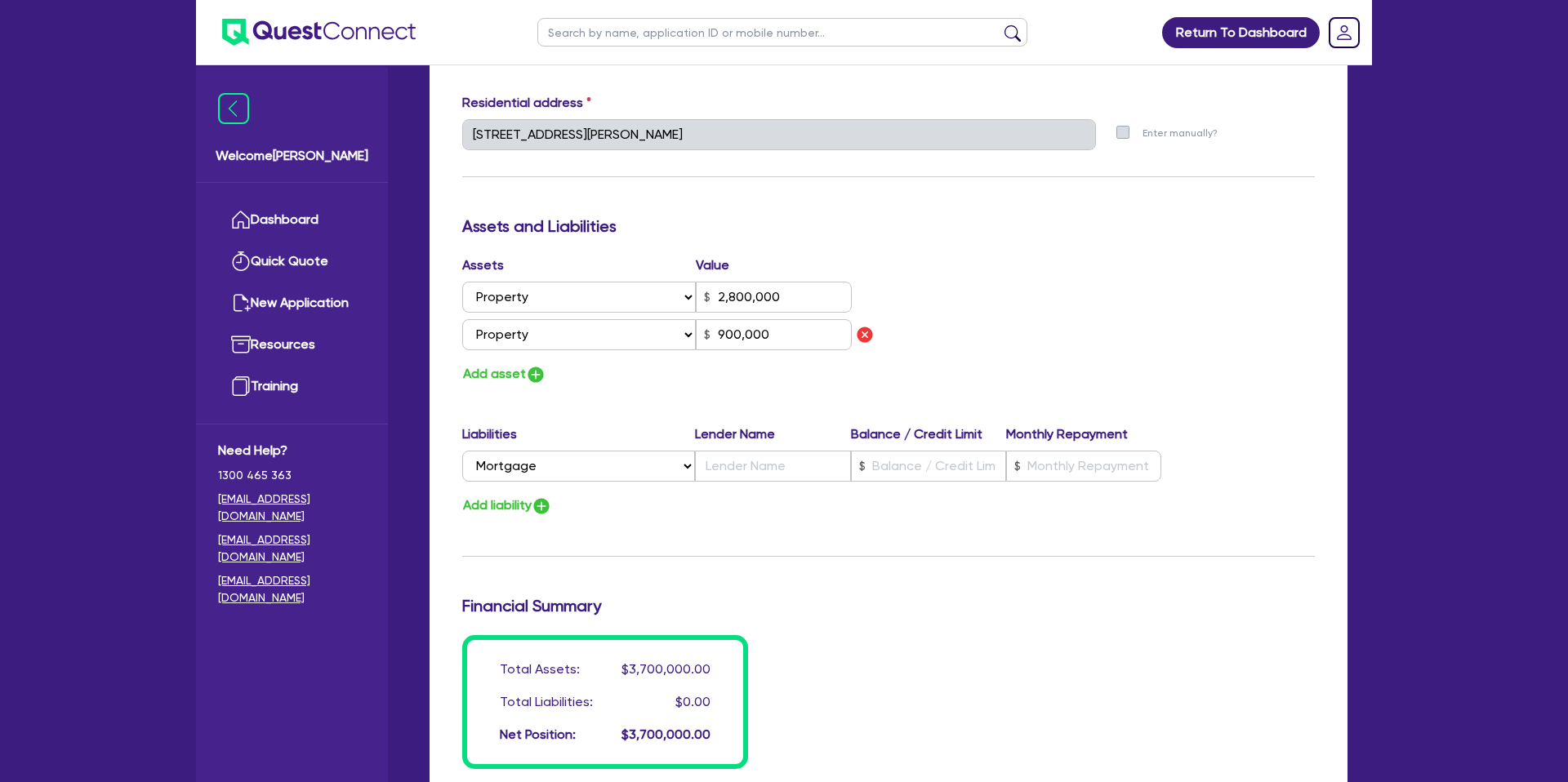
click at [943, 447] on div "Liabilities Lender Name Balance / Credit Limit Monthly Repayment" at bounding box center [811, 437] width 699 height 26
click at [930, 459] on input "text" at bounding box center [928, 466] width 156 height 31
click at [1082, 462] on input "text" at bounding box center [1083, 466] width 156 height 31
click at [748, 471] on input "text" at bounding box center [772, 466] width 156 height 31
drag, startPoint x: 759, startPoint y: 476, endPoint x: 762, endPoint y: 468, distance: 8.5
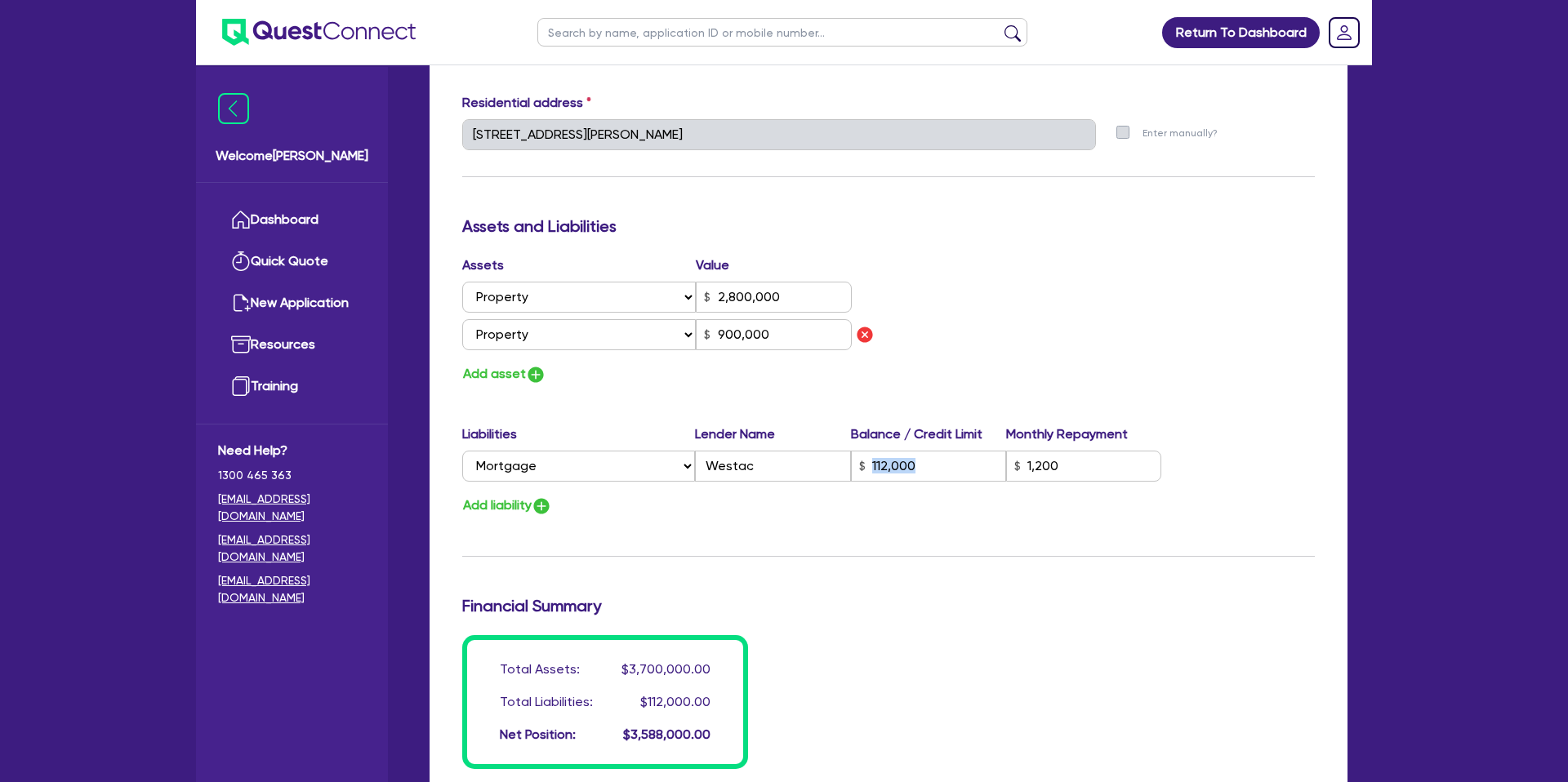
click at [762, 468] on div "Liabilities Lender Name Balance / Credit Limit Monthly Repayment Select Liabili…" at bounding box center [888, 456] width 877 height 63
click at [762, 468] on input "Westac" at bounding box center [772, 466] width 156 height 31
click at [742, 546] on div "Update residential status for Director #1 Boarding is only acceptable when the …" at bounding box center [888, 147] width 852 height 1245
click at [529, 499] on button "Add liability" at bounding box center [506, 505] width 90 height 22
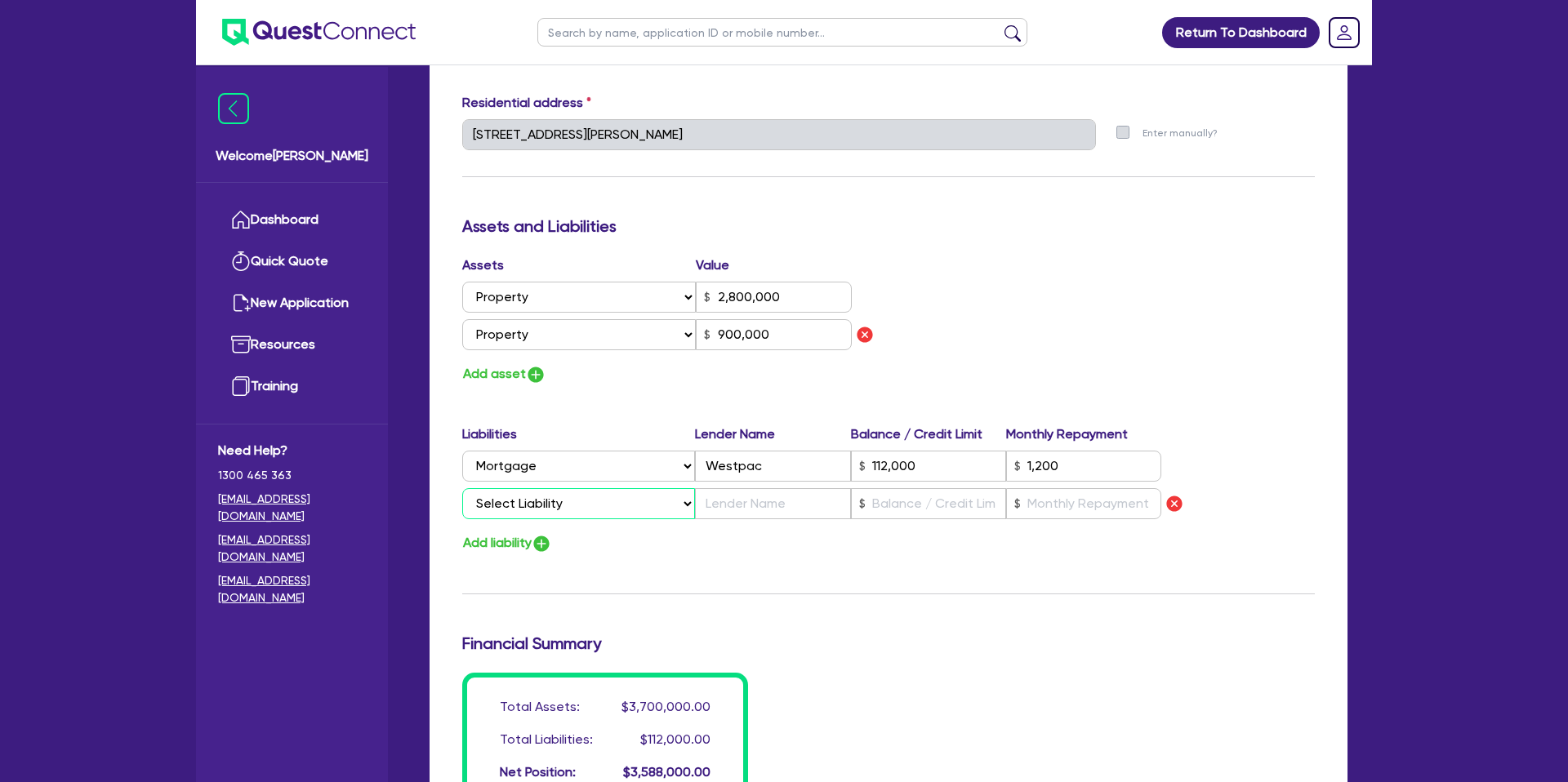
click at [535, 500] on select "Select Liability Credit card Mortgage Investment property loan Vehicle loan Tru…" at bounding box center [578, 503] width 233 height 31
click at [462, 489] on select "Select Liability Credit card Mortgage Investment property loan Vehicle loan Tru…" at bounding box center [578, 503] width 233 height 31
click at [746, 493] on input "text" at bounding box center [772, 503] width 156 height 31
click at [514, 539] on button "Add liability" at bounding box center [506, 543] width 90 height 22
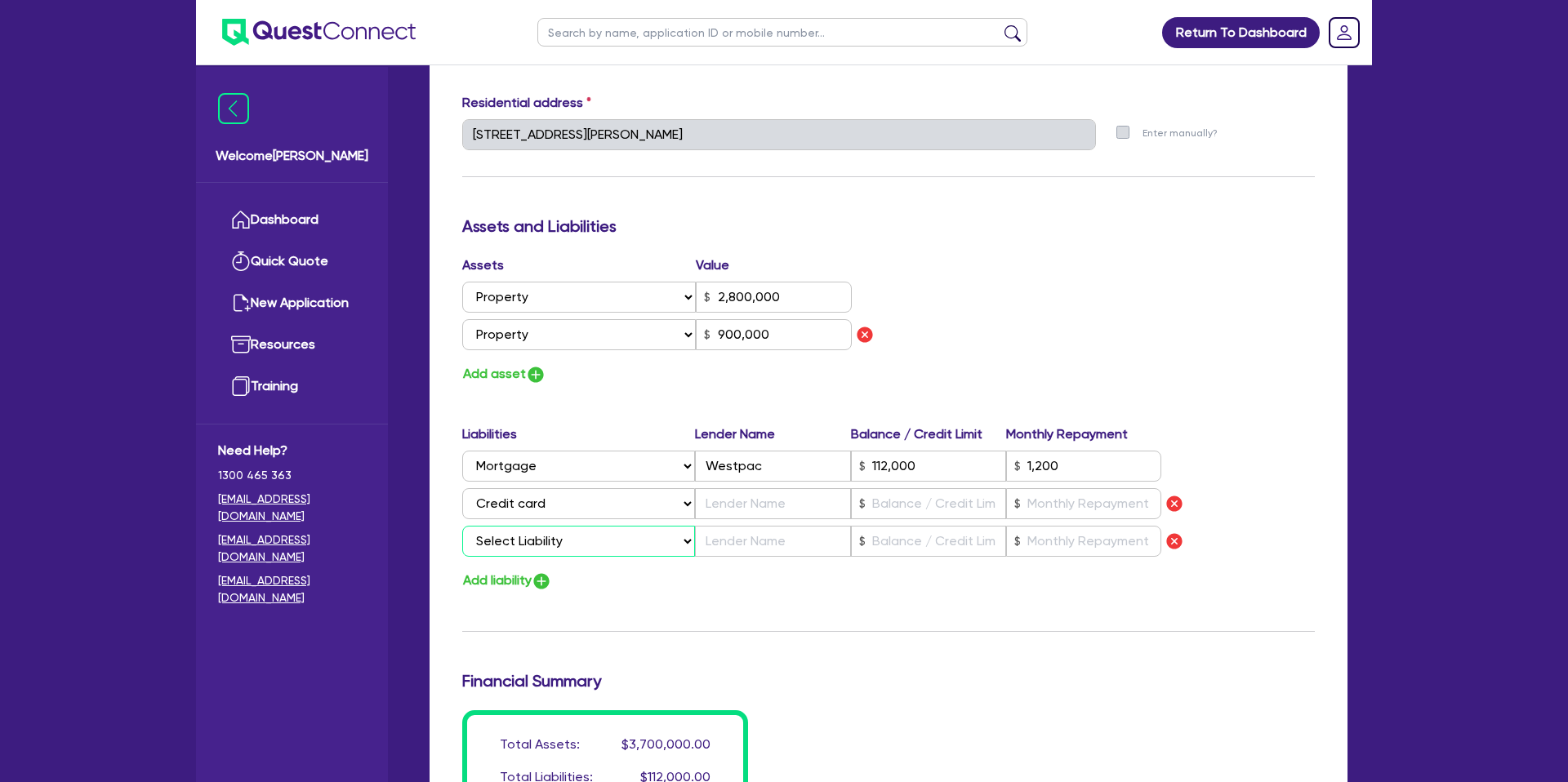
click at [517, 539] on select "Select Liability Credit card Mortgage Investment property loan Vehicle loan Tru…" at bounding box center [578, 541] width 233 height 31
click at [462, 526] on select "Select Liability Credit card Mortgage Investment property loan Vehicle loan Tru…" at bounding box center [578, 541] width 233 height 31
click at [928, 508] on input "text" at bounding box center [928, 503] width 156 height 31
click at [885, 547] on input "text" at bounding box center [928, 541] width 156 height 31
drag, startPoint x: 832, startPoint y: 562, endPoint x: 786, endPoint y: 542, distance: 50.2
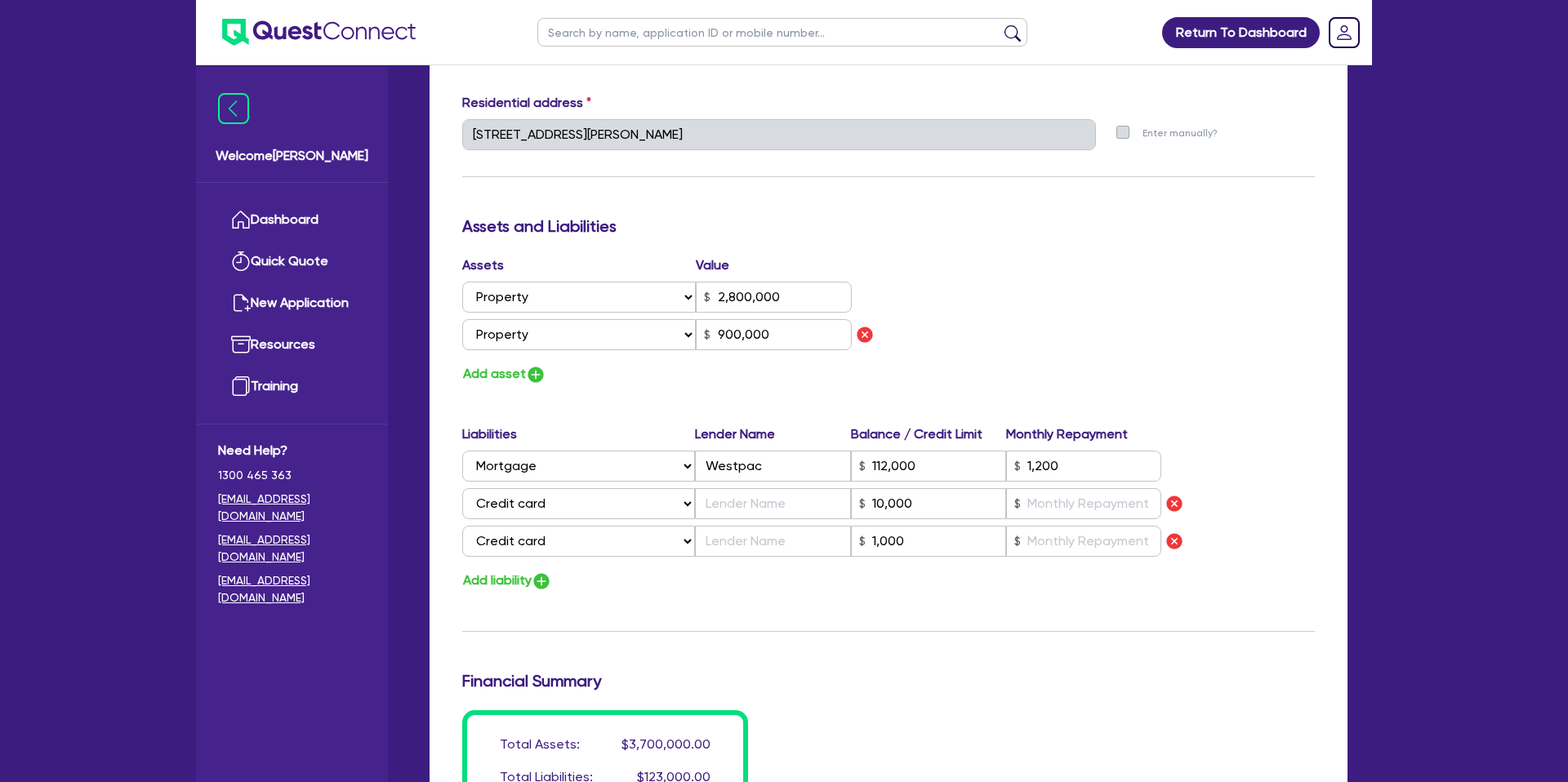
click at [832, 562] on div "Liabilities Lender Name Balance / Credit Limit Monthly Repayment Select Liabili…" at bounding box center [888, 494] width 877 height 139
click at [749, 510] on input "text" at bounding box center [772, 503] width 156 height 31
click at [739, 531] on input "text" at bounding box center [772, 541] width 156 height 31
click at [682, 605] on div "Update residential status for Director #1 Boarding is only acceptable when the …" at bounding box center [888, 184] width 852 height 1320
click at [512, 371] on button "Add asset" at bounding box center [504, 375] width 84 height 22
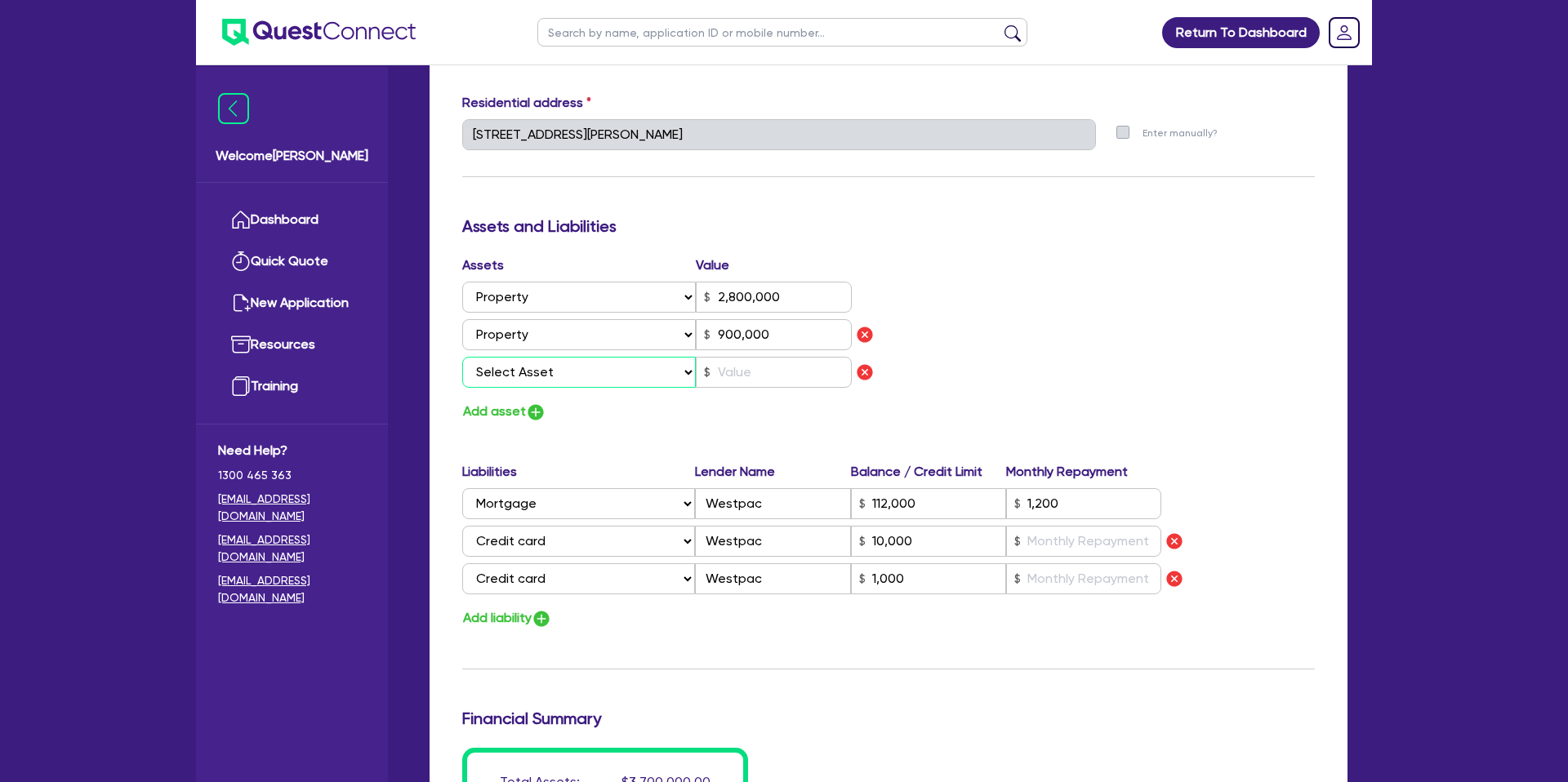
click at [512, 378] on select "Select Asset Cash Property Investment property Vehicle Truck Trailer Equipment …" at bounding box center [579, 372] width 234 height 31
click at [462, 357] on select "Select Asset Cash Property Investment property Vehicle Truck Trailer Equipment …" at bounding box center [579, 372] width 234 height 31
click at [749, 374] on input "text" at bounding box center [773, 372] width 156 height 31
click at [496, 419] on button "Add asset" at bounding box center [504, 412] width 84 height 22
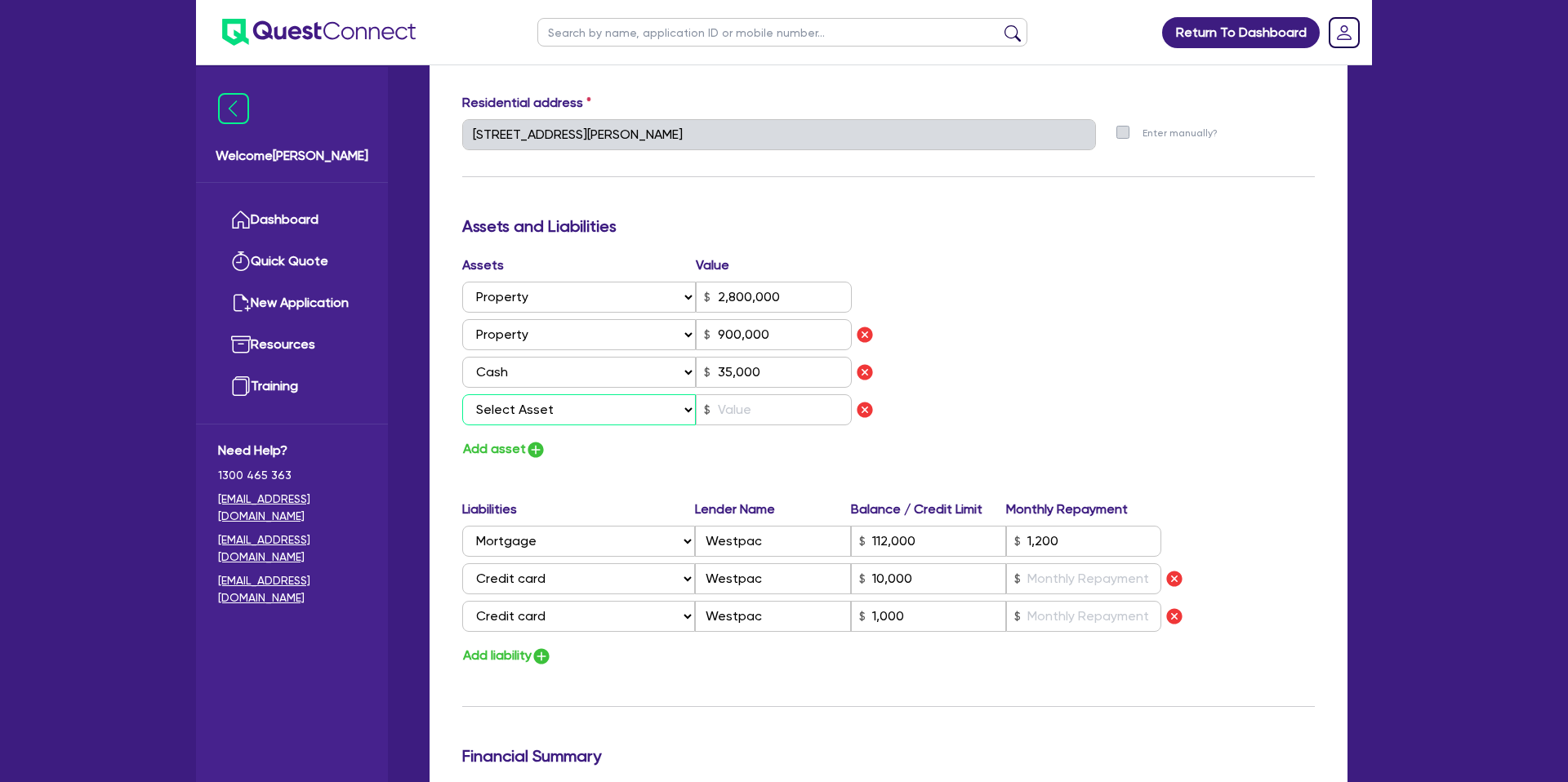
click at [531, 403] on select "Select Asset Cash Property Investment property Vehicle Truck Trailer Equipment …" at bounding box center [579, 409] width 234 height 31
click at [462, 394] on select "Select Asset Cash Property Investment property Vehicle Truck Trailer Equipment …" at bounding box center [579, 409] width 234 height 31
click at [742, 417] on input "text" at bounding box center [773, 409] width 156 height 31
click at [511, 459] on div "Update residential status for Director #1 Boarding is only acceptable when the …" at bounding box center [888, 222] width 852 height 1396
click at [512, 447] on button "Add asset" at bounding box center [504, 449] width 84 height 22
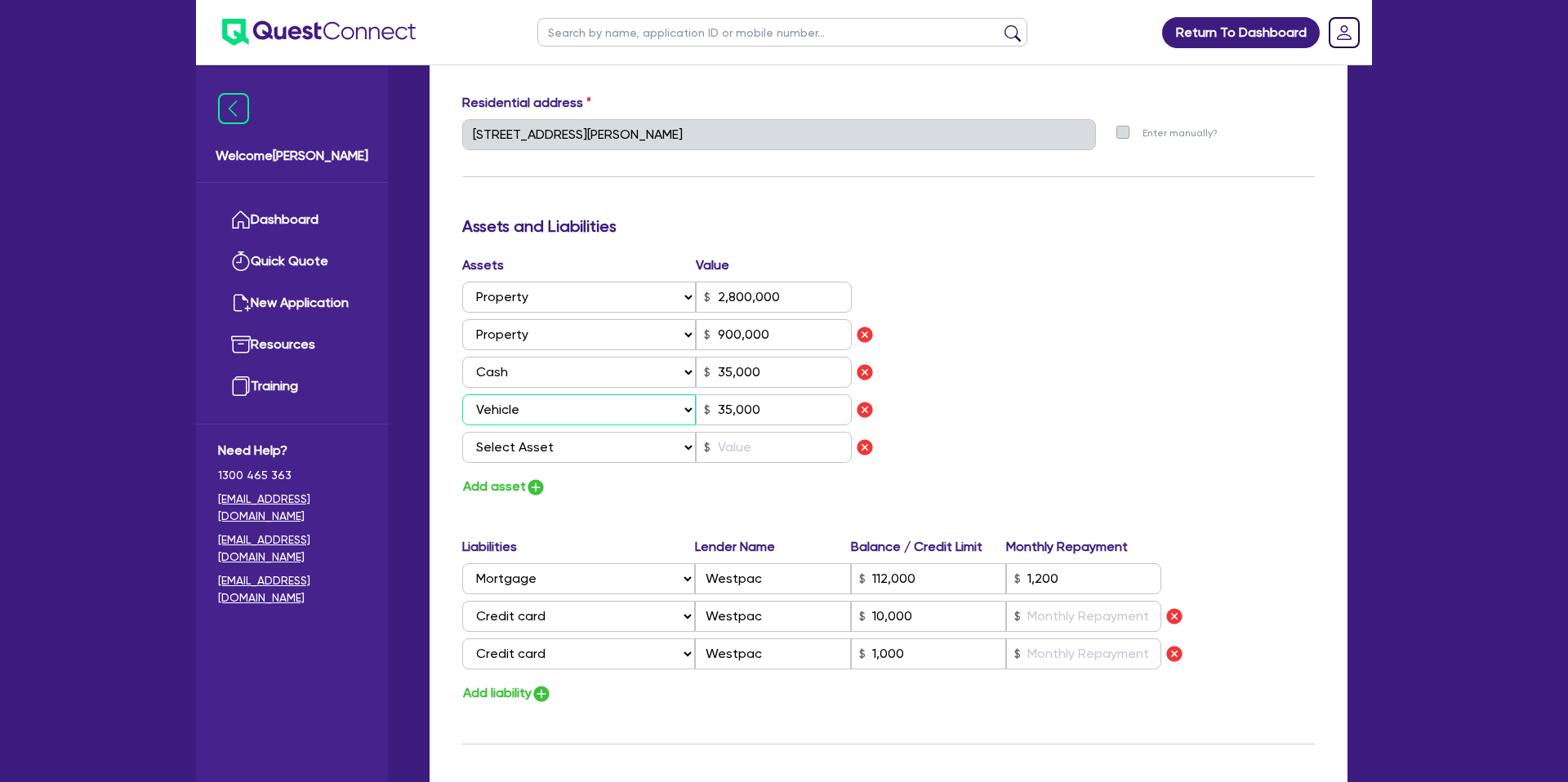
click at [514, 424] on select "Select Asset Cash Property Investment property Vehicle Truck Trailer Equipment …" at bounding box center [579, 409] width 234 height 31
click at [532, 442] on select "Select Asset Cash Property Investment property Vehicle Truck Trailer Equipment …" at bounding box center [579, 447] width 234 height 31
click at [462, 432] on select "Select Asset Cash Property Investment property Vehicle Truck Trailer Equipment …" at bounding box center [579, 447] width 234 height 31
click at [739, 453] on input "text" at bounding box center [773, 447] width 156 height 31
drag, startPoint x: 709, startPoint y: 489, endPoint x: 614, endPoint y: 481, distance: 95.3
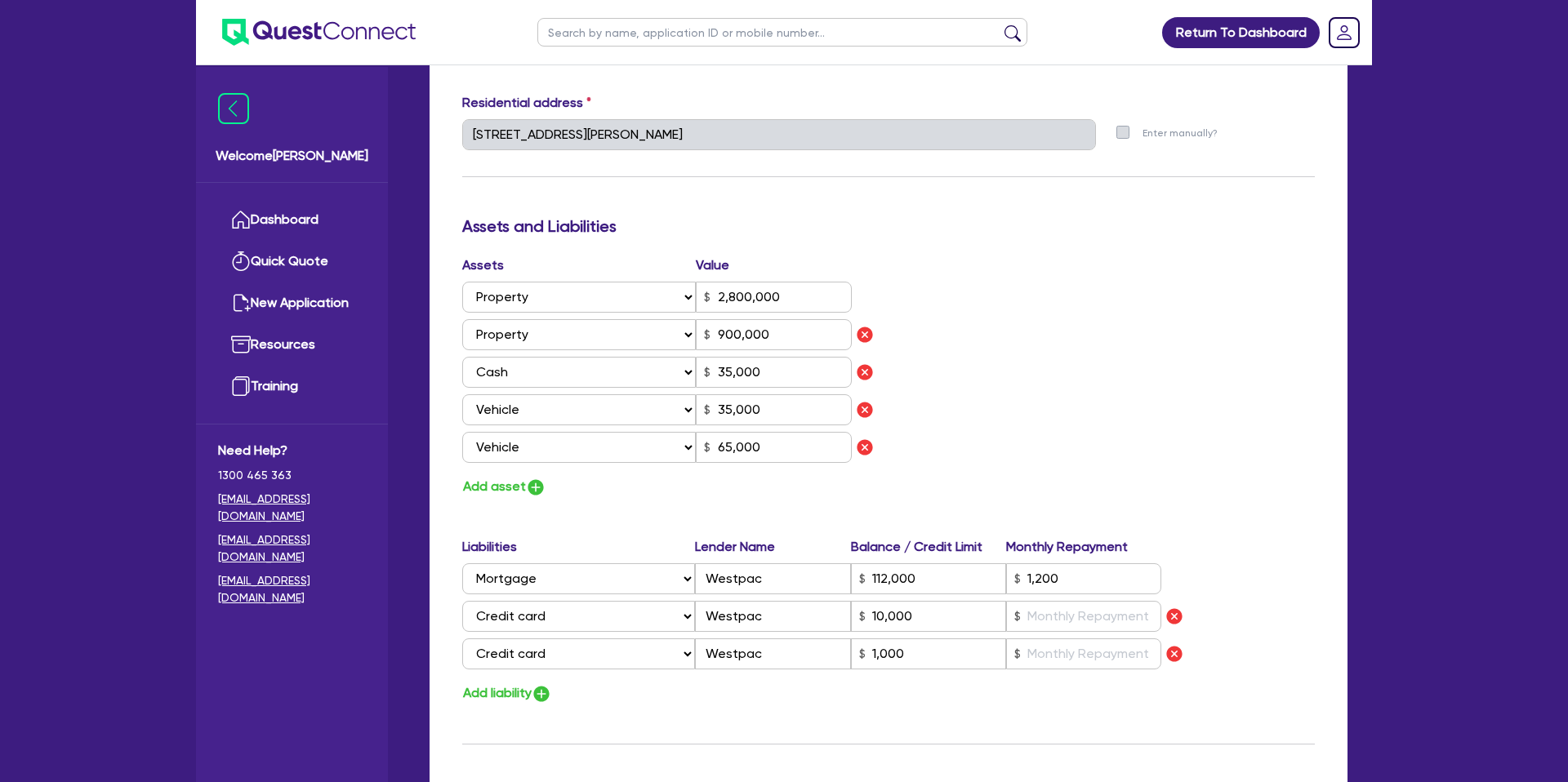
click at [709, 489] on div "Add asset" at bounding box center [669, 487] width 438 height 22
click at [692, 506] on div "Update residential status for Director #1 Boarding is only acceptable when the …" at bounding box center [888, 241] width 852 height 1433
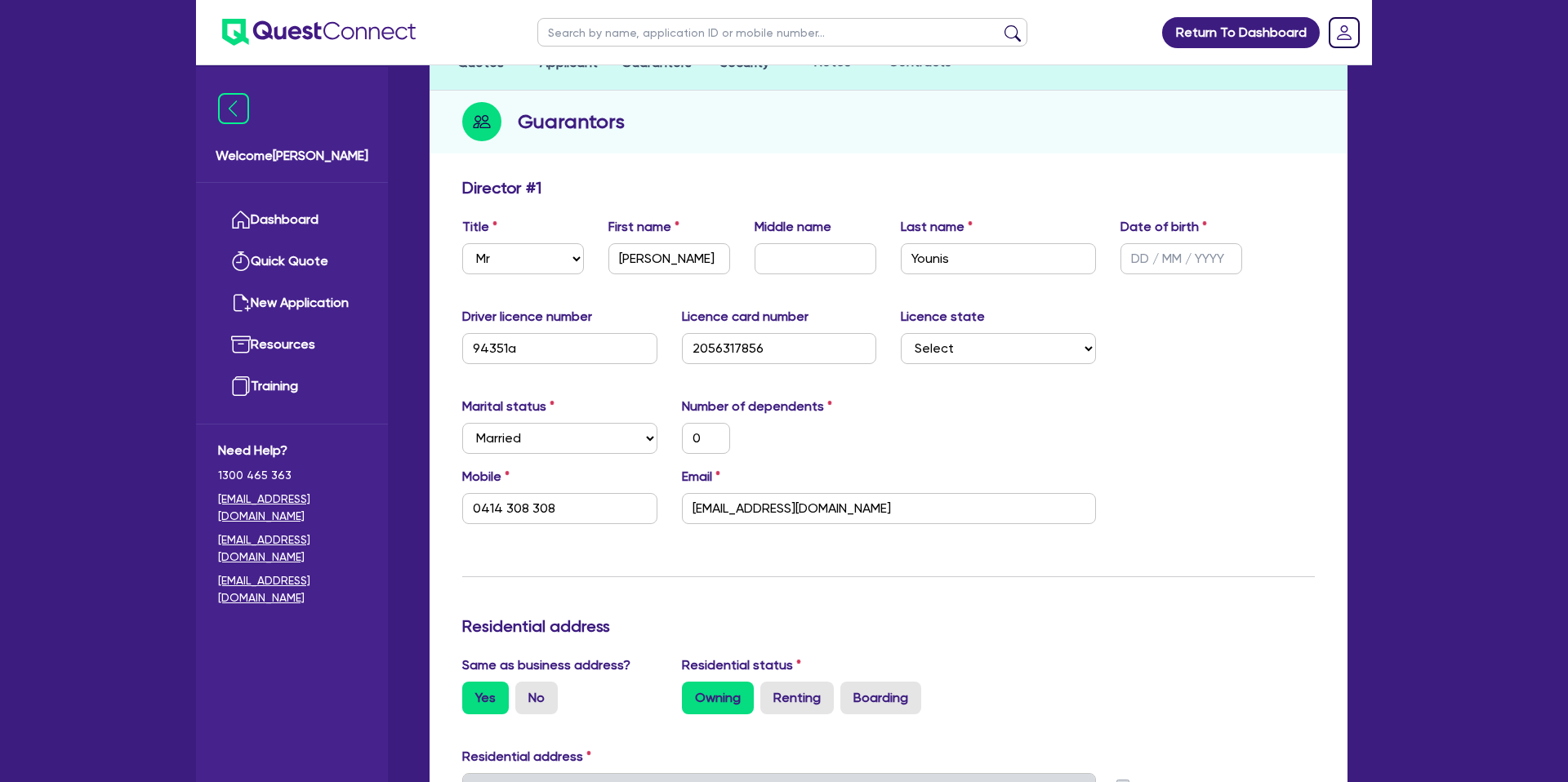
scroll to position [0, 0]
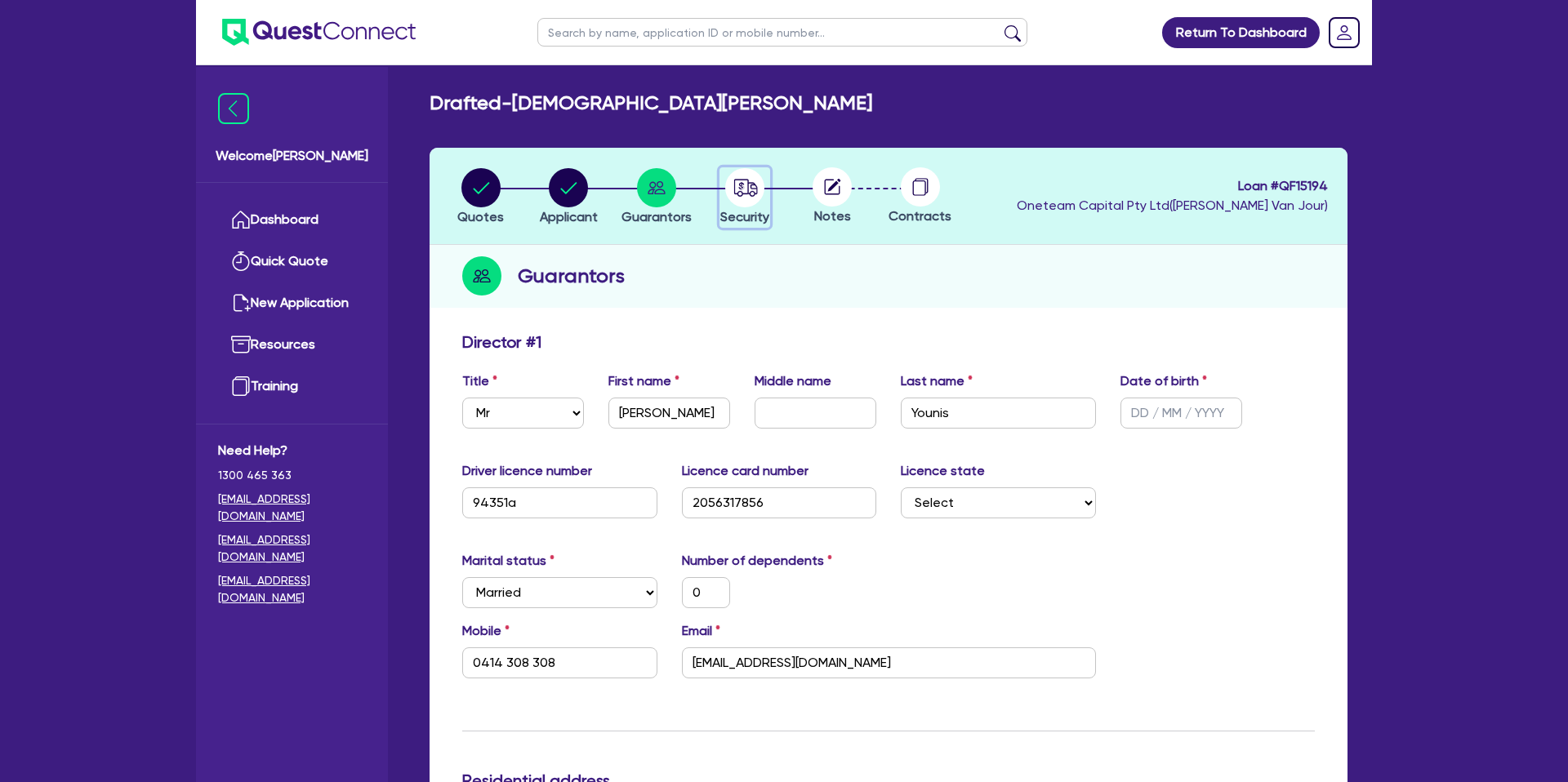
click at [753, 179] on circle "button" at bounding box center [745, 188] width 40 height 40
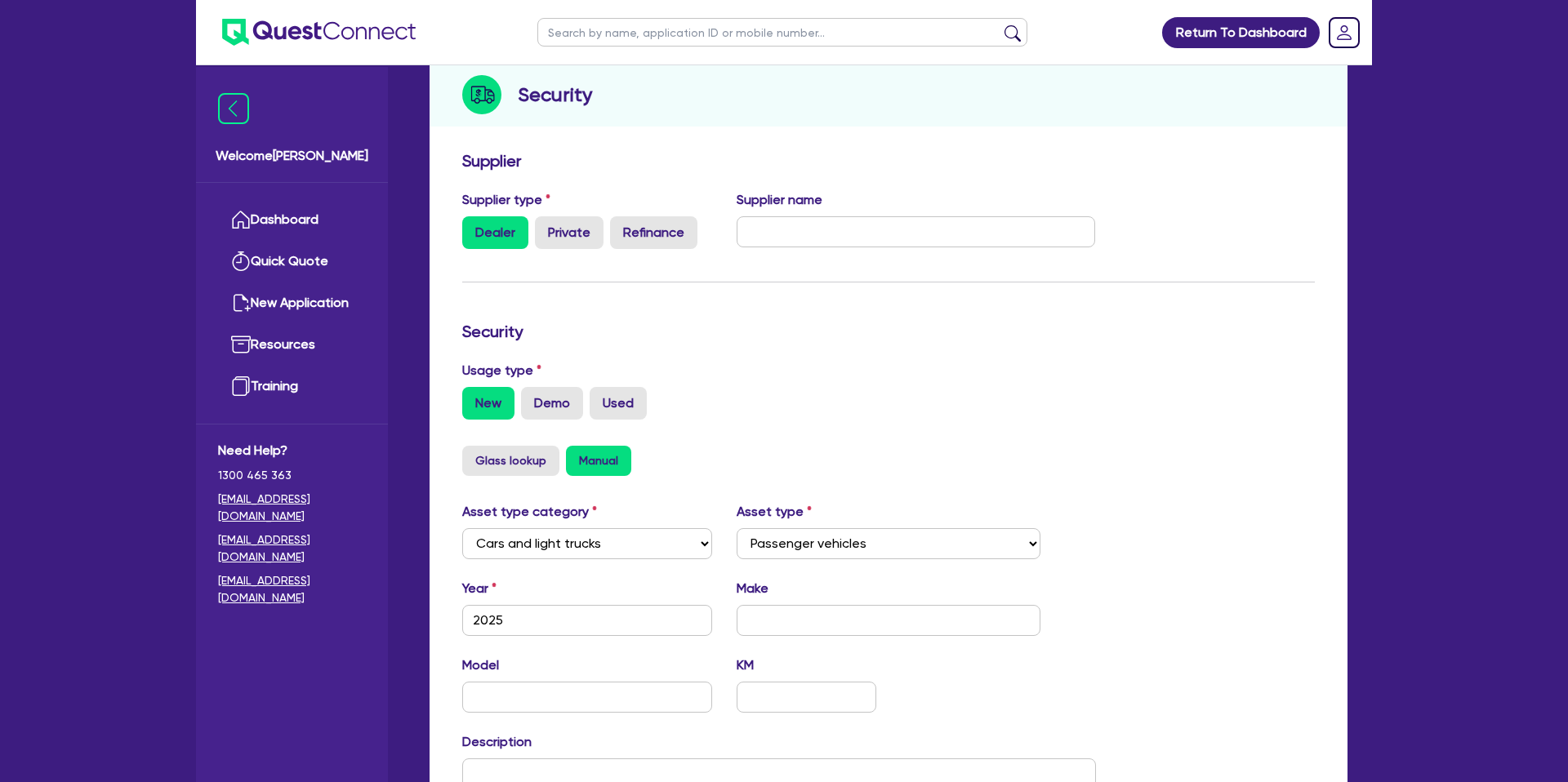
scroll to position [461, 0]
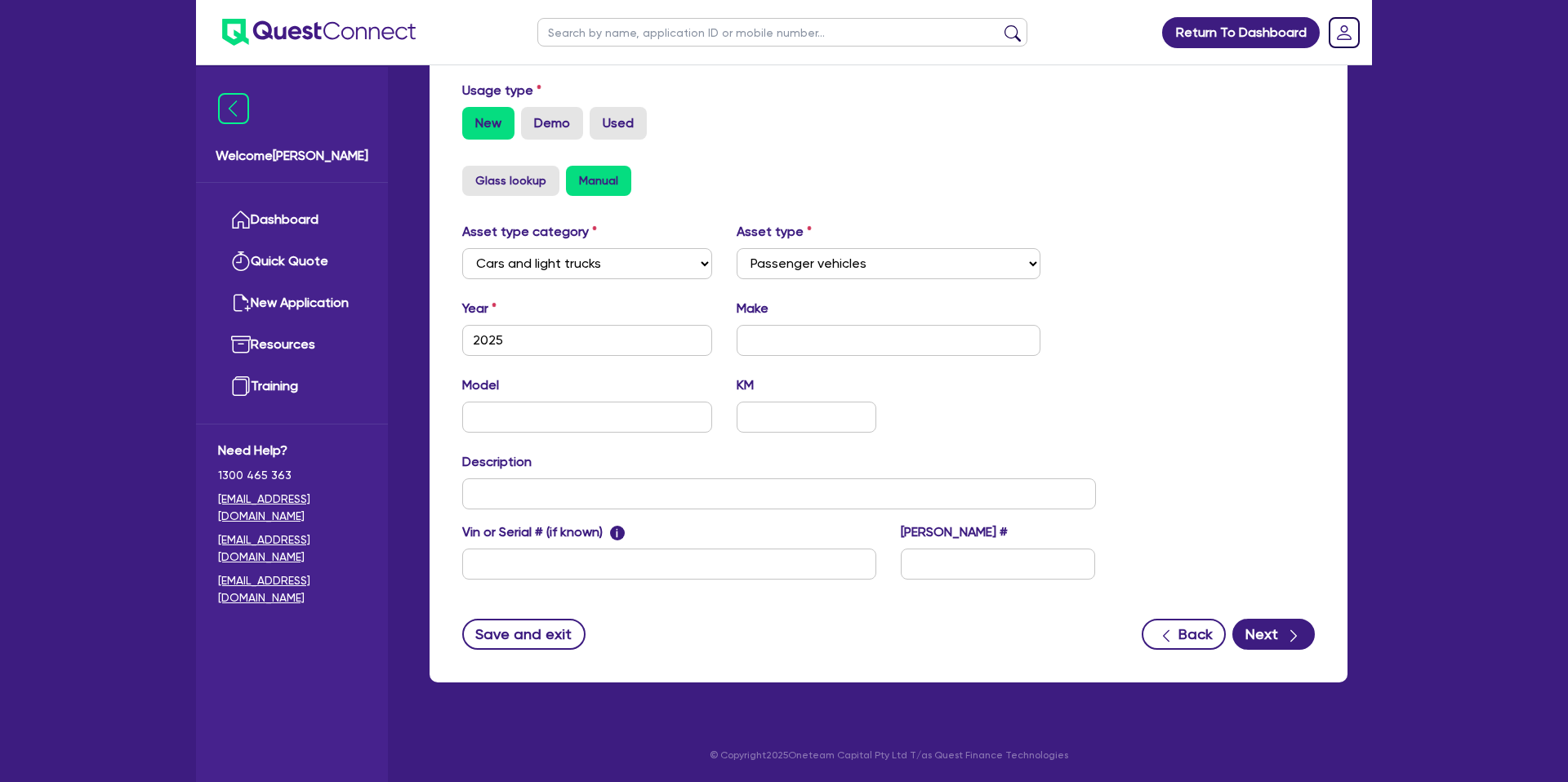
click at [1282, 651] on div "Supplier Supplier type Dealer Private Refinance Supplier name Security Usage ty…" at bounding box center [888, 273] width 918 height 820
click at [1286, 642] on icon "button" at bounding box center [1293, 636] width 16 height 16
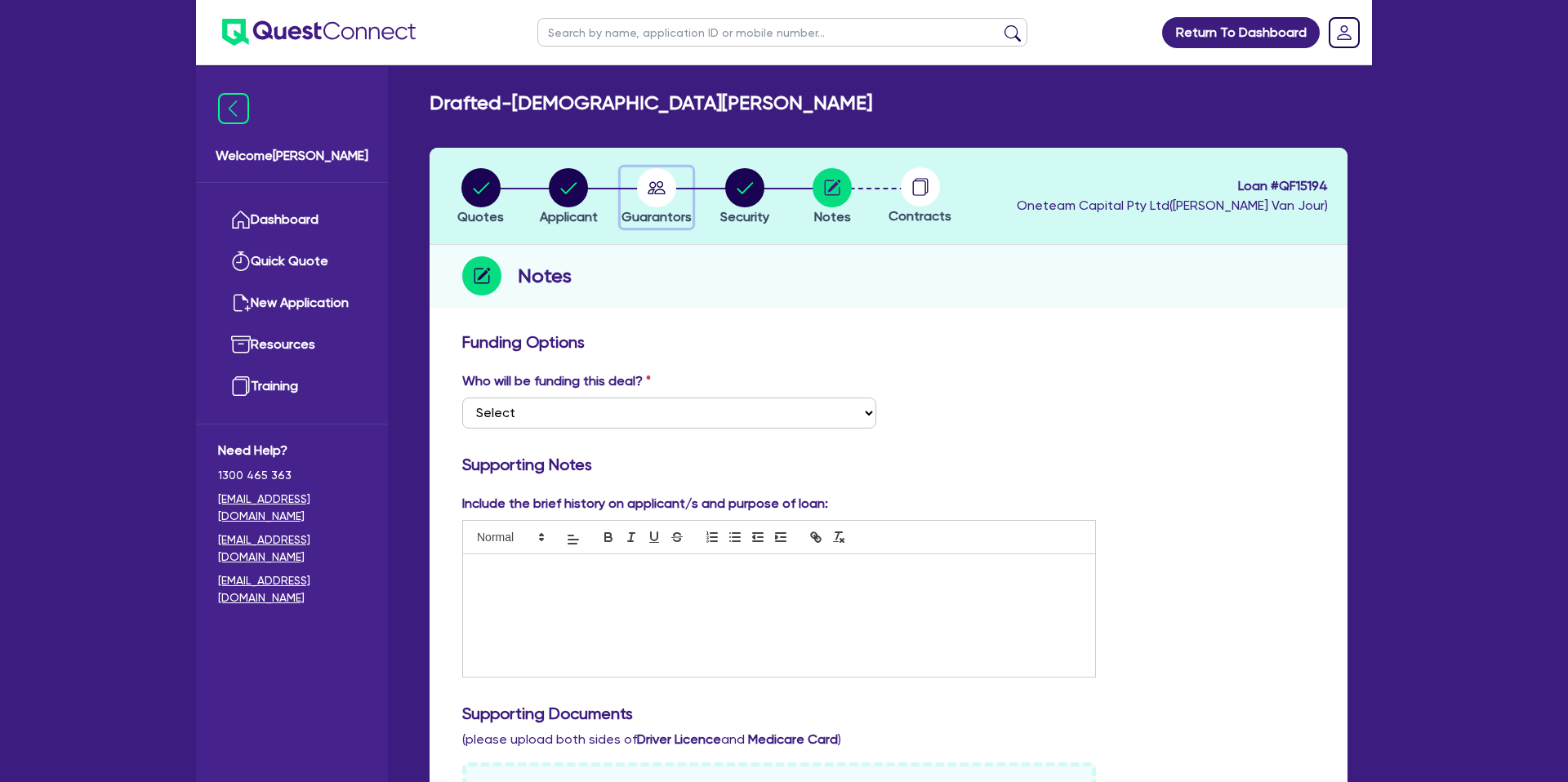
click at [661, 192] on circle "button" at bounding box center [657, 188] width 40 height 40
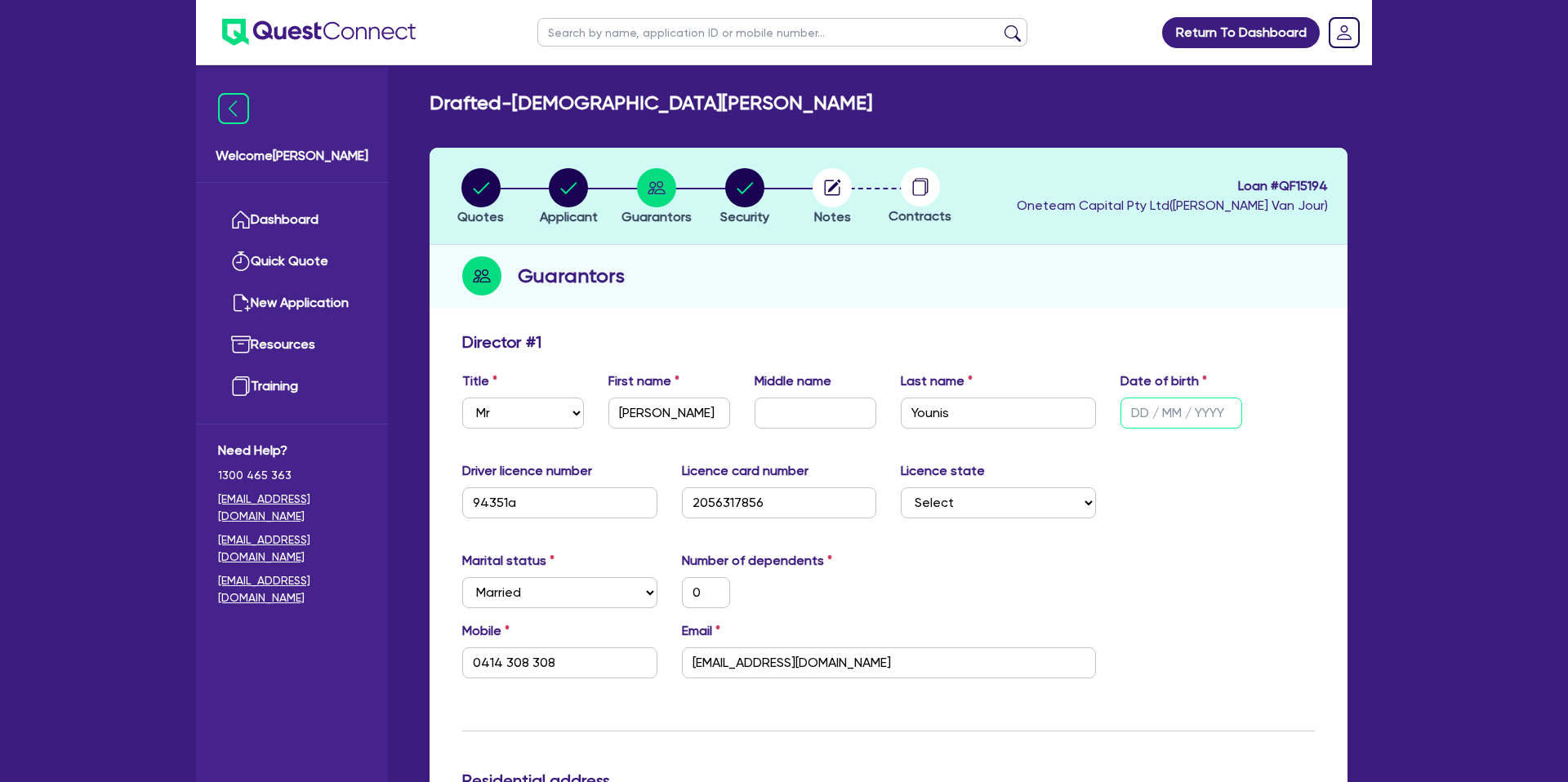
drag, startPoint x: 1143, startPoint y: 410, endPoint x: 650, endPoint y: 266, distance: 513.6
click at [1140, 410] on input "text" at bounding box center [1180, 412] width 122 height 31
click at [573, 180] on circle "button" at bounding box center [569, 188] width 40 height 40
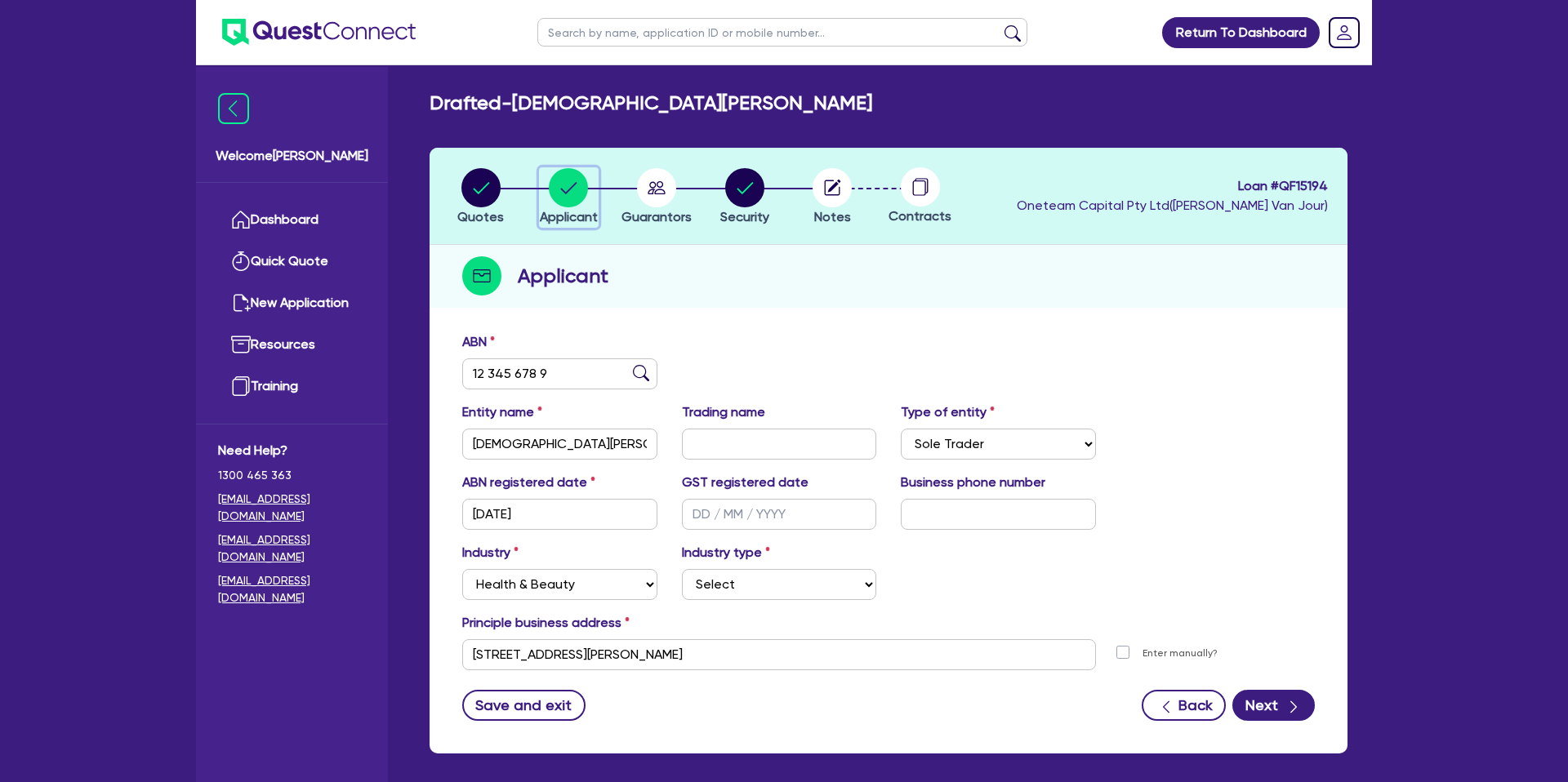
scroll to position [71, 0]
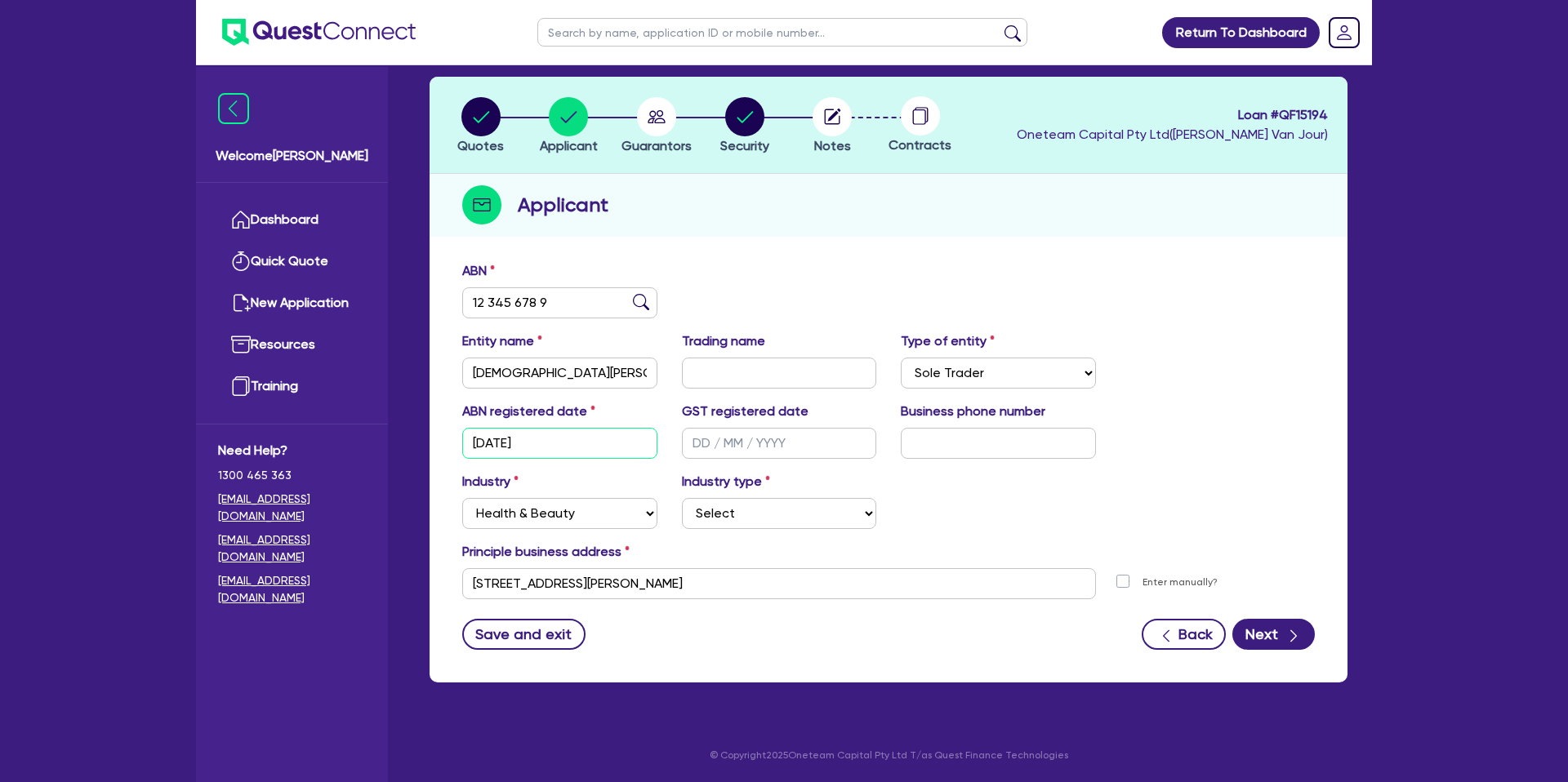
click at [500, 451] on input "[DATE]" at bounding box center [559, 443] width 195 height 31
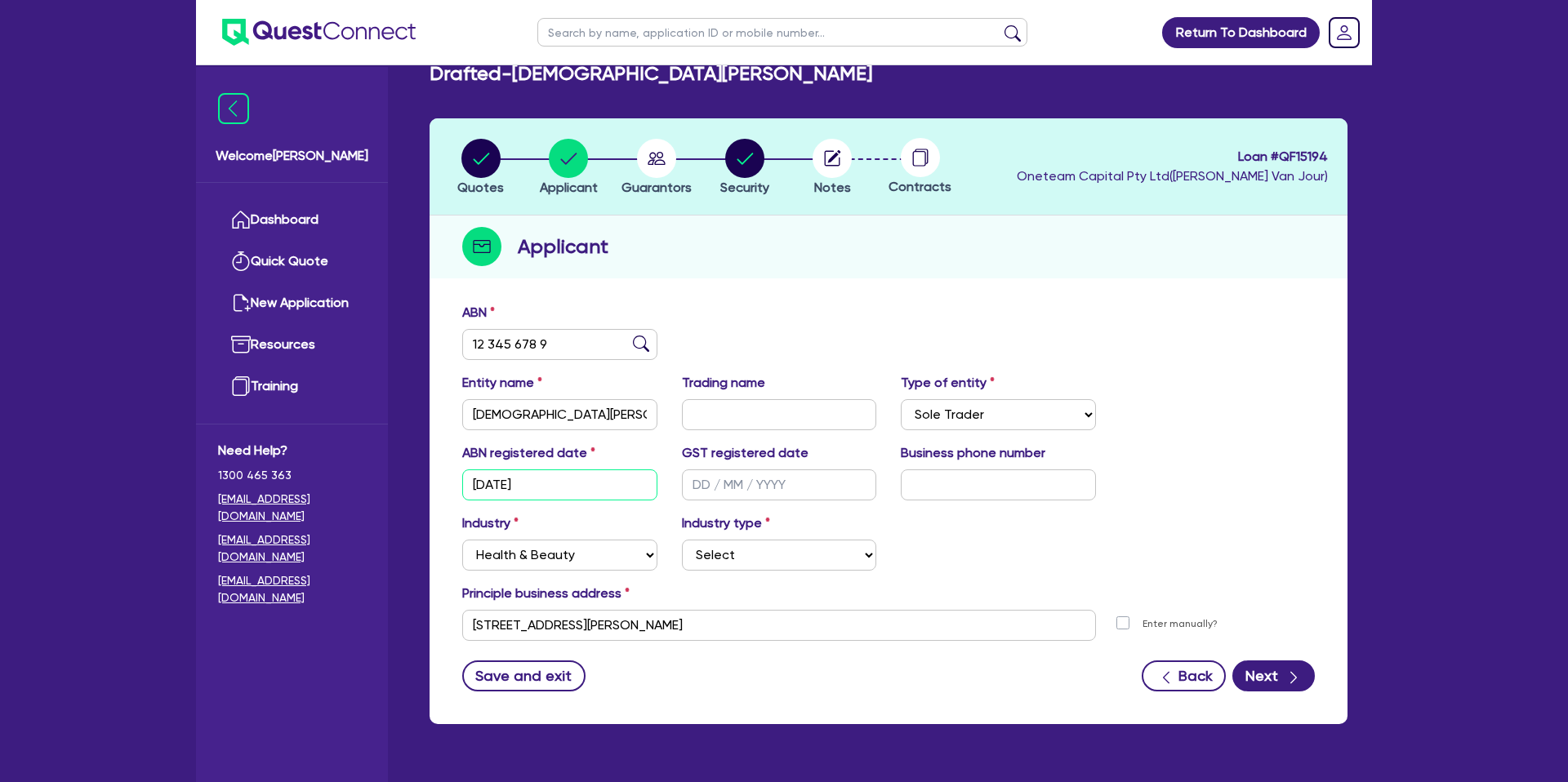
scroll to position [0, 0]
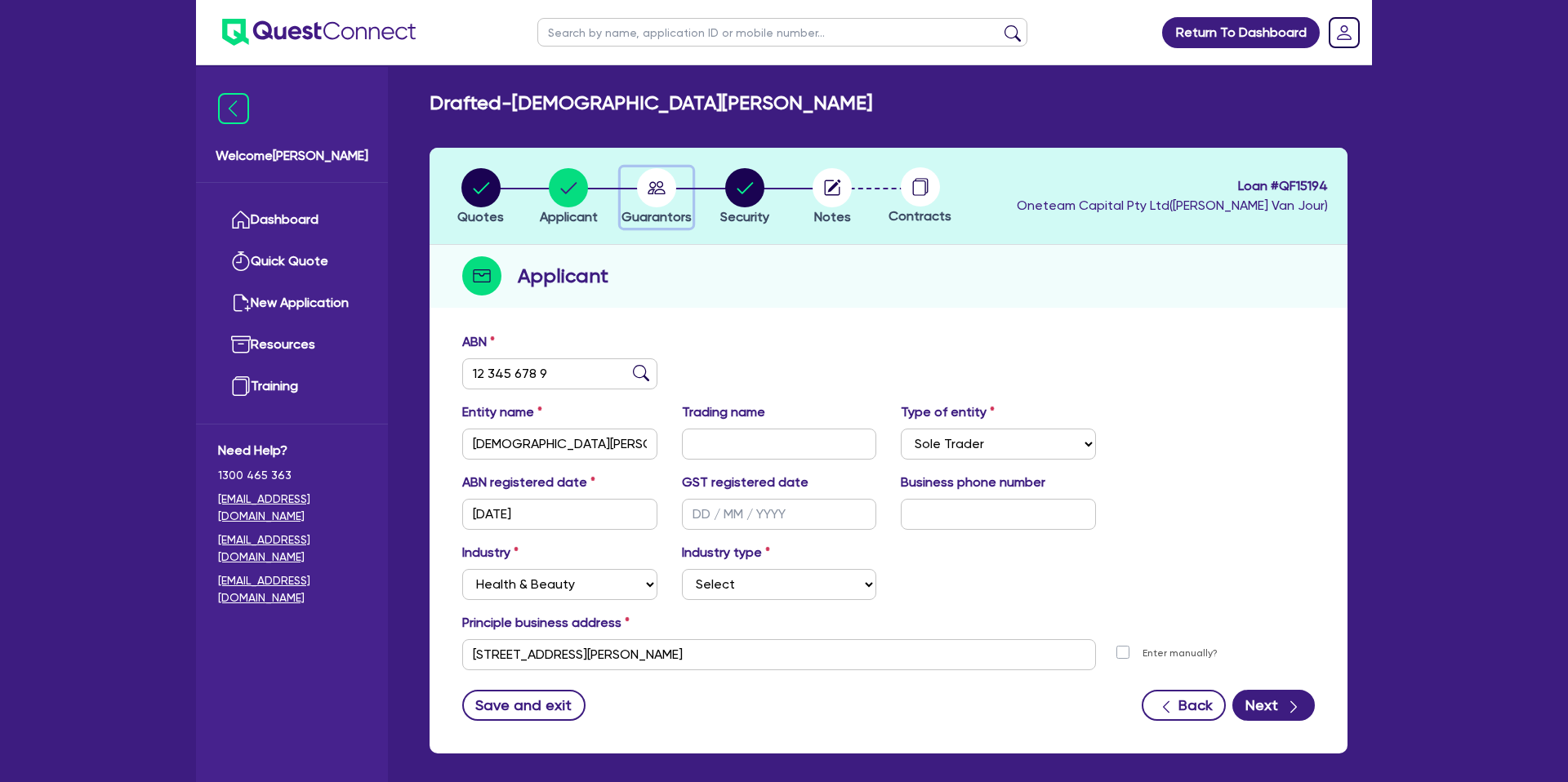
click at [661, 195] on circle "button" at bounding box center [657, 188] width 40 height 40
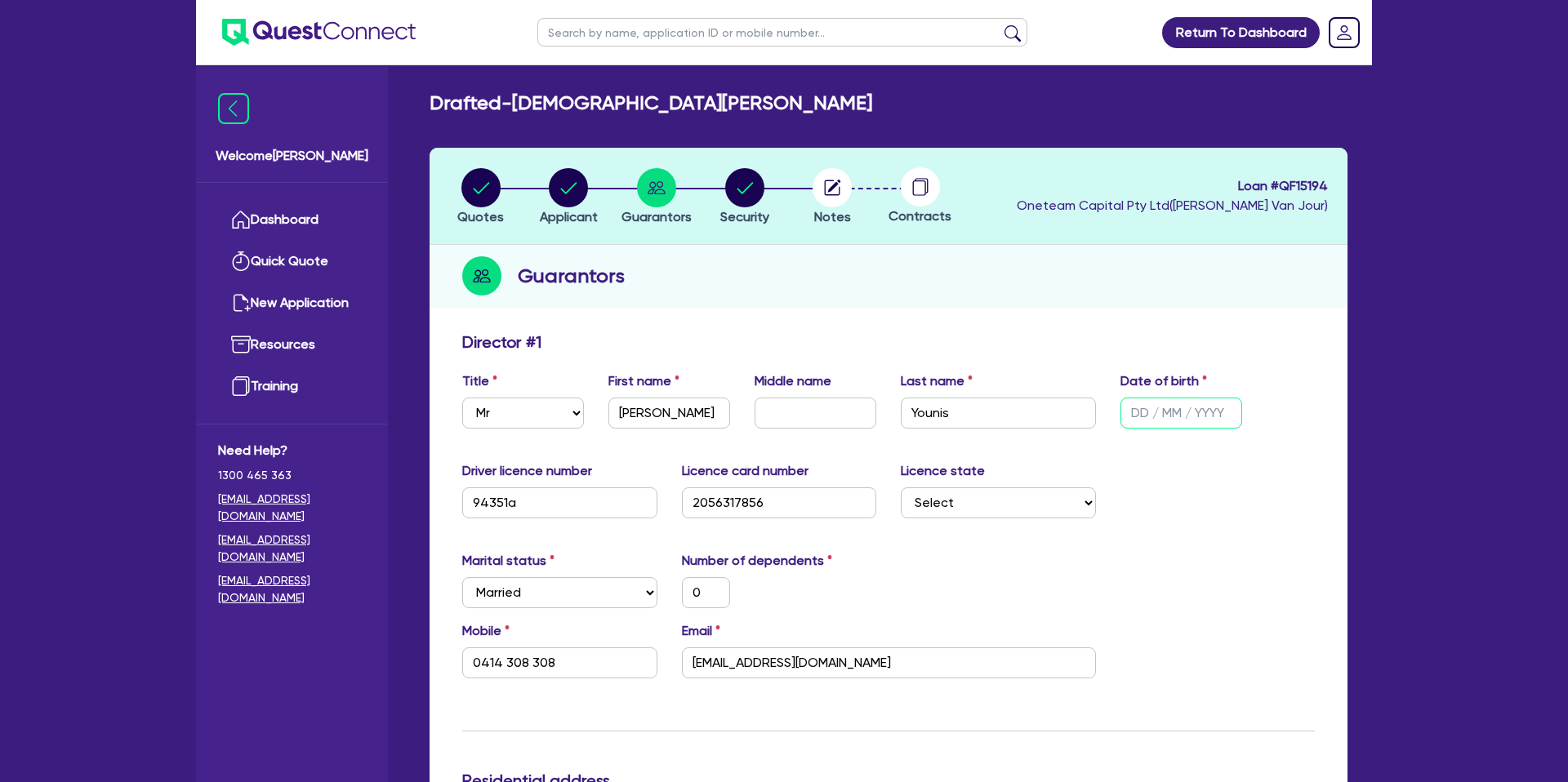
click at [1154, 410] on input "text" at bounding box center [1180, 412] width 122 height 31
paste input "[DATE]"
drag, startPoint x: 1337, startPoint y: 459, endPoint x: 1107, endPoint y: 504, distance: 234.4
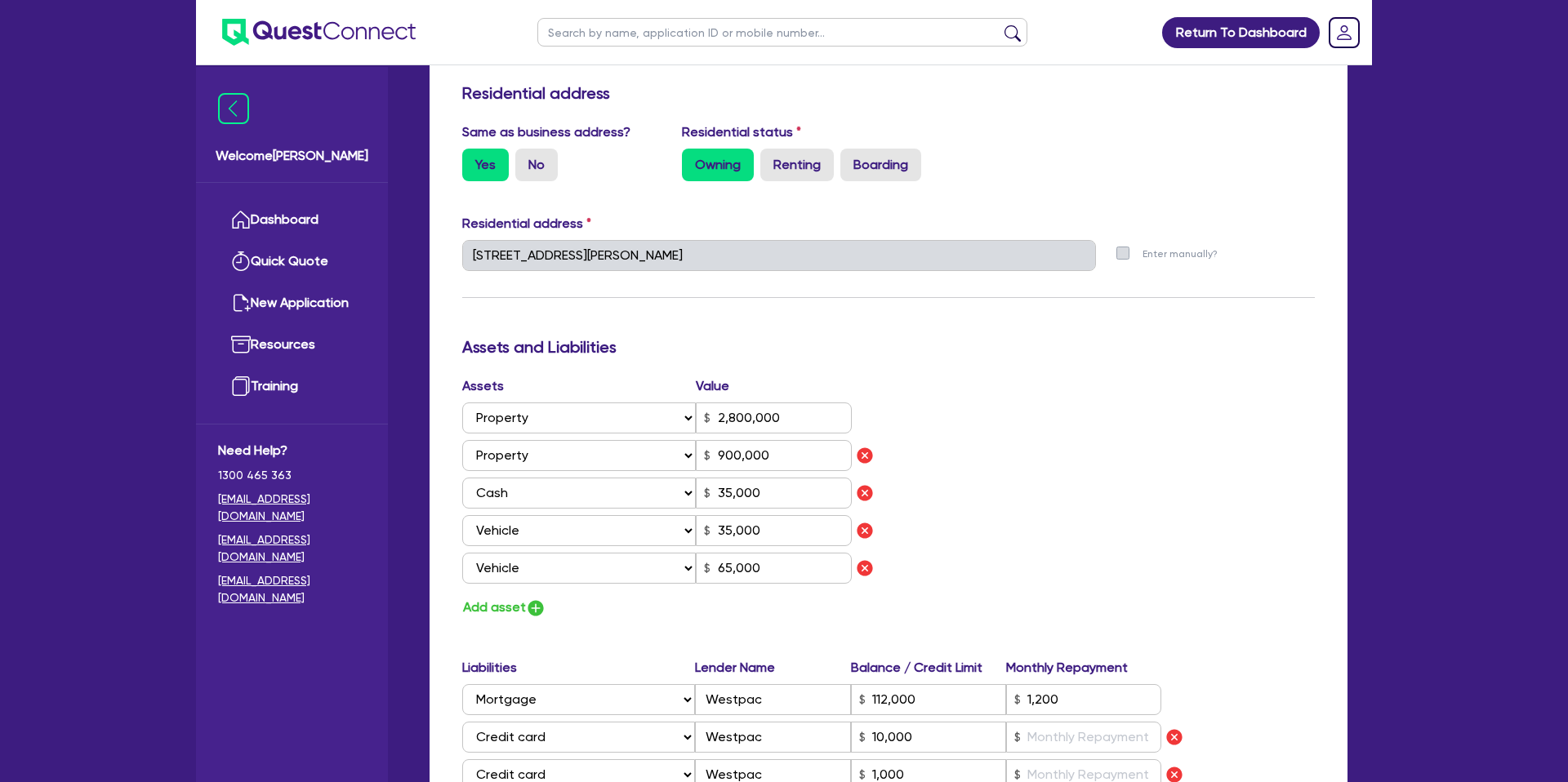
click at [1097, 512] on div "Assets Value Select Asset Cash Property Investment property Vehicle Truck Trail…" at bounding box center [888, 498] width 877 height 243
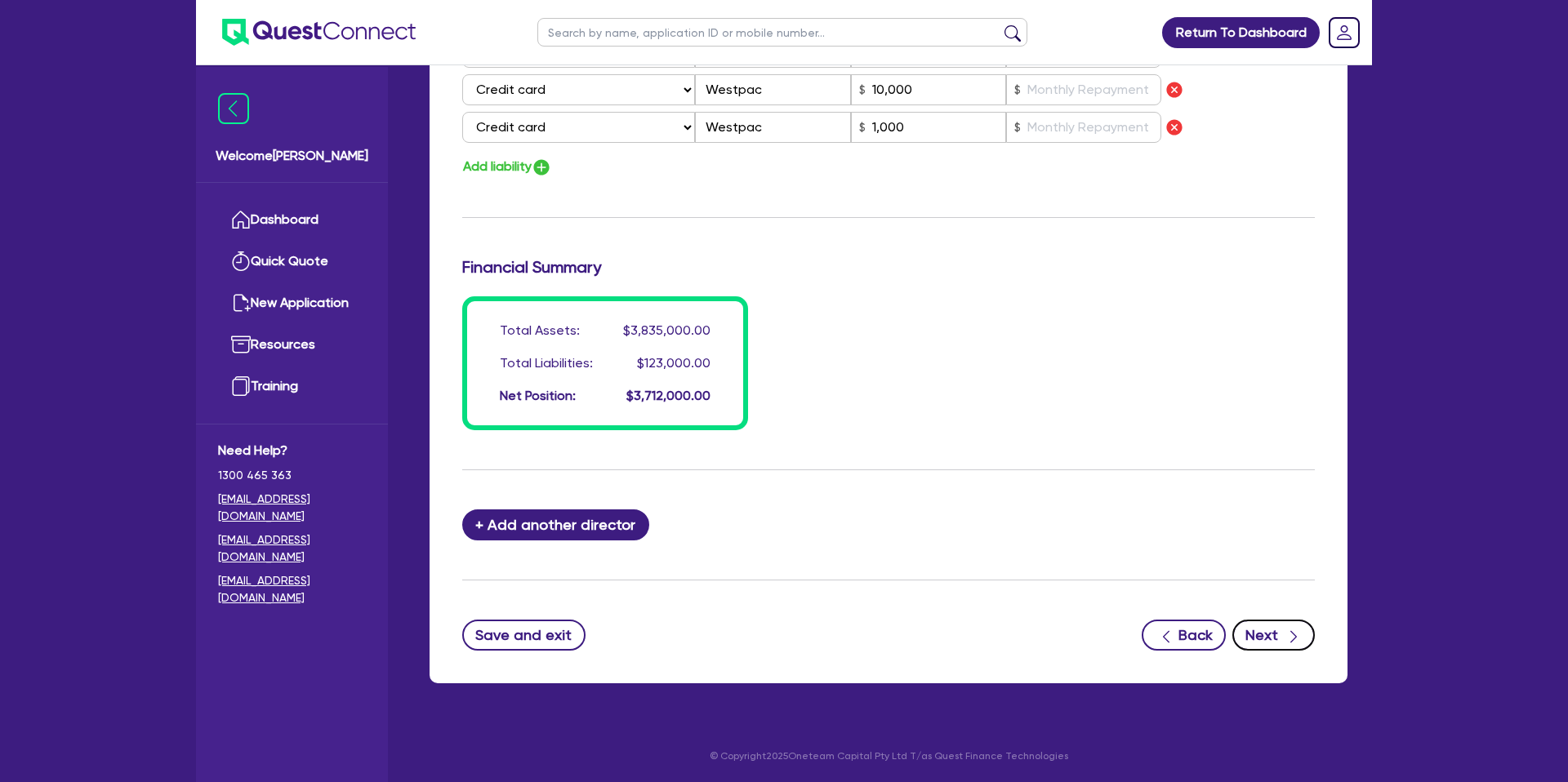
click at [1289, 636] on icon "button" at bounding box center [1293, 636] width 16 height 16
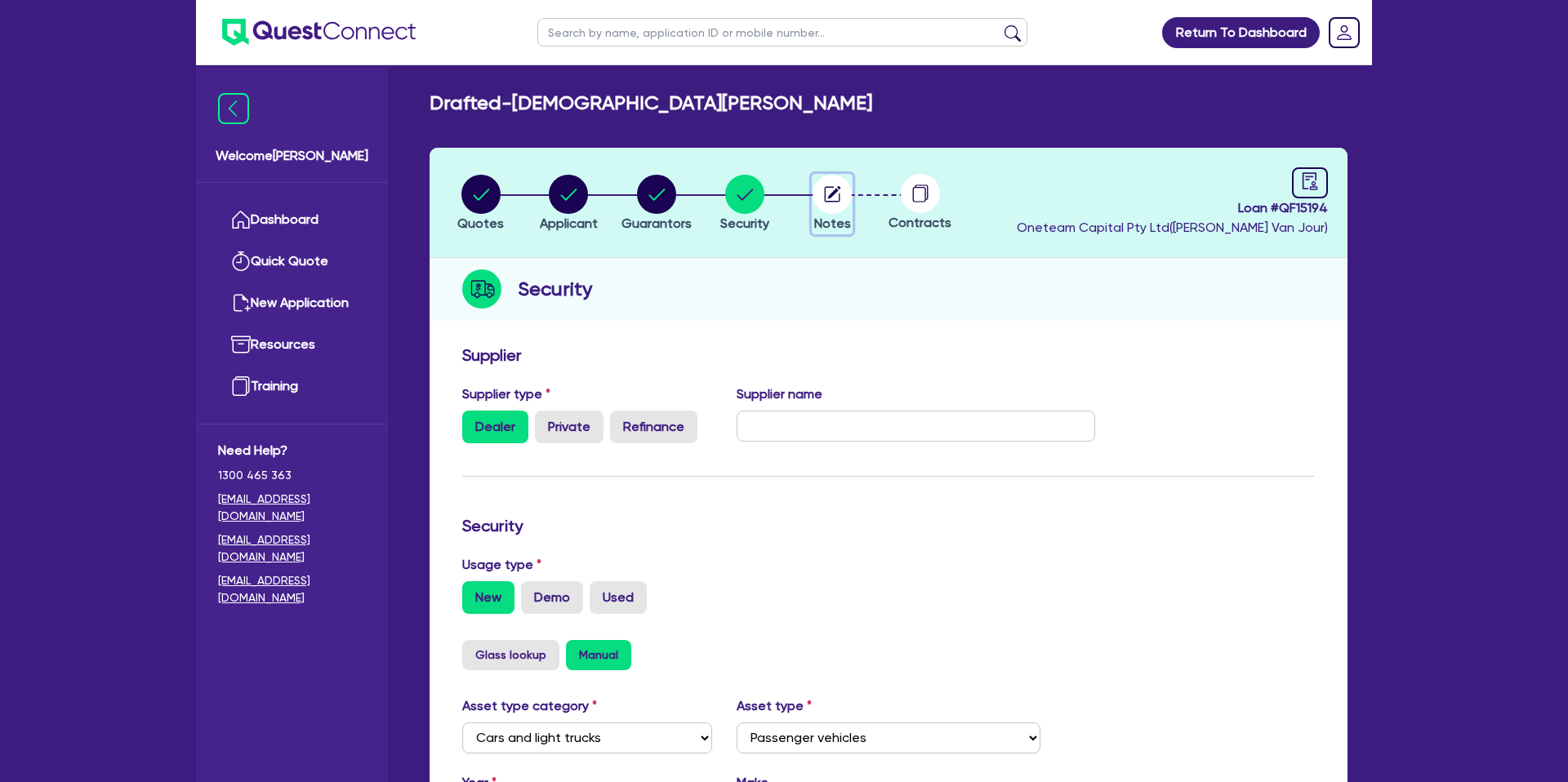
click at [841, 192] on icon "button" at bounding box center [833, 194] width 40 height 40
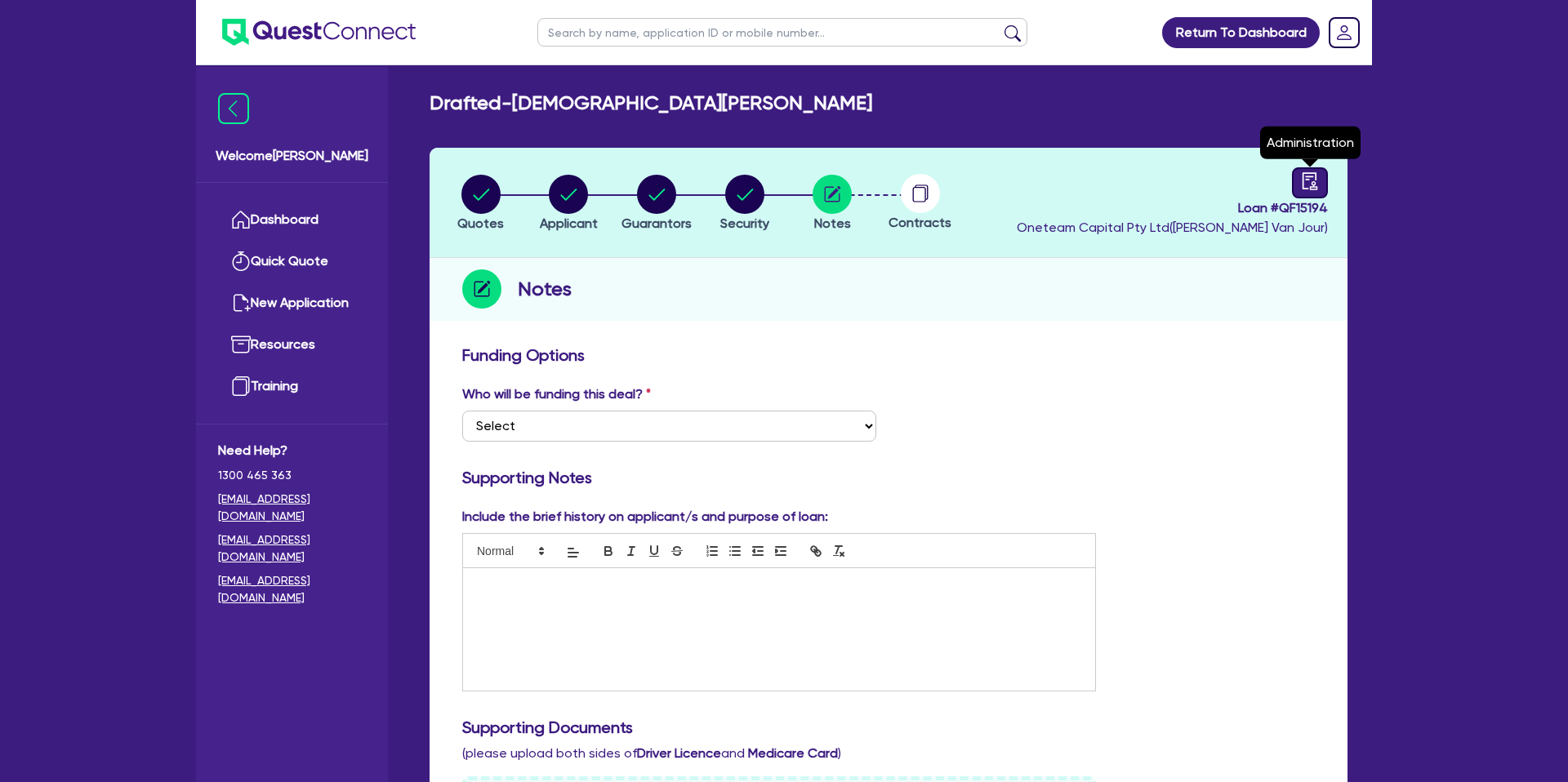
click at [1303, 183] on icon "audit" at bounding box center [1309, 181] width 18 height 18
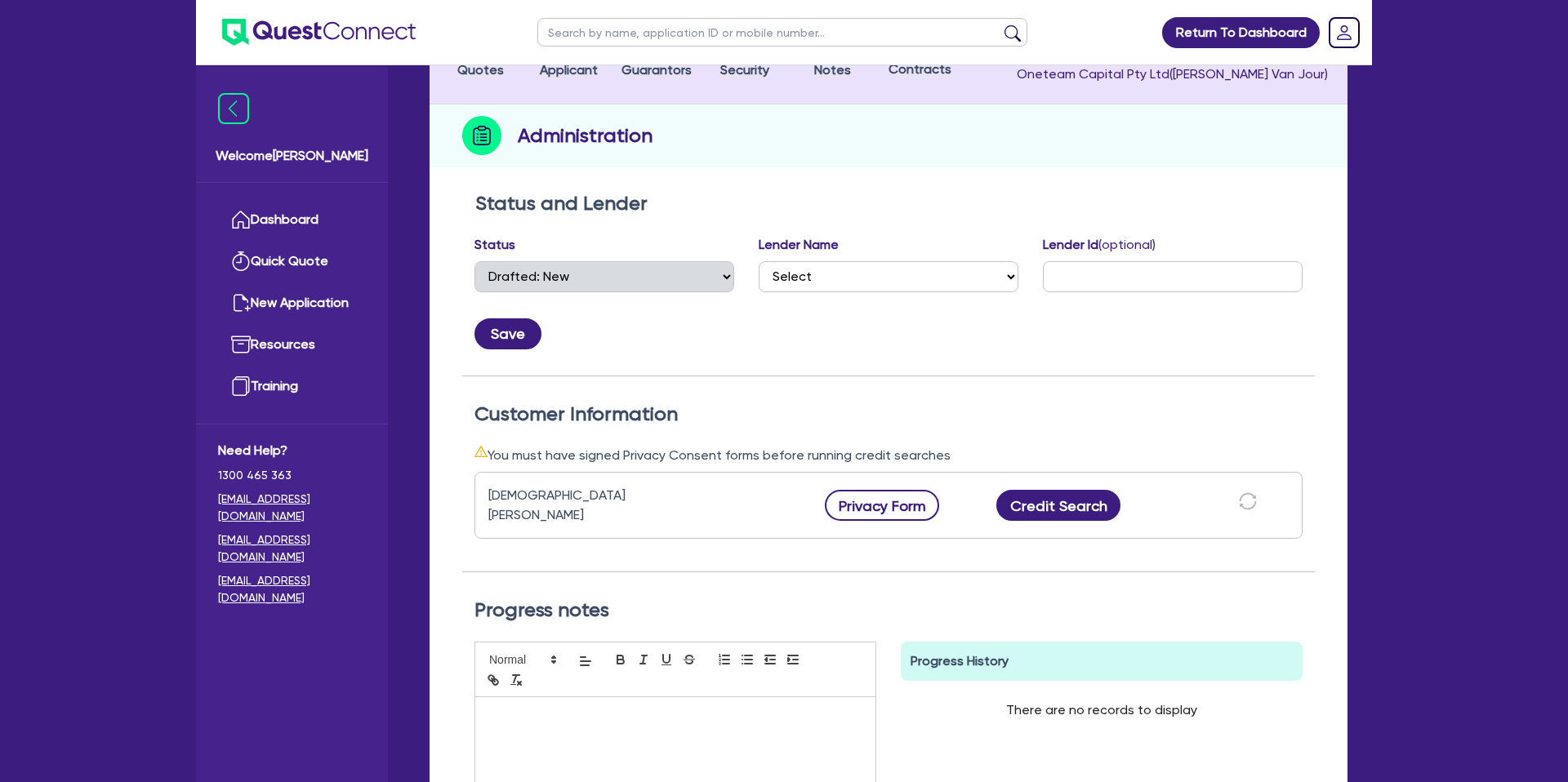
scroll to position [156, 0]
click at [880, 513] on button "Privacy Form" at bounding box center [881, 503] width 114 height 31
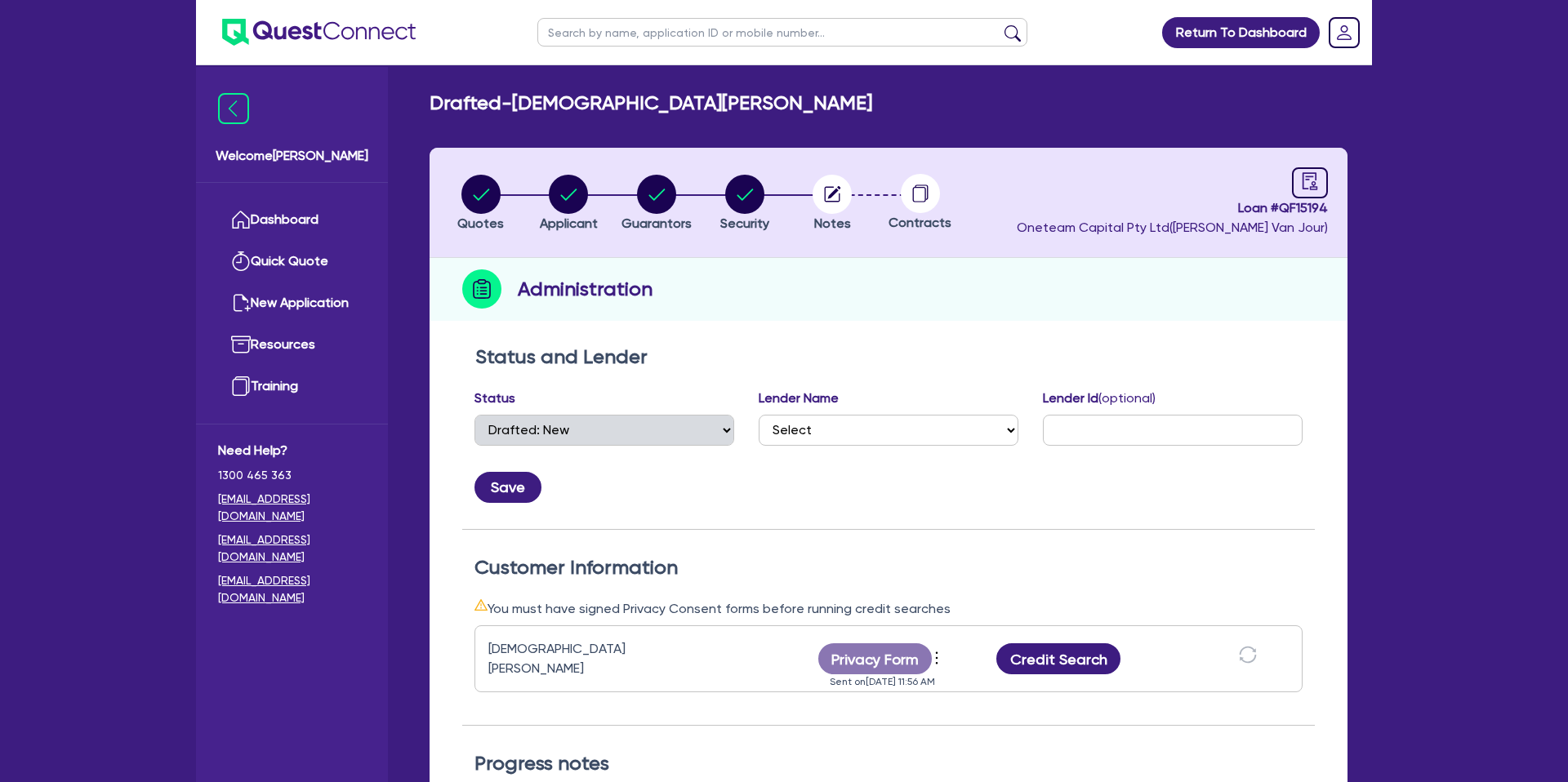
click at [962, 263] on div "Administration" at bounding box center [888, 288] width 918 height 62
click at [496, 183] on circle "button" at bounding box center [481, 194] width 40 height 40
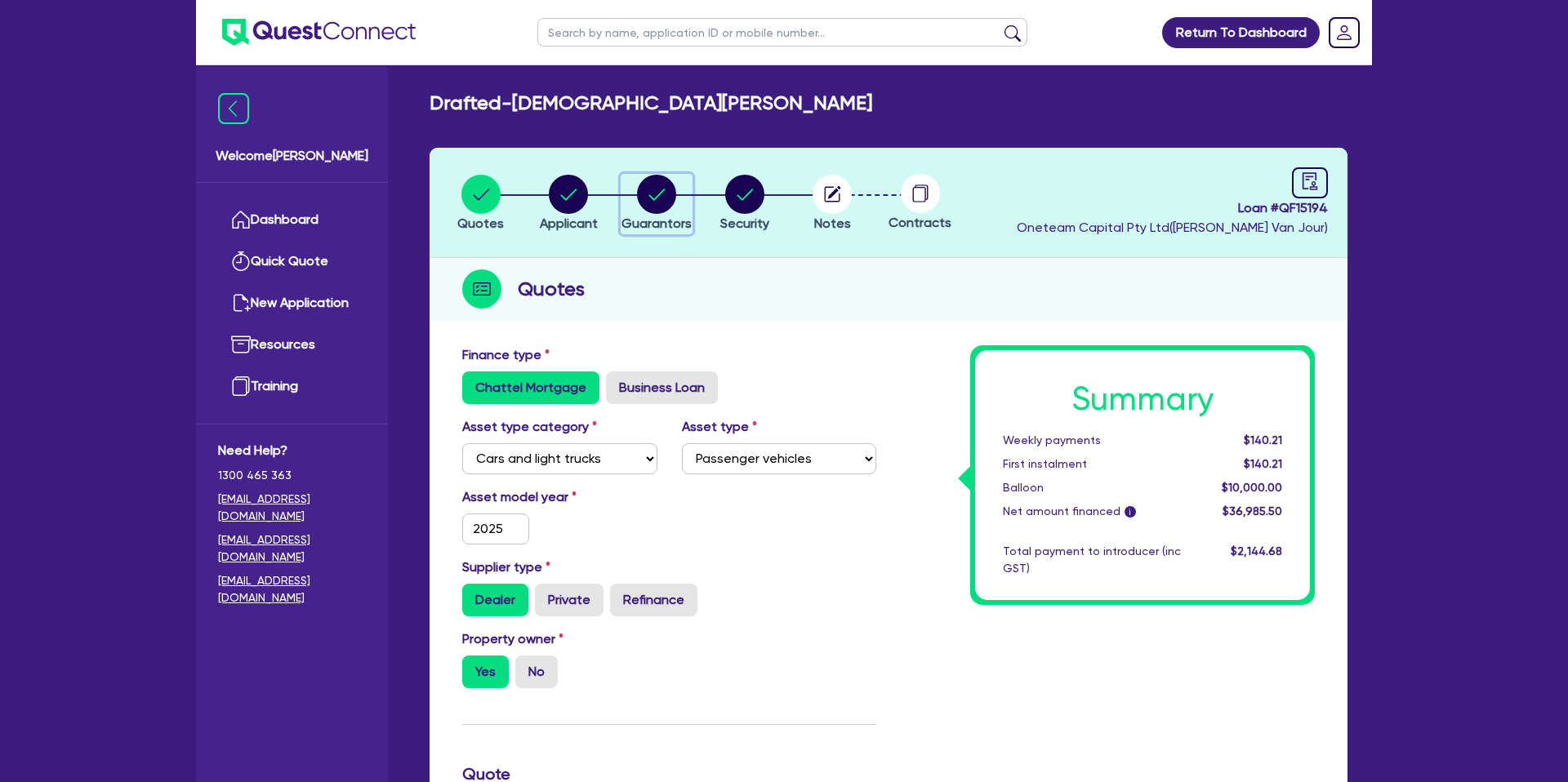
click at [661, 190] on circle "button" at bounding box center [657, 194] width 40 height 40
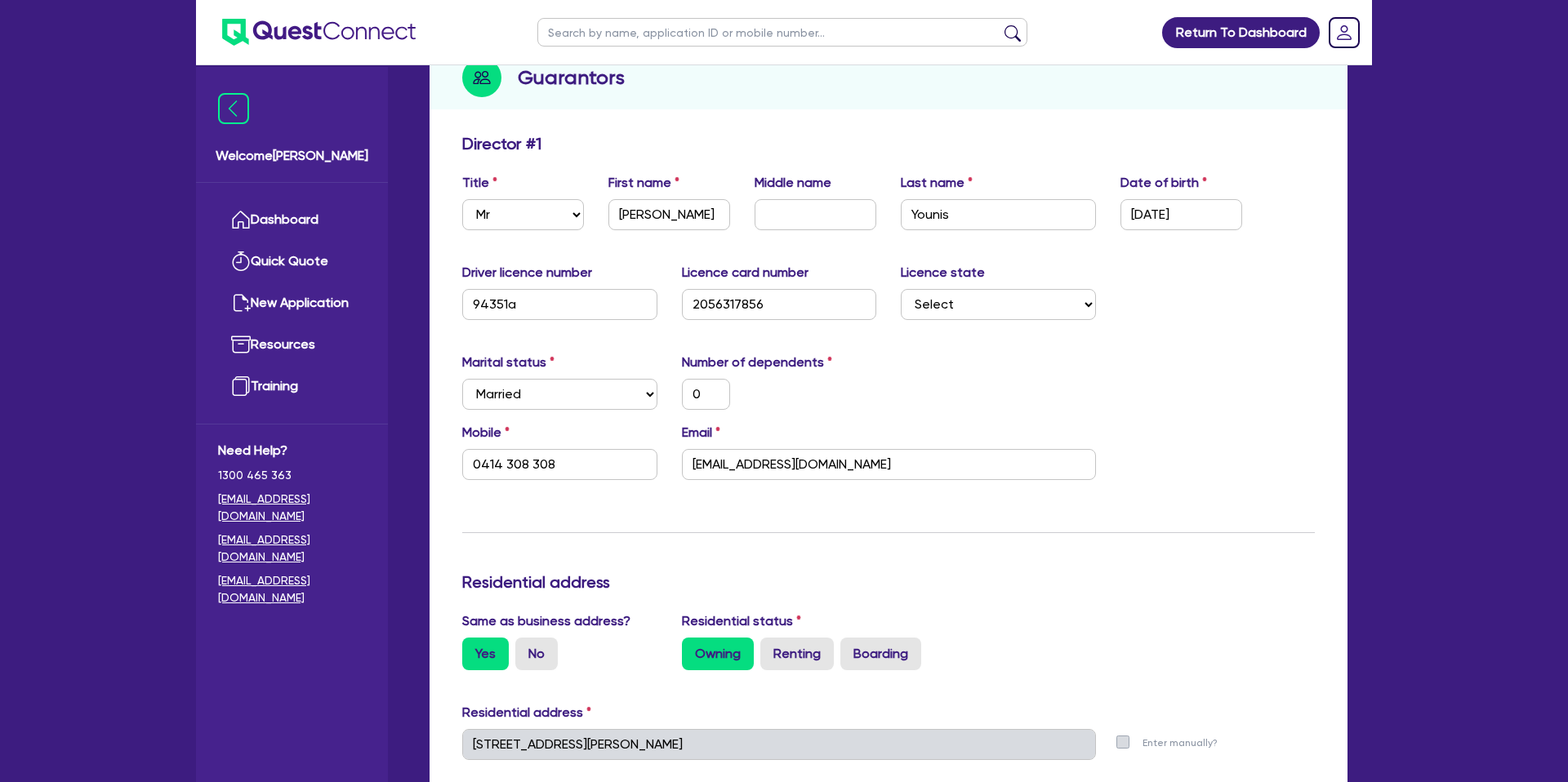
scroll to position [214, 0]
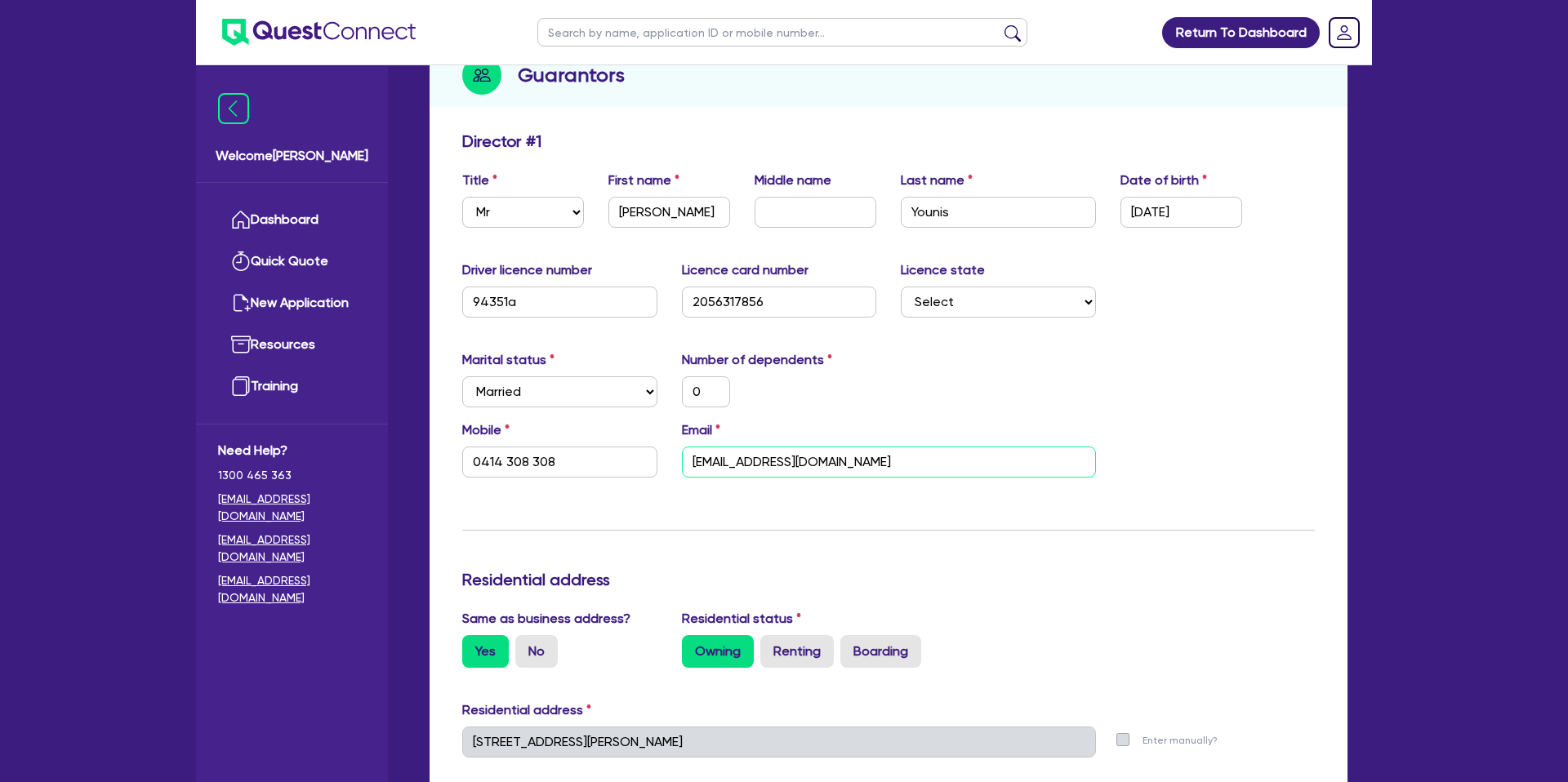
click at [730, 466] on input "[EMAIL_ADDRESS][DOMAIN_NAME]" at bounding box center [889, 462] width 414 height 31
click at [306, 211] on link "Dashboard" at bounding box center [291, 220] width 148 height 42
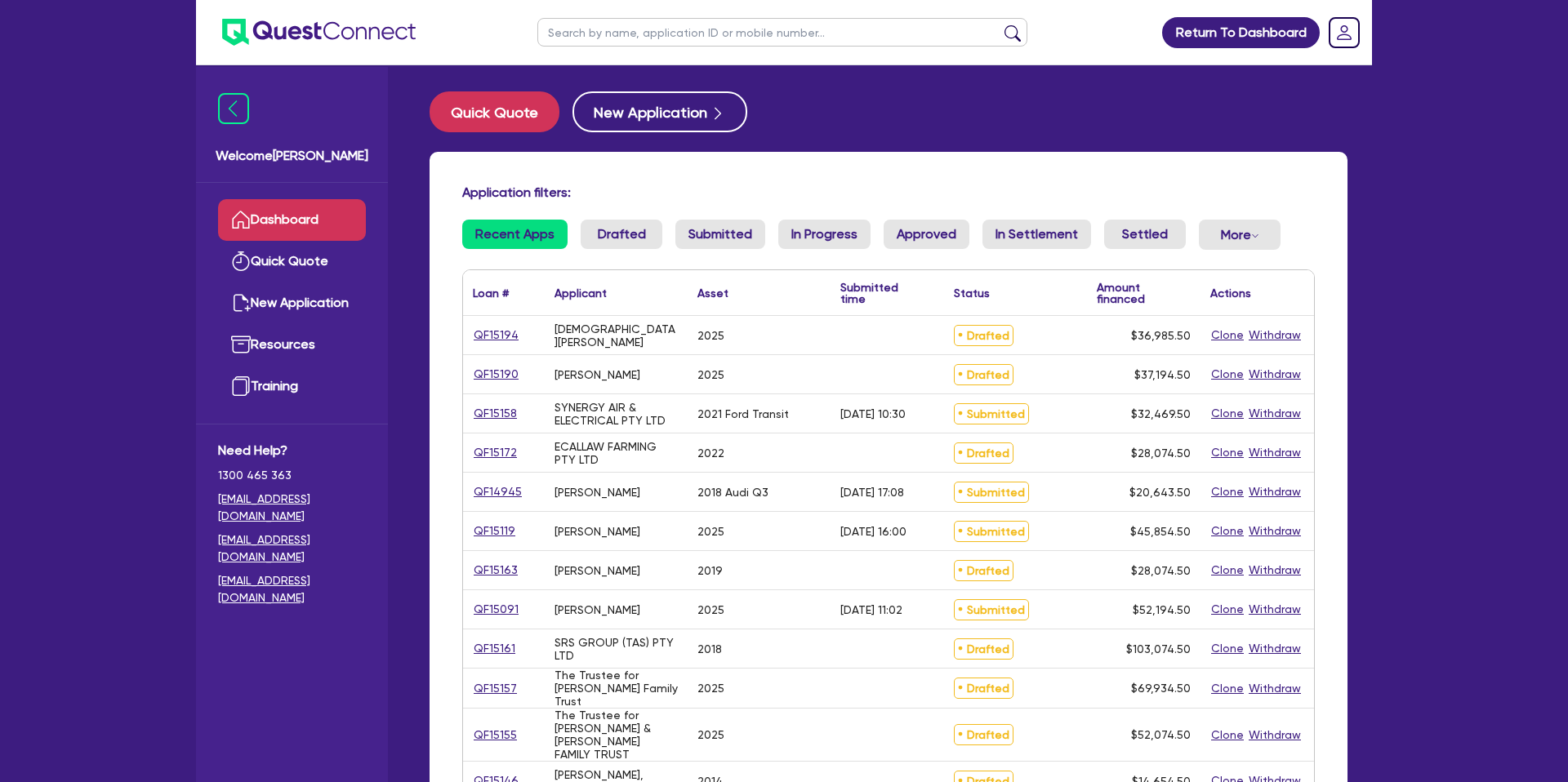
click at [636, 39] on input "text" at bounding box center [782, 32] width 490 height 29
